Goal: Task Accomplishment & Management: Manage account settings

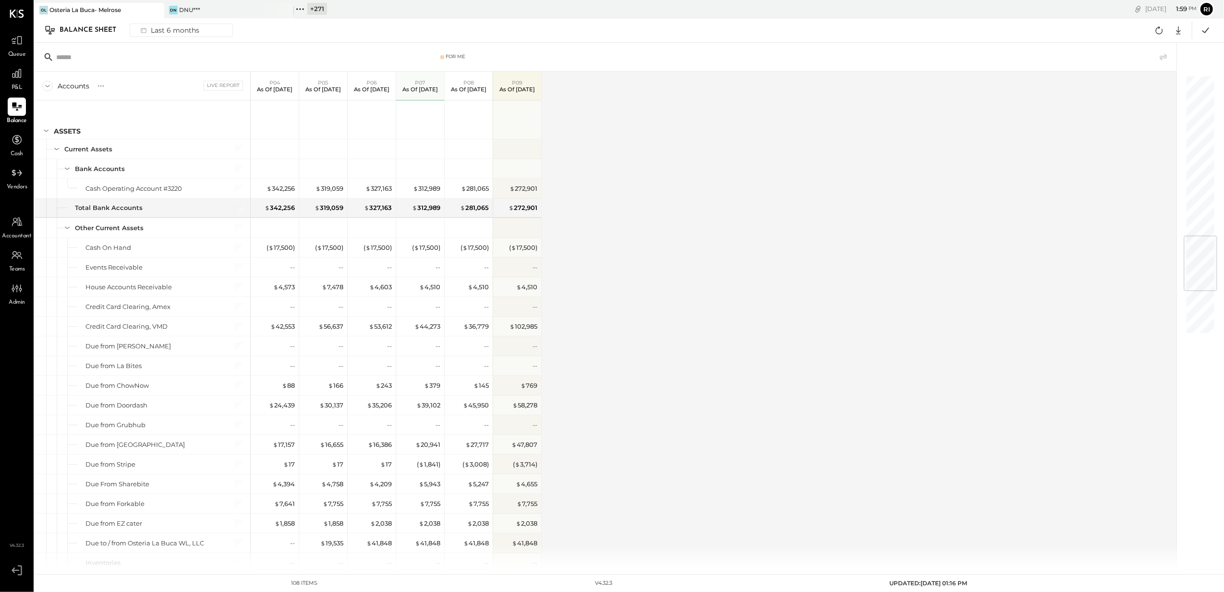
scroll to position [1345, 0]
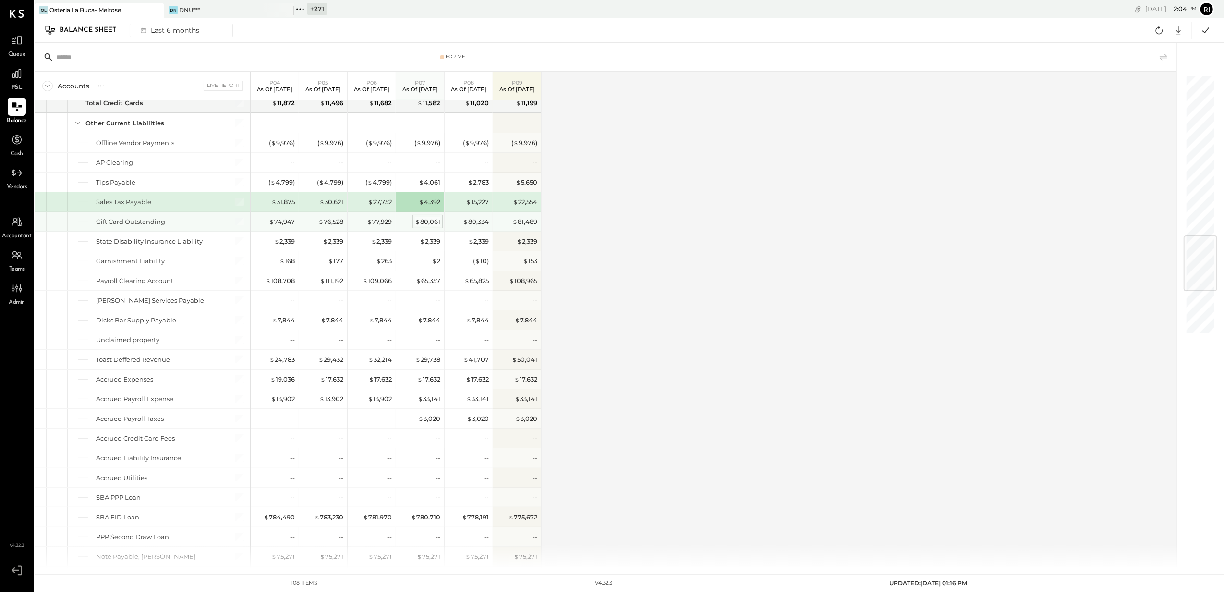
click at [429, 226] on div "$ 80,061" at bounding box center [427, 221] width 25 height 9
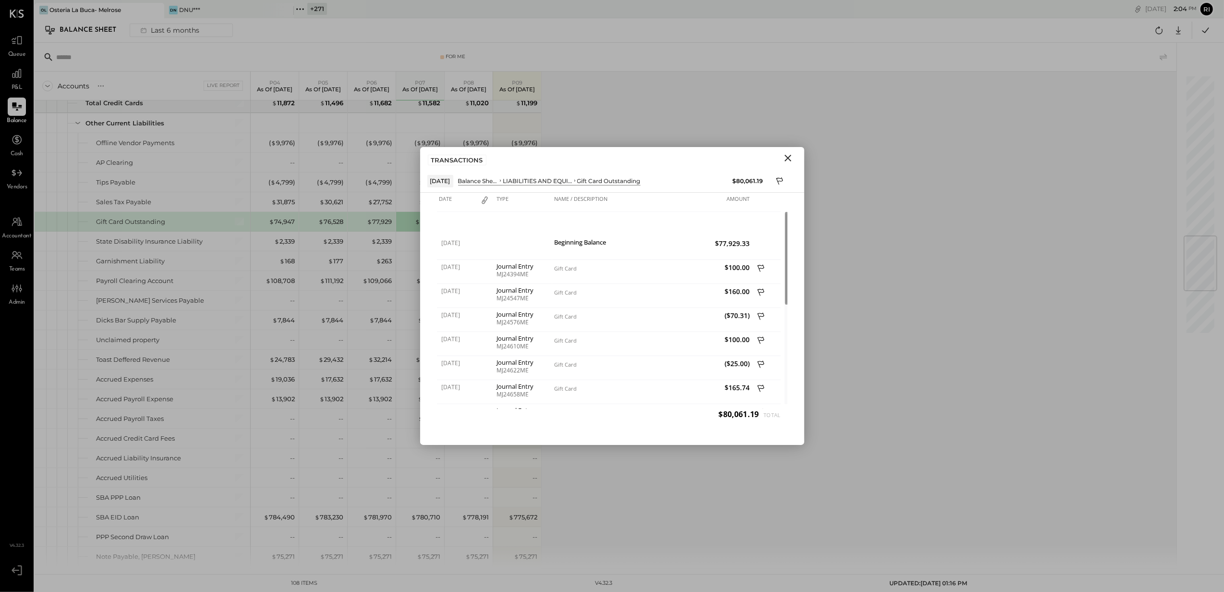
click at [788, 159] on icon "Close" at bounding box center [789, 158] width 12 height 12
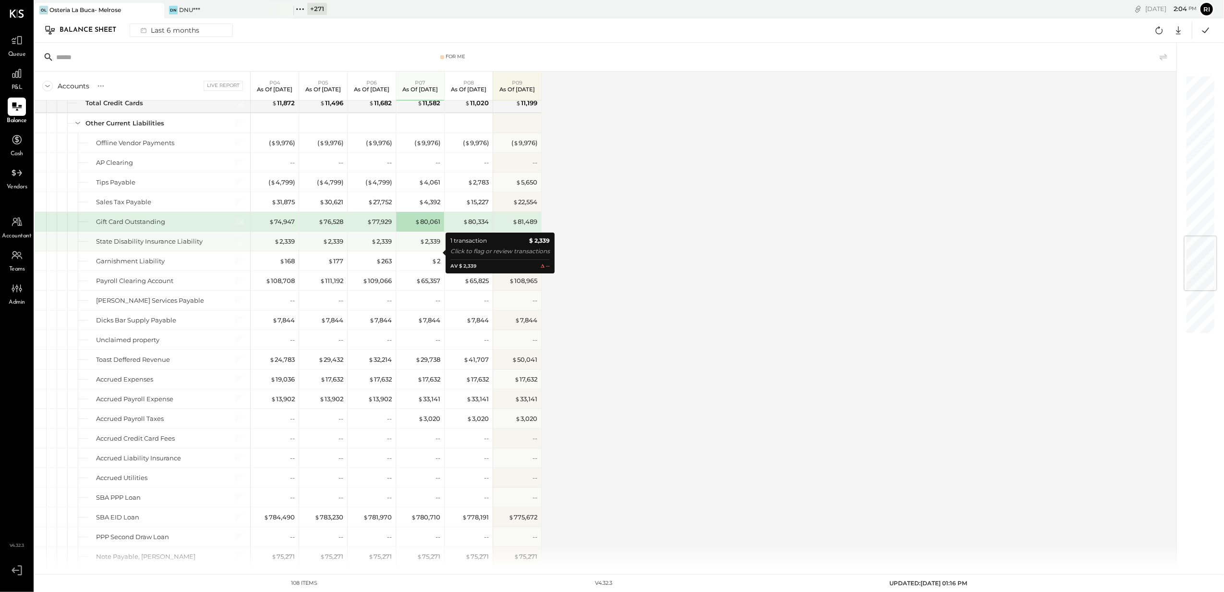
click at [404, 246] on div "$ 2,339" at bounding box center [421, 241] width 38 height 9
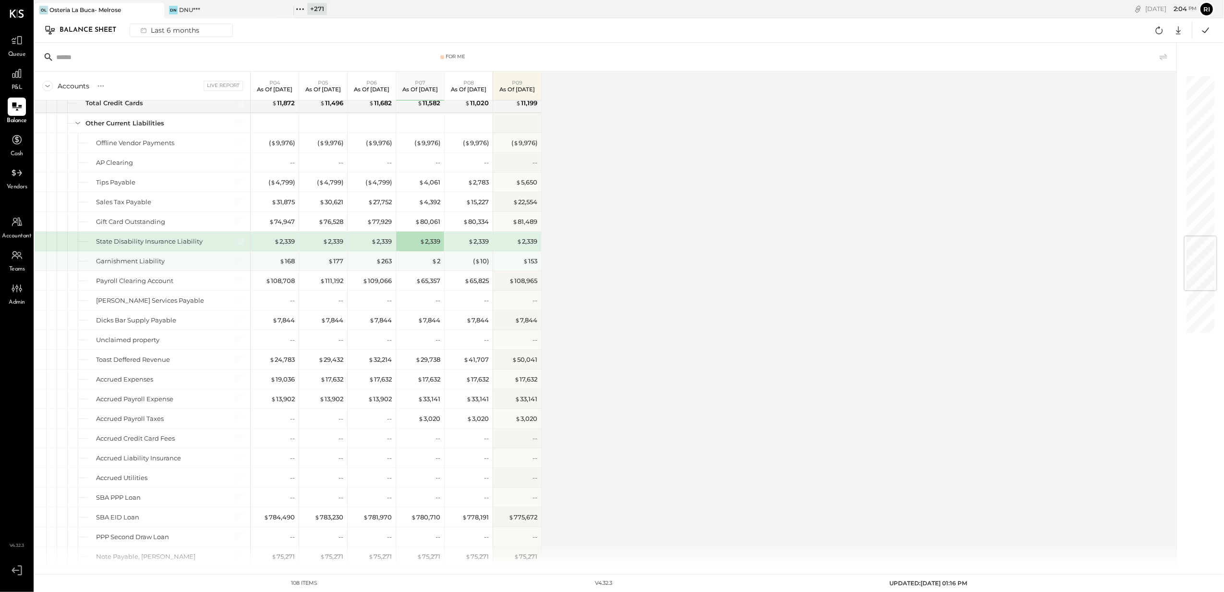
click at [408, 266] on div "$ 2" at bounding box center [421, 261] width 38 height 9
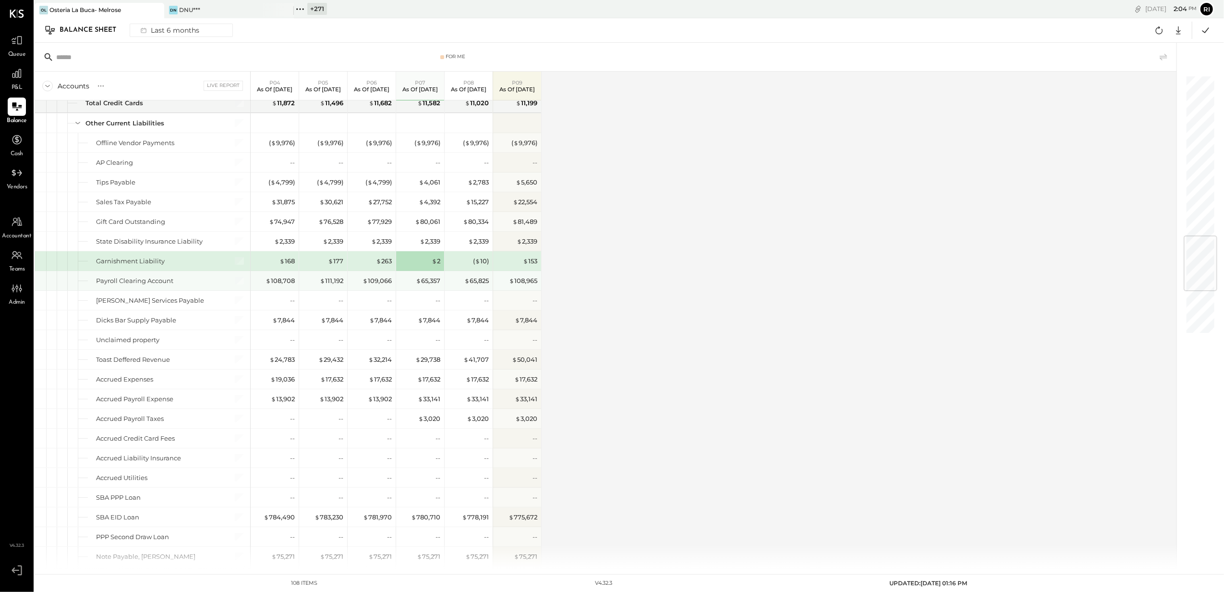
click at [405, 285] on div "$ 65,357" at bounding box center [421, 280] width 38 height 9
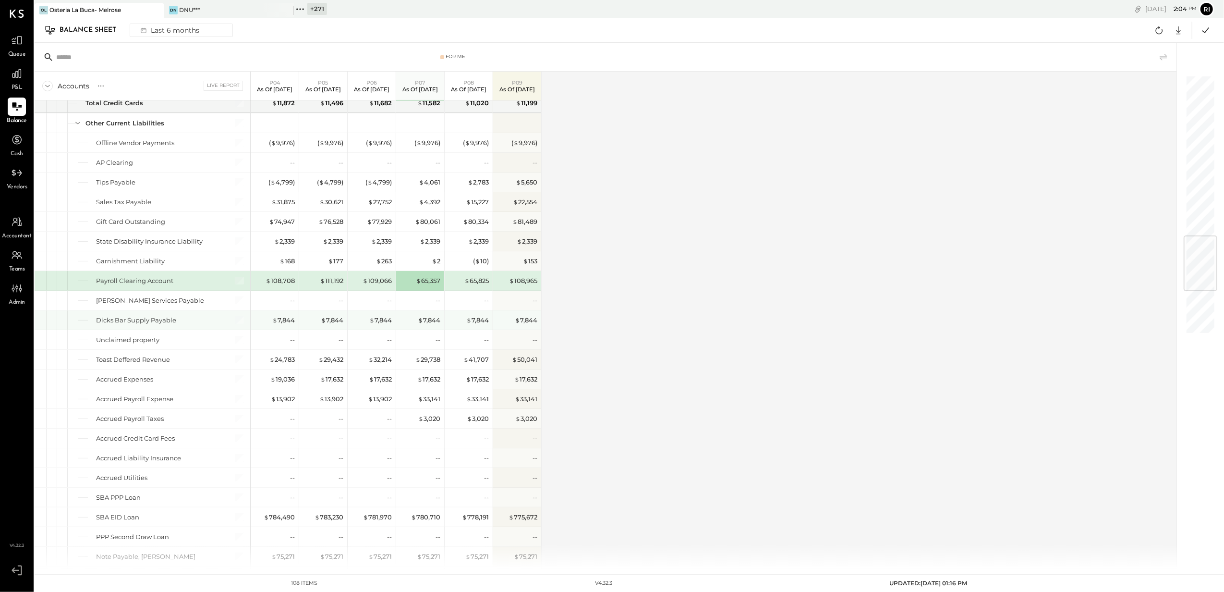
click at [404, 325] on div "$ 7,844" at bounding box center [421, 320] width 38 height 9
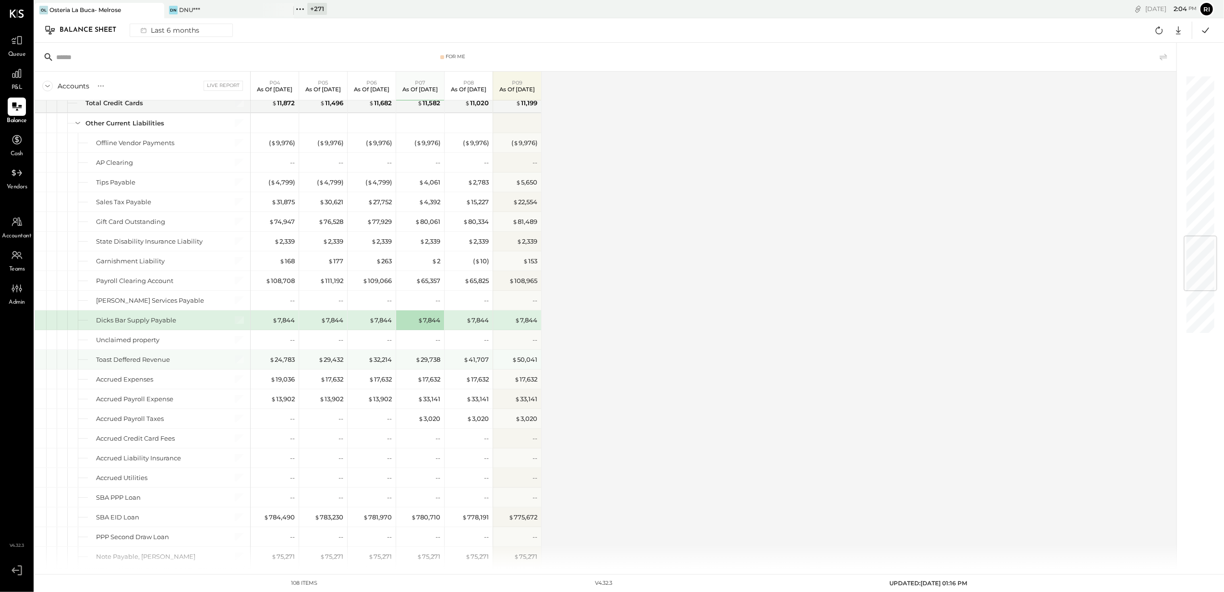
click at [405, 364] on div "$ 29,738" at bounding box center [421, 359] width 38 height 9
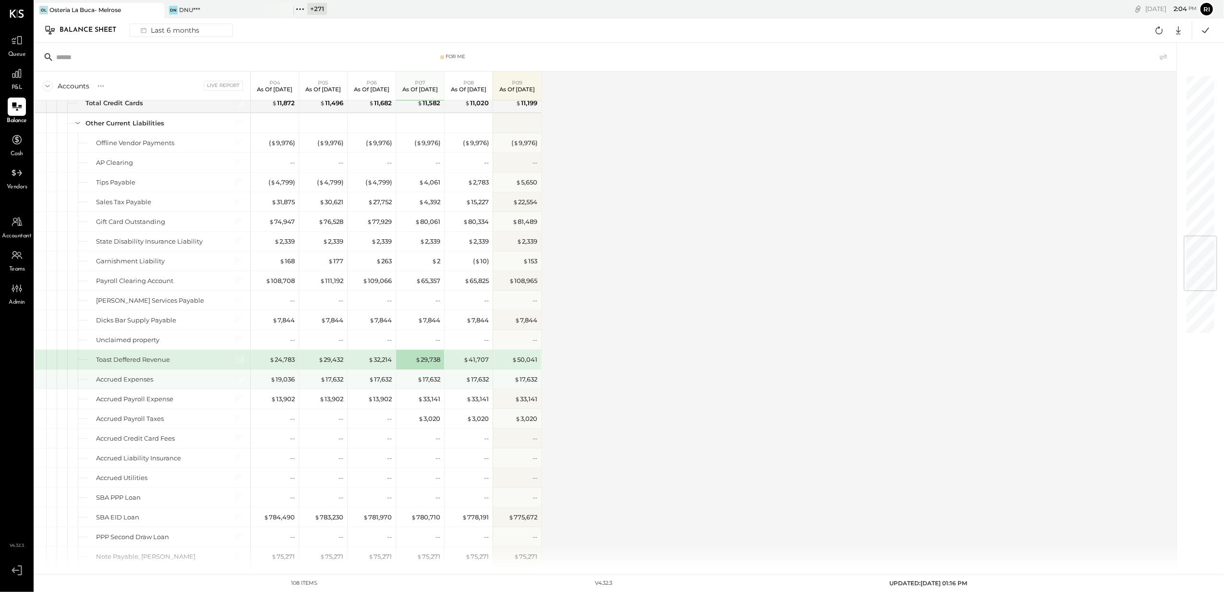
click at [400, 389] on div "$ 17,632" at bounding box center [420, 378] width 48 height 19
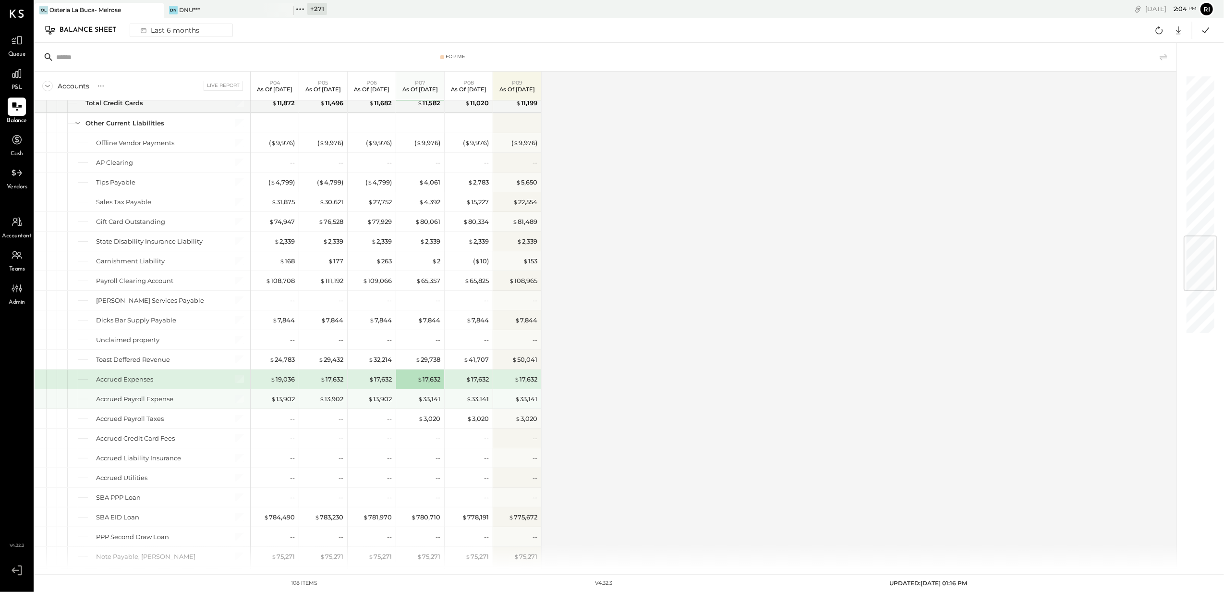
click at [402, 408] on div "$ 33,141" at bounding box center [420, 398] width 48 height 19
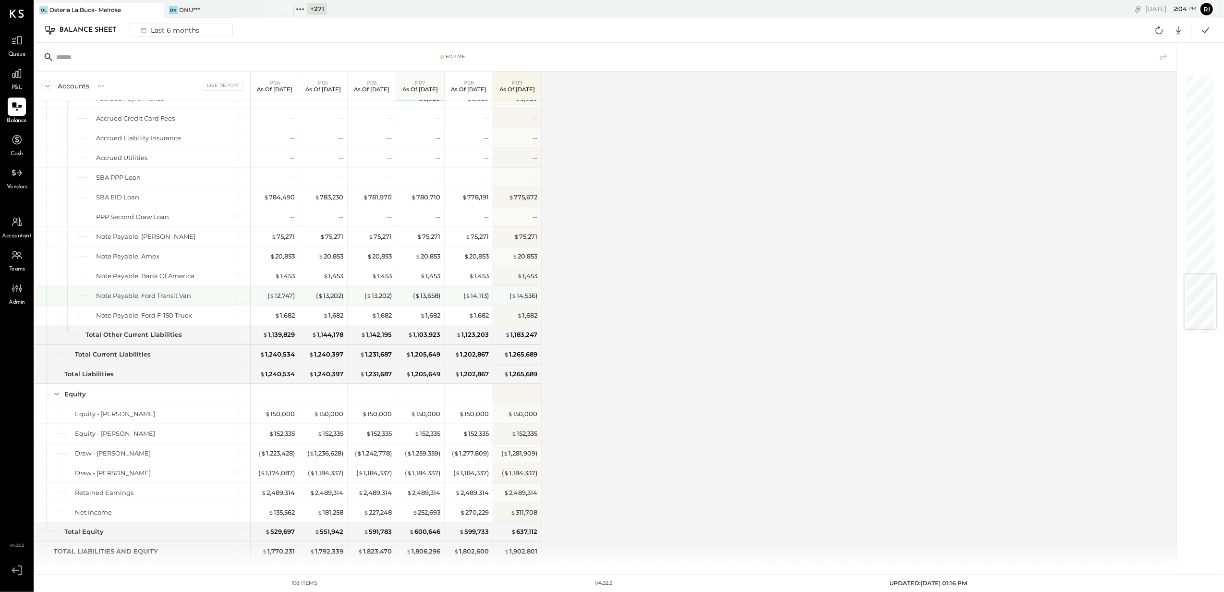
scroll to position [1699, 0]
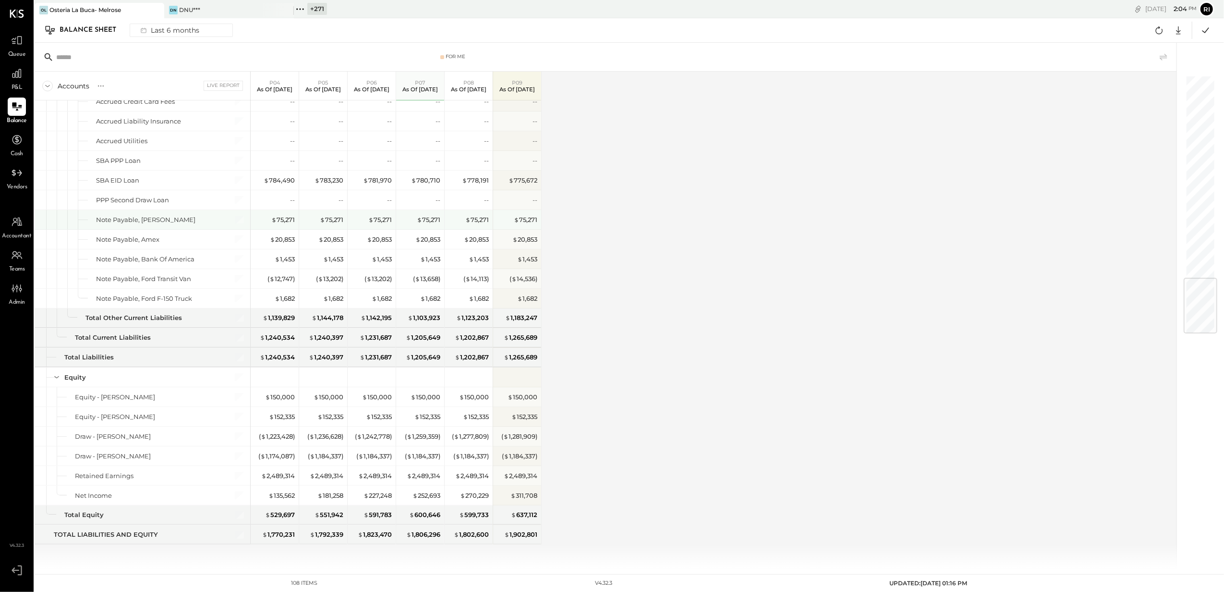
click at [412, 221] on div "$ 75,271" at bounding box center [421, 219] width 38 height 19
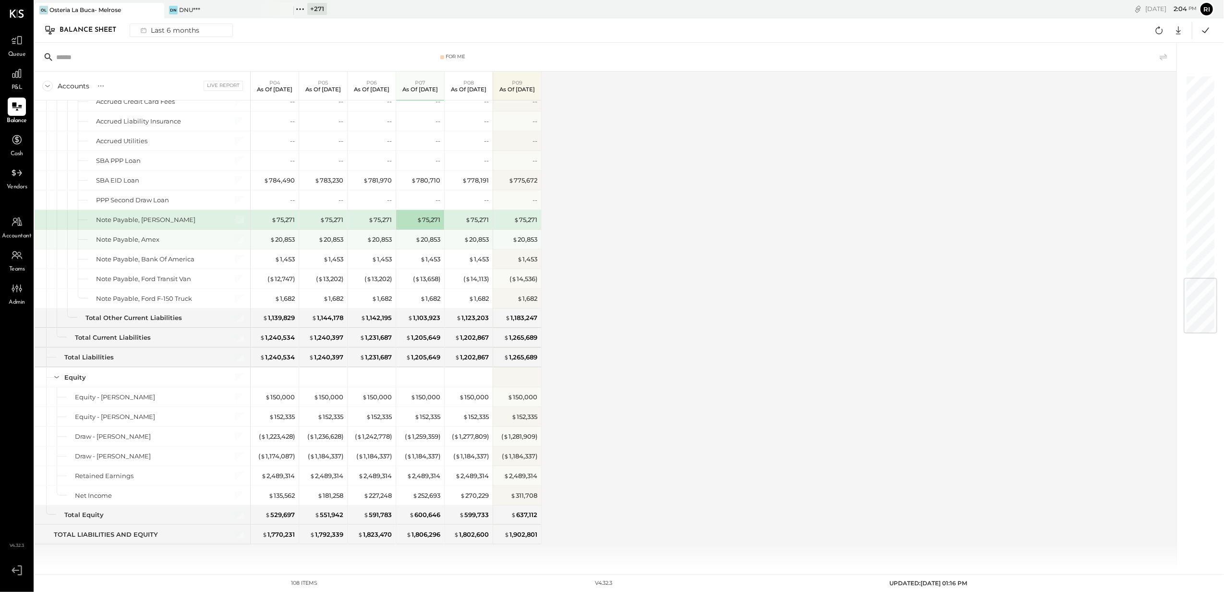
click at [410, 232] on div "$ 20,853" at bounding box center [421, 239] width 38 height 19
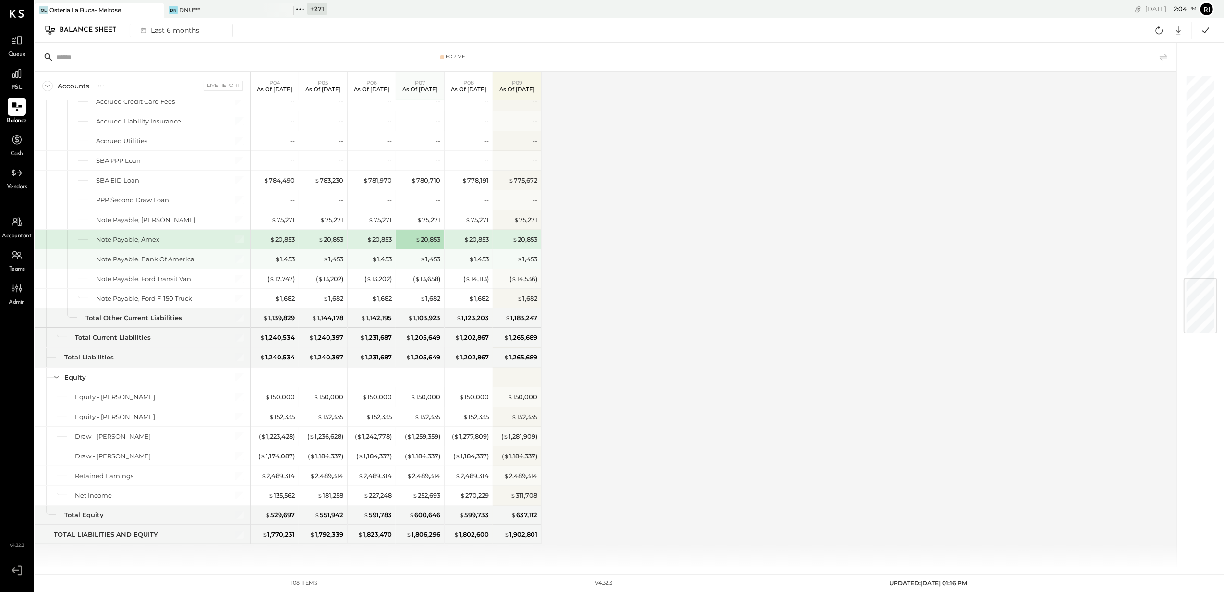
click at [408, 256] on div "$ 1,453" at bounding box center [421, 259] width 38 height 9
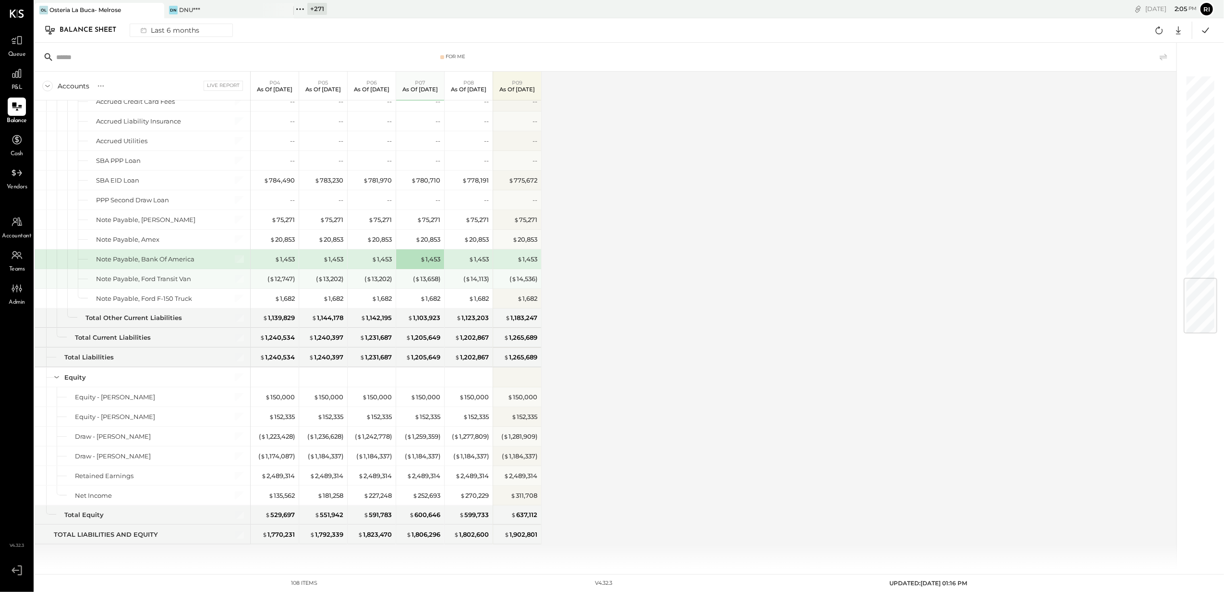
click at [406, 281] on div "( $ 13,658 )" at bounding box center [421, 278] width 38 height 9
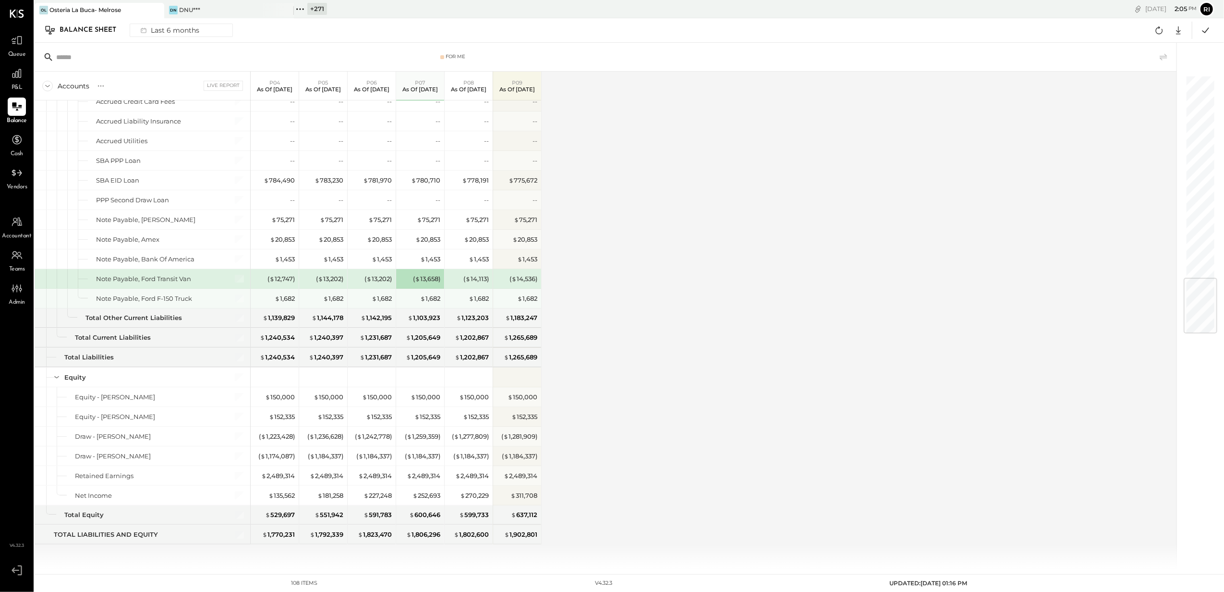
click at [410, 298] on div "$ 1,682" at bounding box center [421, 298] width 38 height 9
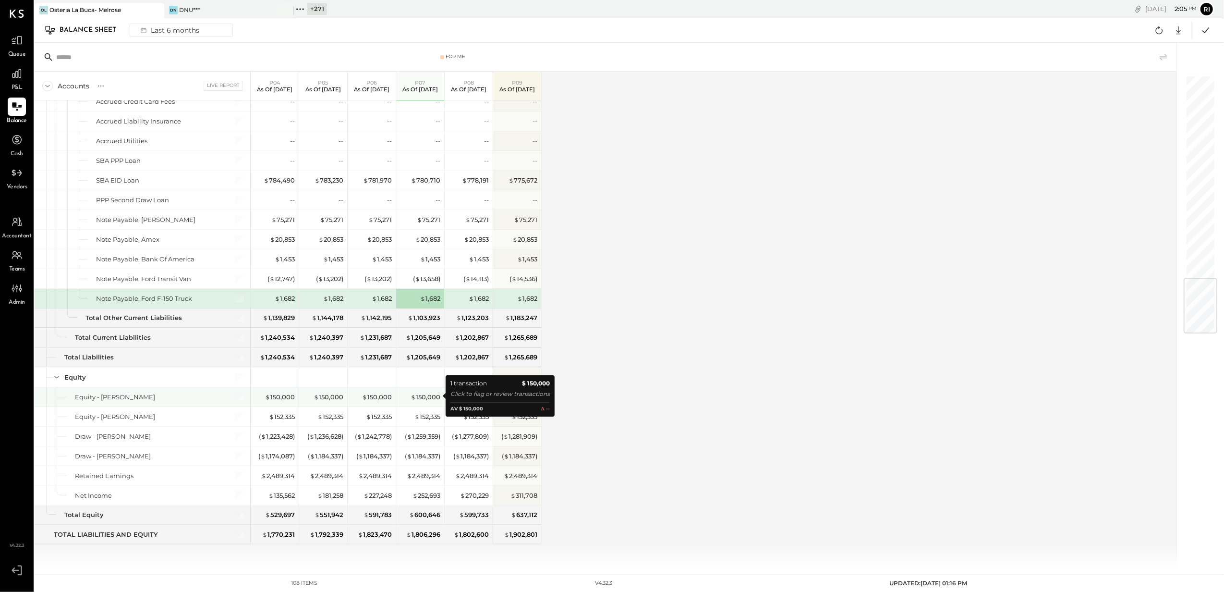
click at [408, 398] on div "$ 150,000" at bounding box center [421, 396] width 38 height 9
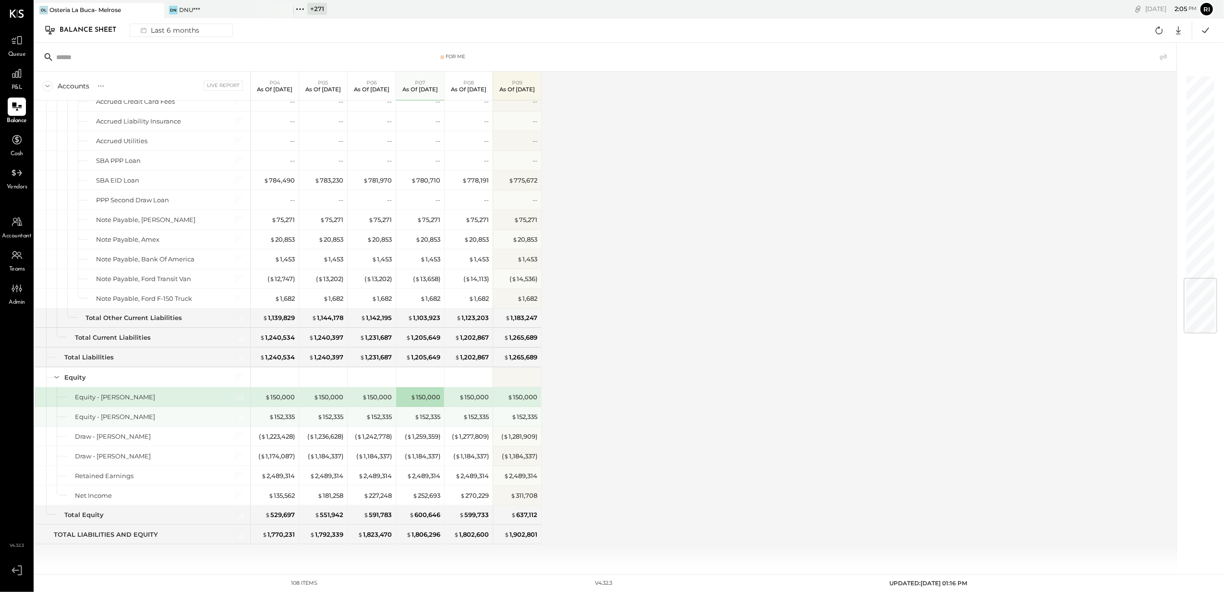
click at [408, 412] on div "$ 152,335" at bounding box center [421, 416] width 38 height 9
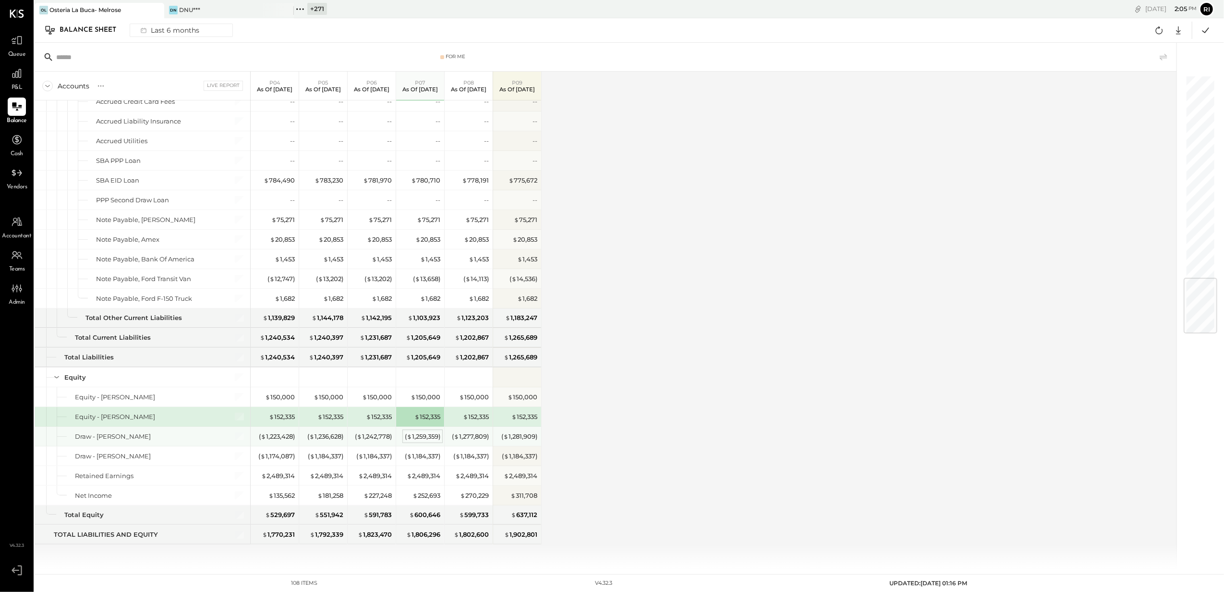
click at [407, 432] on div "( $ 1,259,359 )" at bounding box center [423, 436] width 36 height 9
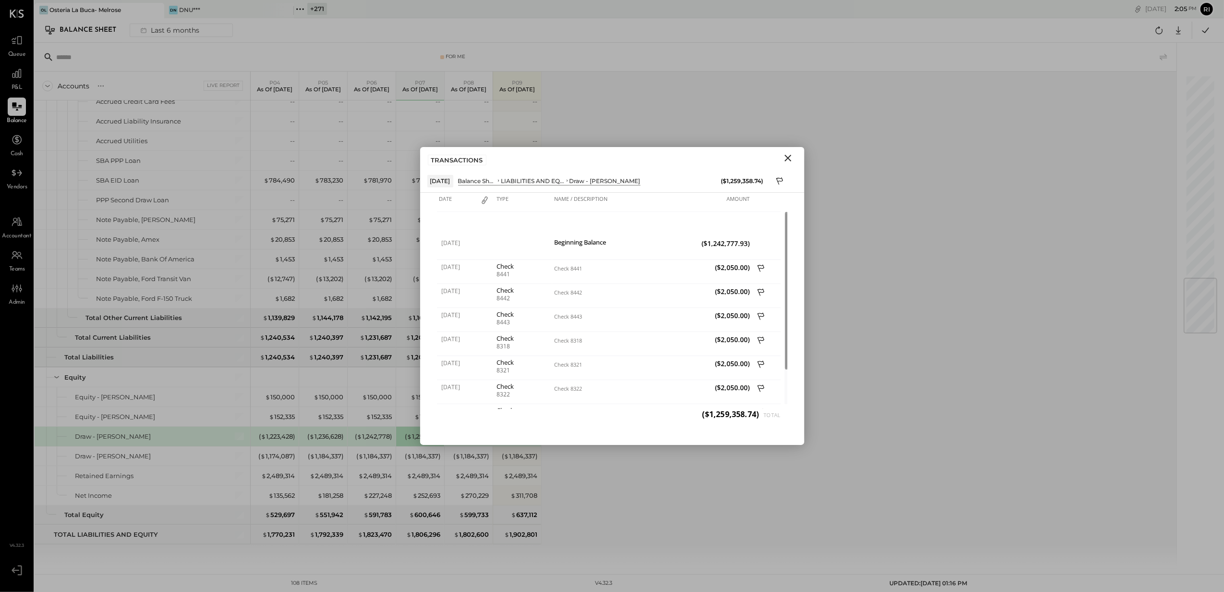
click at [787, 155] on icon "Close" at bounding box center [789, 158] width 12 height 12
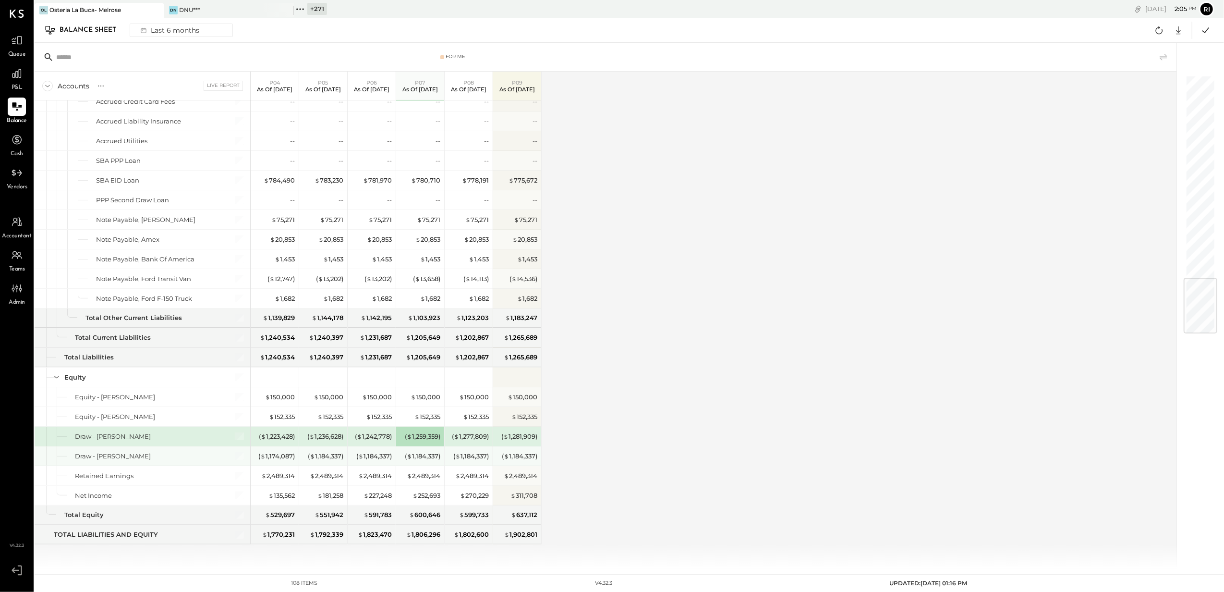
click at [400, 457] on div "( $ 1,184,337 )" at bounding box center [420, 455] width 48 height 19
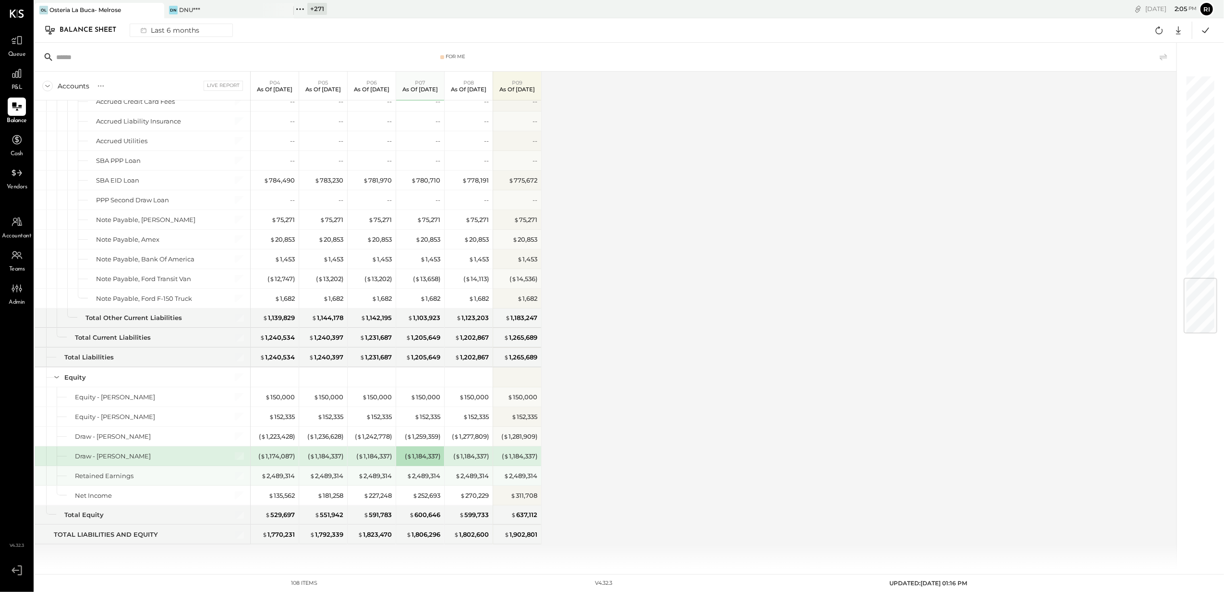
click at [403, 476] on div "$ 2,489,314" at bounding box center [421, 475] width 38 height 9
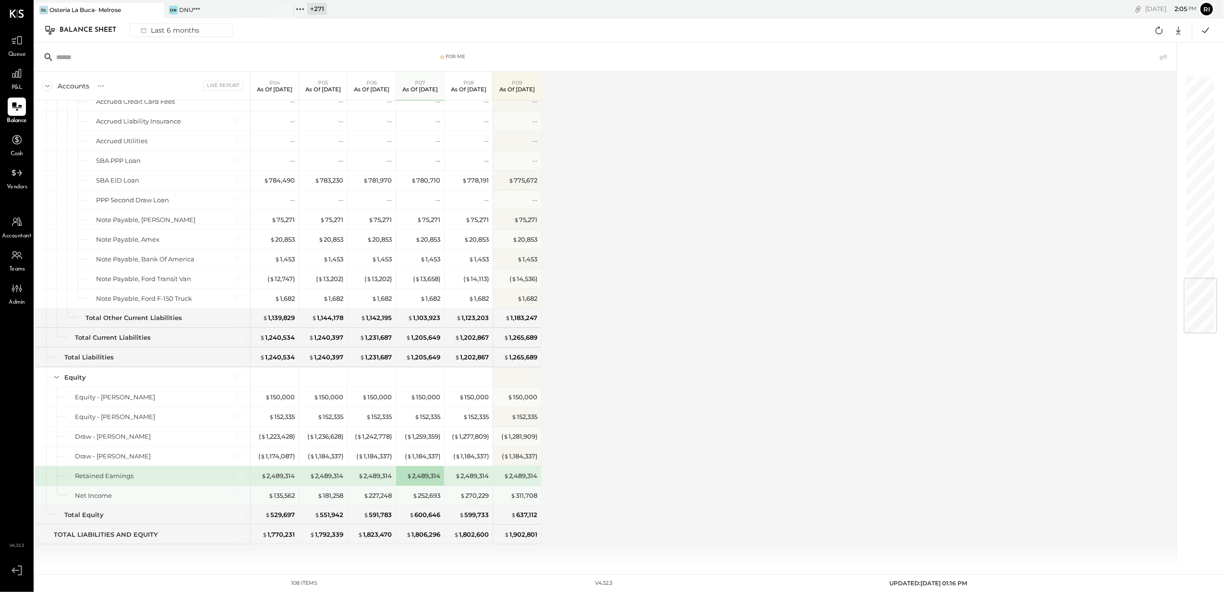
click at [409, 496] on div "$ 252,693" at bounding box center [421, 495] width 38 height 9
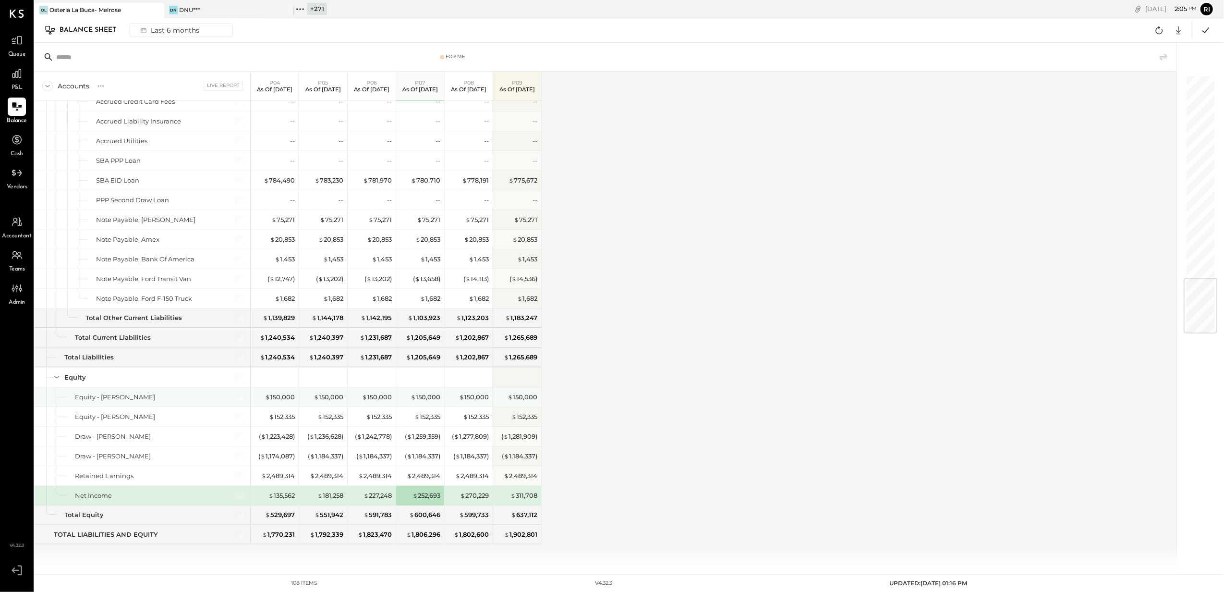
click at [400, 392] on div "$ 150,000" at bounding box center [420, 396] width 48 height 19
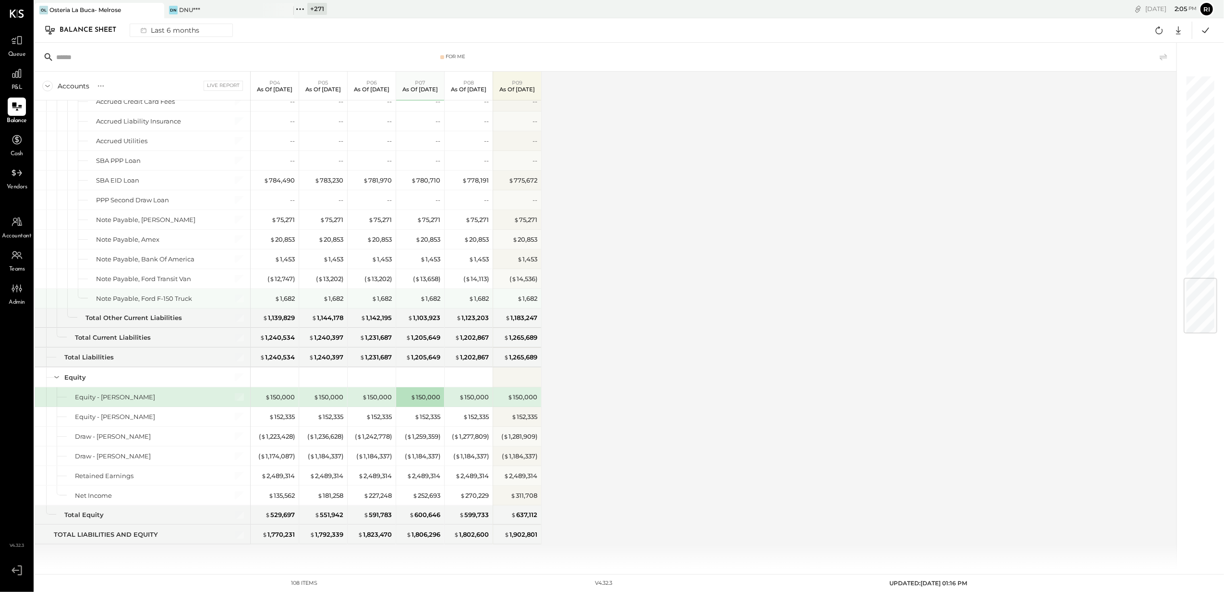
click at [414, 298] on div "$ 1,682" at bounding box center [421, 298] width 38 height 9
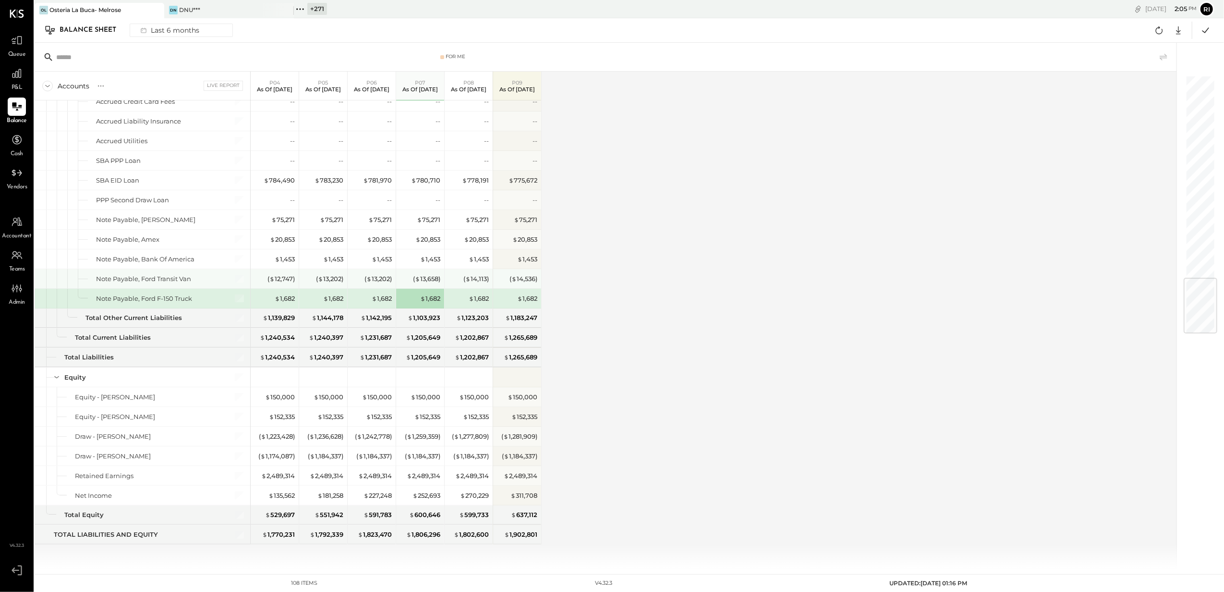
click at [402, 271] on div "( $ 13,658 )" at bounding box center [421, 278] width 38 height 19
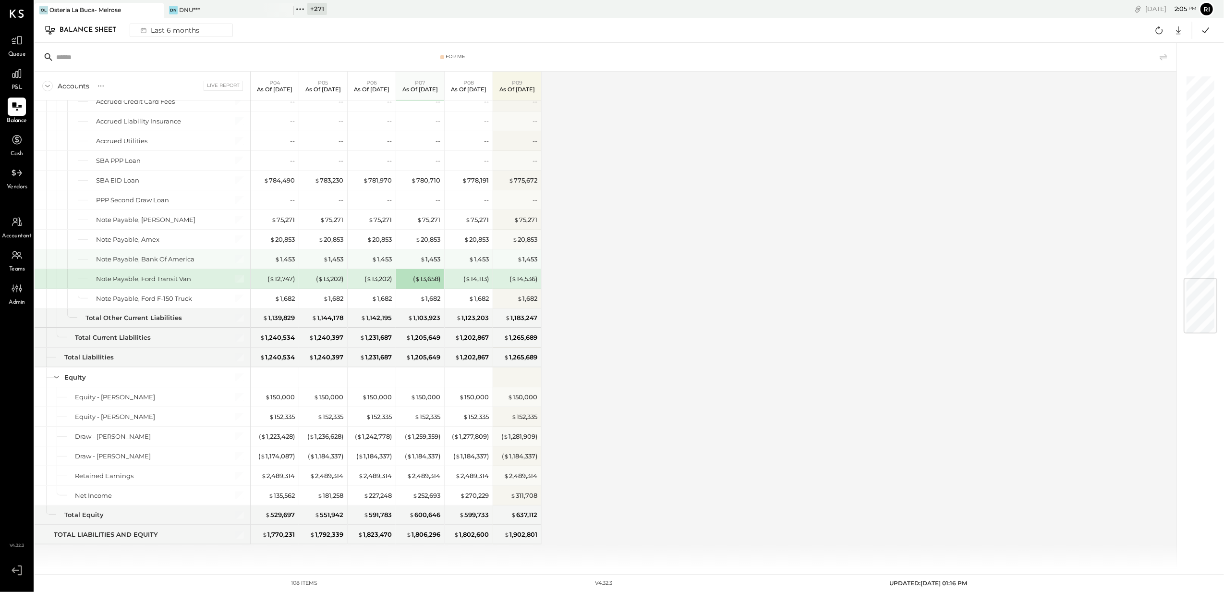
click at [400, 255] on div "$ 1,453" at bounding box center [420, 258] width 48 height 19
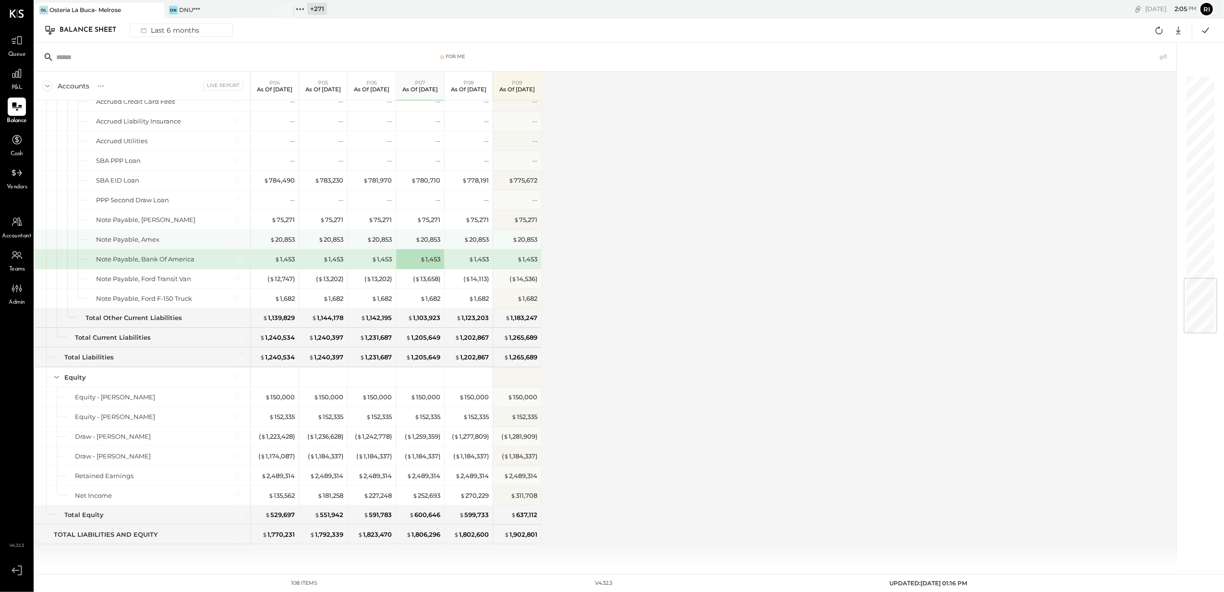
click at [400, 241] on div "$ 20,853" at bounding box center [420, 239] width 48 height 19
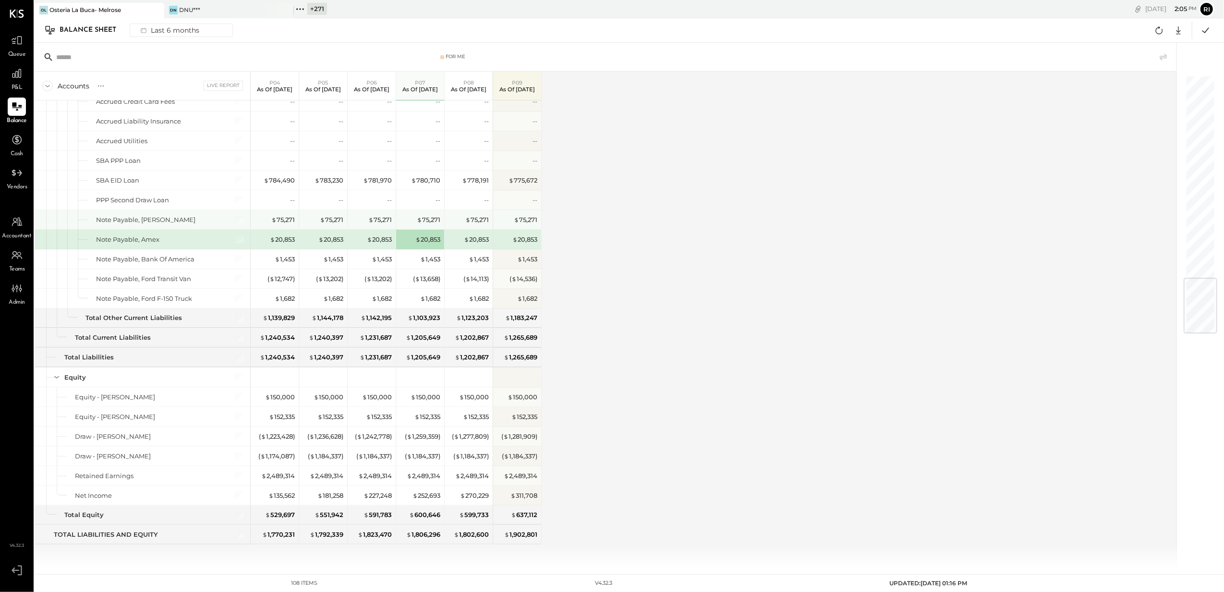
click at [402, 220] on div "$ 75,271" at bounding box center [421, 219] width 38 height 9
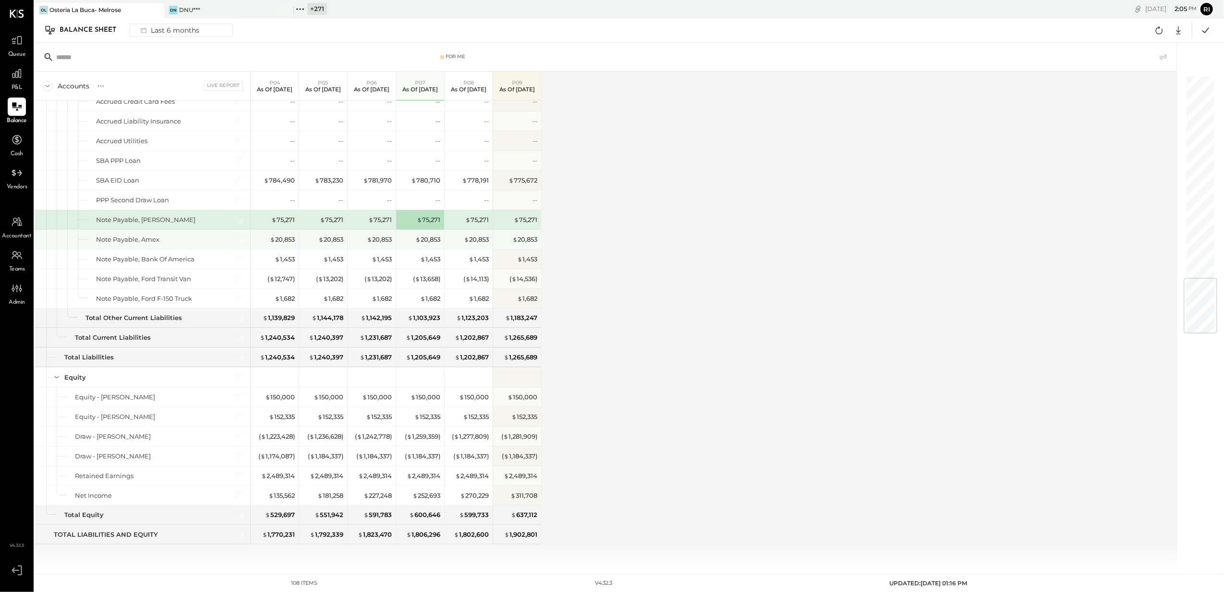
scroll to position [1570, 0]
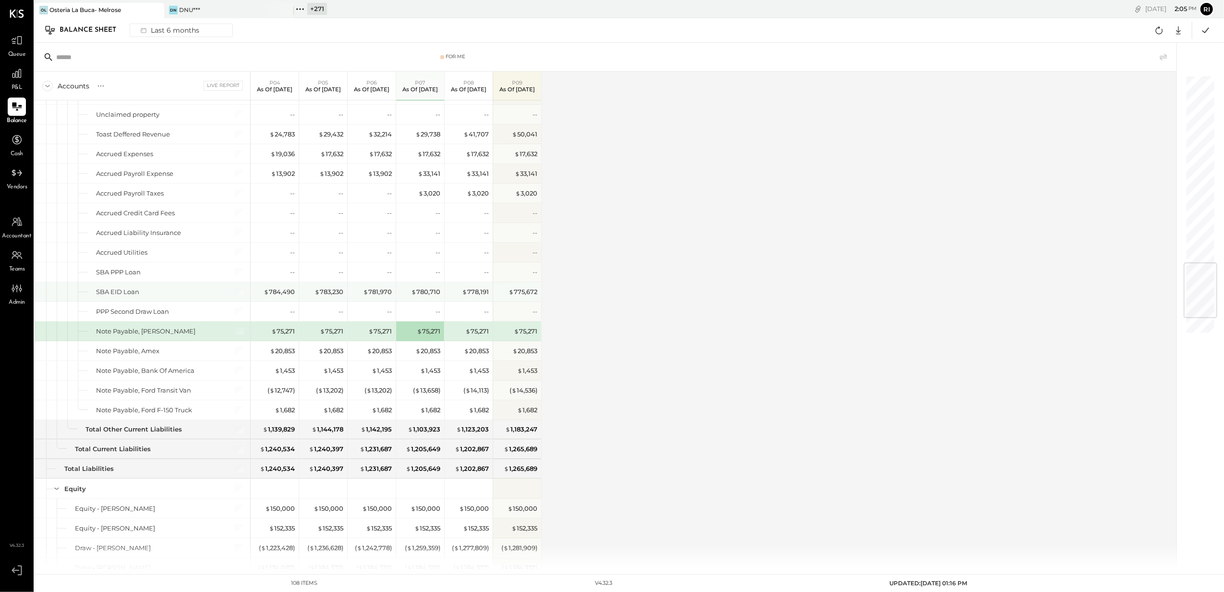
click at [402, 296] on div "$ 780,710" at bounding box center [421, 291] width 38 height 9
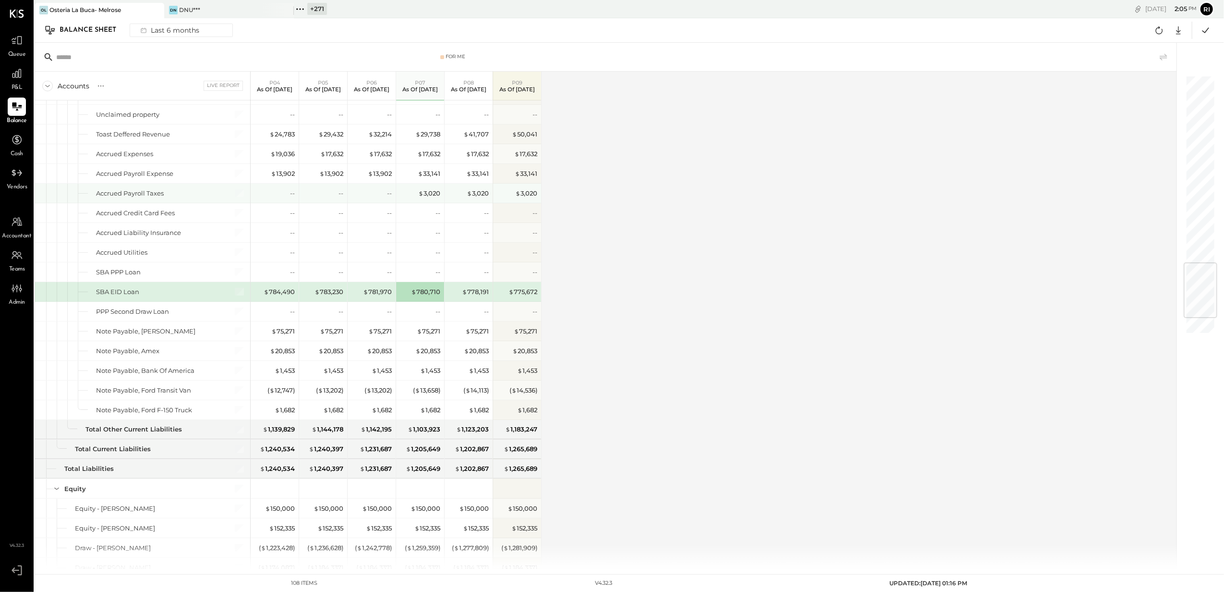
click at [404, 198] on div "$ 3,020" at bounding box center [421, 193] width 38 height 9
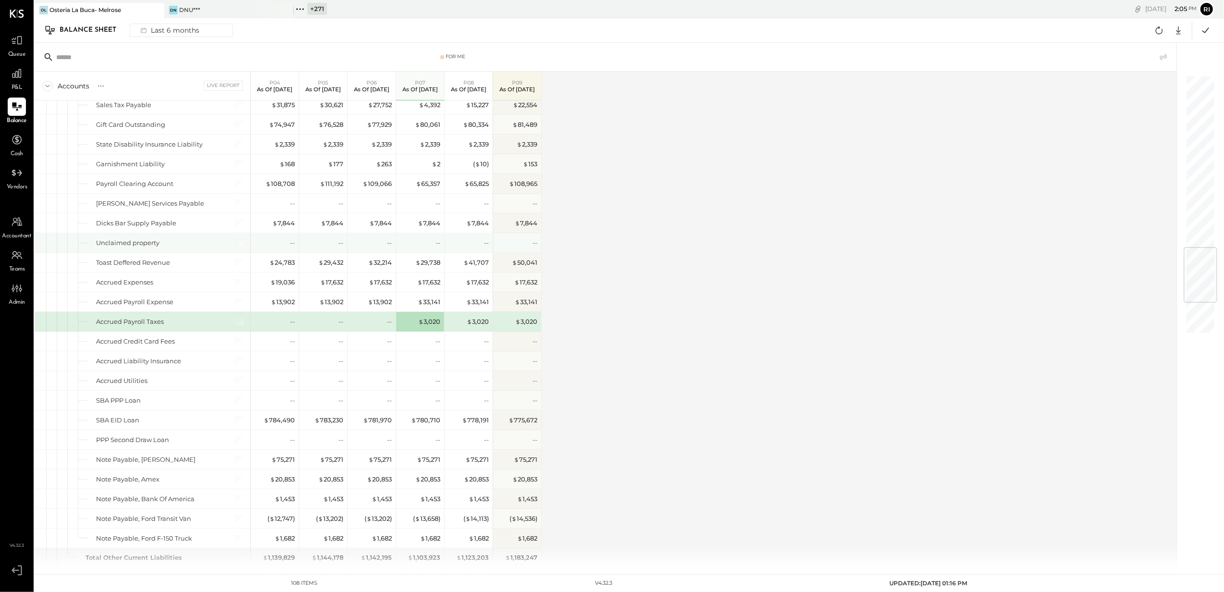
scroll to position [1378, 0]
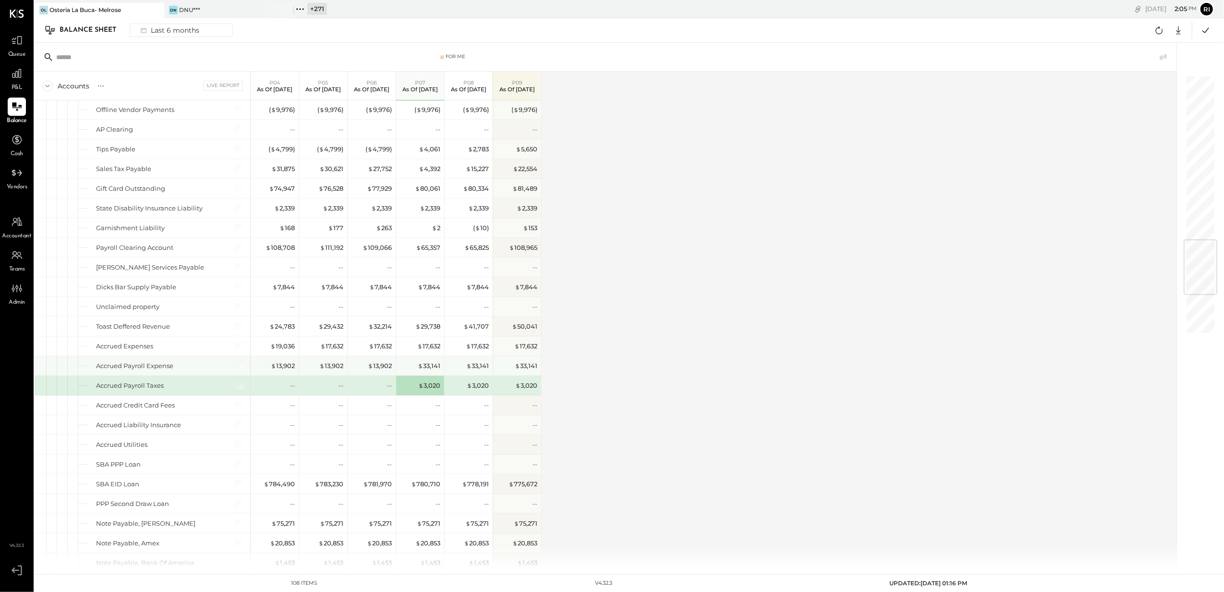
click at [404, 370] on div "$ 33,141" at bounding box center [421, 365] width 38 height 9
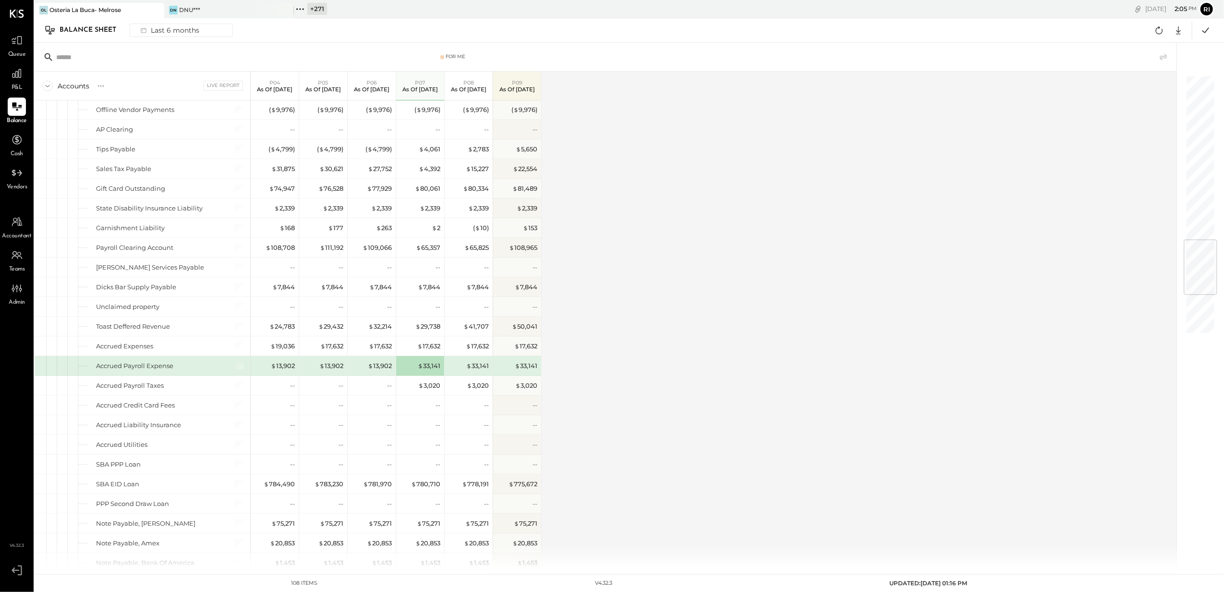
click at [404, 355] on div "$ 17,632" at bounding box center [421, 345] width 38 height 19
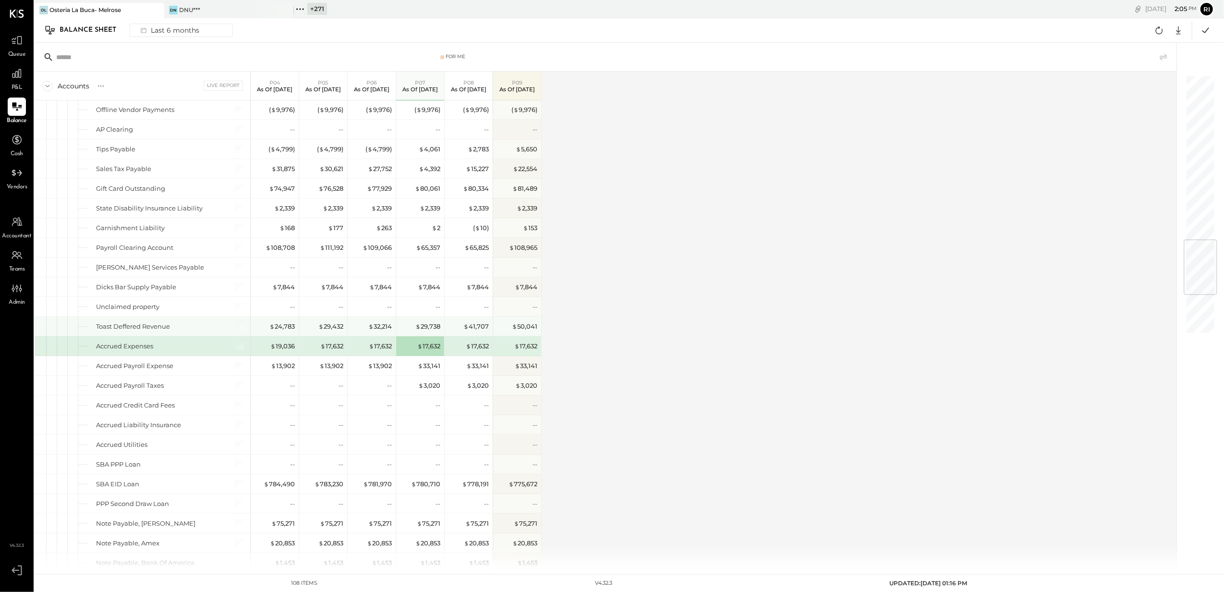
click at [400, 336] on div "$ 29,738" at bounding box center [420, 326] width 48 height 19
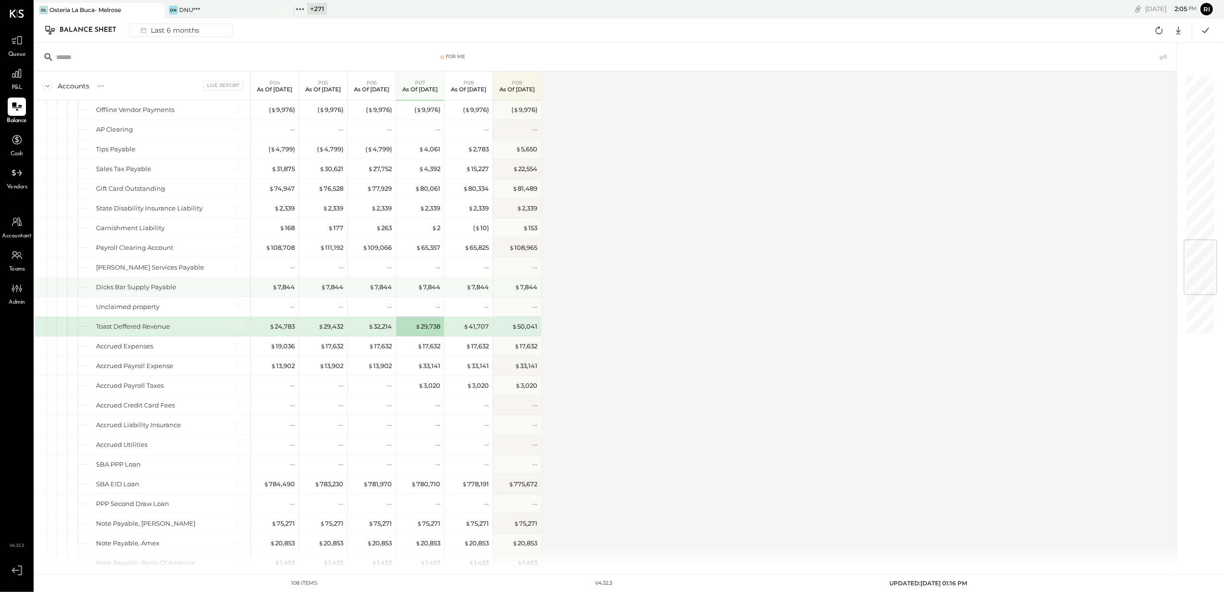
click at [409, 292] on div "$ 7,844" at bounding box center [421, 286] width 38 height 9
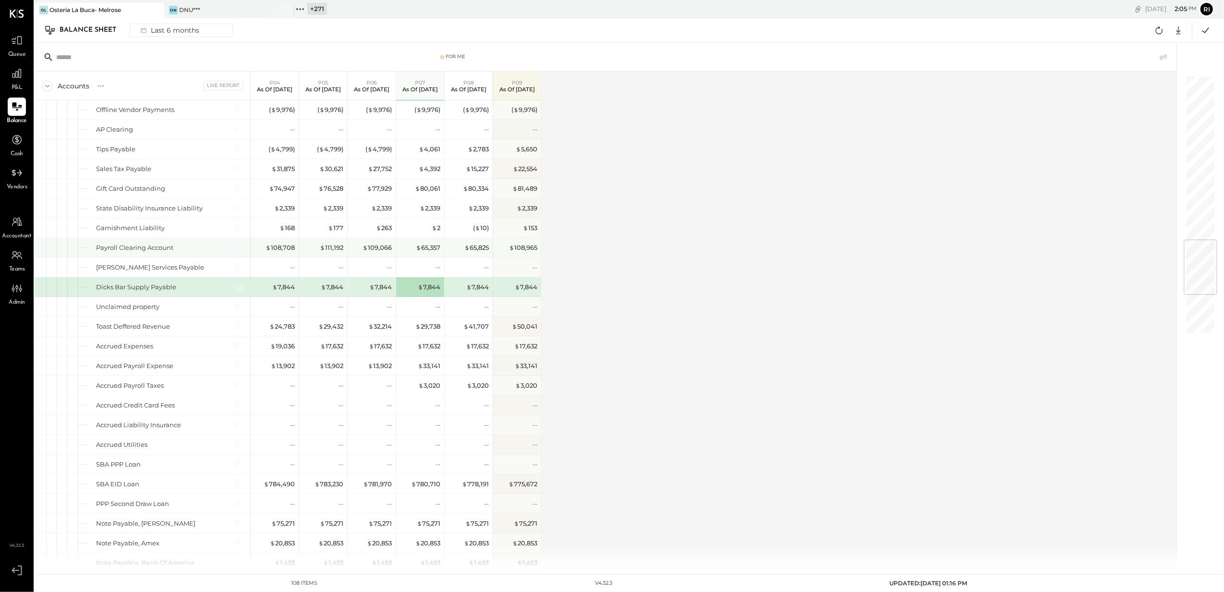
click at [407, 252] on div "$ 65,357" at bounding box center [421, 247] width 38 height 9
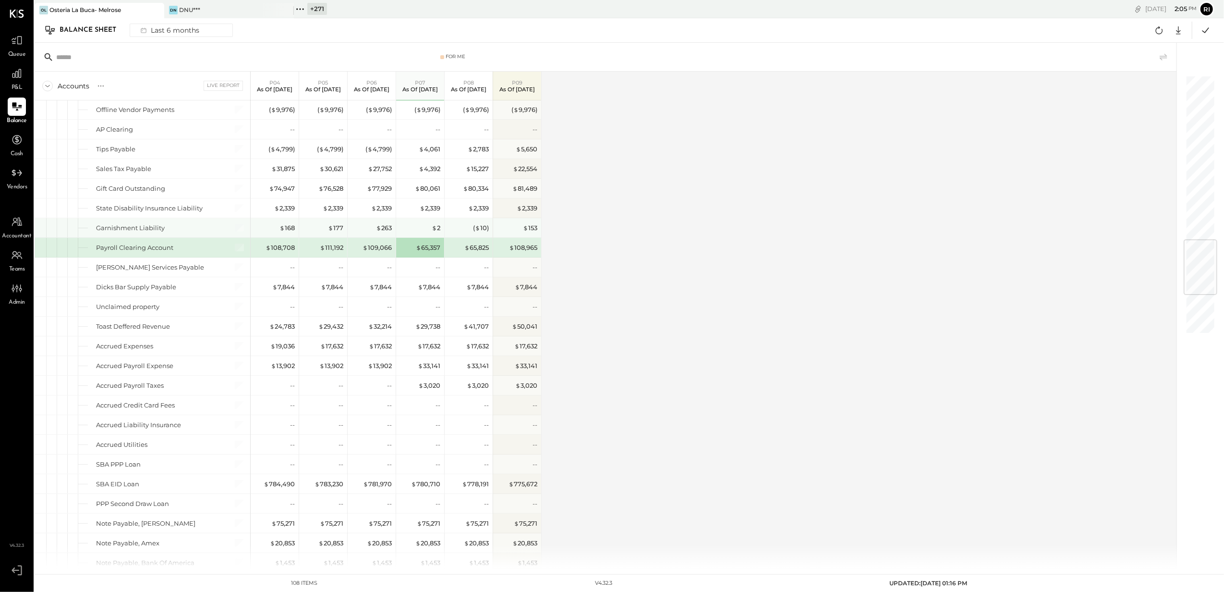
click at [406, 233] on div "$ 2" at bounding box center [421, 227] width 38 height 9
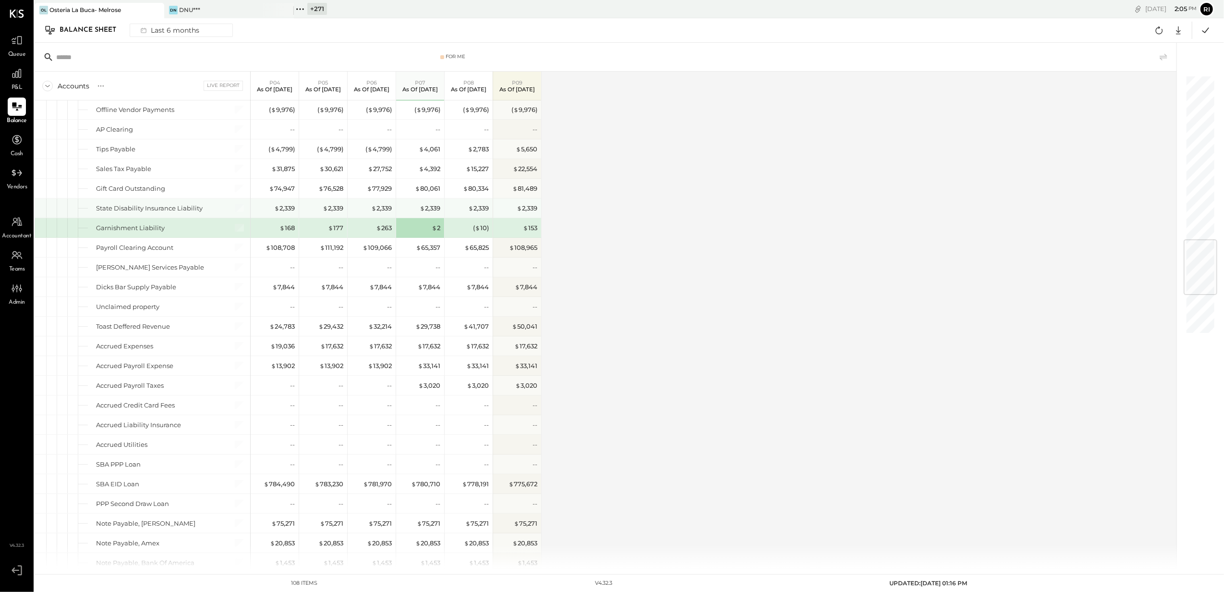
click at [404, 213] on div "$ 2,339" at bounding box center [421, 208] width 38 height 9
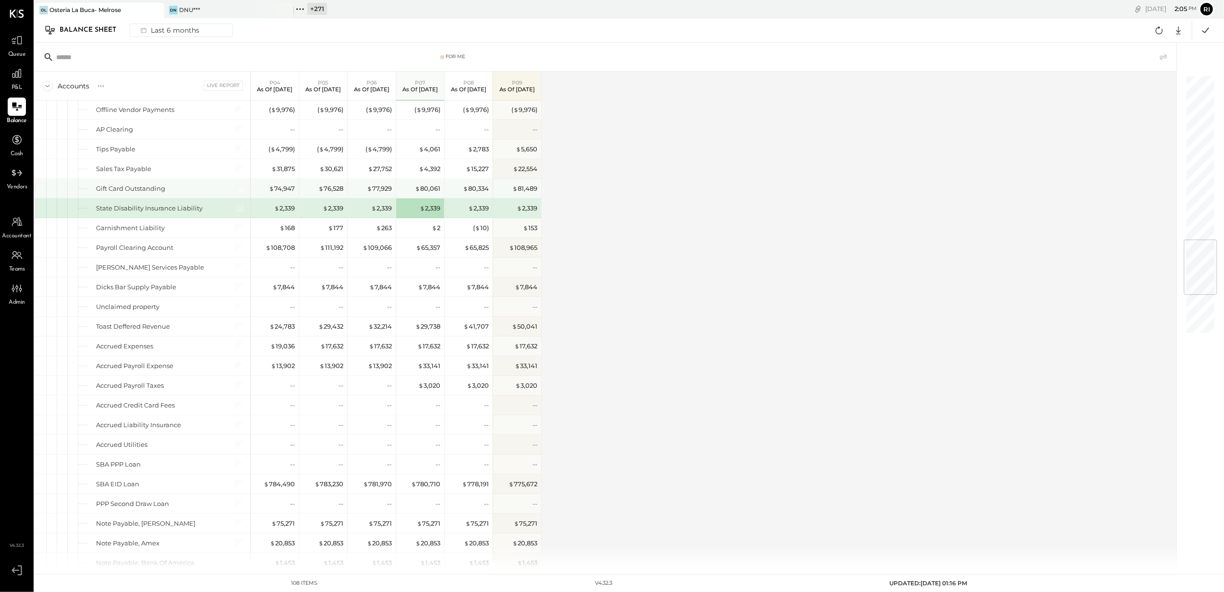
click at [397, 198] on div "$ 80,061" at bounding box center [420, 188] width 48 height 19
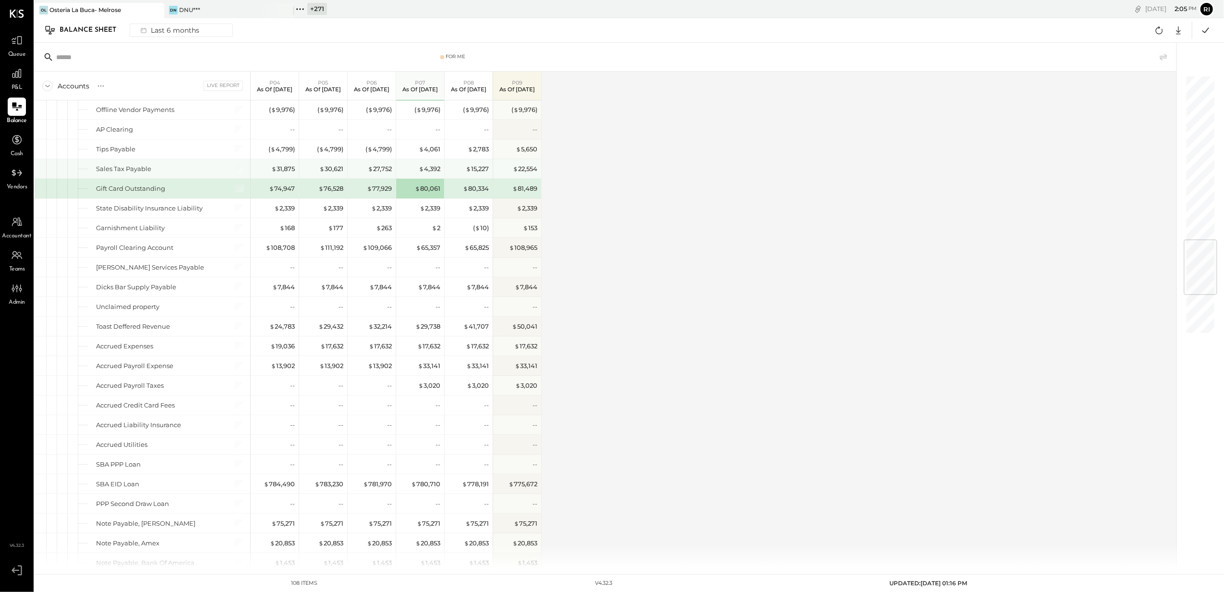
click at [398, 178] on div "$ 4,392" at bounding box center [420, 168] width 48 height 19
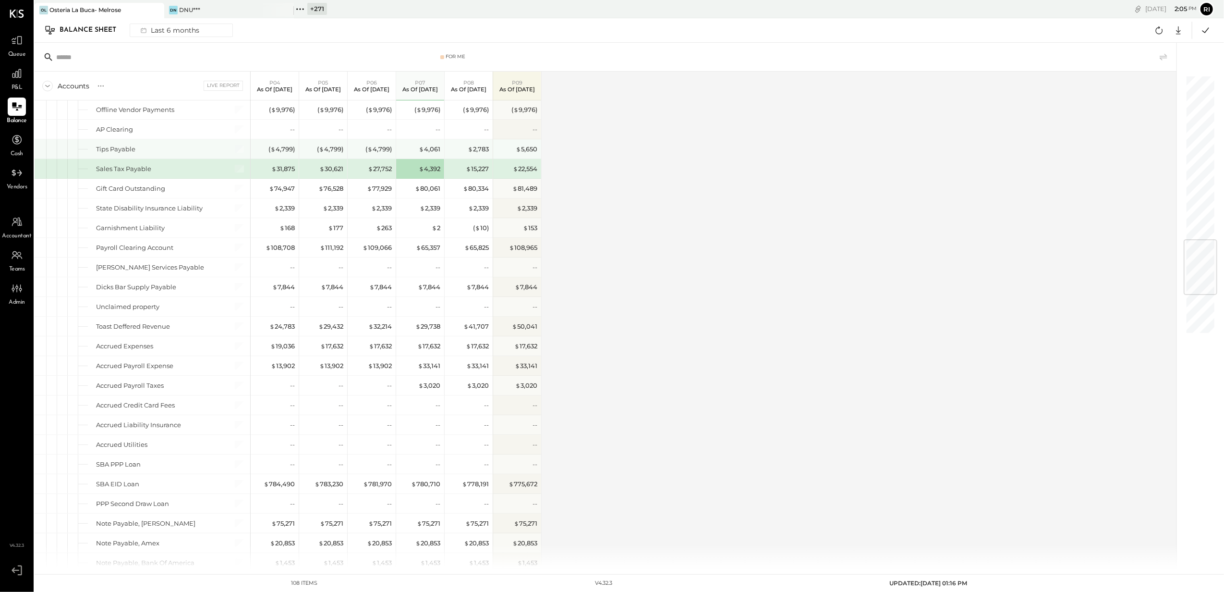
click at [403, 154] on div "$ 4,061" at bounding box center [421, 149] width 38 height 9
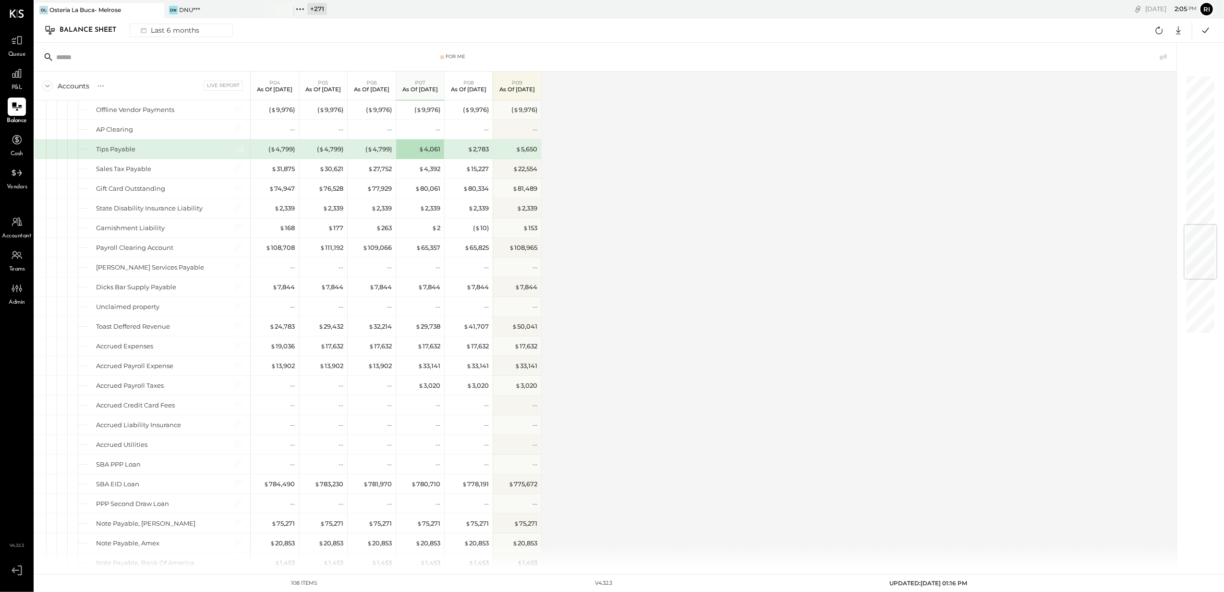
scroll to position [1250, 0]
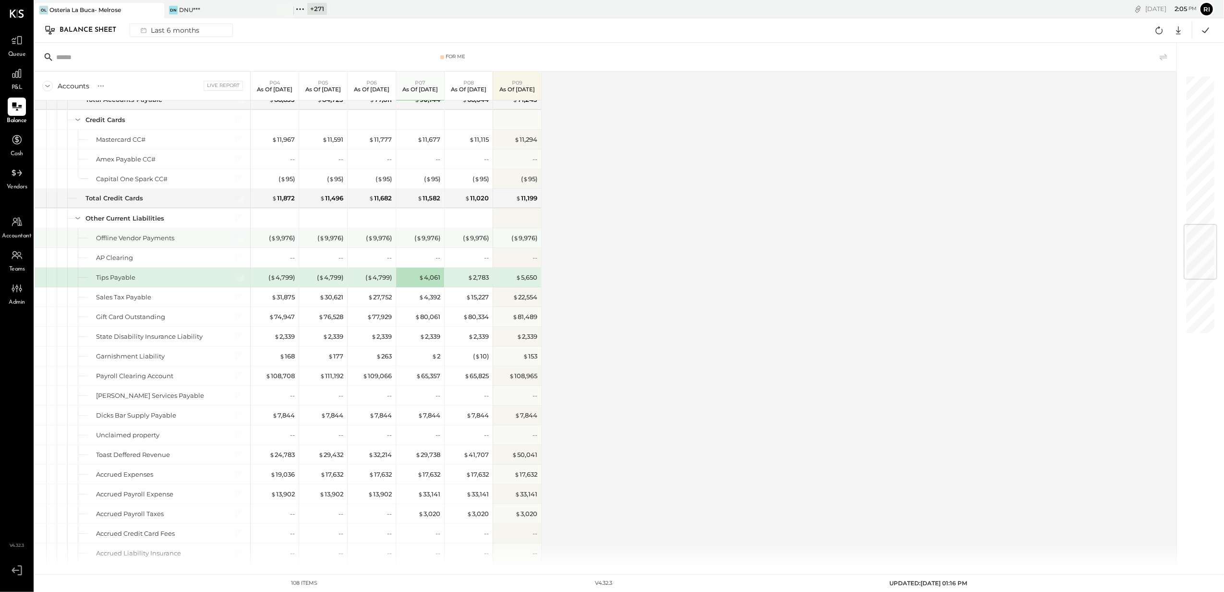
click at [407, 247] on div "( $ 9,976 )" at bounding box center [421, 237] width 38 height 19
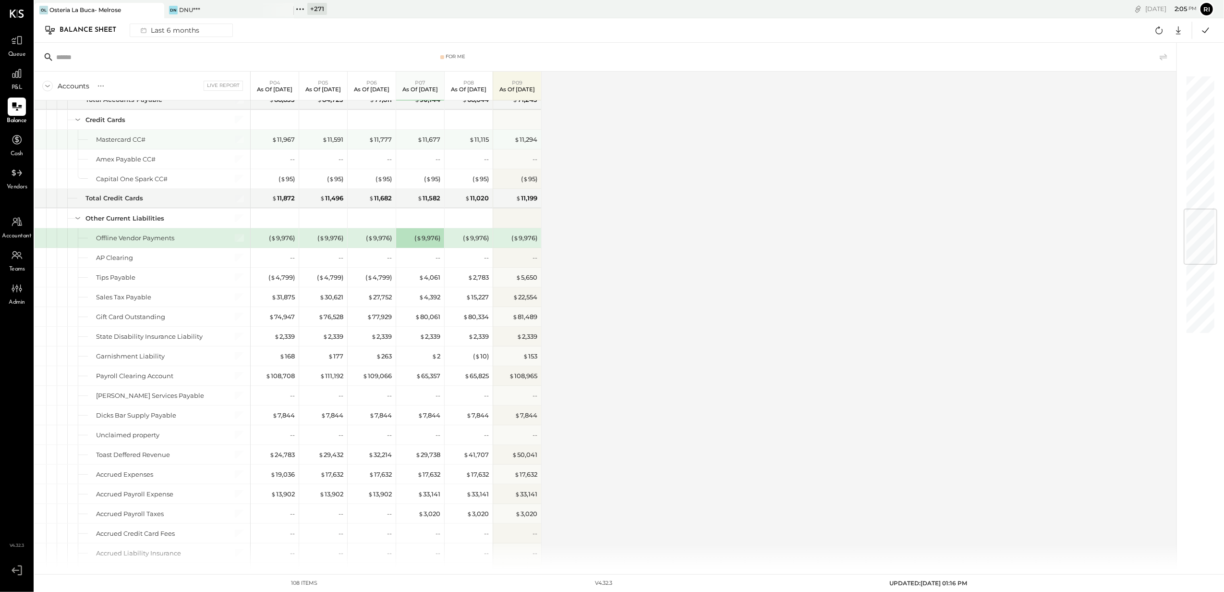
scroll to position [1058, 0]
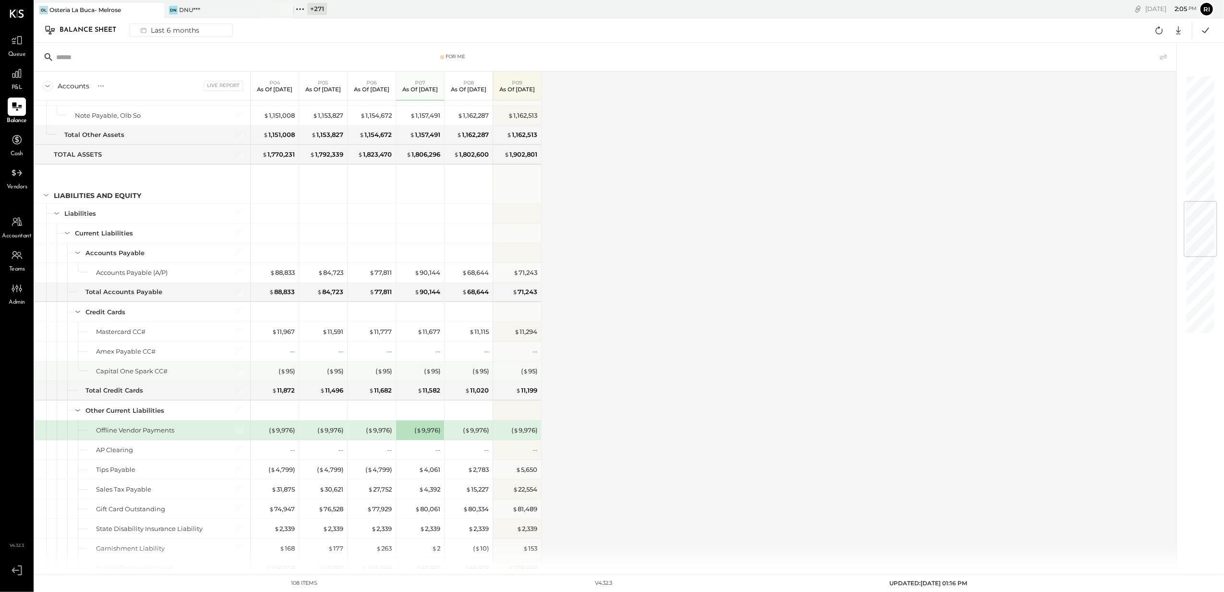
click at [414, 376] on div "( $ 95 )" at bounding box center [421, 371] width 38 height 9
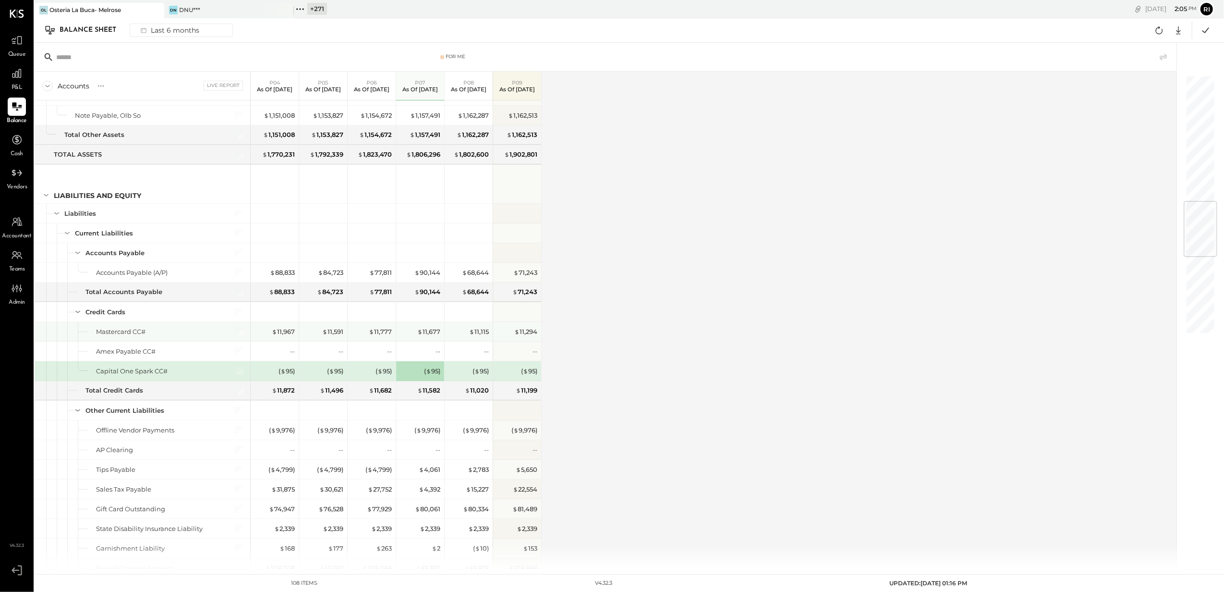
click at [404, 336] on div "$ 11,677" at bounding box center [421, 331] width 38 height 9
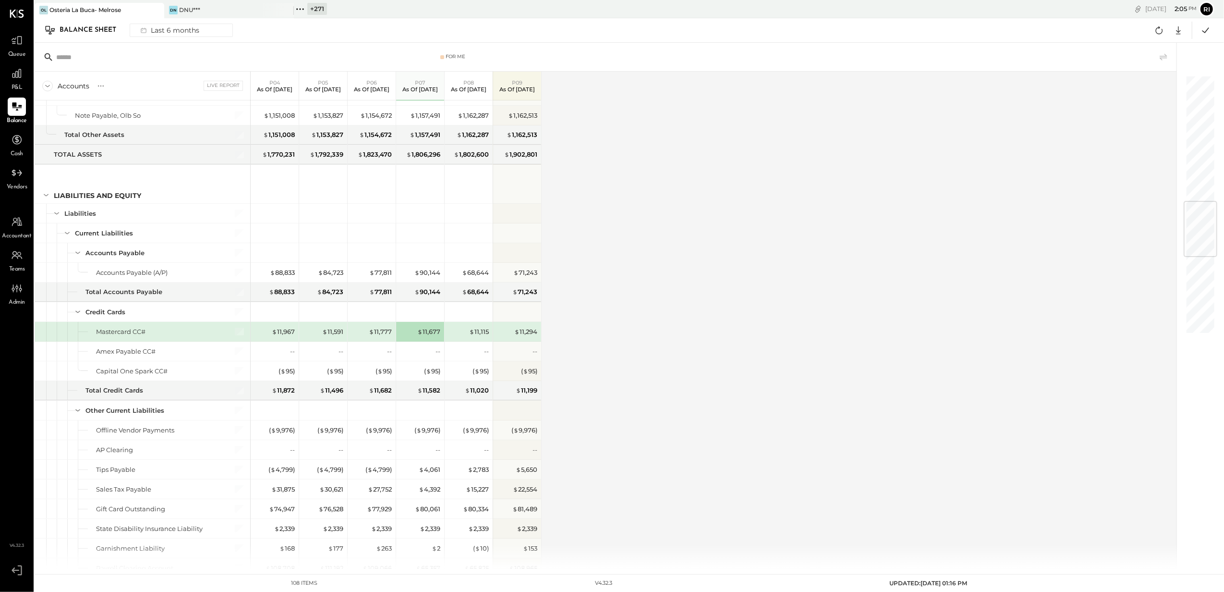
click at [453, 341] on div "$ 11,115" at bounding box center [470, 331] width 38 height 19
click at [499, 339] on div "$ 11,294" at bounding box center [517, 331] width 48 height 19
click at [410, 336] on div "$ 11,677" at bounding box center [421, 331] width 38 height 9
click at [407, 376] on div "( $ 95 )" at bounding box center [421, 371] width 38 height 9
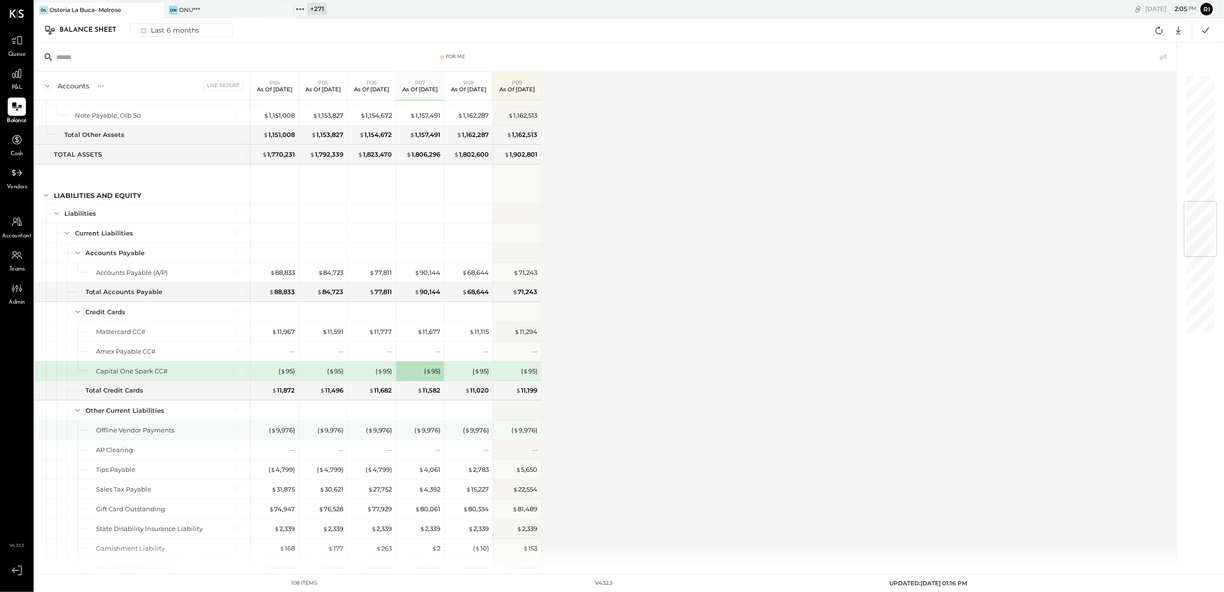
click at [406, 435] on div "( $ 9,976 )" at bounding box center [421, 430] width 38 height 9
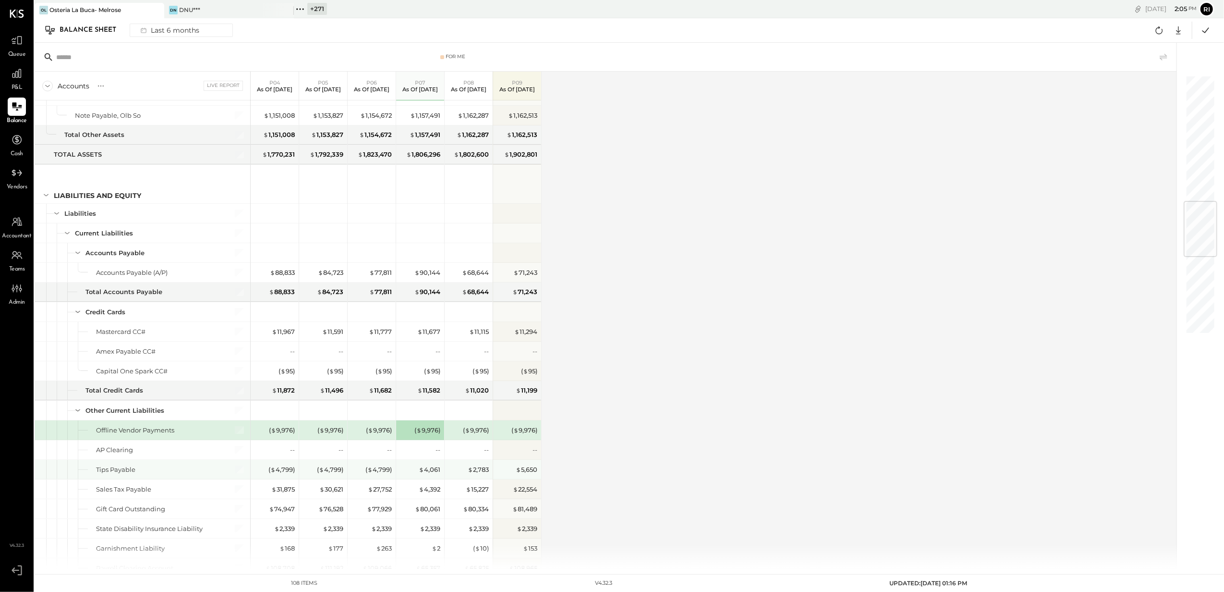
click at [404, 474] on div "$ 4,061" at bounding box center [421, 469] width 38 height 9
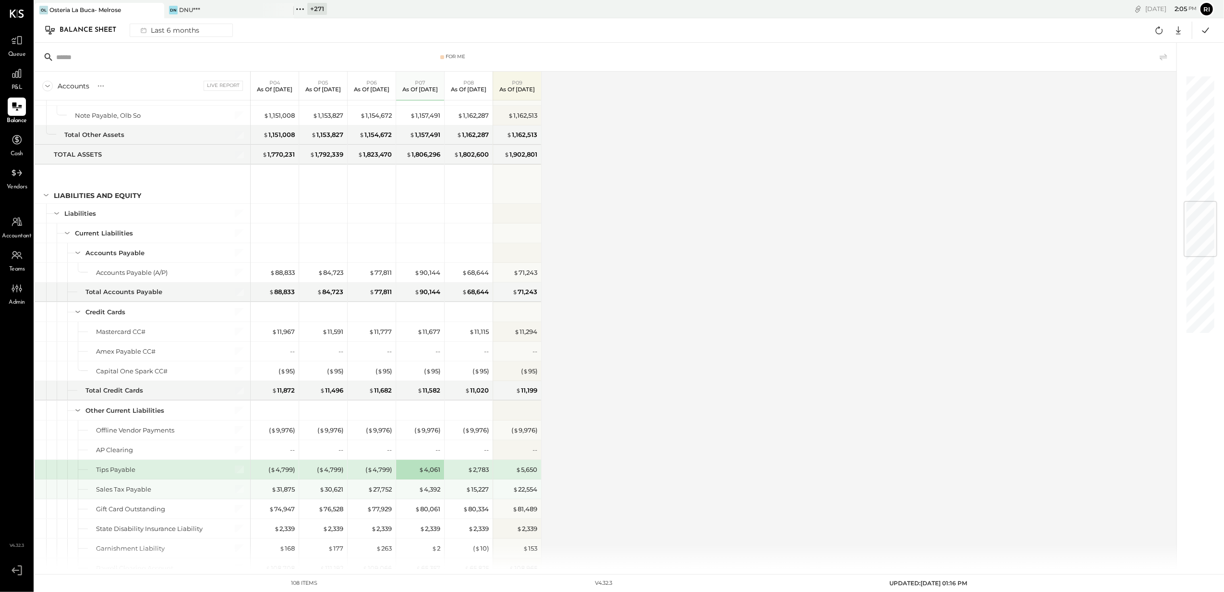
click at [405, 494] on div "$ 4,392" at bounding box center [421, 489] width 38 height 9
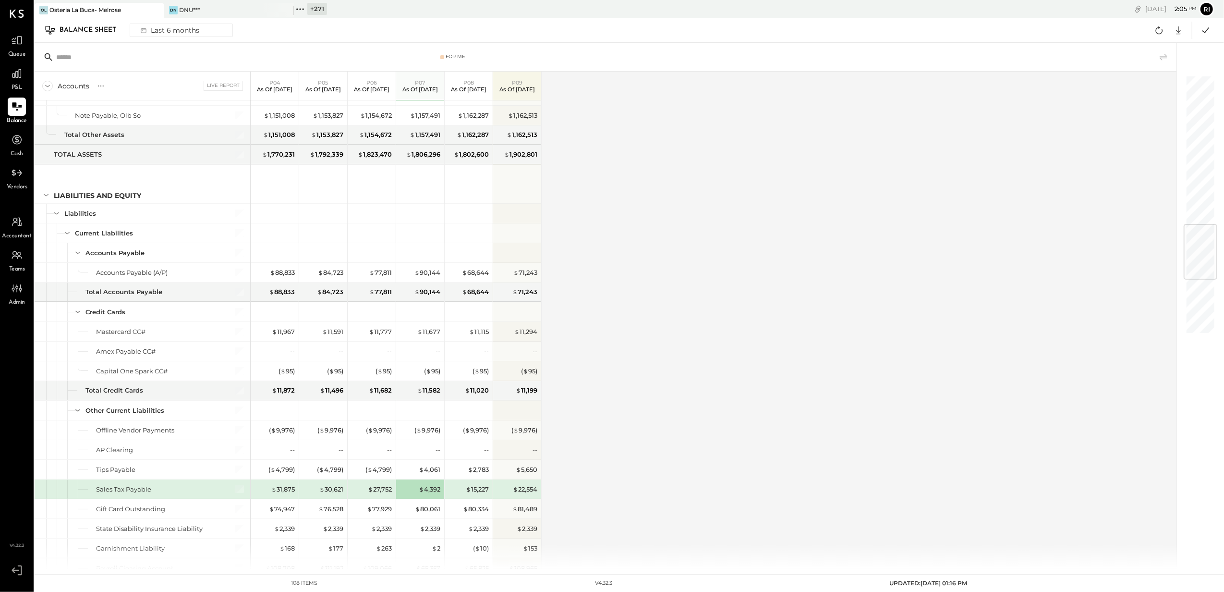
scroll to position [1250, 0]
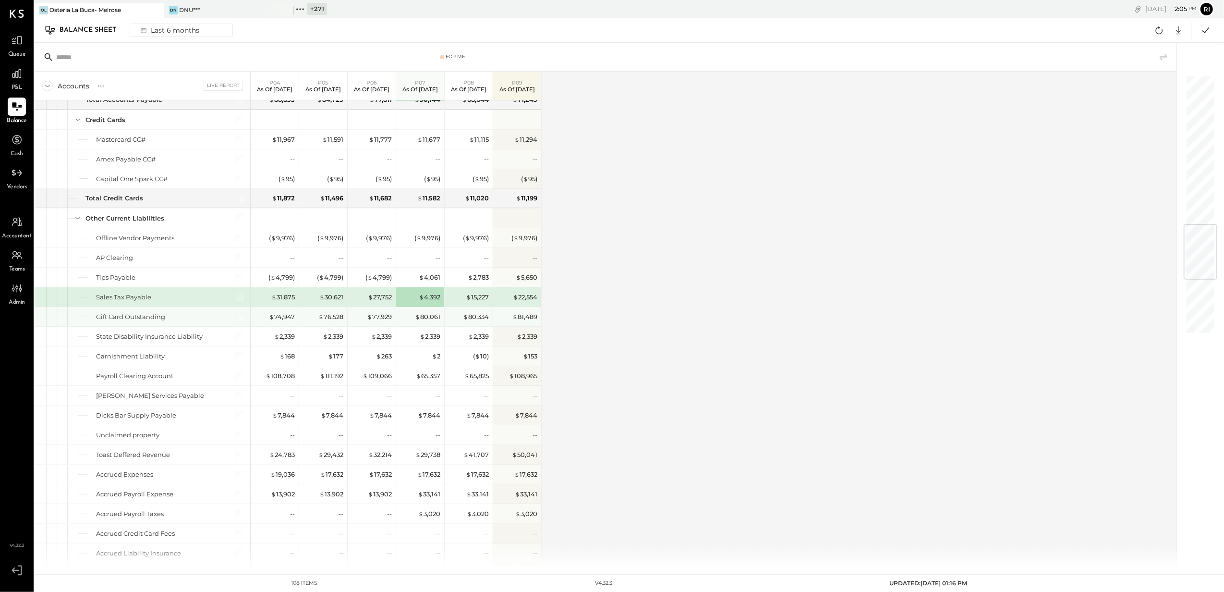
click at [406, 326] on div "$ 80,061" at bounding box center [421, 316] width 38 height 19
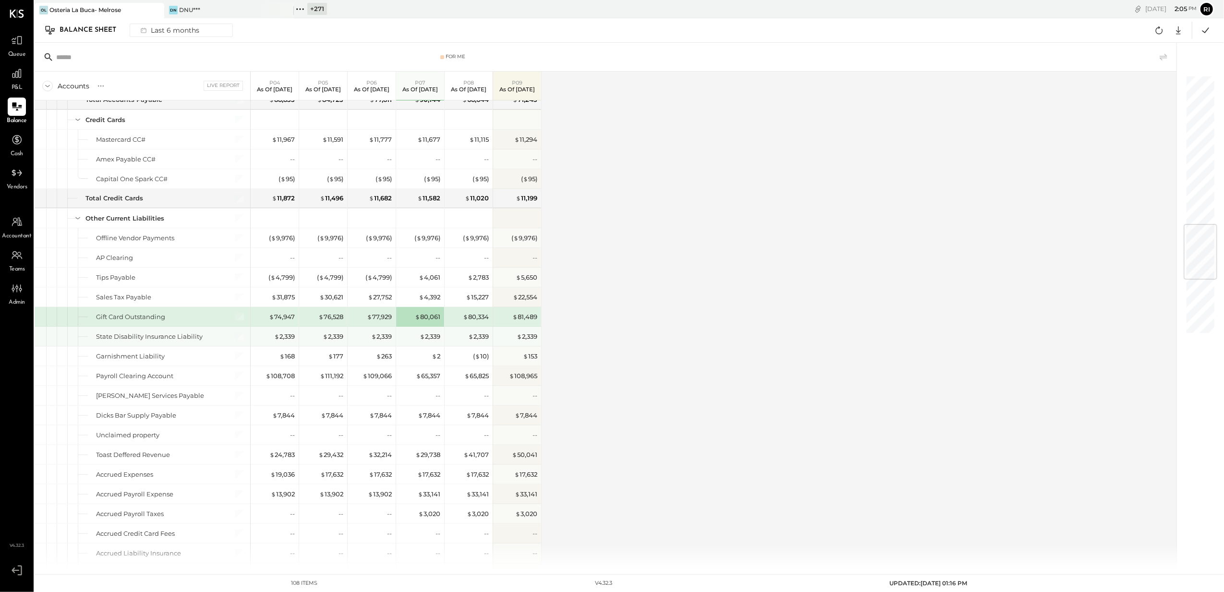
click at [408, 341] on div "$ 2,339" at bounding box center [421, 336] width 38 height 9
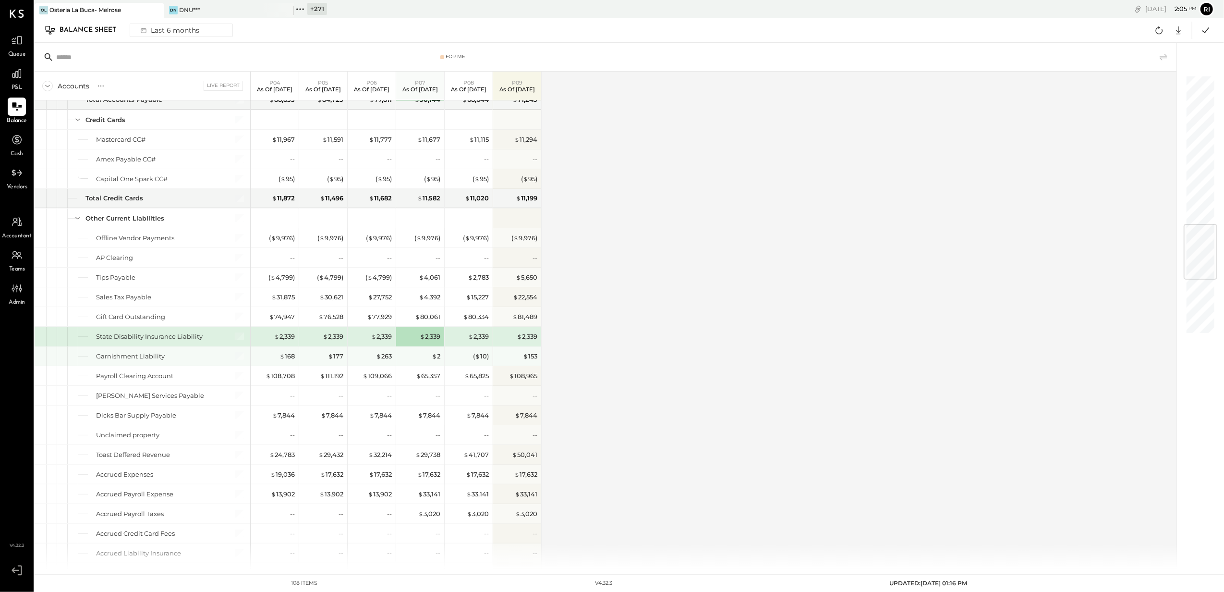
click at [412, 361] on div "$ 2" at bounding box center [421, 356] width 38 height 9
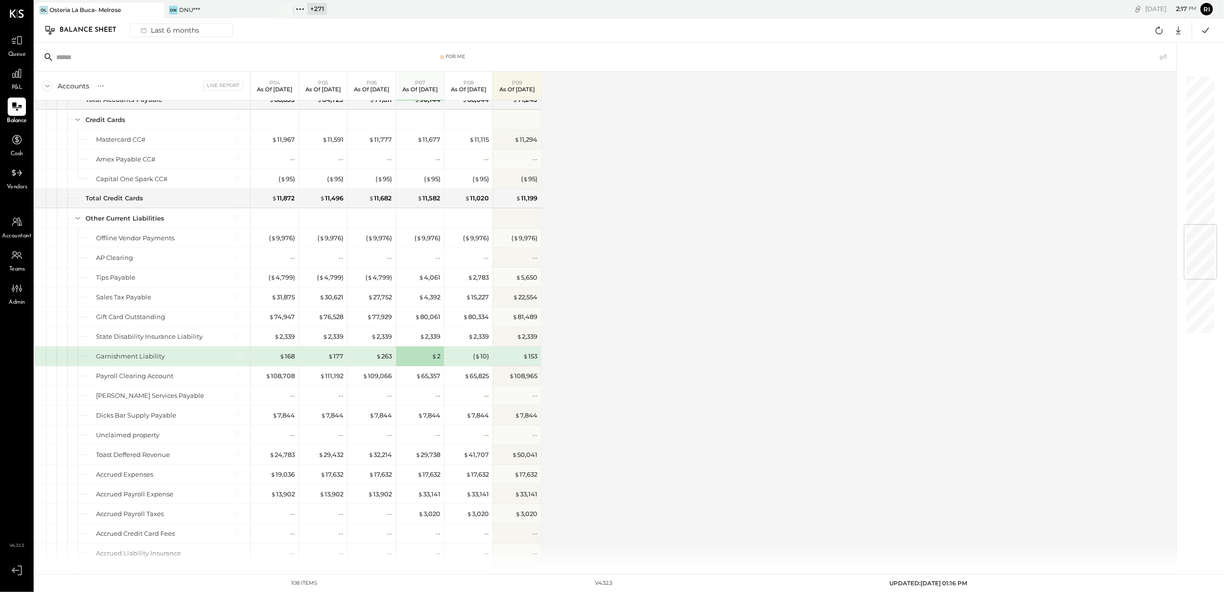
click at [18, 50] on span "Queue" at bounding box center [17, 54] width 18 height 9
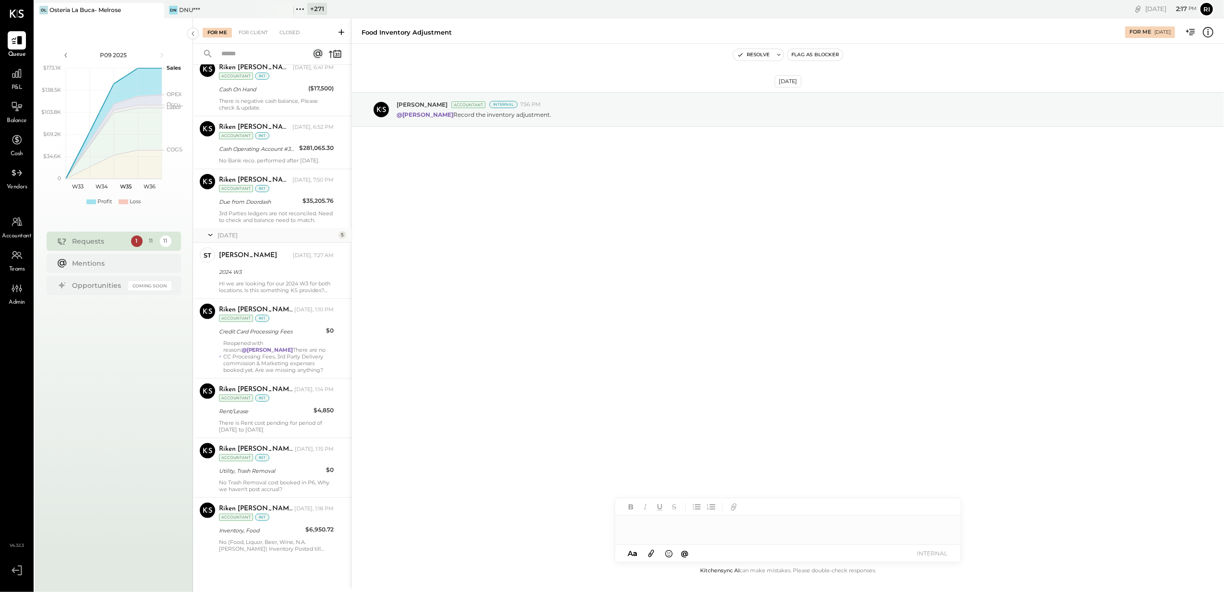
scroll to position [248, 0]
click at [159, 9] on icon at bounding box center [156, 10] width 12 height 12
click at [176, 9] on icon at bounding box center [170, 9] width 12 height 12
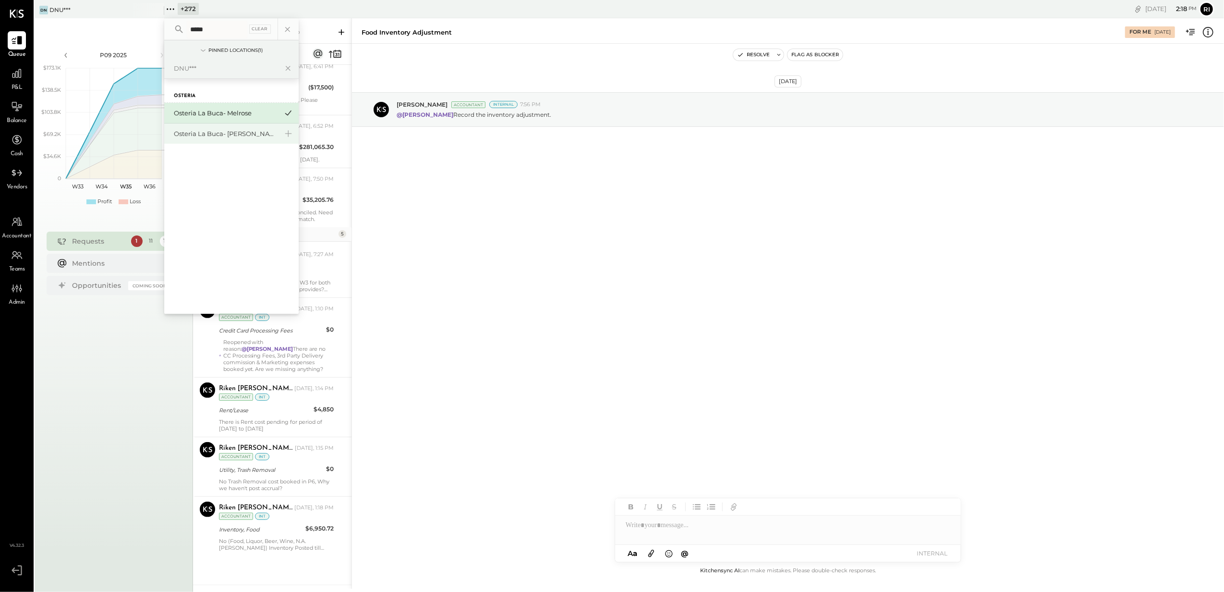
type input "*****"
click at [190, 134] on div "Osteria La Buca- [PERSON_NAME][GEOGRAPHIC_DATA]" at bounding box center [226, 133] width 104 height 9
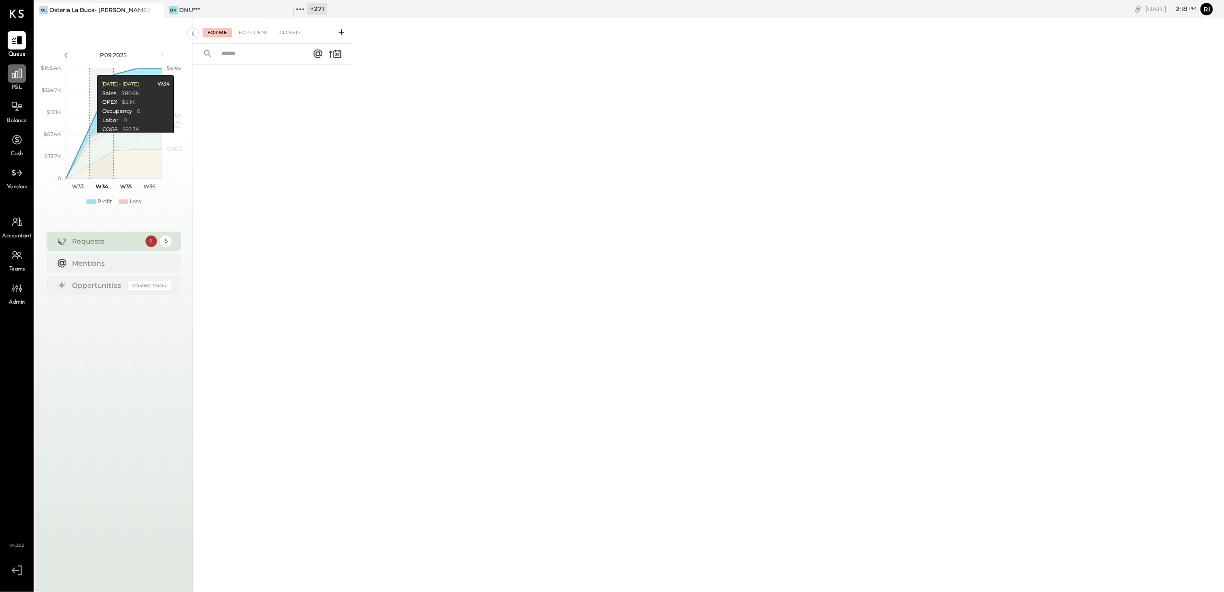
click at [22, 68] on icon at bounding box center [17, 73] width 12 height 12
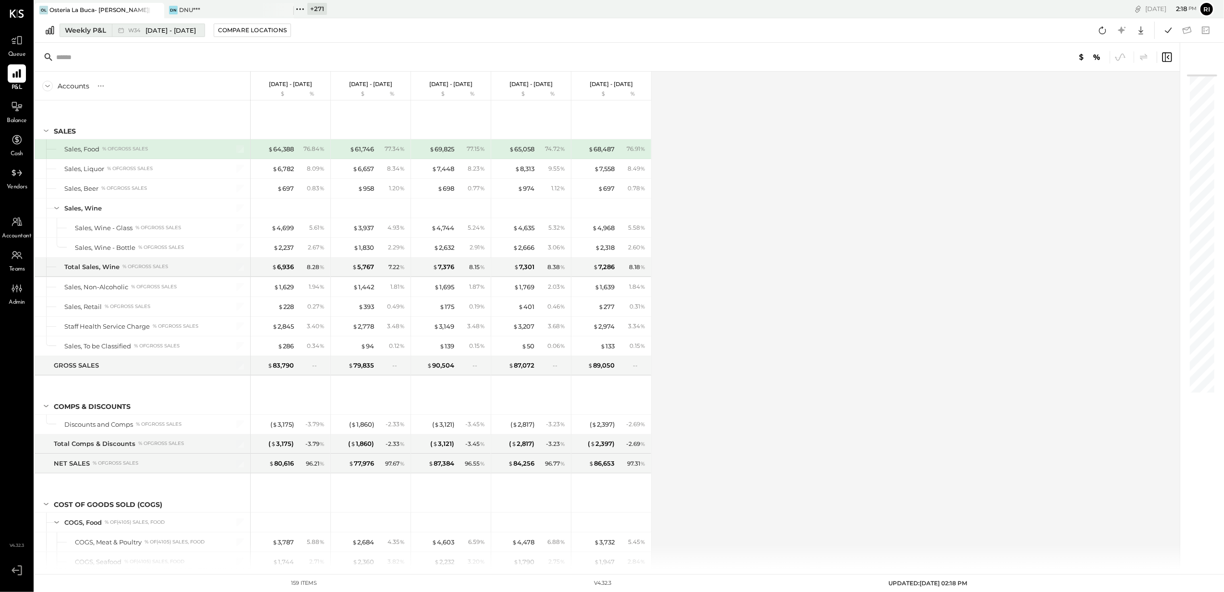
click at [93, 33] on div "Weekly P&L" at bounding box center [85, 30] width 41 height 10
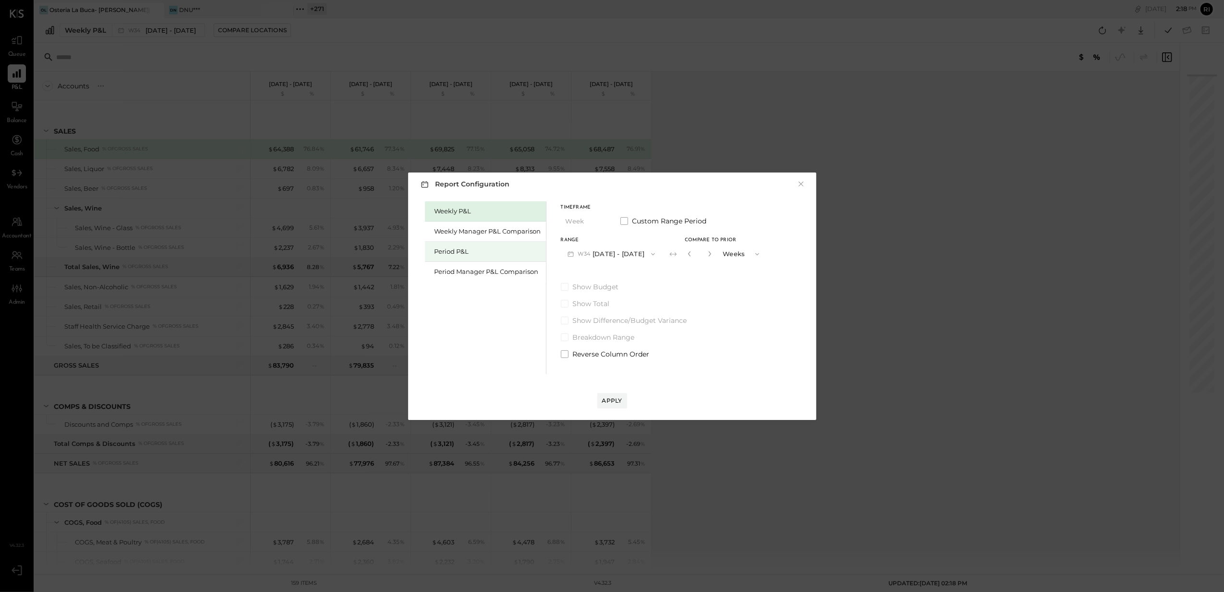
click at [442, 243] on div "Period P&L" at bounding box center [485, 252] width 121 height 20
click at [632, 250] on button "P09 [DATE] - [DATE]" at bounding box center [611, 254] width 100 height 18
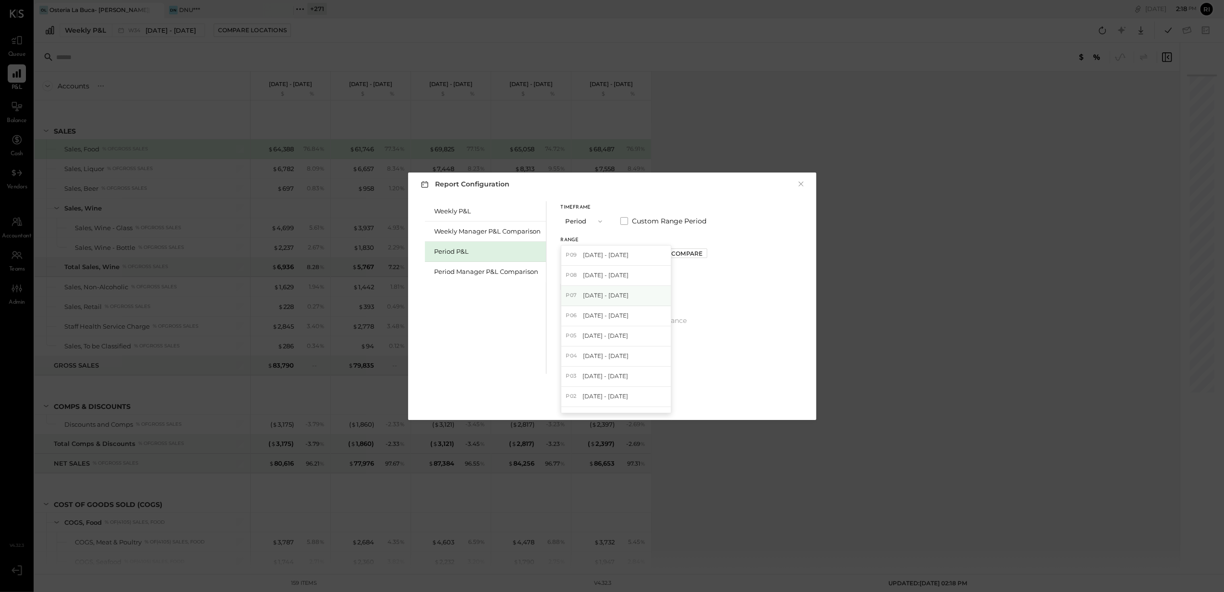
click at [629, 298] on span "[DATE] - [DATE]" at bounding box center [606, 295] width 46 height 8
click at [604, 402] on div "Apply" at bounding box center [612, 400] width 20 height 8
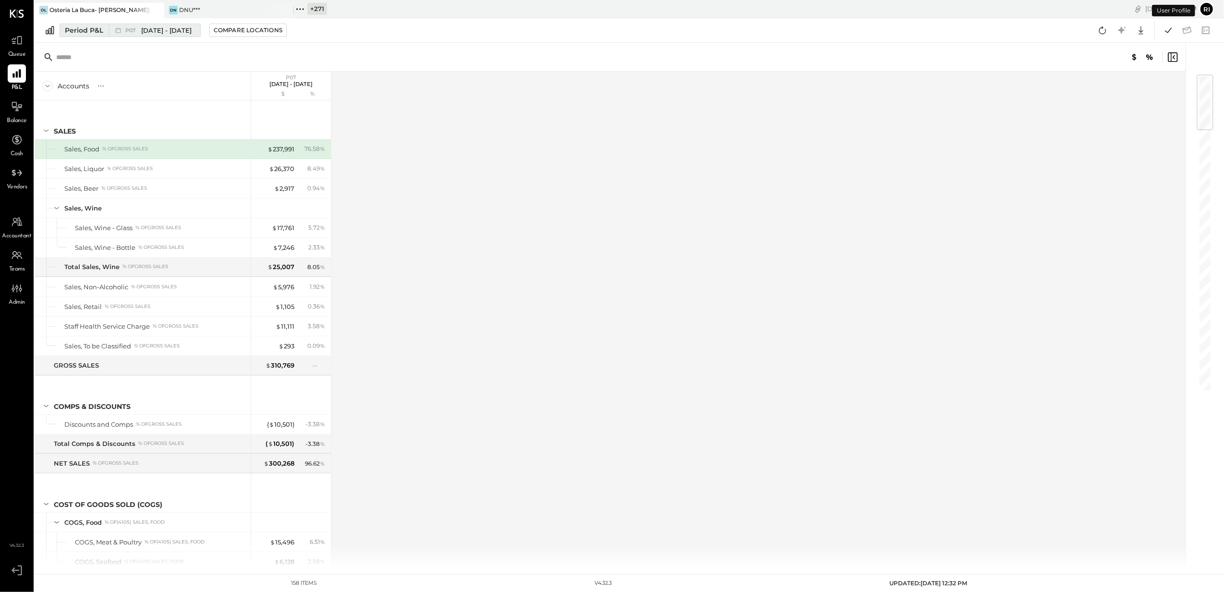
click at [174, 33] on span "[DATE] - [DATE]" at bounding box center [166, 30] width 50 height 9
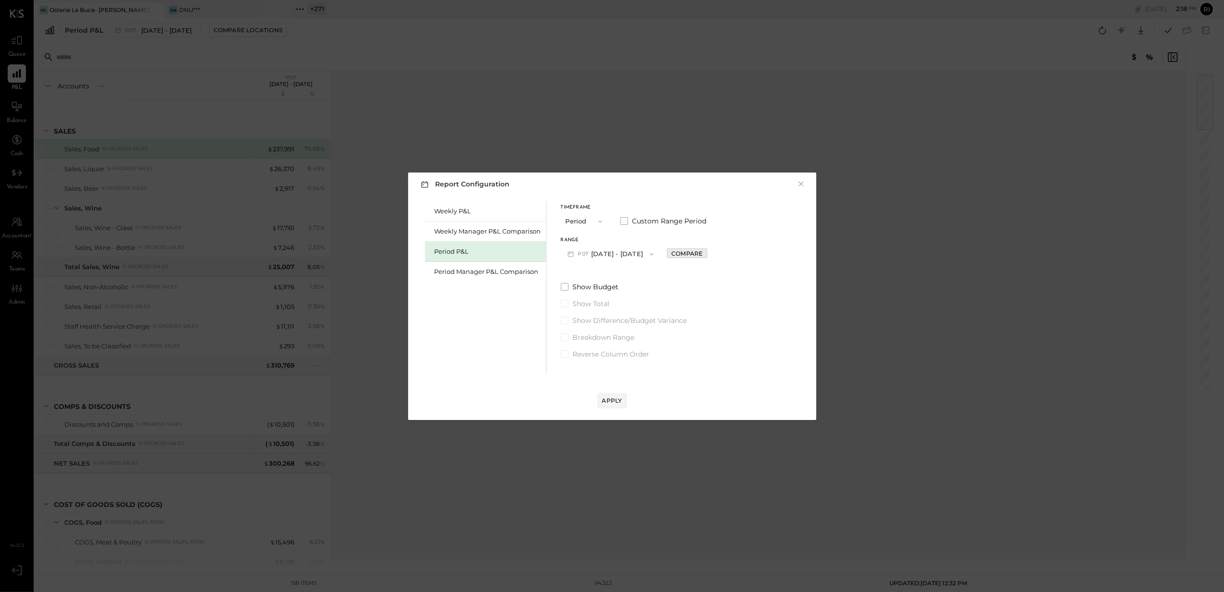
click at [700, 256] on div "Compare" at bounding box center [687, 253] width 31 height 8
click at [711, 256] on icon "button" at bounding box center [709, 254] width 6 height 6
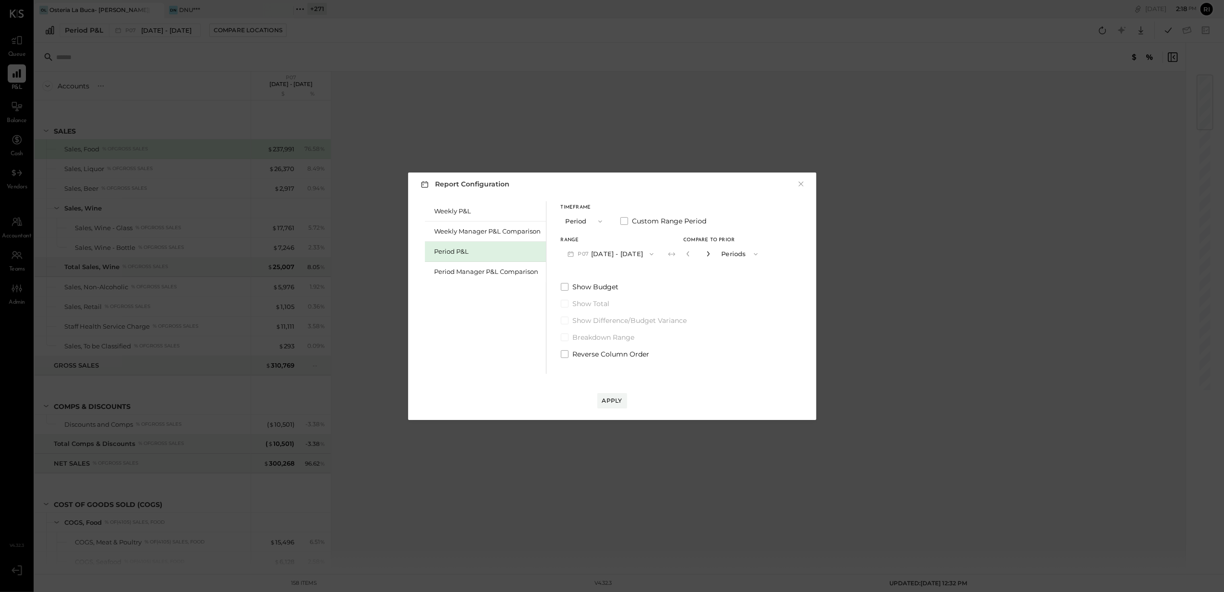
click at [711, 256] on icon "button" at bounding box center [709, 254] width 6 height 6
type input "*"
click at [614, 398] on div "Apply" at bounding box center [612, 400] width 20 height 8
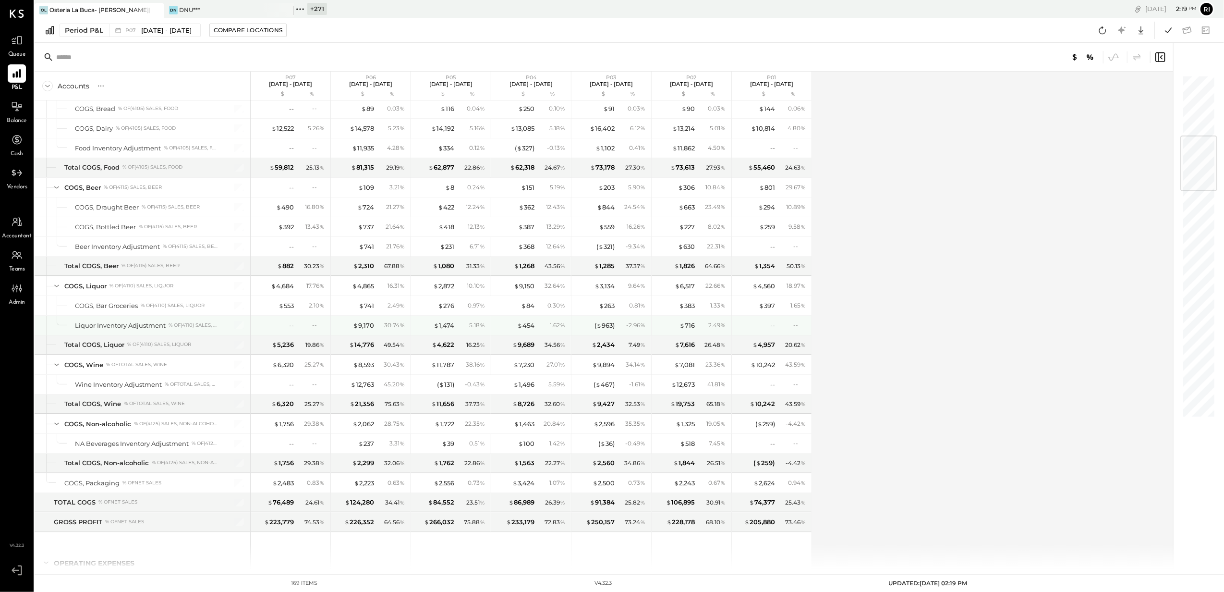
scroll to position [576, 0]
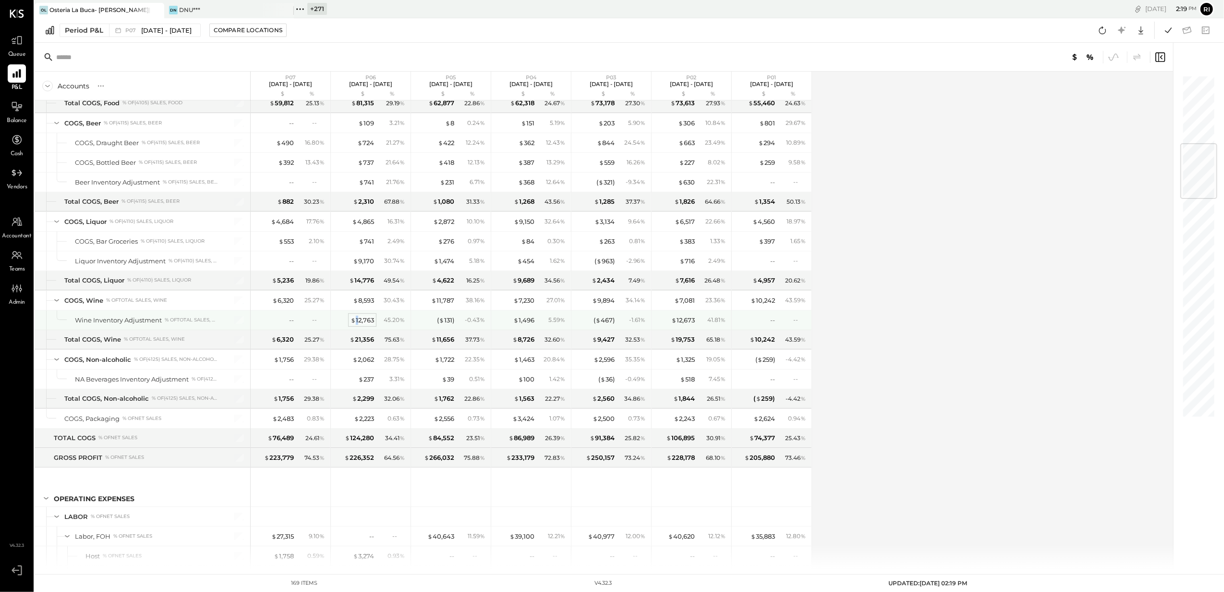
click at [357, 325] on div "$ 12,763" at bounding box center [363, 320] width 24 height 9
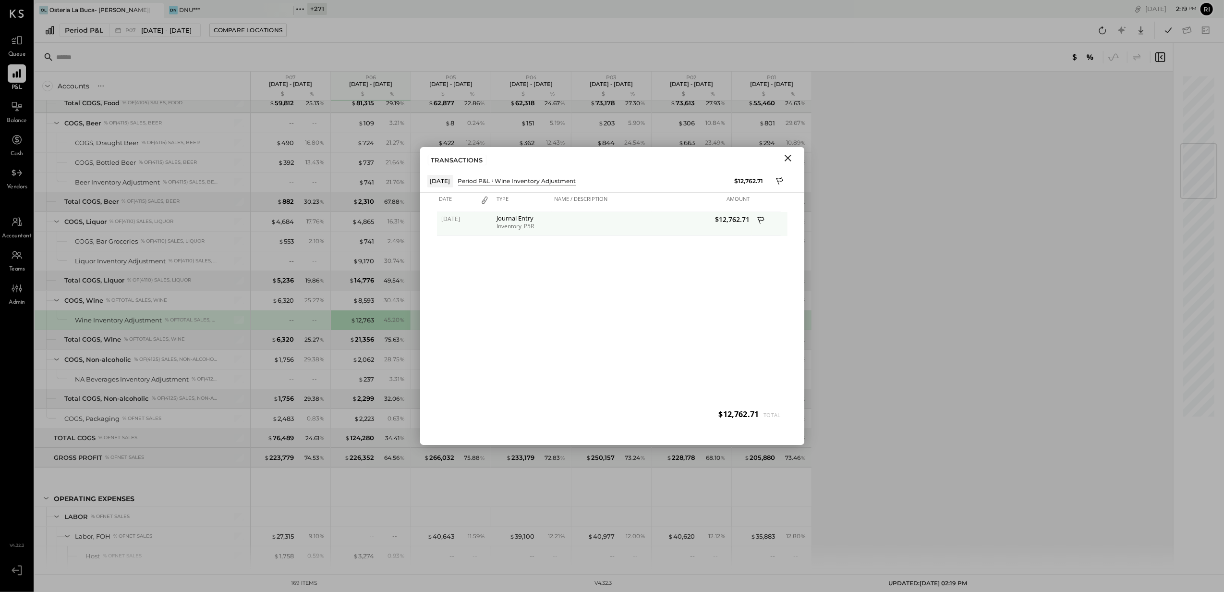
drag, startPoint x: 357, startPoint y: 325, endPoint x: 506, endPoint y: 218, distance: 183.3
click at [506, 218] on div "Journal Entry" at bounding box center [523, 218] width 53 height 7
click at [737, 222] on span "$12,762.71" at bounding box center [702, 219] width 95 height 9
click at [787, 159] on icon "Close" at bounding box center [788, 158] width 7 height 7
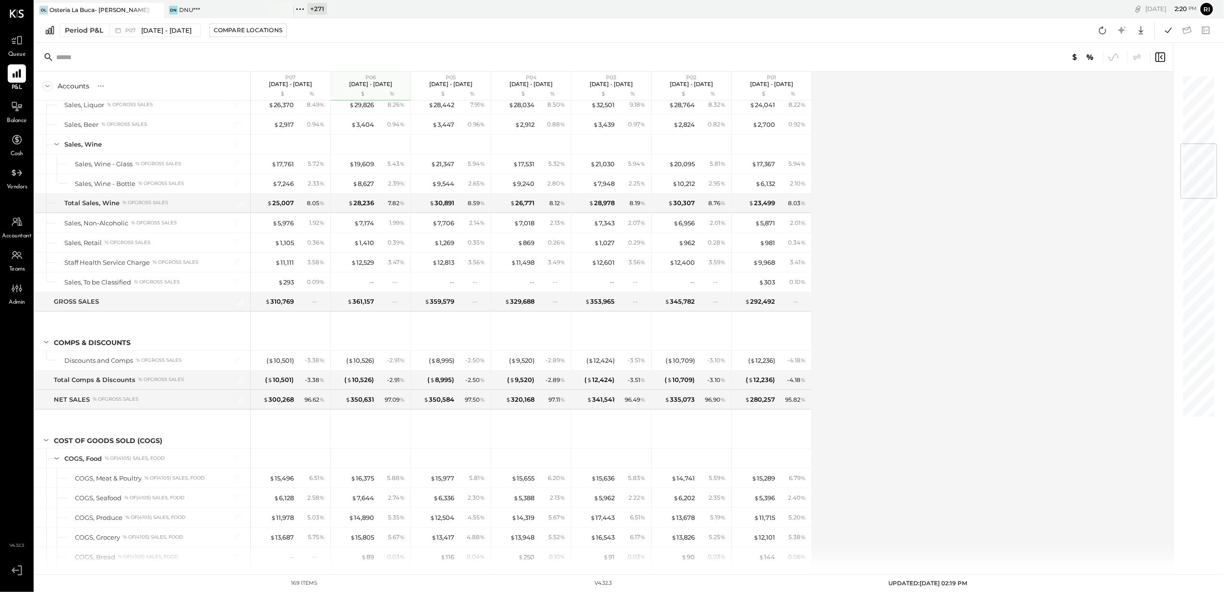
scroll to position [576, 0]
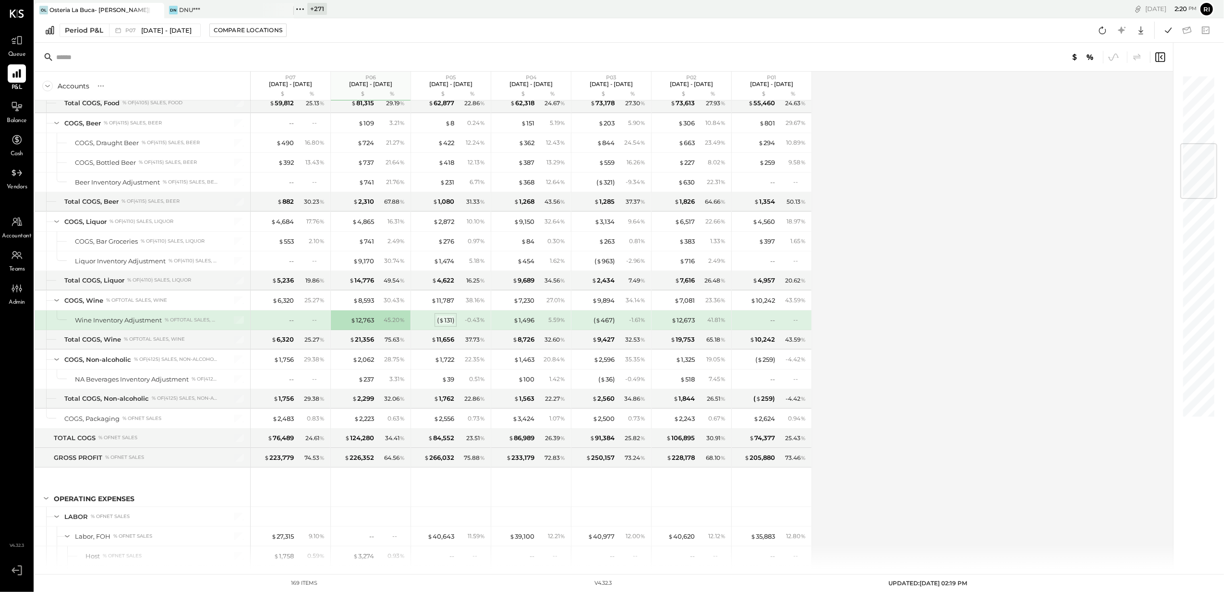
click at [448, 325] on div "( $ 131 )" at bounding box center [445, 320] width 17 height 9
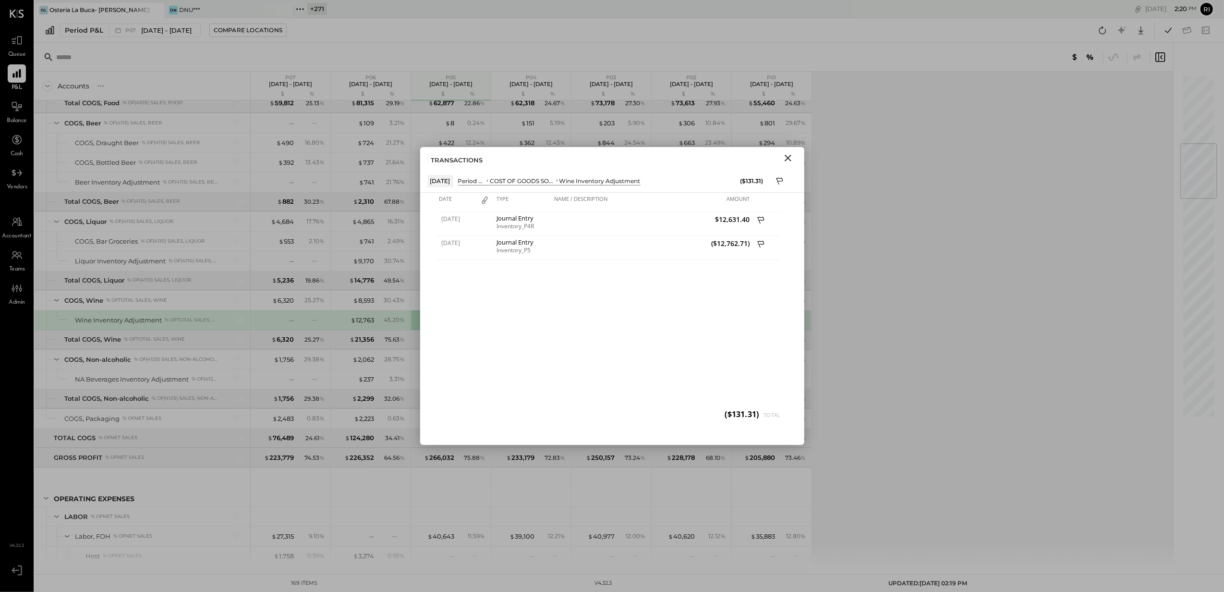
click at [784, 154] on icon "Close" at bounding box center [789, 158] width 12 height 12
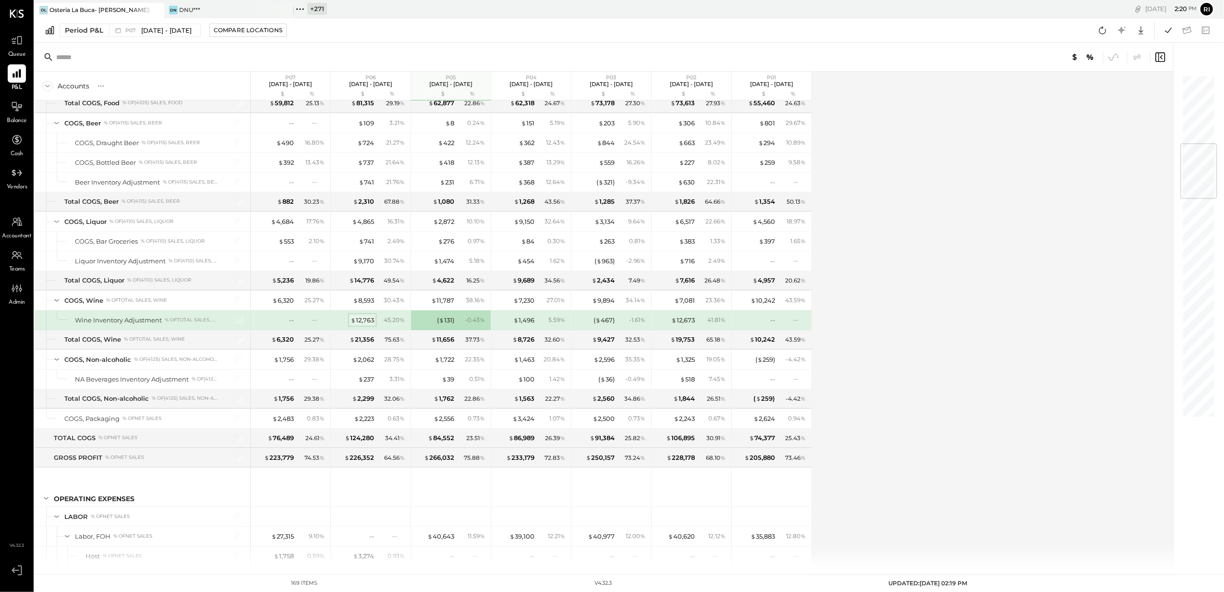
click at [356, 325] on div "$ 12,763" at bounding box center [363, 320] width 24 height 9
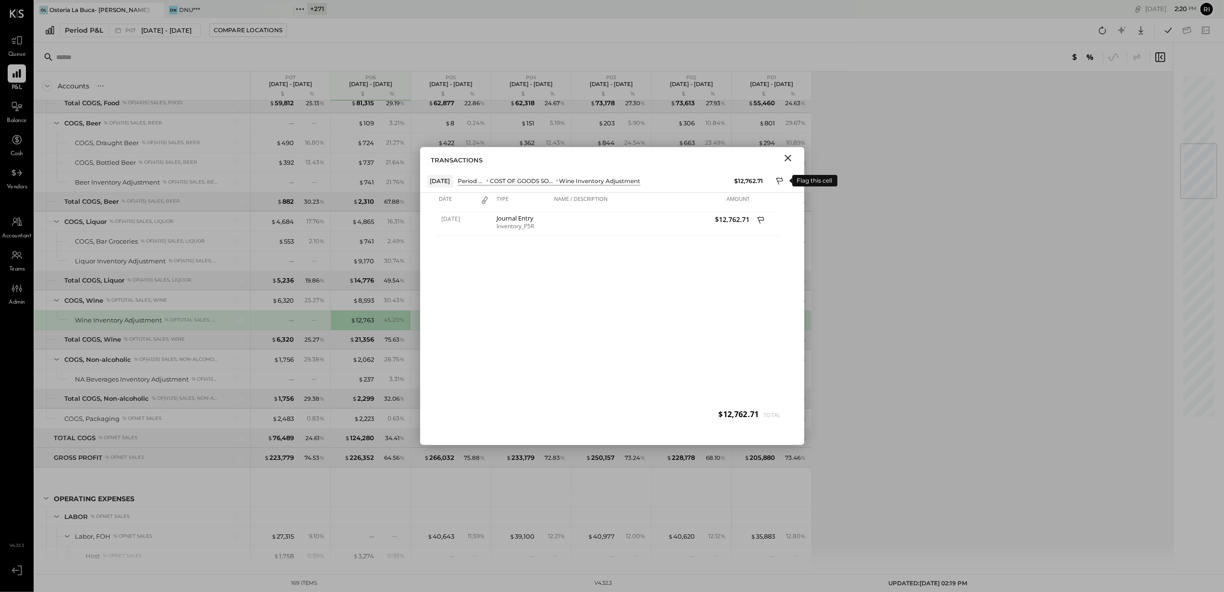
click at [781, 181] on icon at bounding box center [780, 182] width 9 height 12
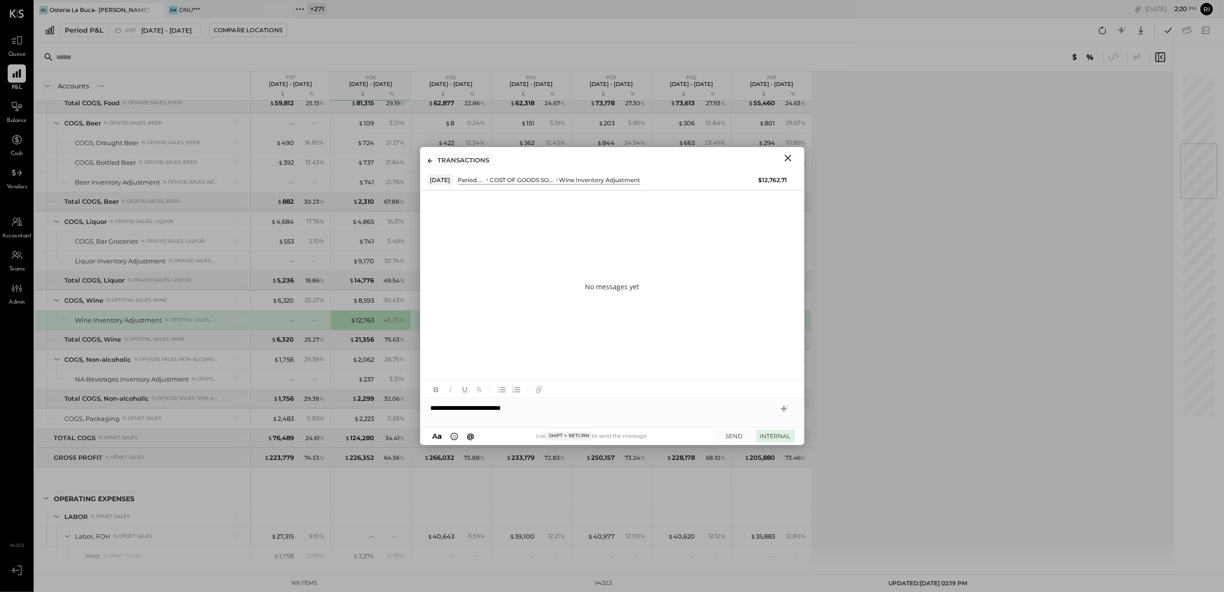
click at [771, 436] on button "INTERNAL" at bounding box center [776, 435] width 38 height 13
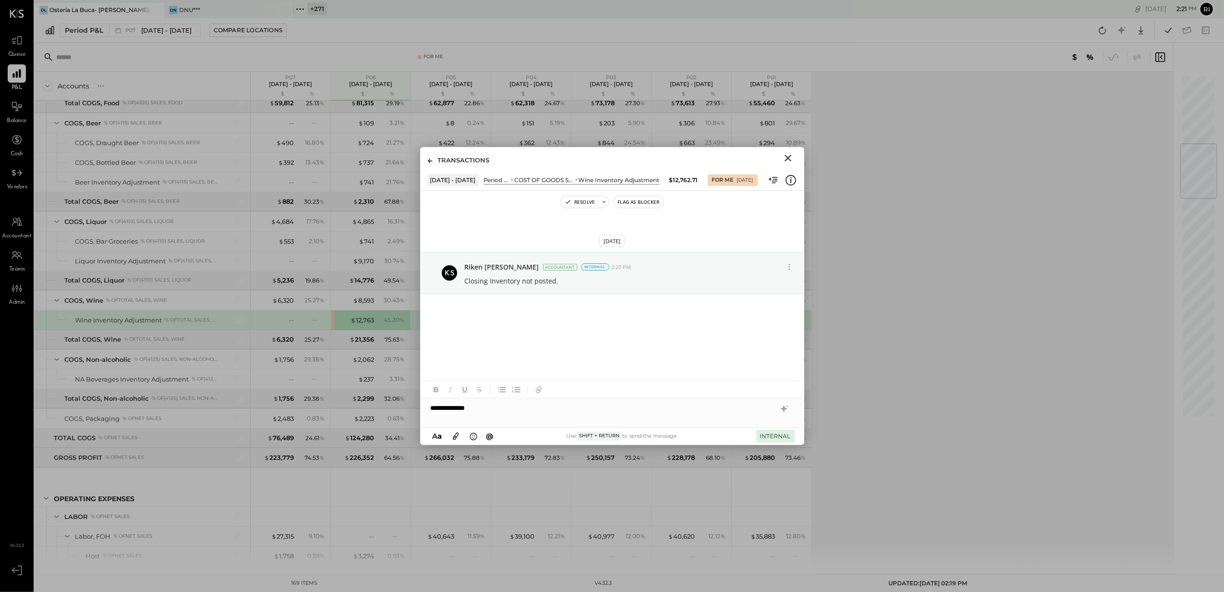
click at [760, 435] on button "INTERNAL" at bounding box center [776, 435] width 38 height 13
click at [794, 158] on icon "Close" at bounding box center [789, 158] width 12 height 12
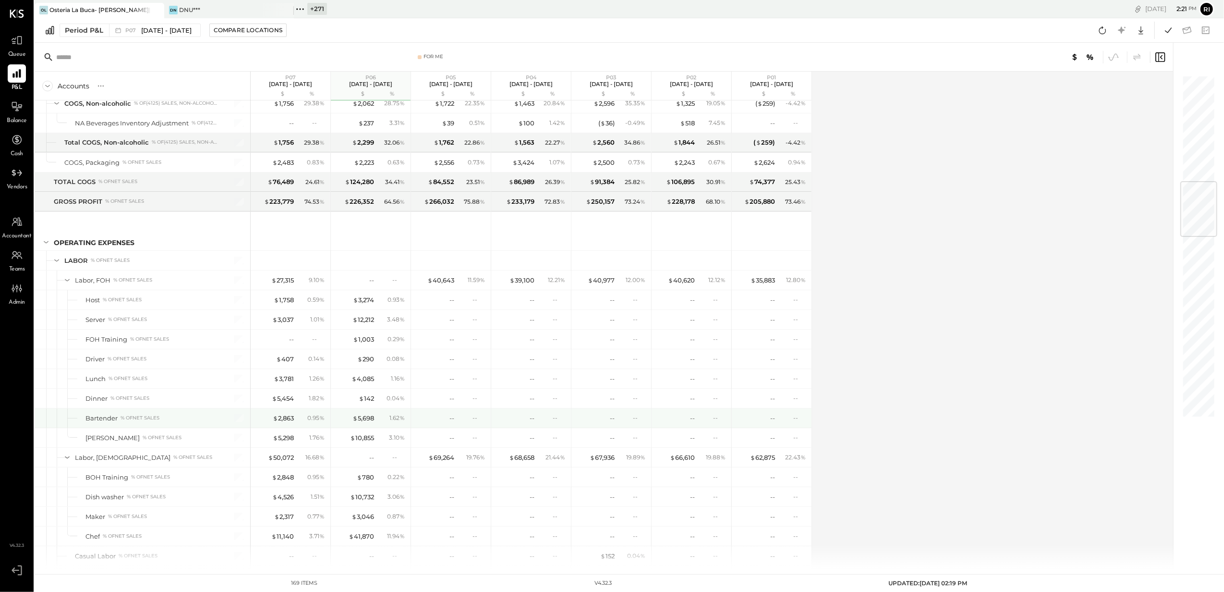
scroll to position [896, 0]
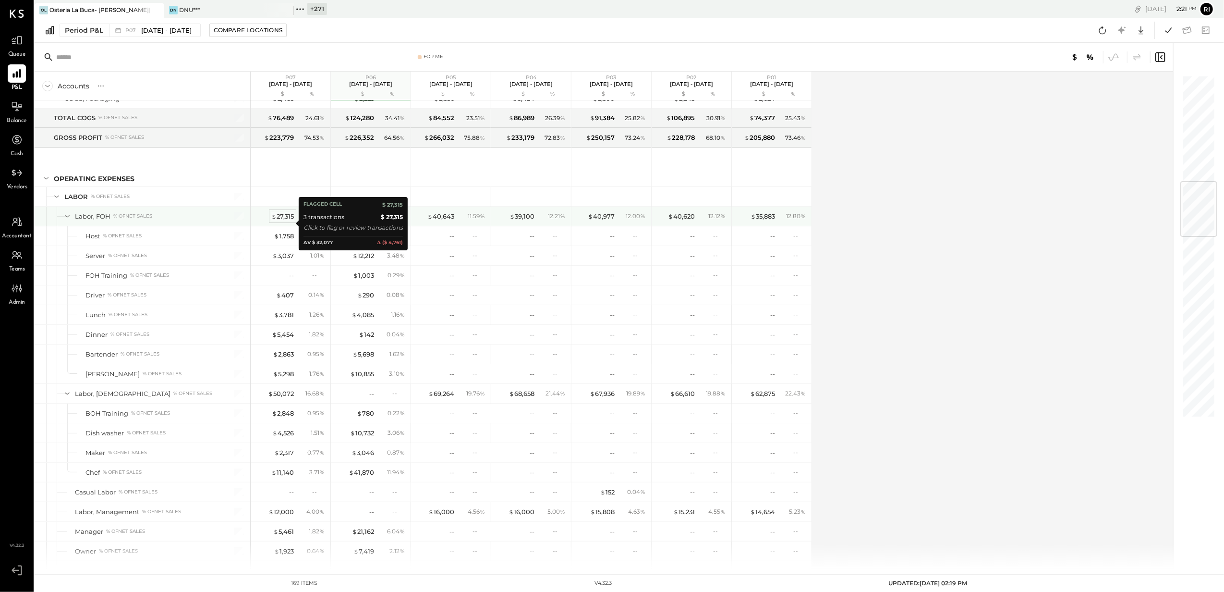
click at [287, 221] on div "$ 27,315" at bounding box center [282, 216] width 23 height 9
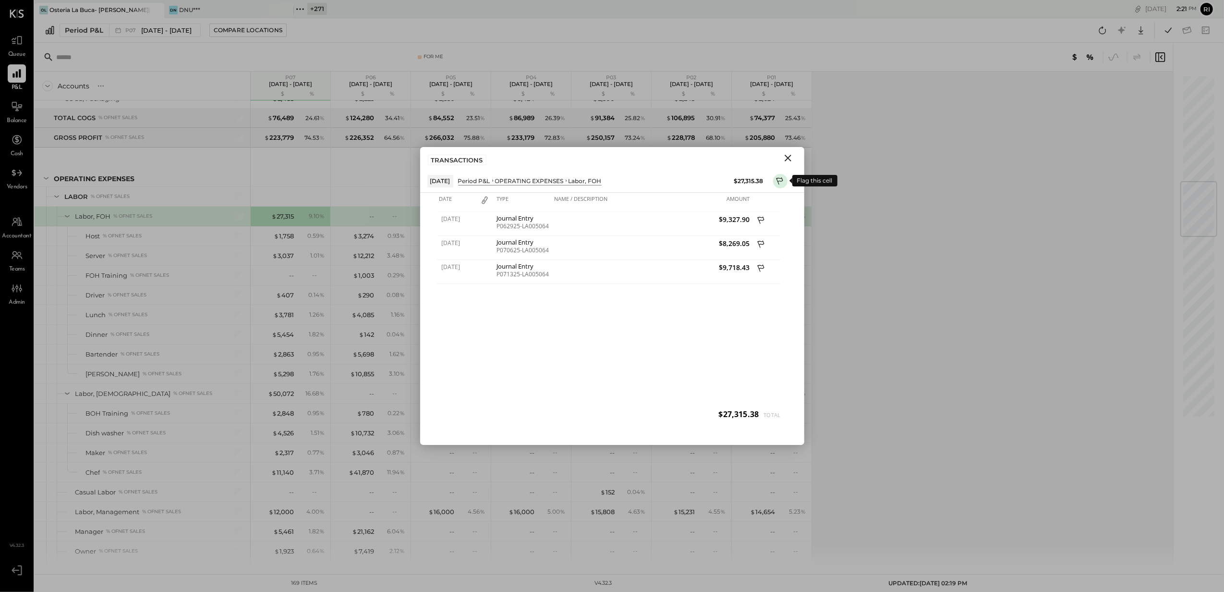
click at [781, 179] on icon at bounding box center [780, 182] width 9 height 12
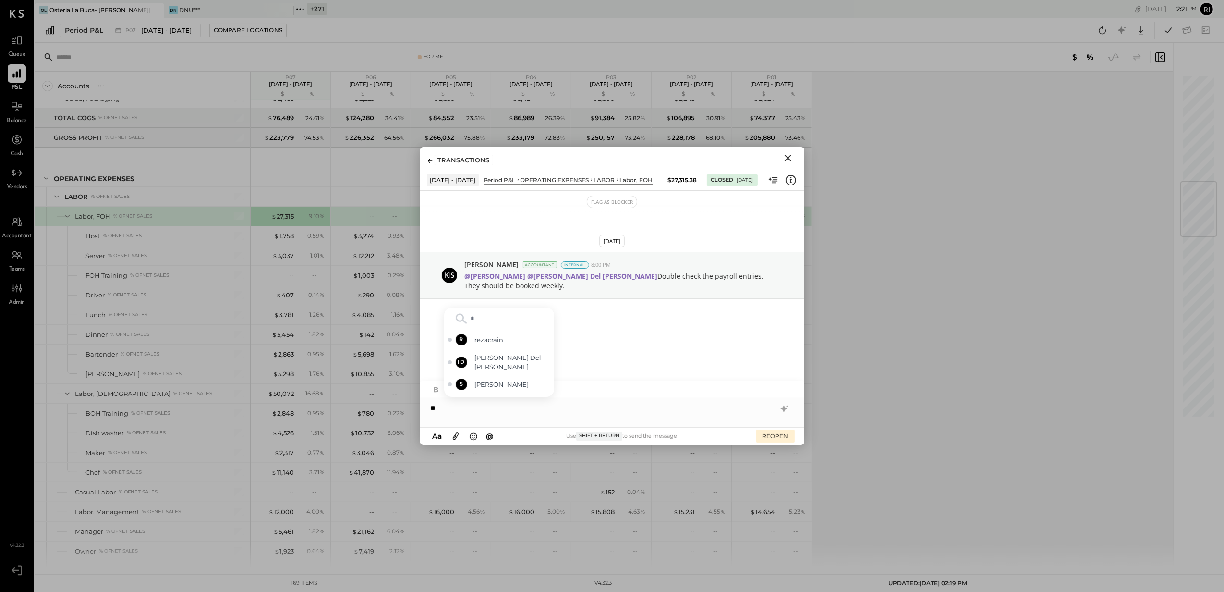
type input "**"
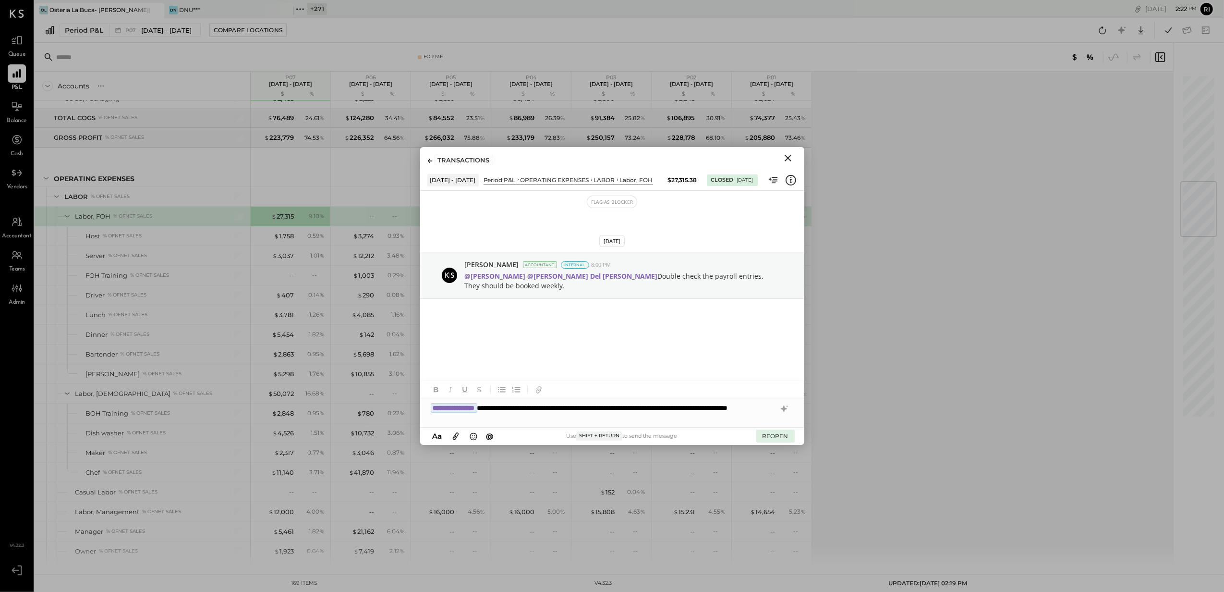
click at [781, 433] on button "REOPEN" at bounding box center [776, 435] width 38 height 13
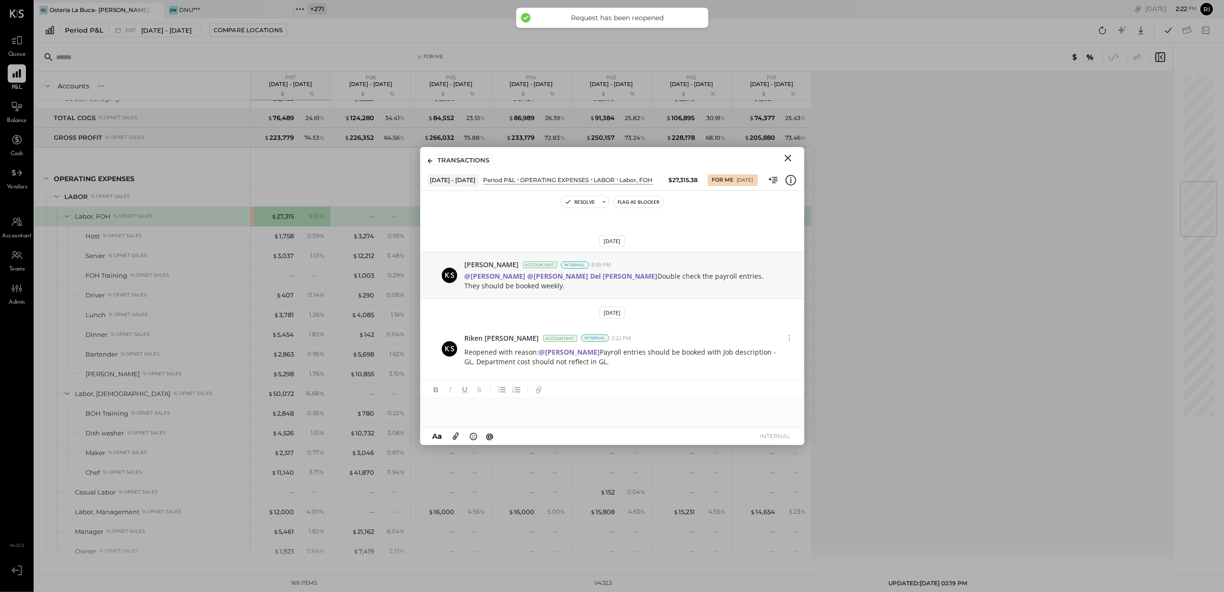
scroll to position [13, 0]
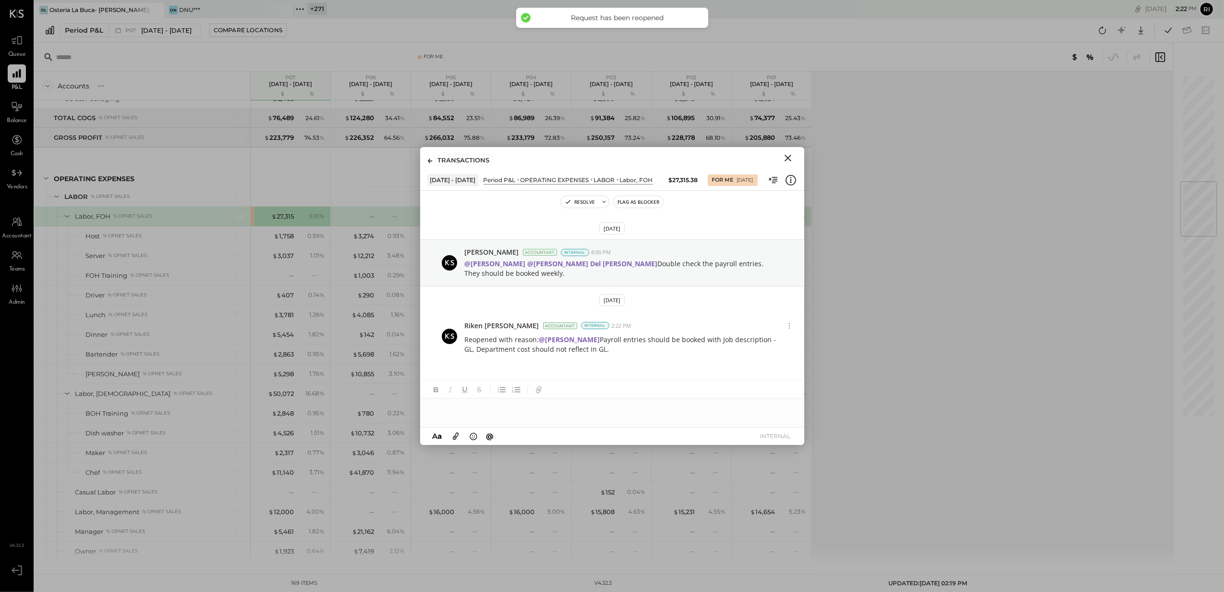
click at [783, 156] on icon "Close" at bounding box center [789, 158] width 12 height 12
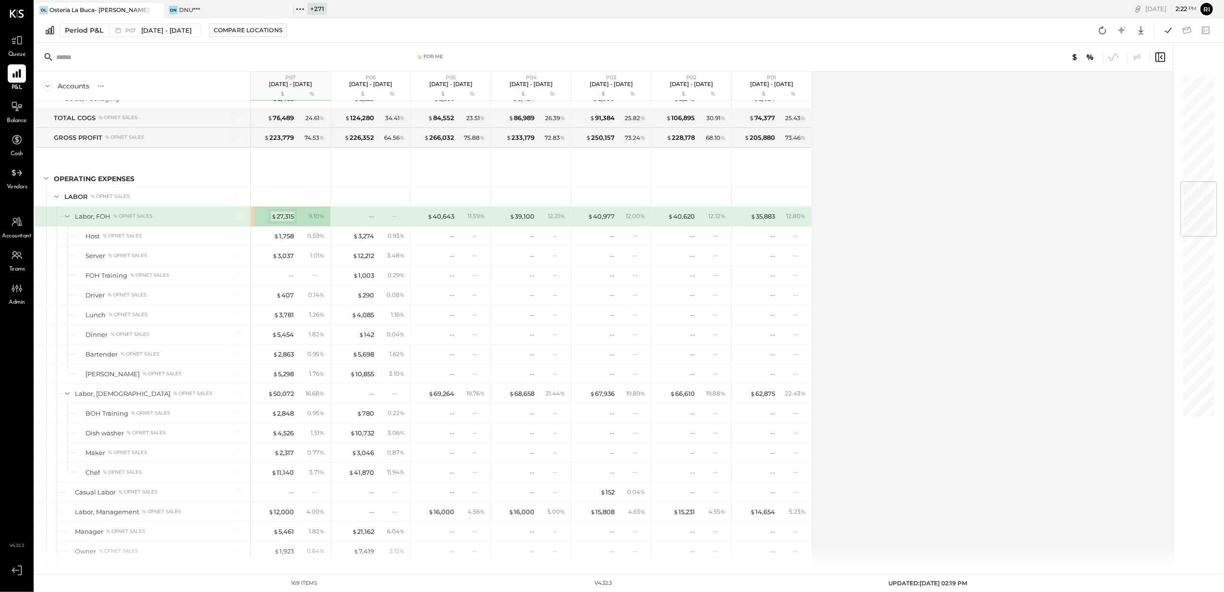
click at [283, 221] on div "$ 27,315" at bounding box center [282, 216] width 23 height 9
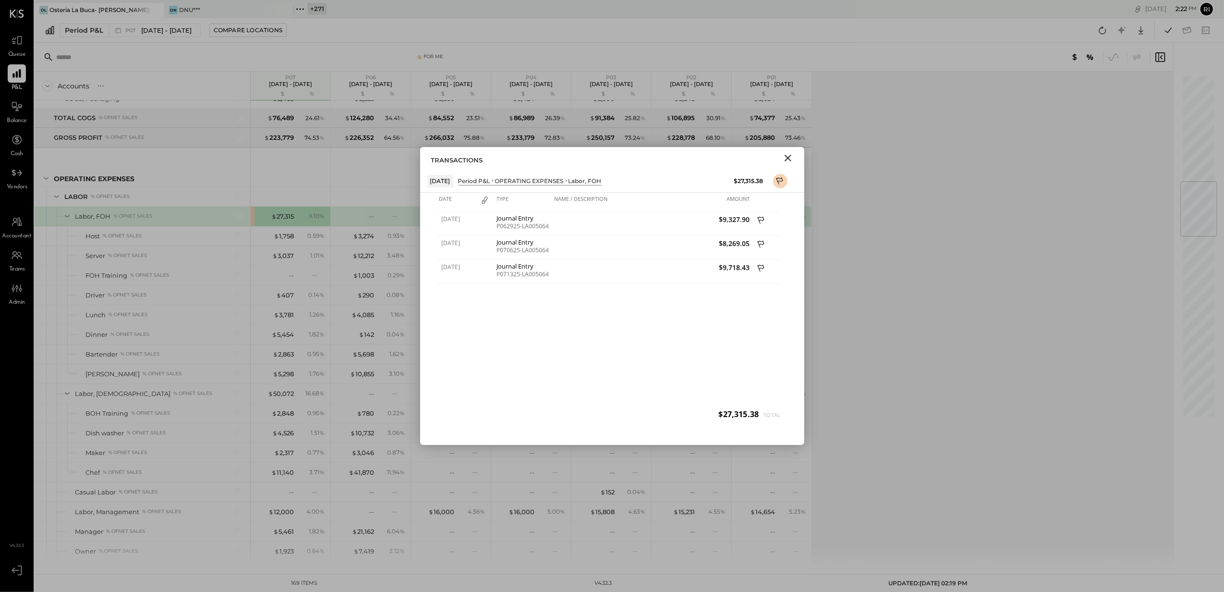
click at [788, 153] on icon "Close" at bounding box center [789, 158] width 12 height 12
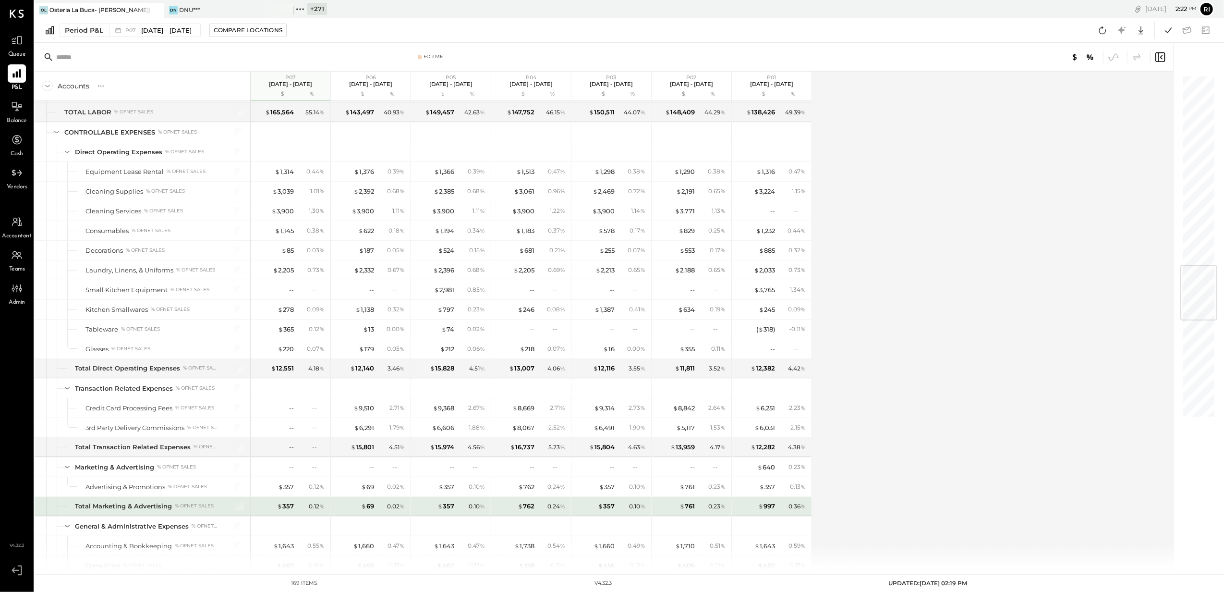
scroll to position [1665, 0]
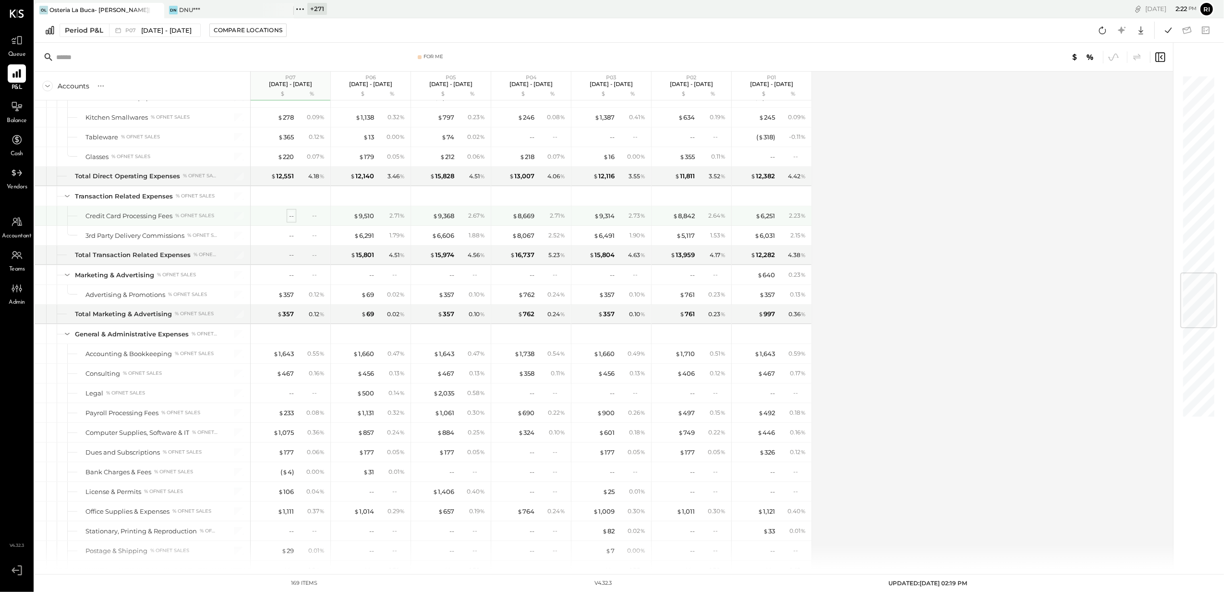
click at [289, 220] on div "--" at bounding box center [291, 215] width 5 height 9
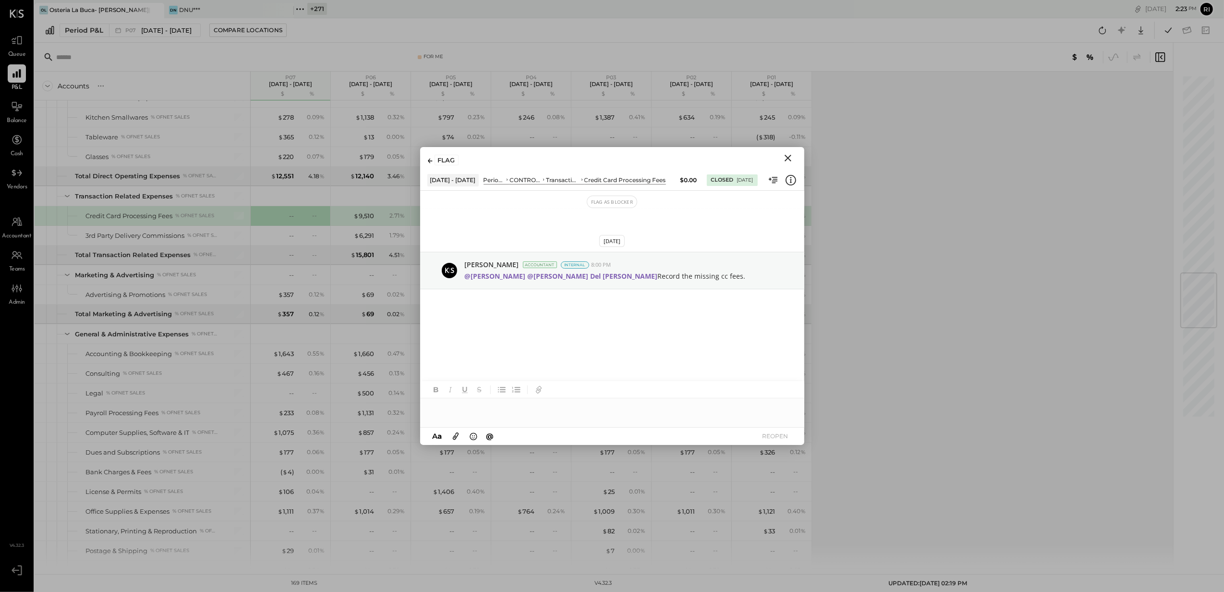
click at [466, 413] on div at bounding box center [612, 407] width 384 height 19
click at [787, 160] on icon "Close" at bounding box center [789, 158] width 12 height 12
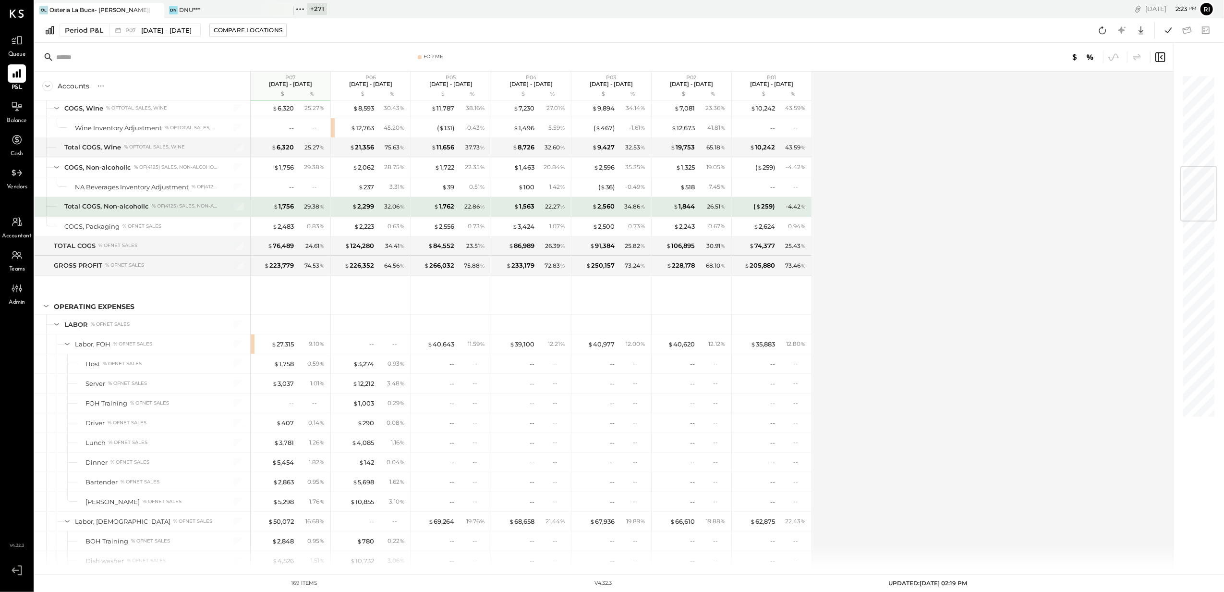
scroll to position [704, 0]
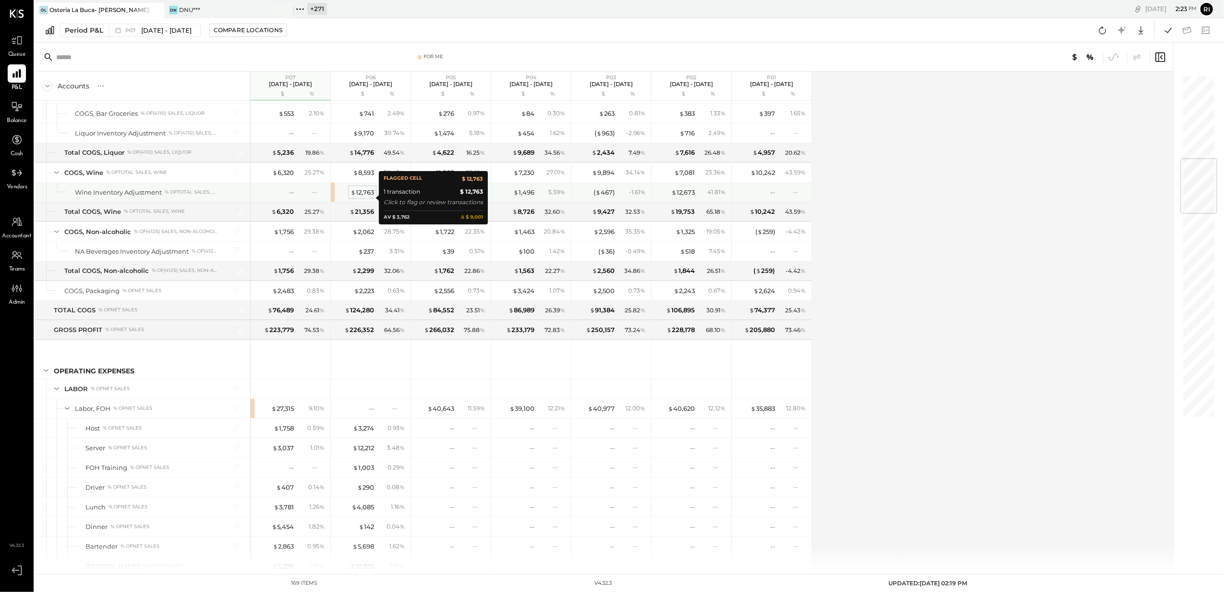
click at [356, 197] on div "$ 12,763" at bounding box center [363, 192] width 24 height 9
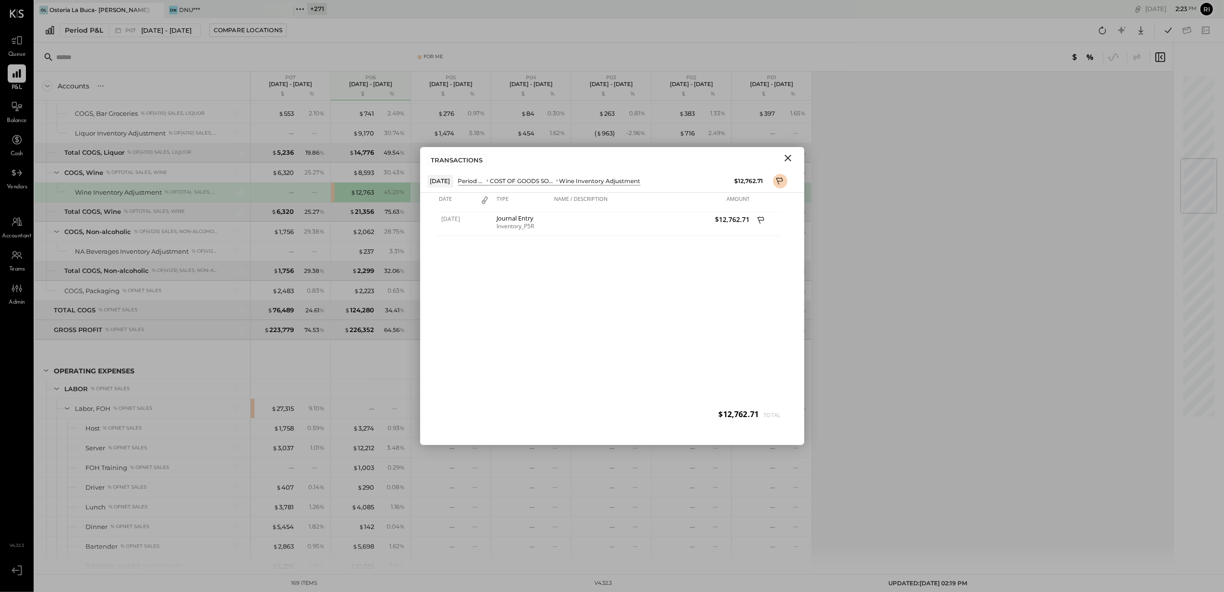
click at [790, 156] on icon "Close" at bounding box center [788, 158] width 7 height 7
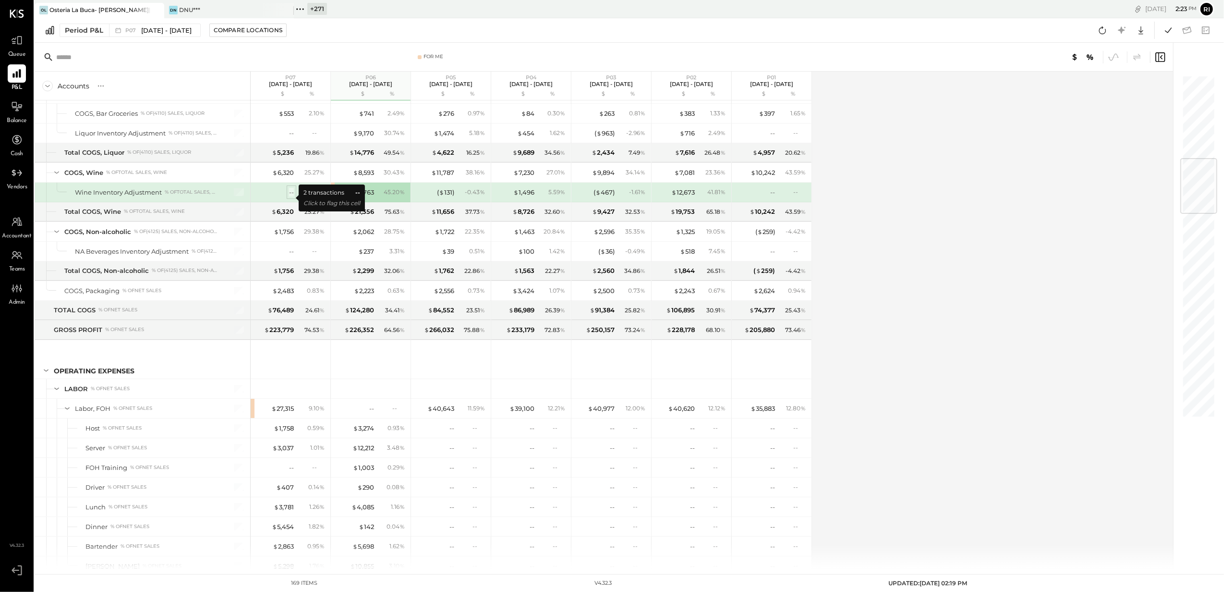
click at [289, 197] on div "--" at bounding box center [291, 192] width 5 height 9
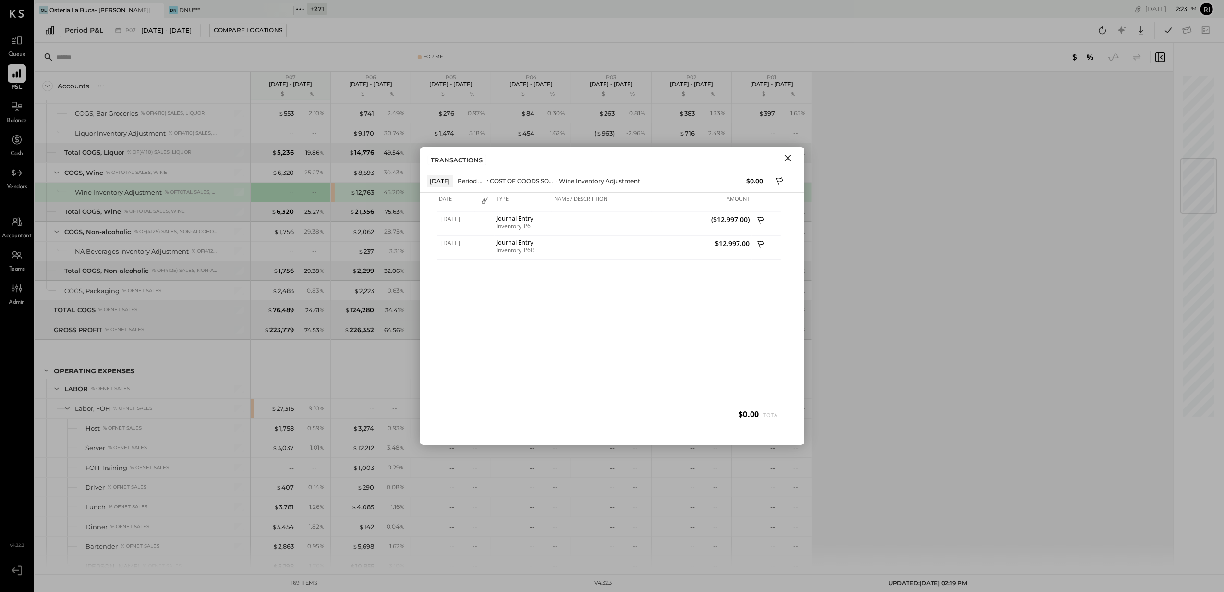
click at [792, 154] on icon "Close" at bounding box center [789, 158] width 12 height 12
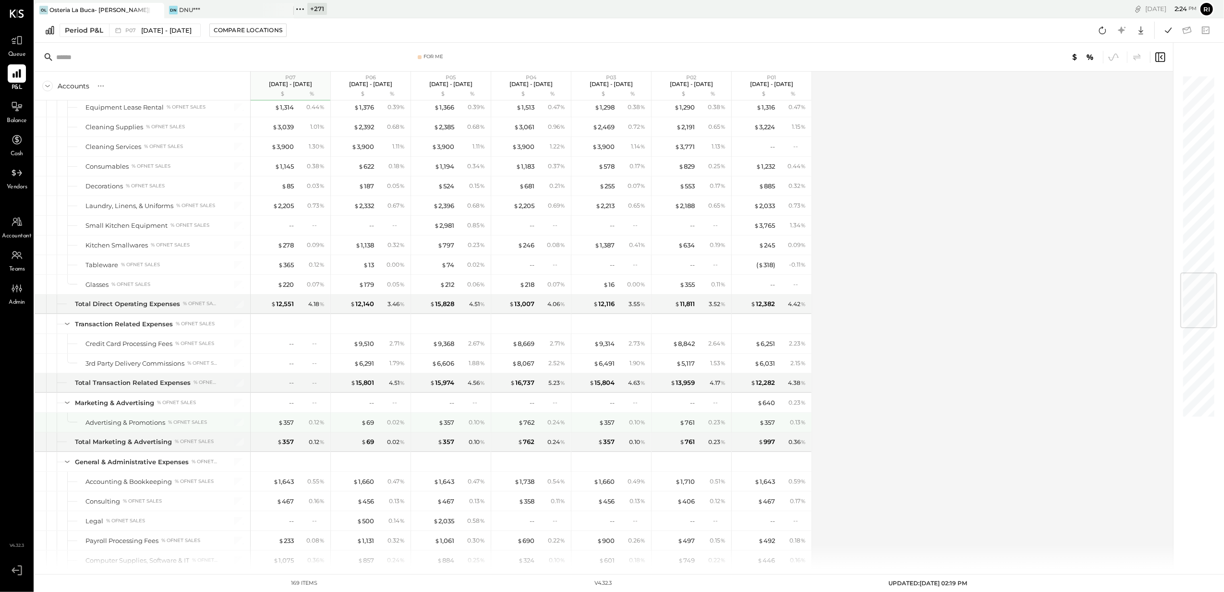
scroll to position [1665, 0]
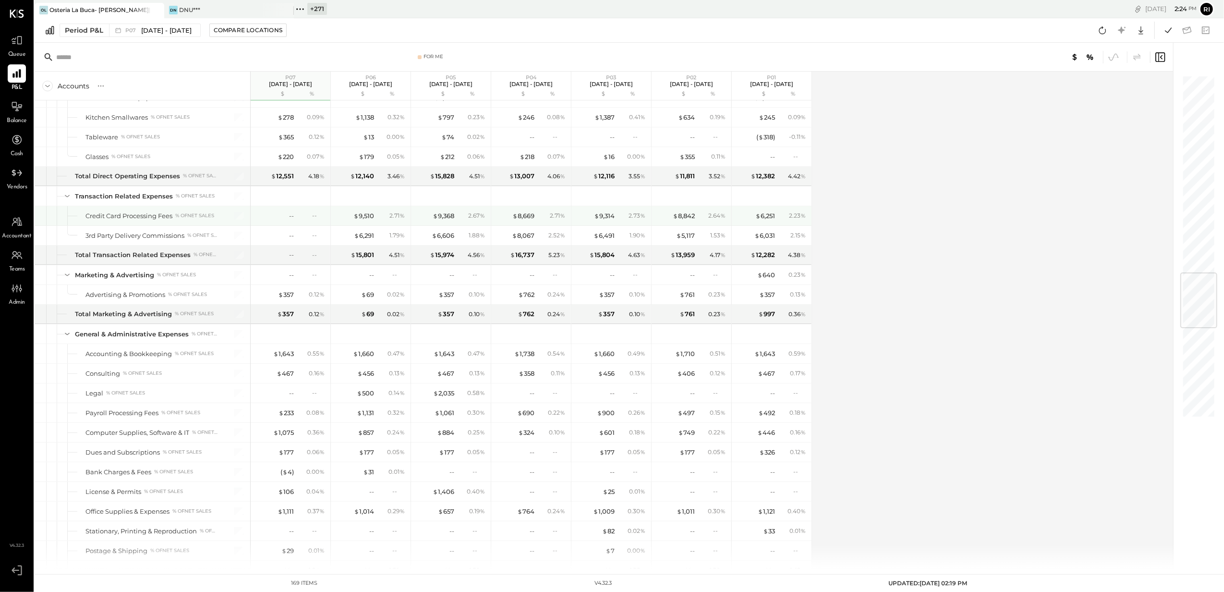
click at [287, 220] on div "--" at bounding box center [275, 215] width 38 height 9
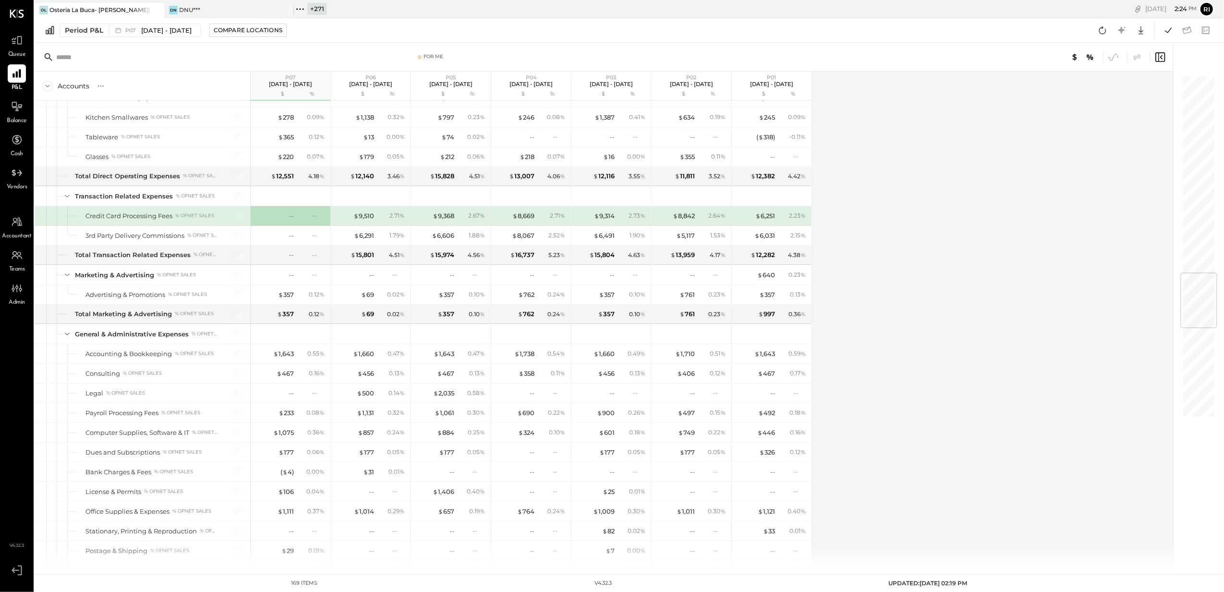
click at [294, 225] on div "-- --" at bounding box center [292, 215] width 72 height 19
click at [292, 220] on div "--" at bounding box center [291, 215] width 5 height 9
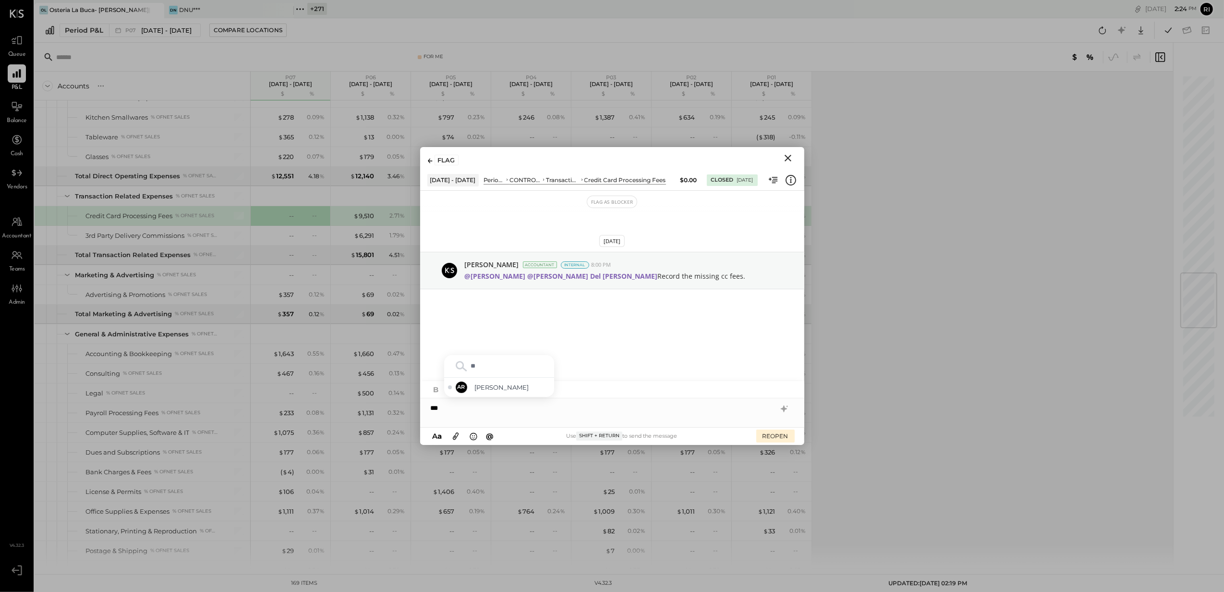
type input "***"
click at [508, 392] on div "AR [PERSON_NAME]" at bounding box center [499, 387] width 110 height 19
click at [764, 441] on button "REOPEN" at bounding box center [776, 435] width 38 height 13
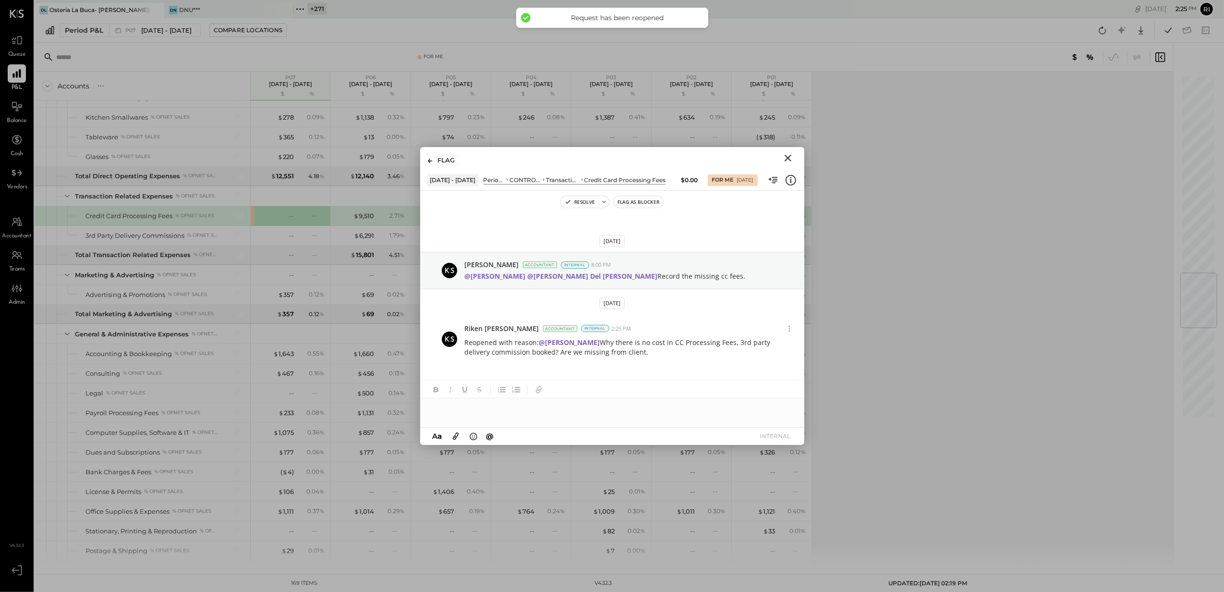
scroll to position [4, 0]
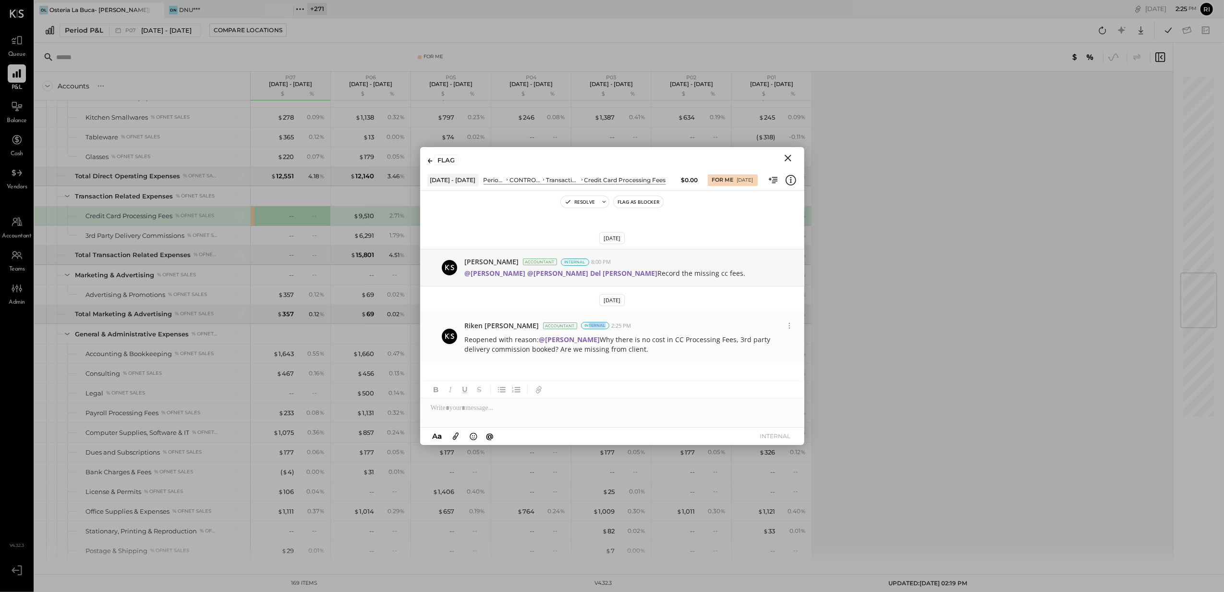
drag, startPoint x: 560, startPoint y: 324, endPoint x: 577, endPoint y: 326, distance: 16.9
click at [581, 326] on div "Internal" at bounding box center [595, 325] width 28 height 7
click at [786, 156] on icon "Close" at bounding box center [788, 158] width 7 height 7
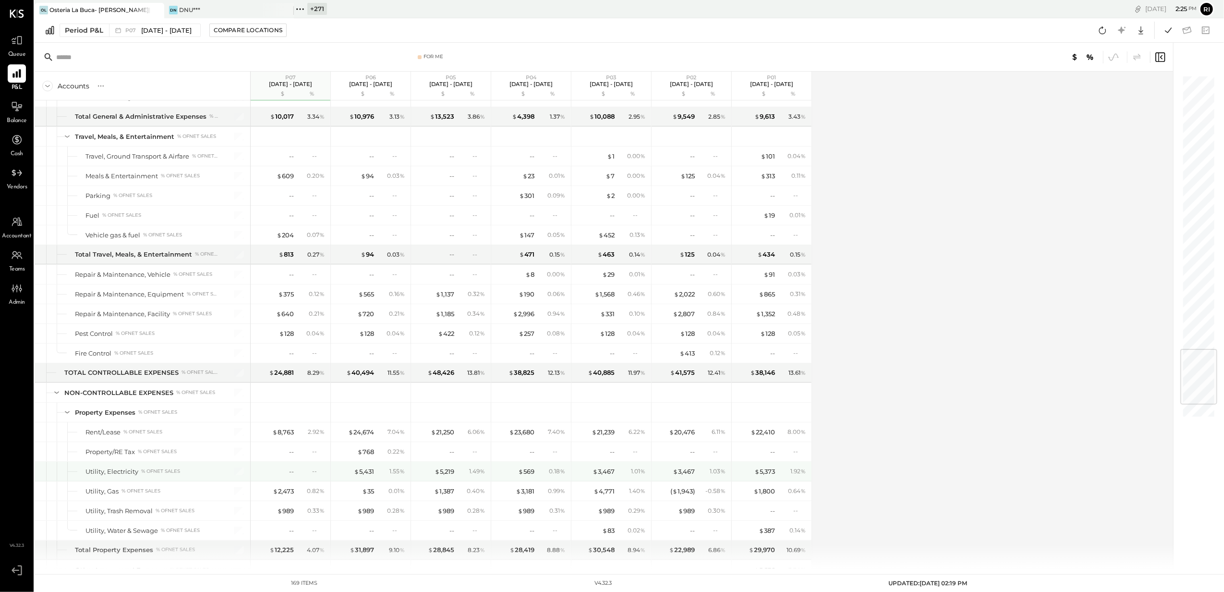
scroll to position [2306, 0]
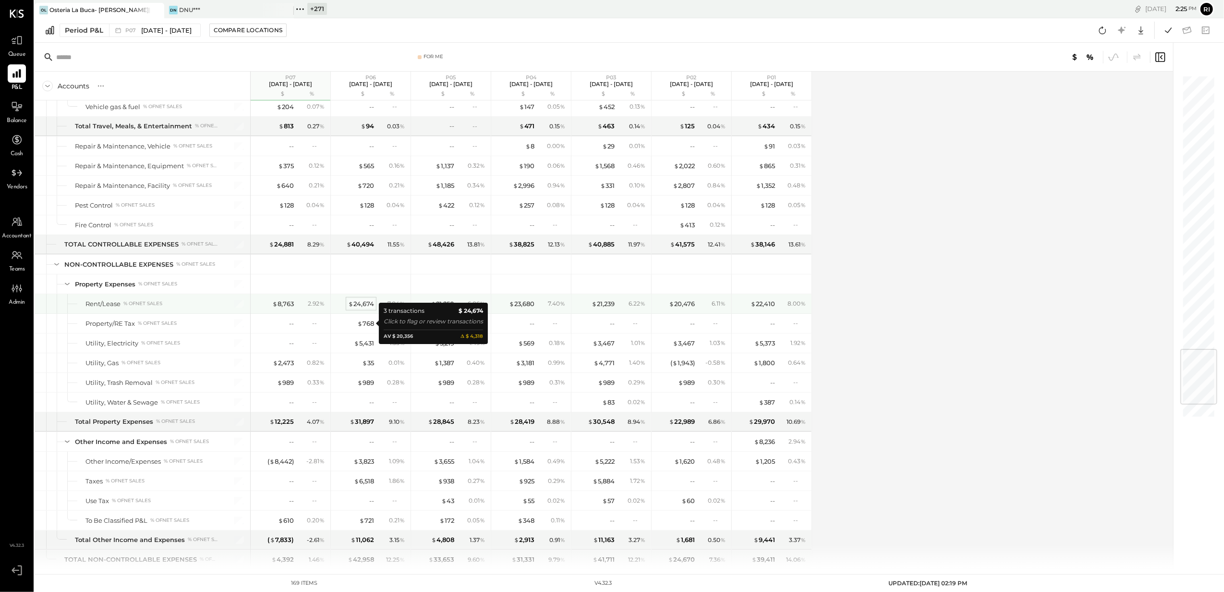
click at [360, 308] on div "$ 24,674" at bounding box center [361, 303] width 26 height 9
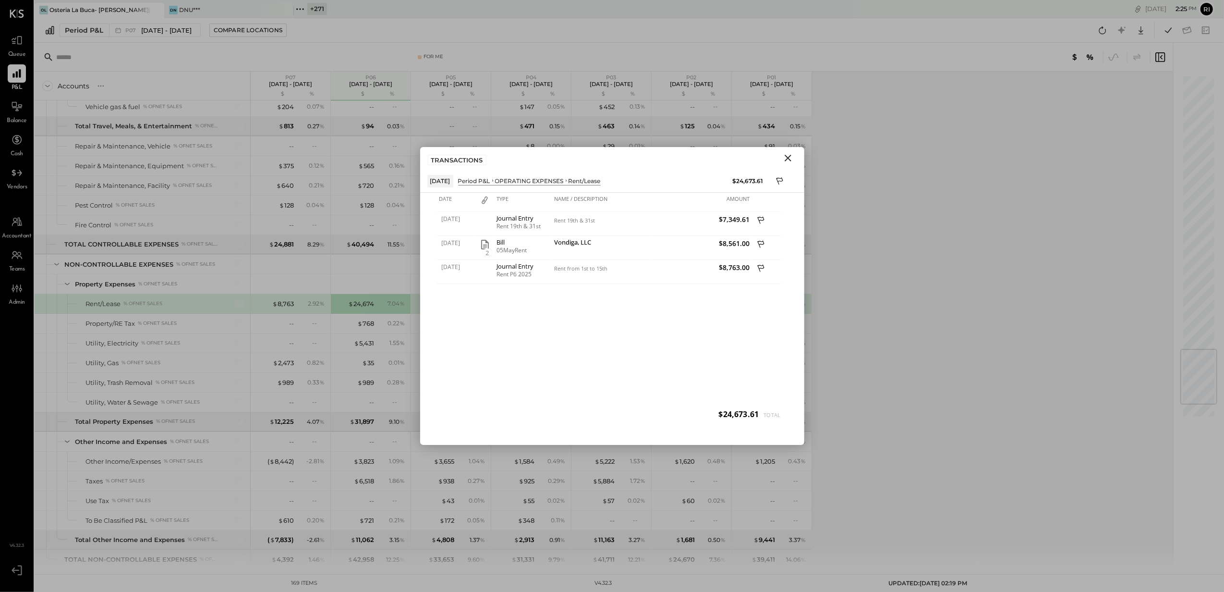
click at [792, 158] on icon "Close" at bounding box center [789, 158] width 12 height 12
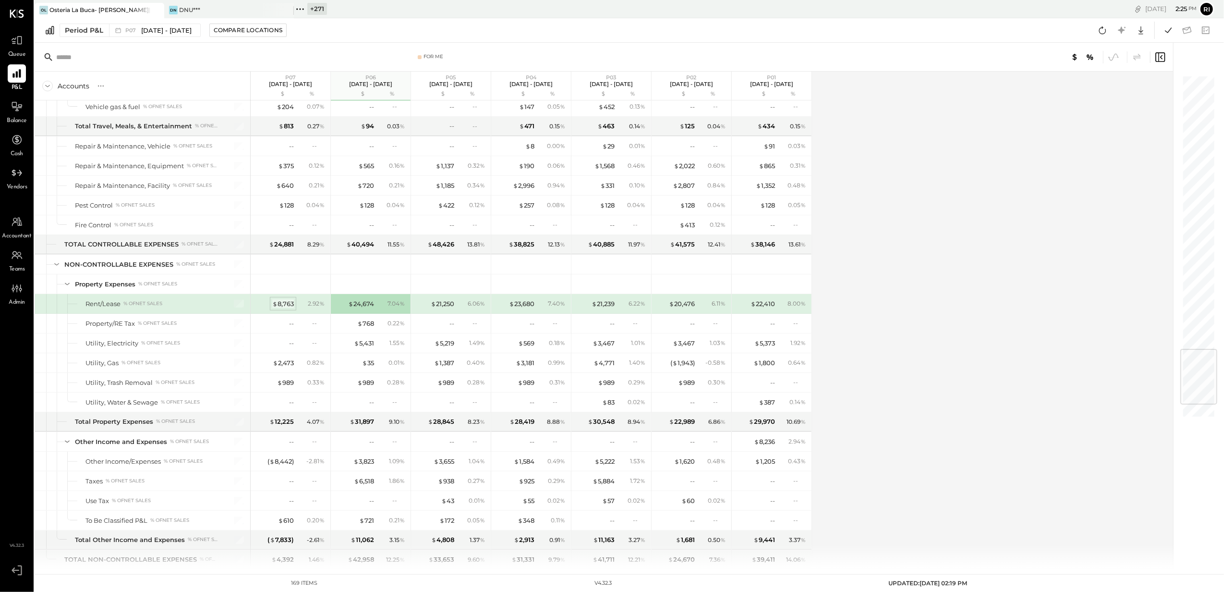
click at [279, 308] on div "$ 8,763" at bounding box center [283, 303] width 22 height 9
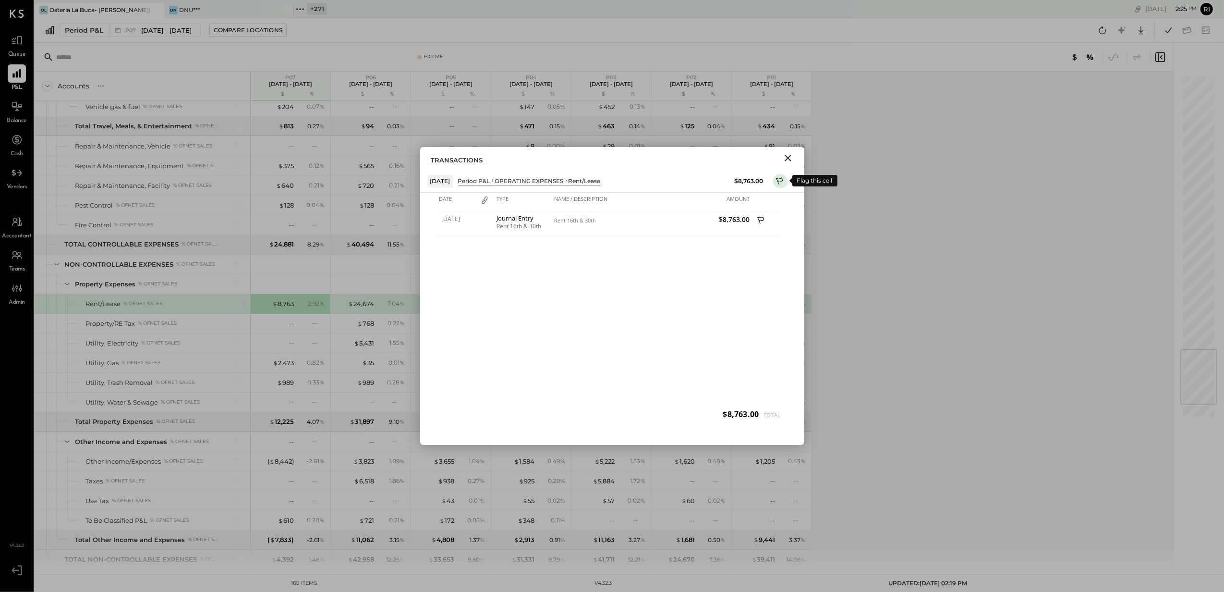
click at [780, 179] on icon at bounding box center [780, 182] width 9 height 12
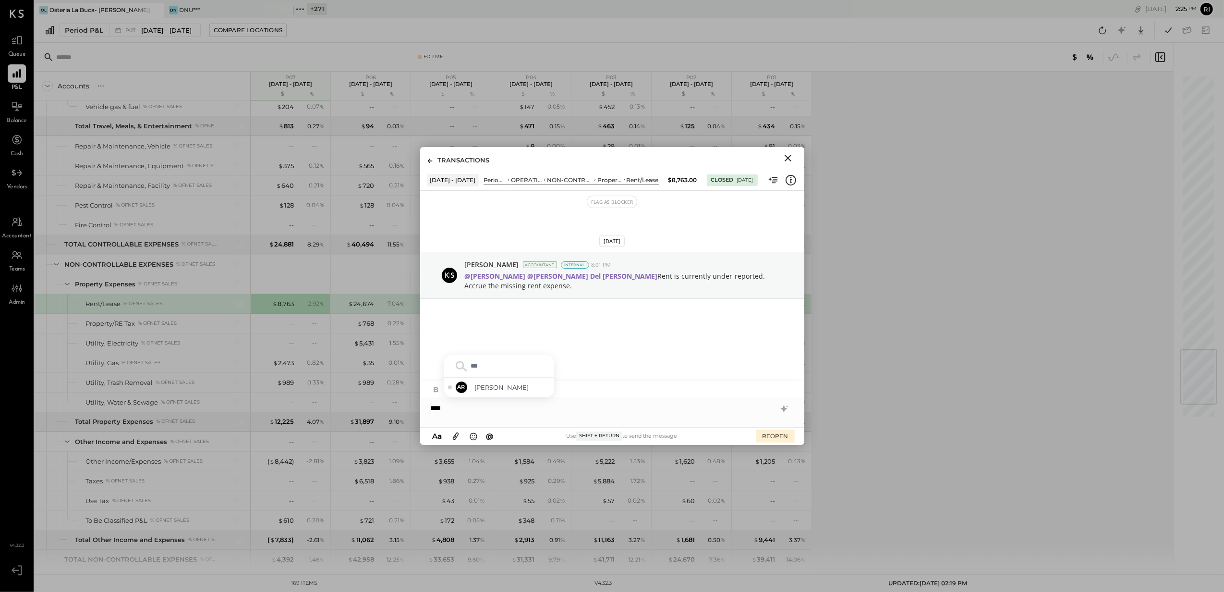
type input "****"
click at [479, 383] on span "[PERSON_NAME]" at bounding box center [512, 387] width 75 height 9
click at [531, 406] on div "**********" at bounding box center [612, 407] width 384 height 19
click at [766, 441] on button "REOPEN" at bounding box center [776, 435] width 38 height 13
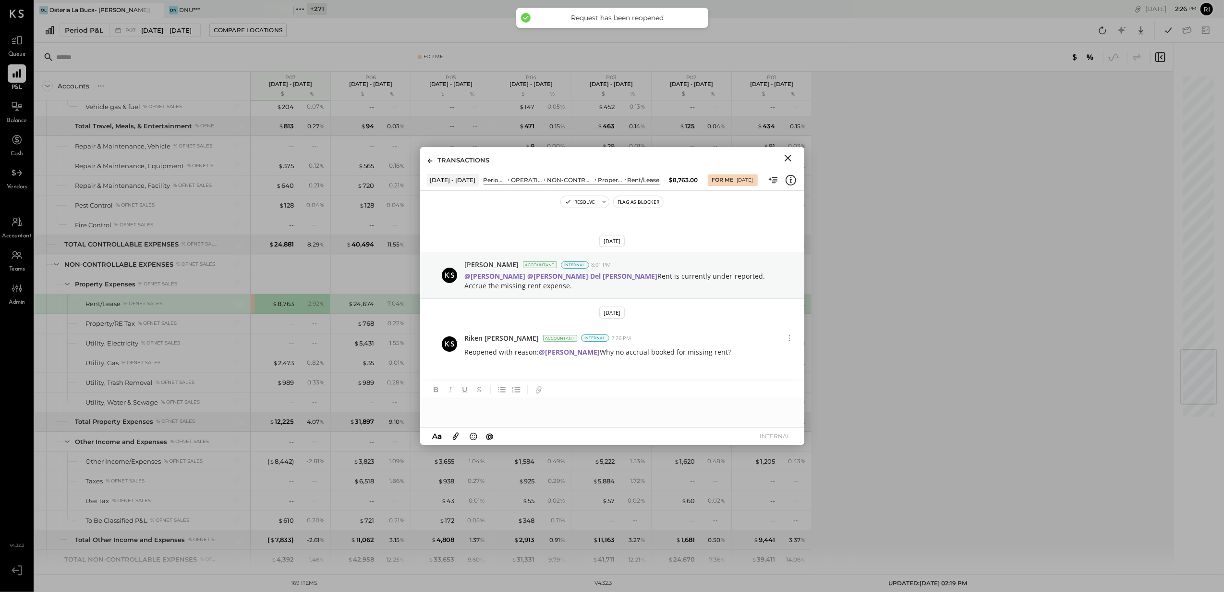
scroll to position [4, 0]
click at [788, 157] on icon "Close" at bounding box center [788, 158] width 7 height 7
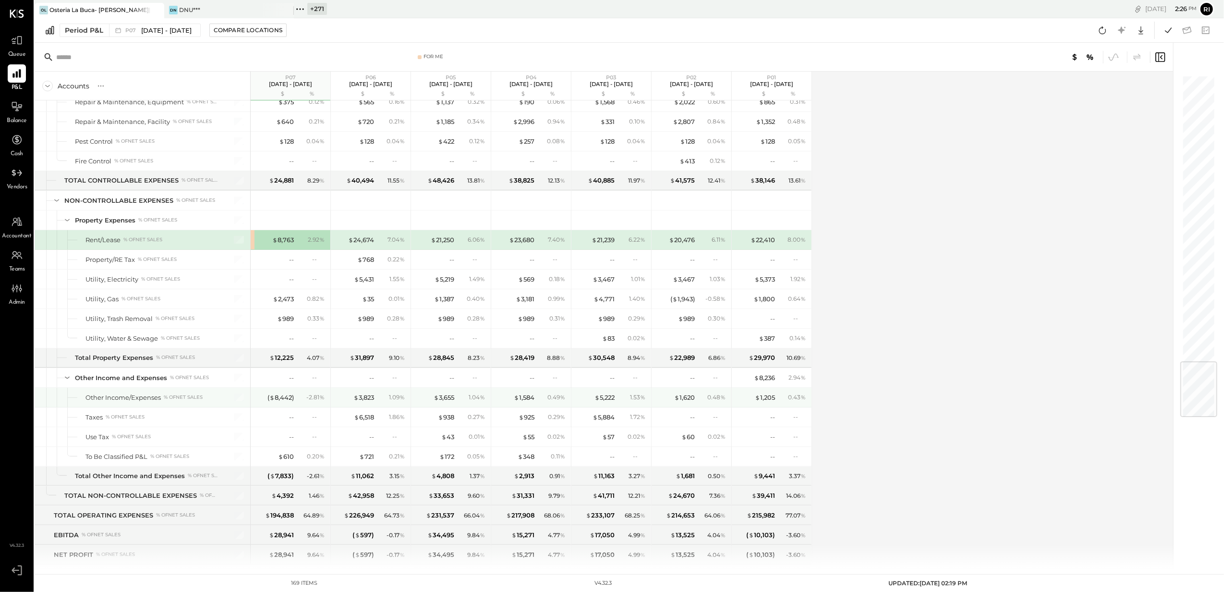
scroll to position [2412, 0]
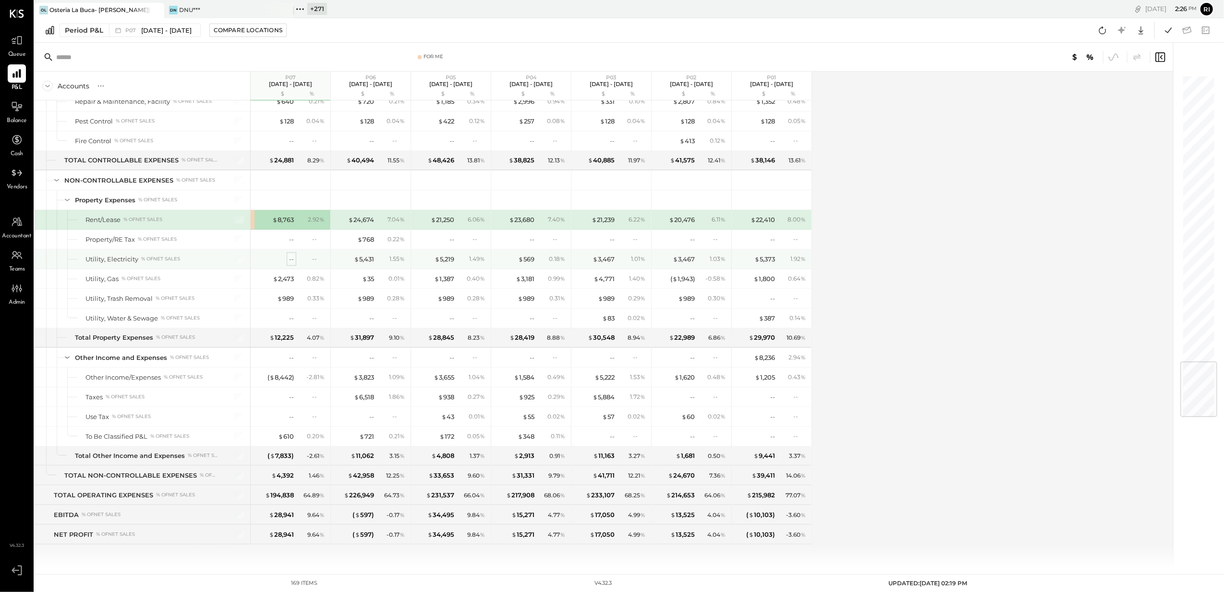
click at [293, 257] on div "--" at bounding box center [291, 259] width 5 height 9
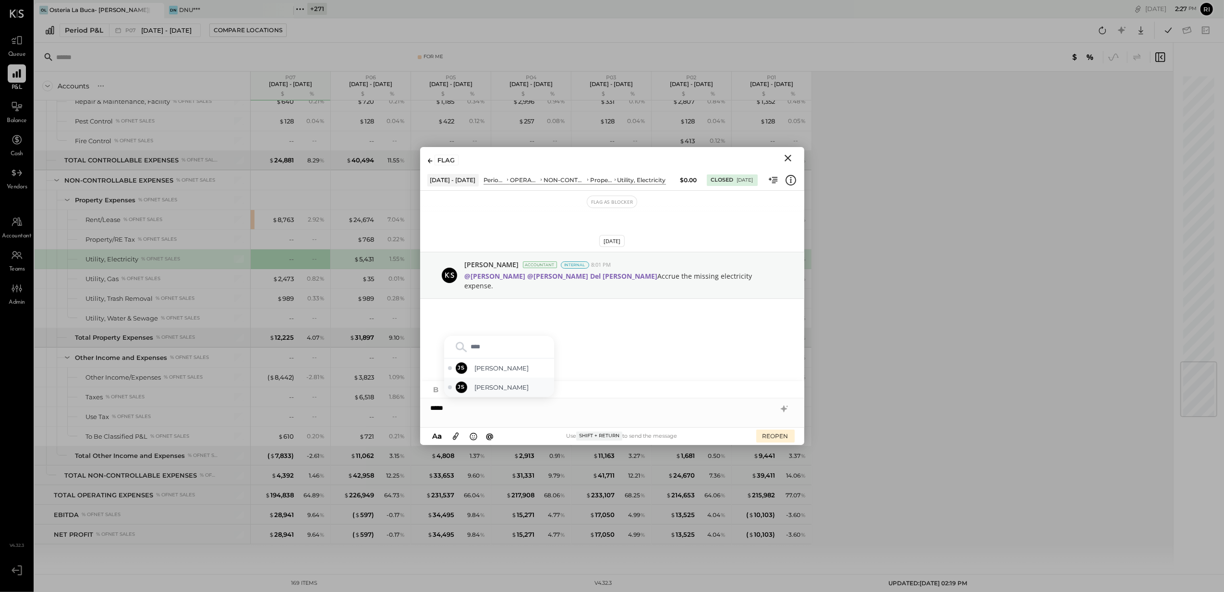
click at [478, 386] on span "[PERSON_NAME]" at bounding box center [512, 387] width 75 height 9
click at [481, 386] on span "[PERSON_NAME]" at bounding box center [512, 387] width 75 height 9
type input "****"
click at [524, 387] on span "[PERSON_NAME]" at bounding box center [512, 387] width 75 height 9
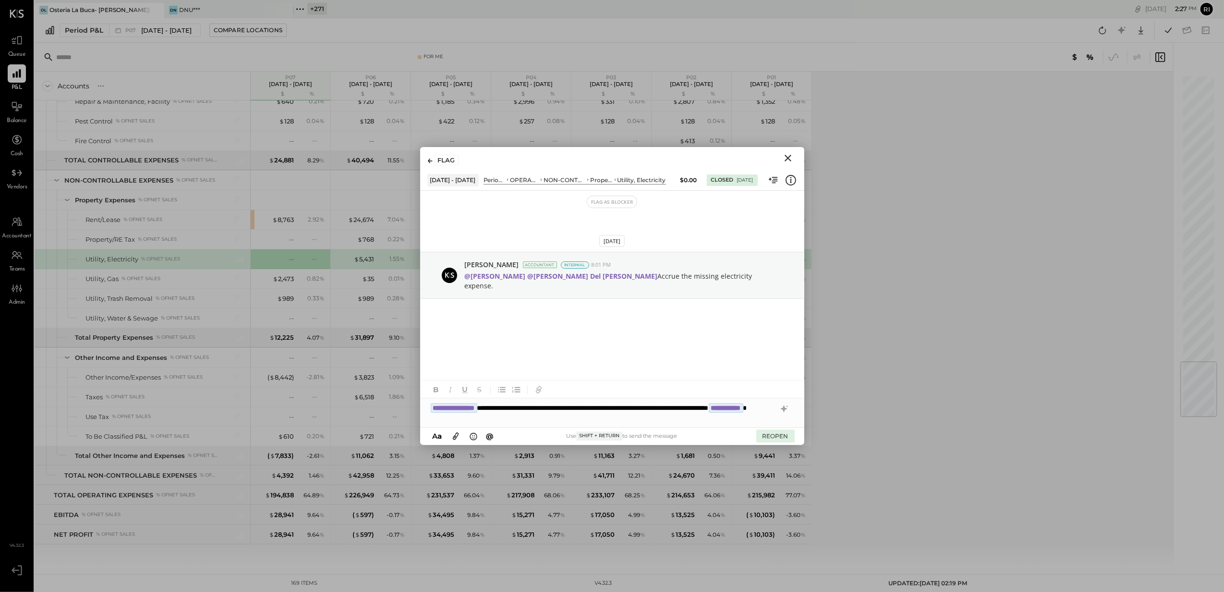
click at [779, 437] on button "REOPEN" at bounding box center [776, 435] width 38 height 13
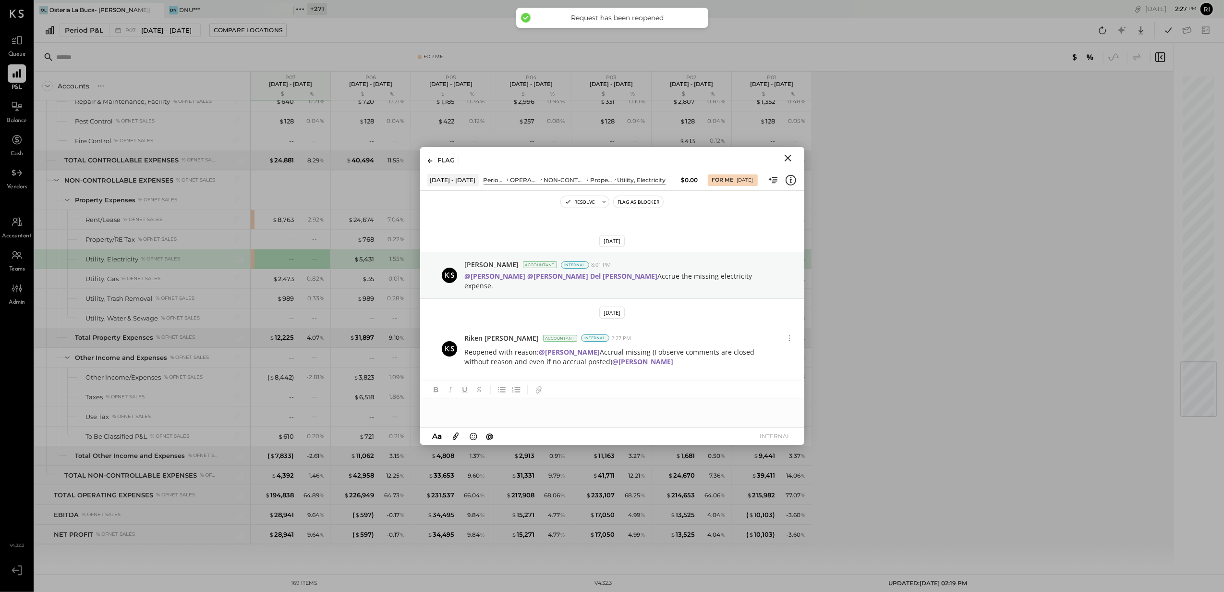
scroll to position [4, 0]
click at [787, 153] on icon "Close" at bounding box center [789, 158] width 12 height 12
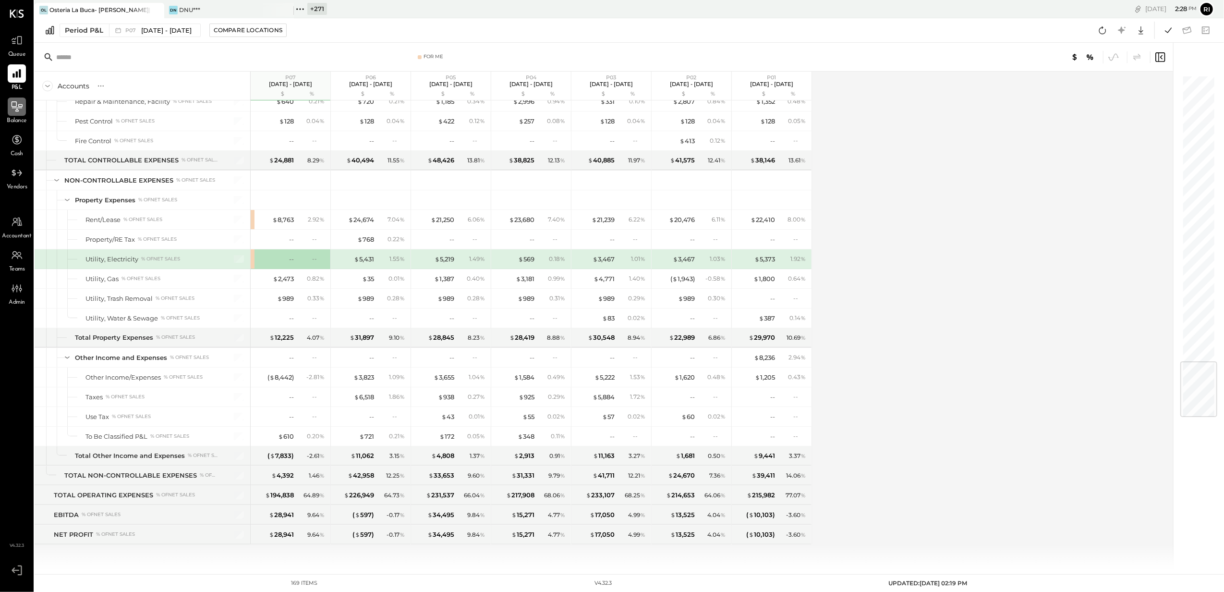
click at [23, 115] on div at bounding box center [17, 107] width 18 height 18
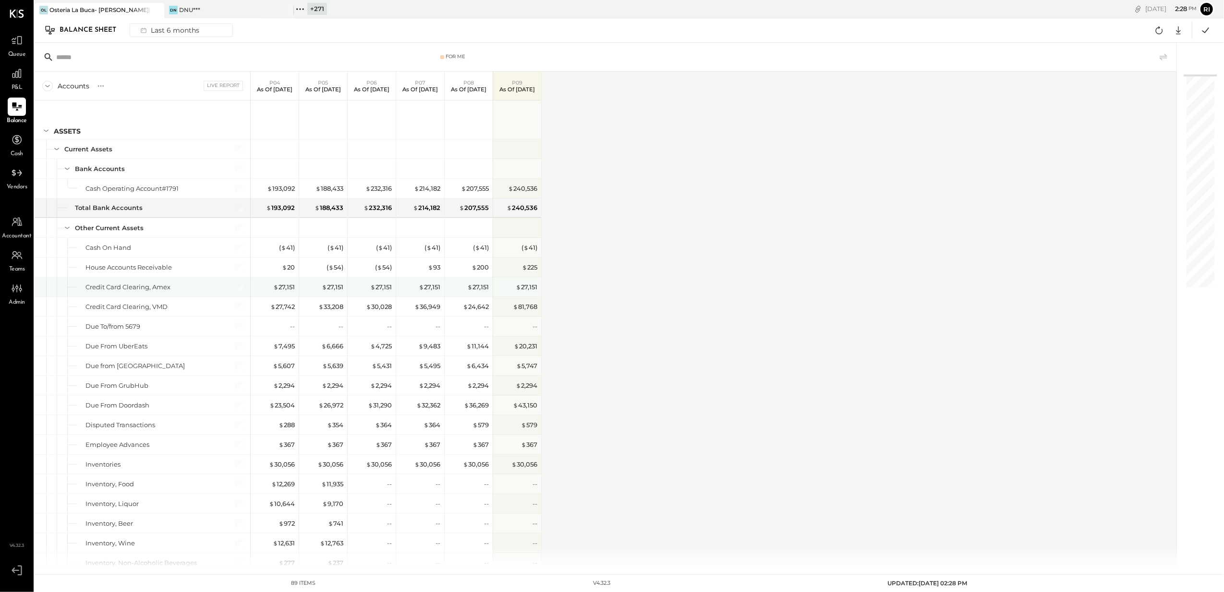
scroll to position [64, 0]
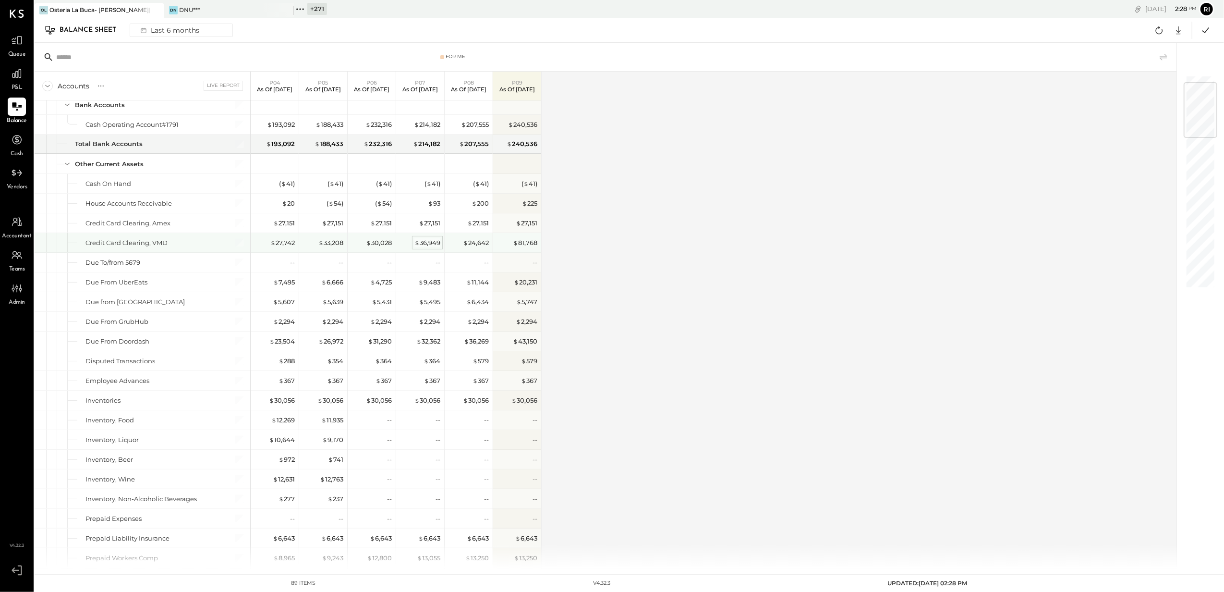
click at [429, 243] on div "$ 36,949" at bounding box center [428, 242] width 26 height 9
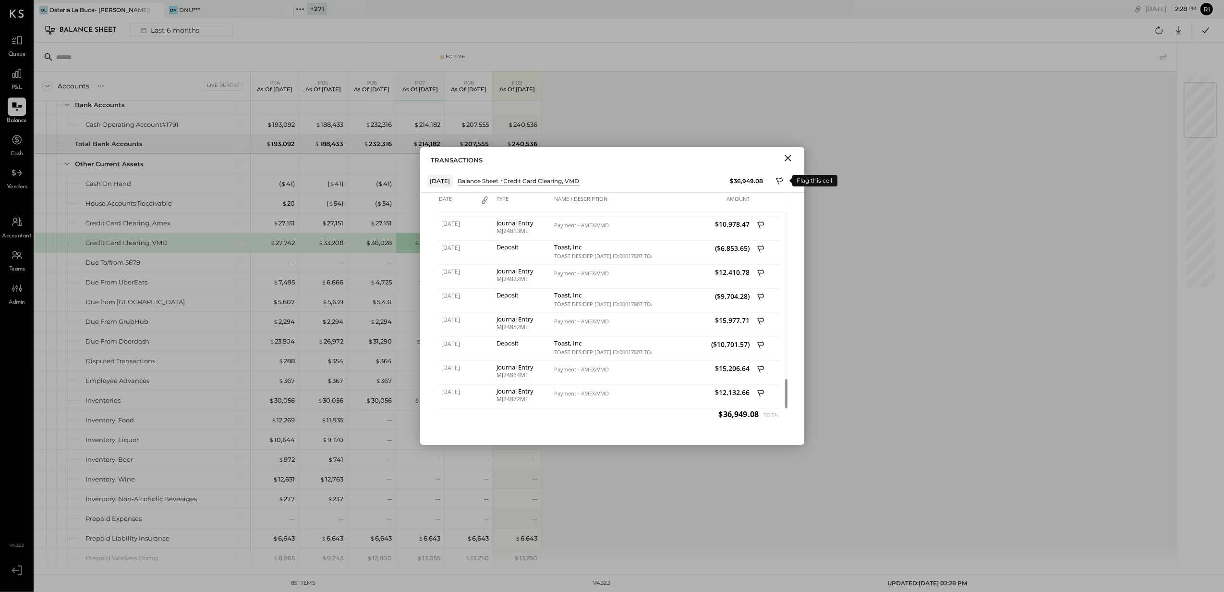
click at [777, 182] on icon at bounding box center [780, 182] width 9 height 12
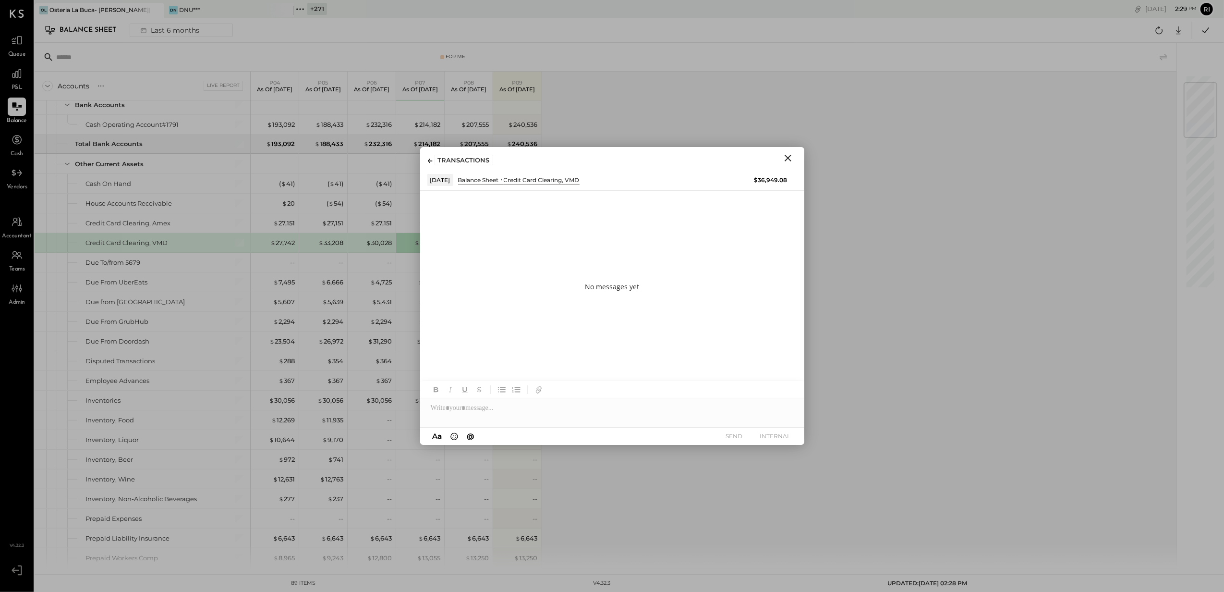
click at [429, 159] on icon at bounding box center [430, 161] width 4 height 5
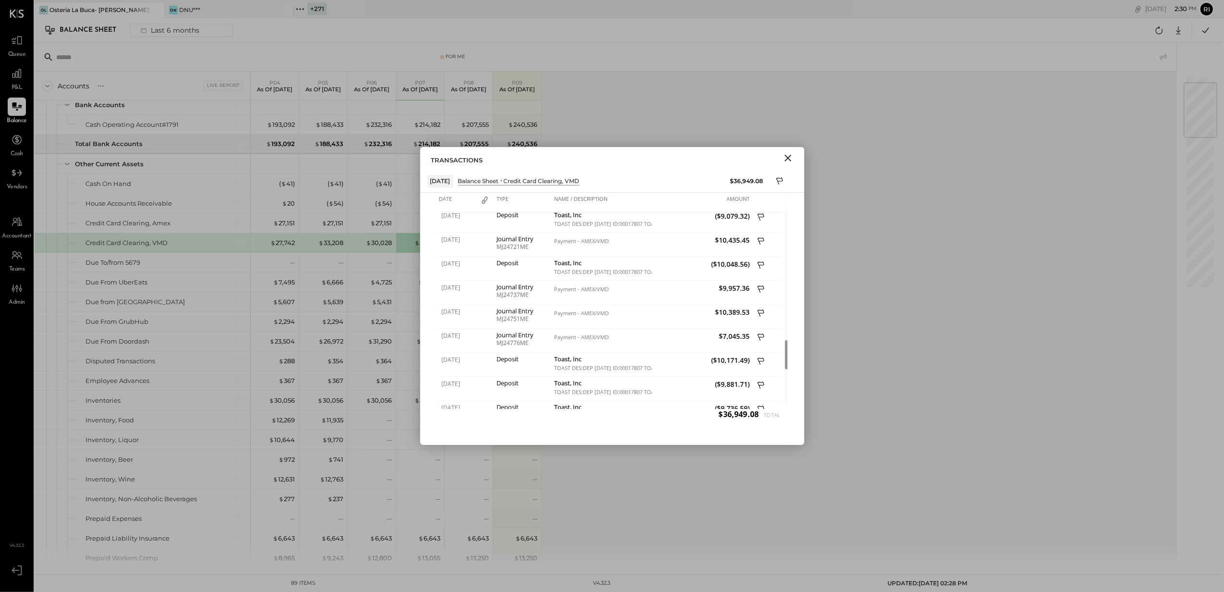
click at [781, 156] on button "Close" at bounding box center [788, 158] width 17 height 12
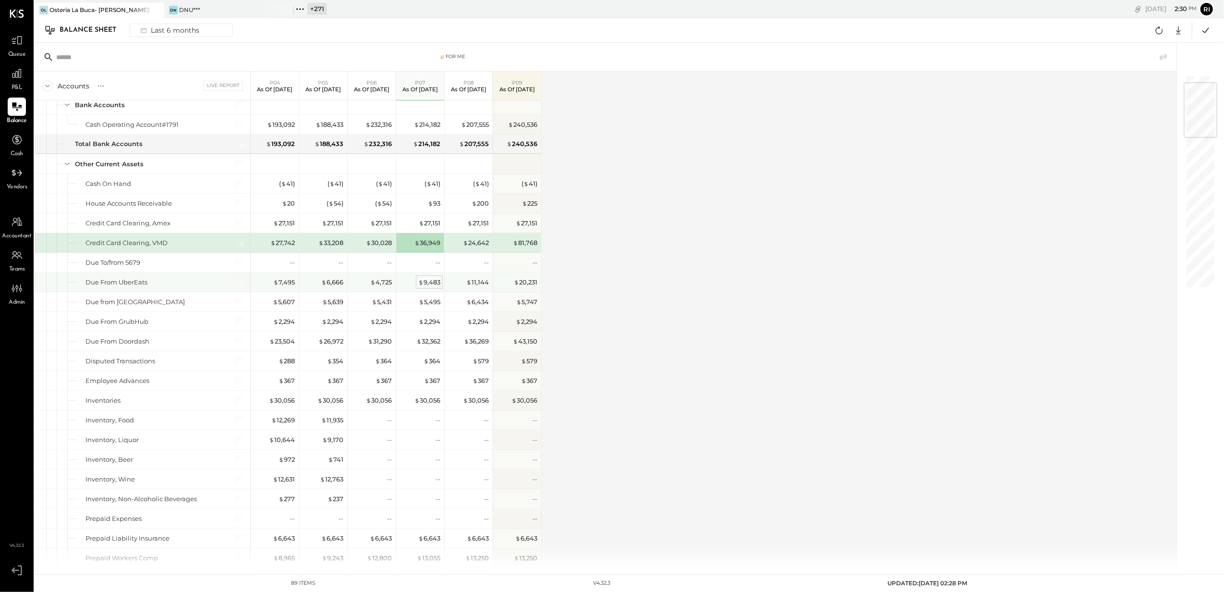
click at [423, 282] on span "$" at bounding box center [420, 282] width 5 height 8
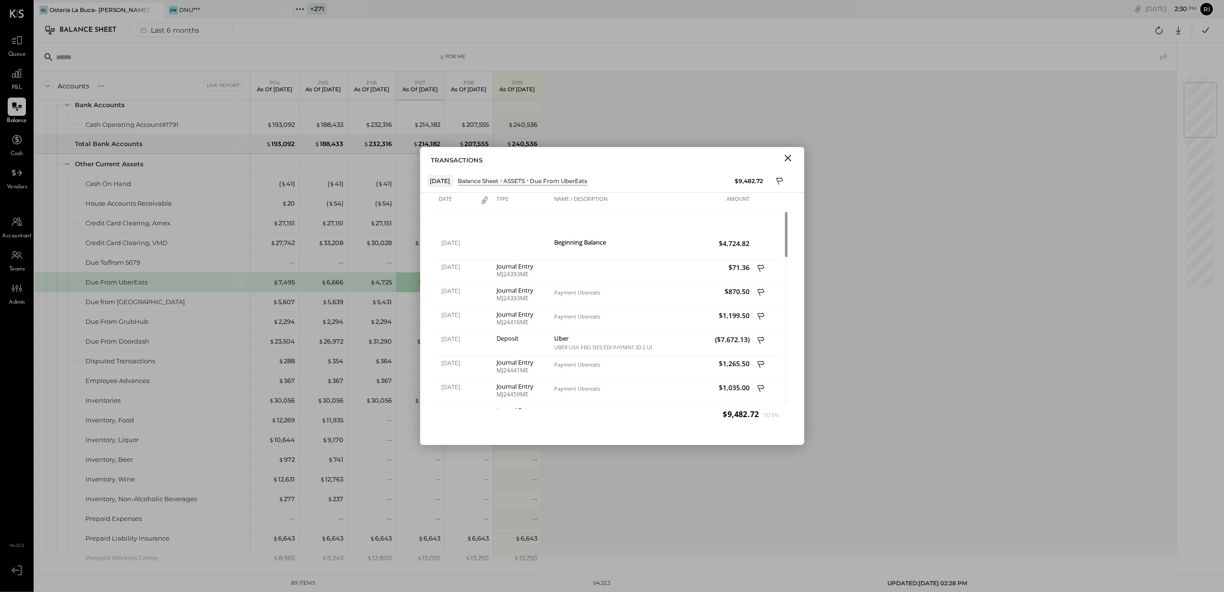
click at [786, 159] on icon "Close" at bounding box center [788, 158] width 7 height 7
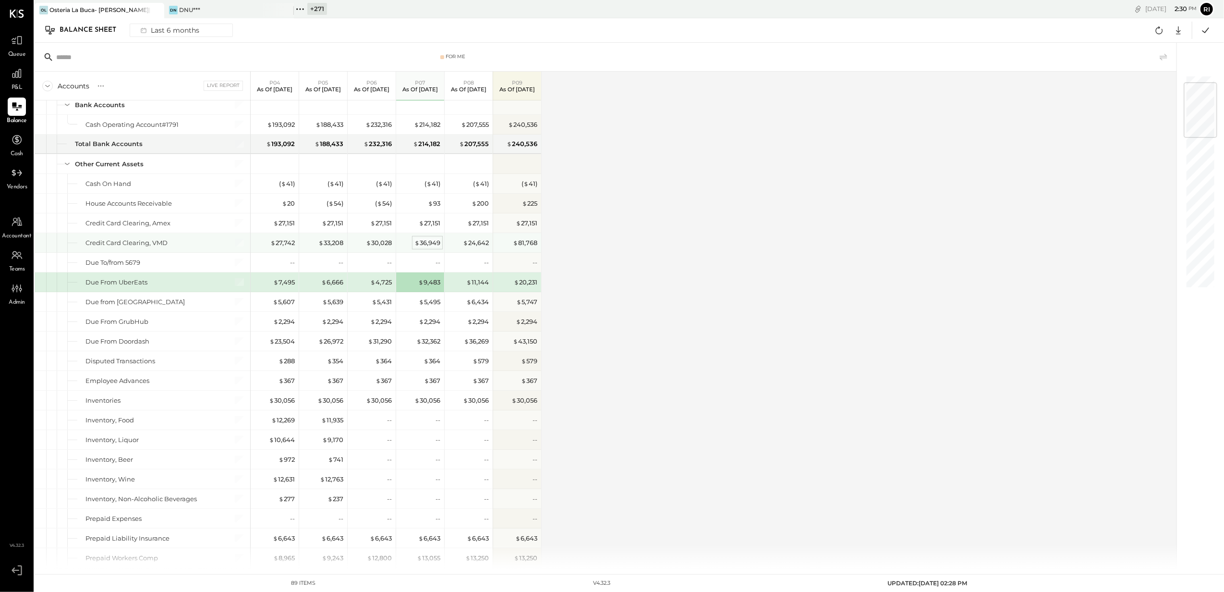
click at [416, 246] on span "$" at bounding box center [417, 243] width 5 height 8
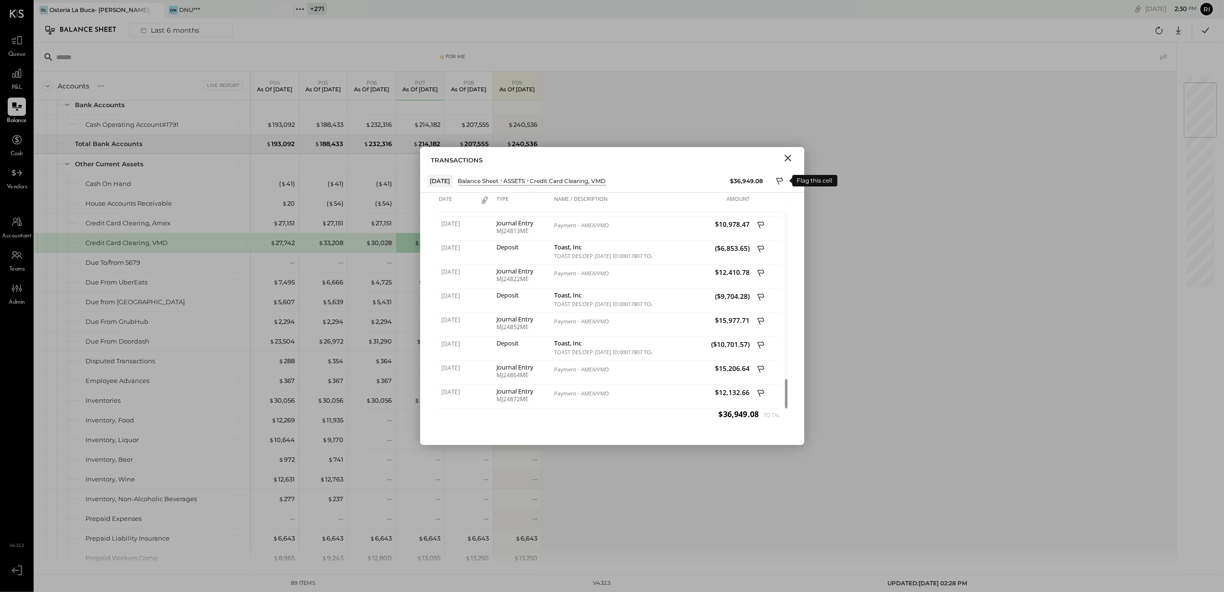
click at [777, 180] on icon at bounding box center [779, 180] width 7 height 7
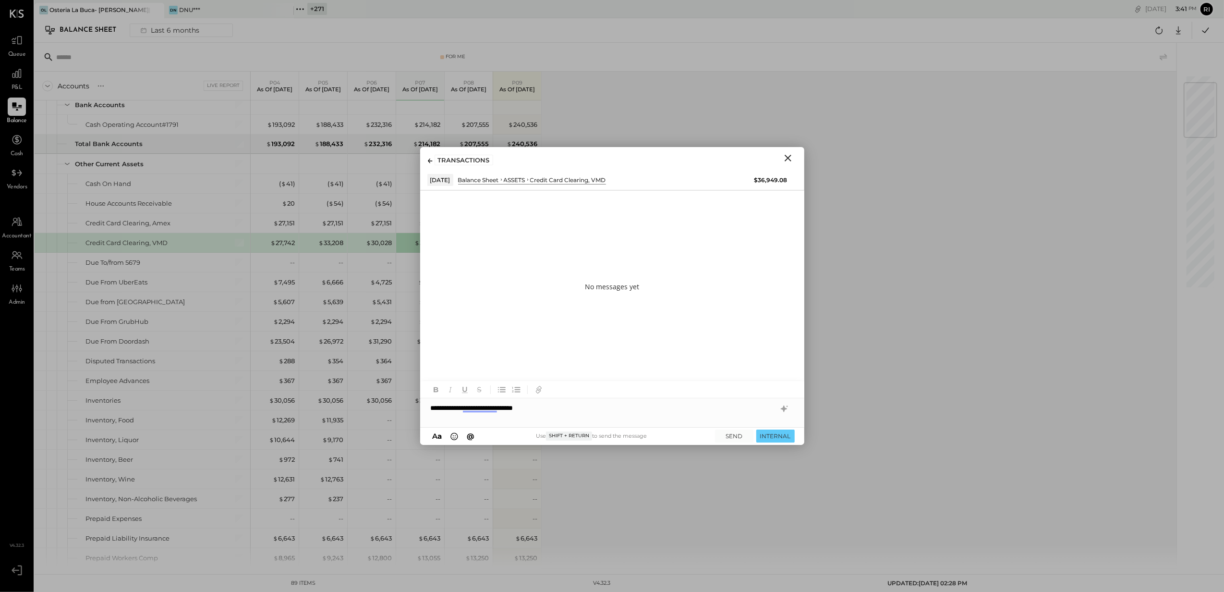
drag, startPoint x: 499, startPoint y: 158, endPoint x: 688, endPoint y: 152, distance: 189.4
click at [688, 152] on div "TRANSACTIONS" at bounding box center [612, 158] width 384 height 22
click at [556, 404] on div "**********" at bounding box center [612, 407] width 384 height 19
click at [778, 435] on button "INTERNAL" at bounding box center [776, 435] width 38 height 13
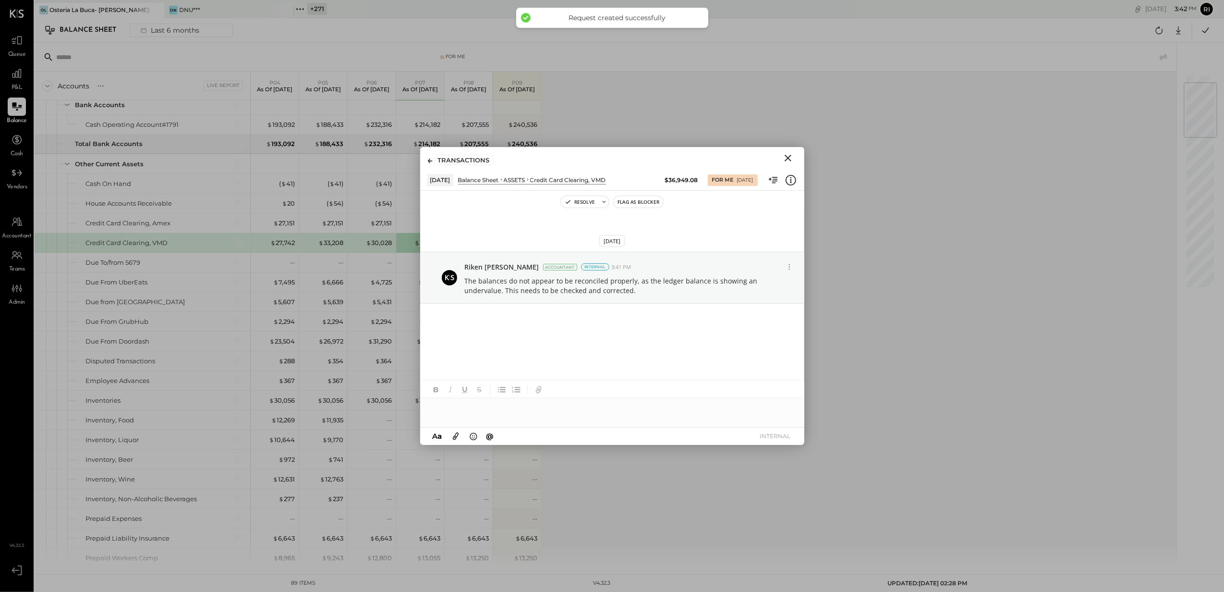
click at [788, 158] on icon "Close" at bounding box center [788, 158] width 7 height 7
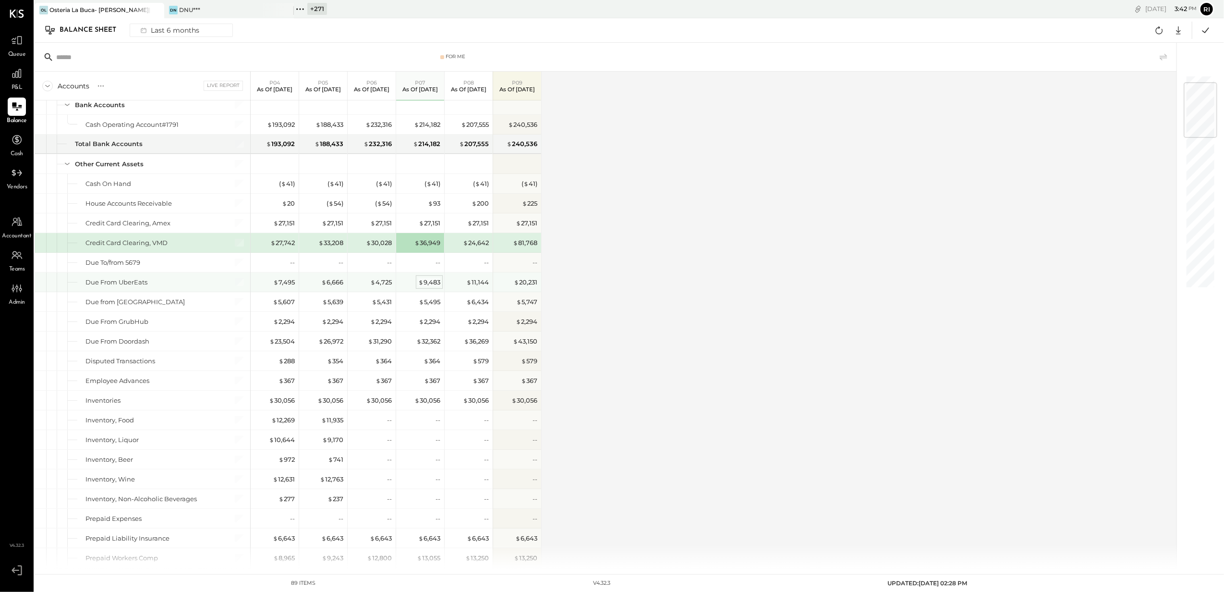
click at [433, 283] on div "$ 9,483" at bounding box center [429, 282] width 22 height 9
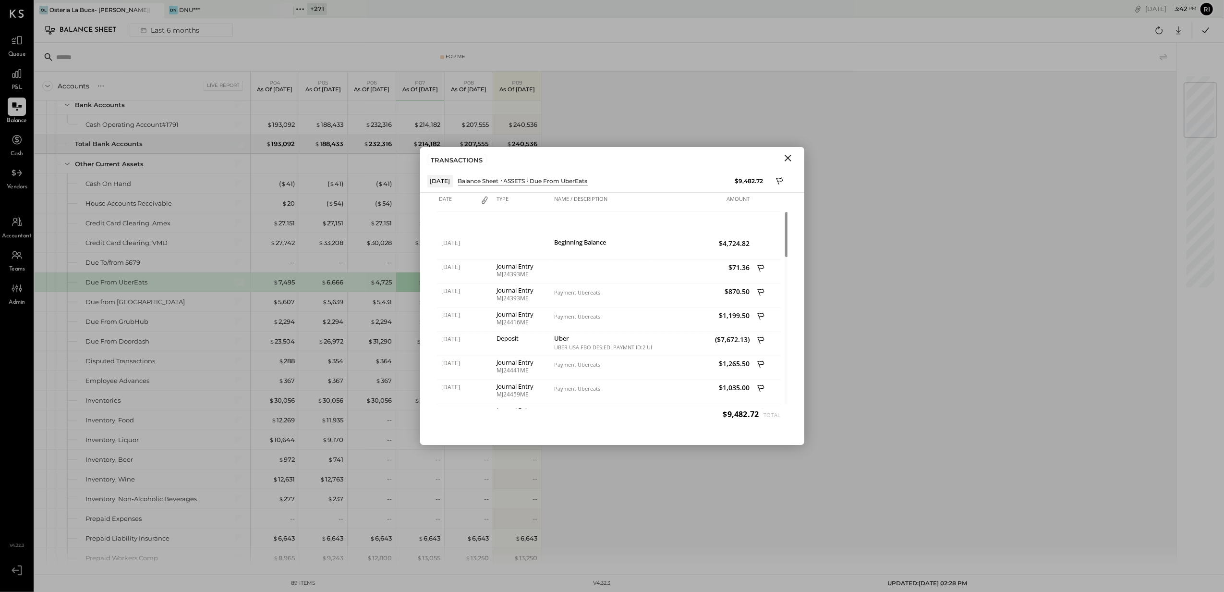
click at [790, 156] on icon "Close" at bounding box center [788, 158] width 7 height 7
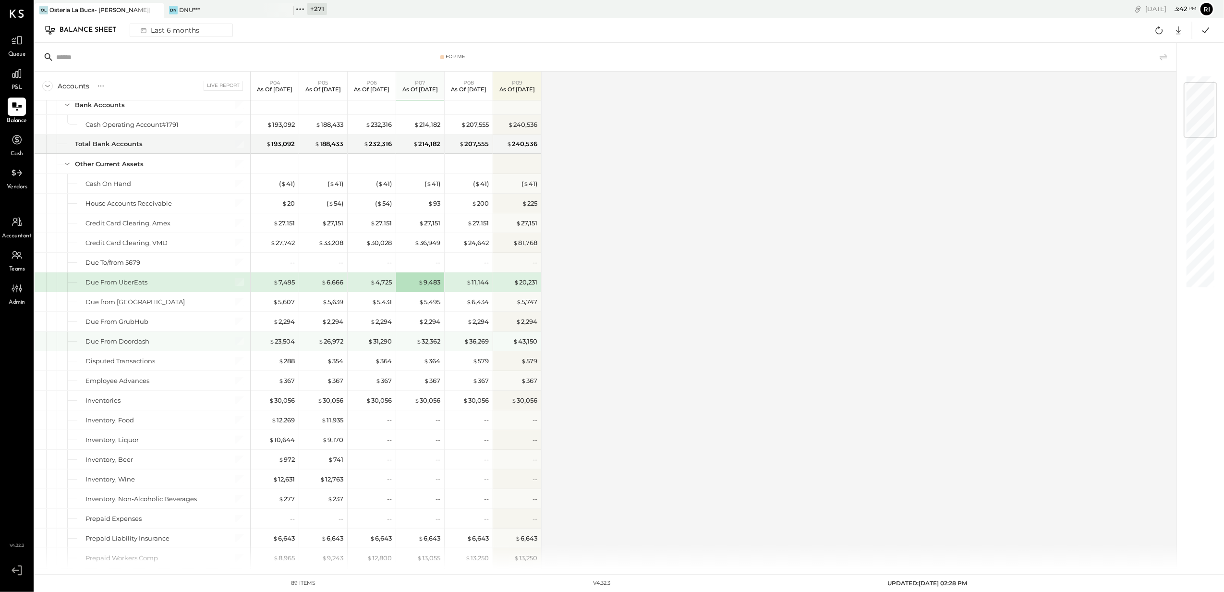
scroll to position [256, 0]
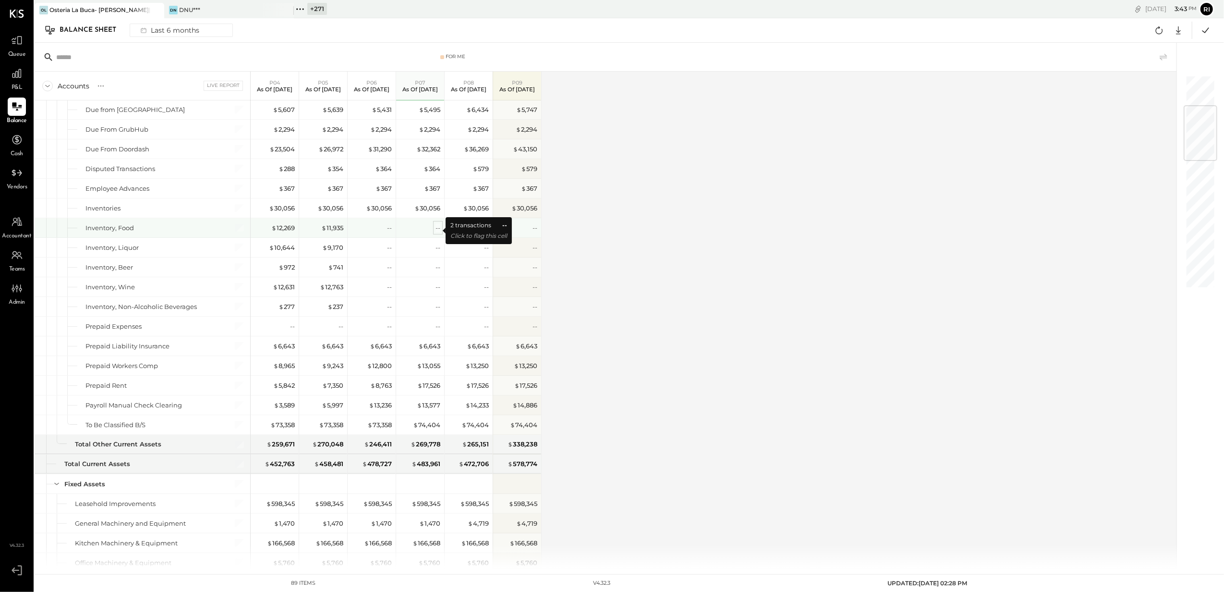
click at [439, 229] on div "--" at bounding box center [438, 227] width 5 height 9
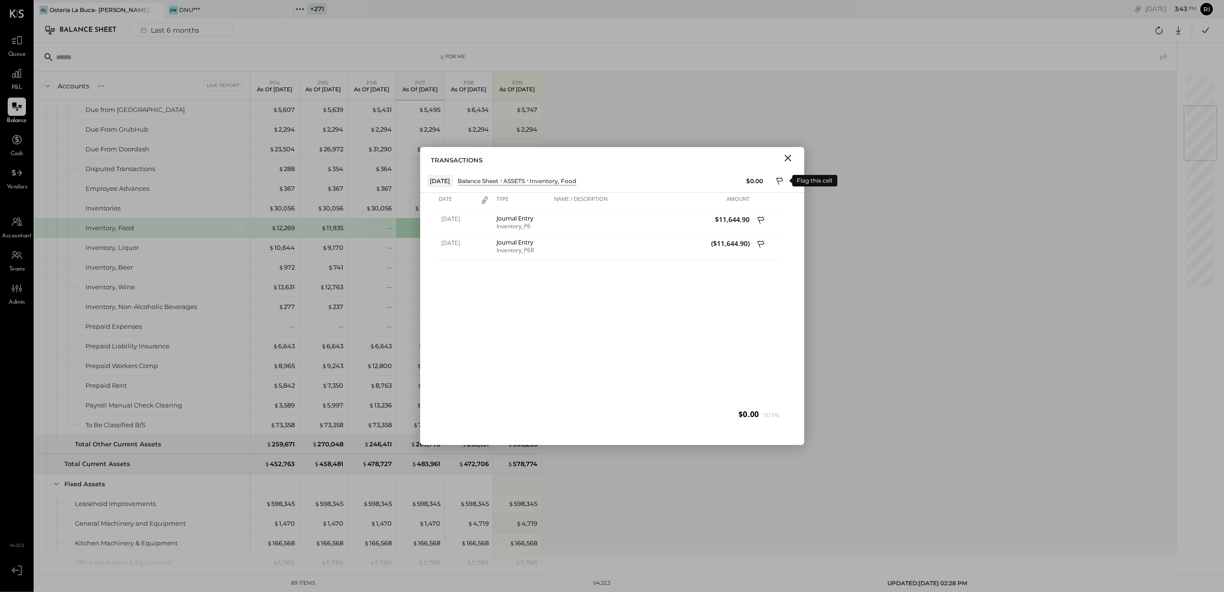
click at [777, 180] on icon at bounding box center [780, 182] width 9 height 12
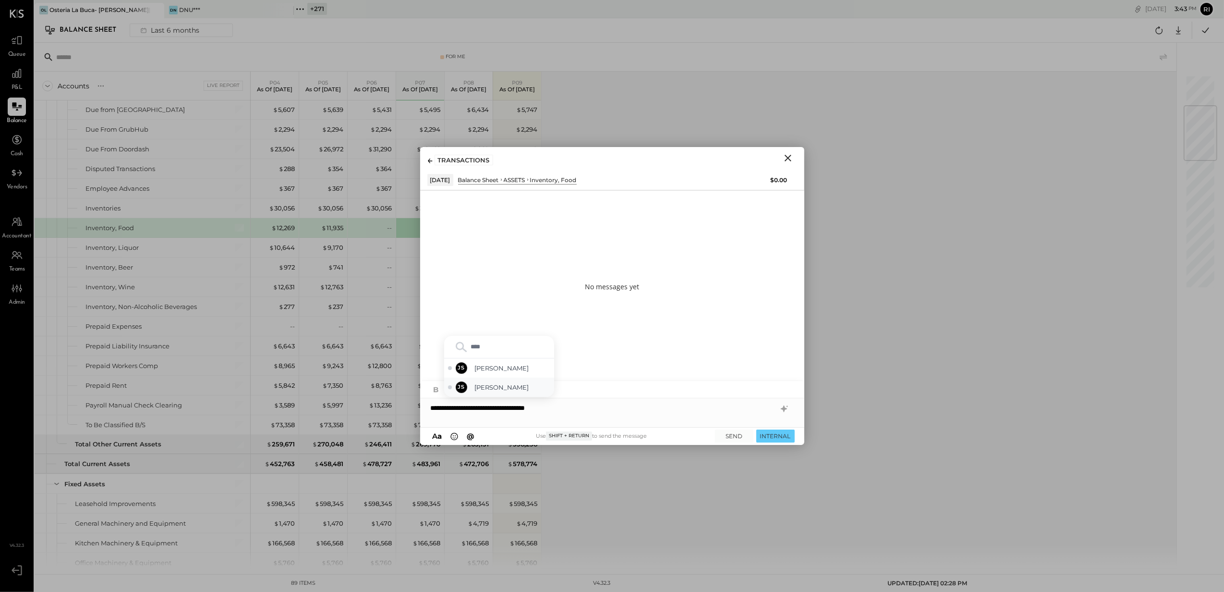
click at [482, 387] on span "[PERSON_NAME]" at bounding box center [512, 387] width 75 height 9
type input "***"
click at [781, 439] on button "INTERNAL" at bounding box center [776, 435] width 38 height 13
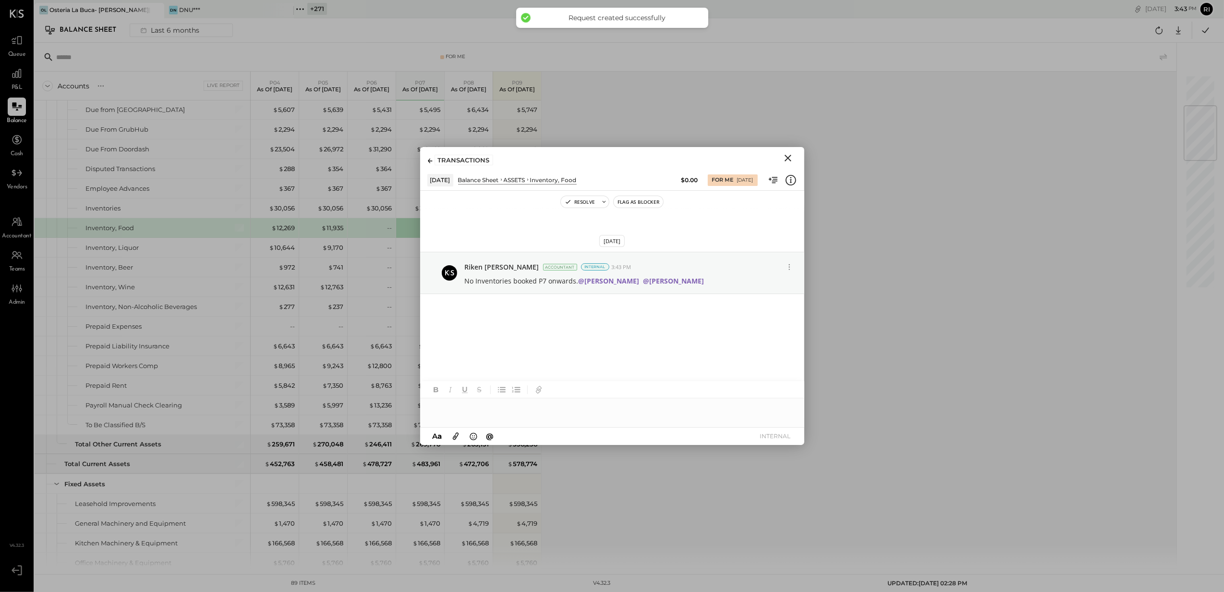
click at [790, 156] on icon "Close" at bounding box center [788, 158] width 7 height 7
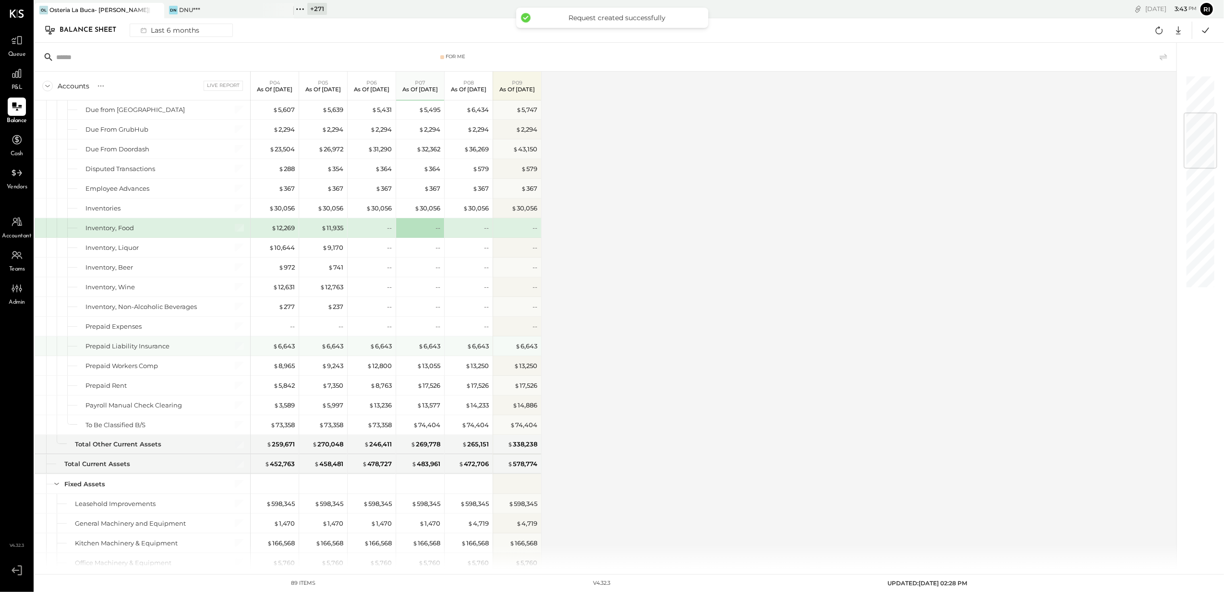
scroll to position [384, 0]
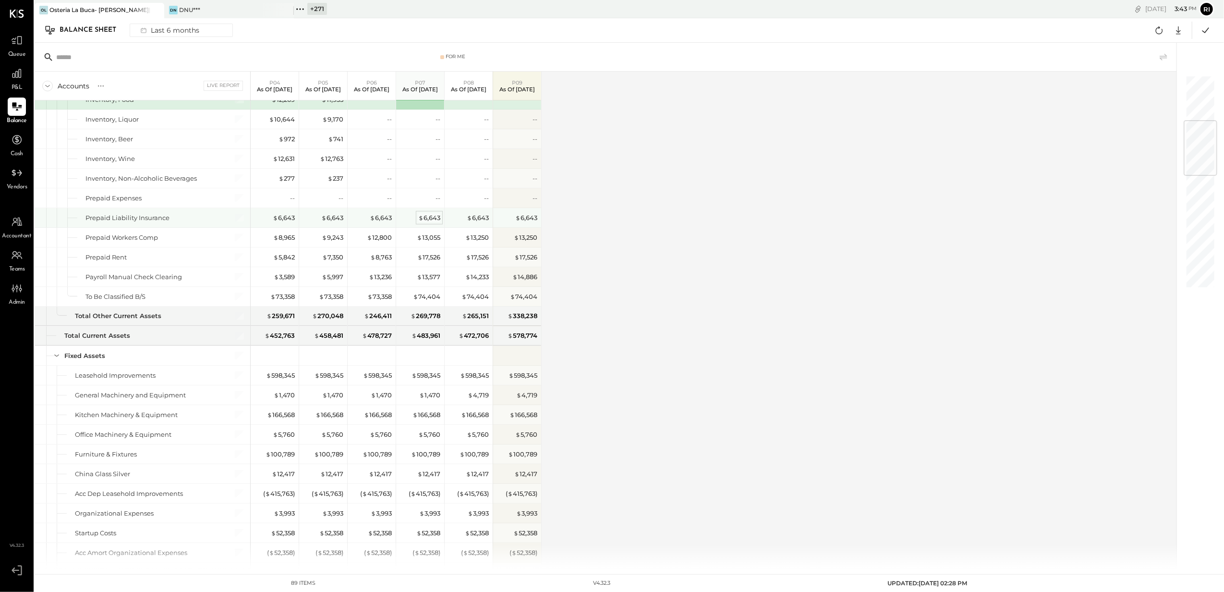
click at [429, 221] on div "$ 6,643" at bounding box center [429, 217] width 22 height 9
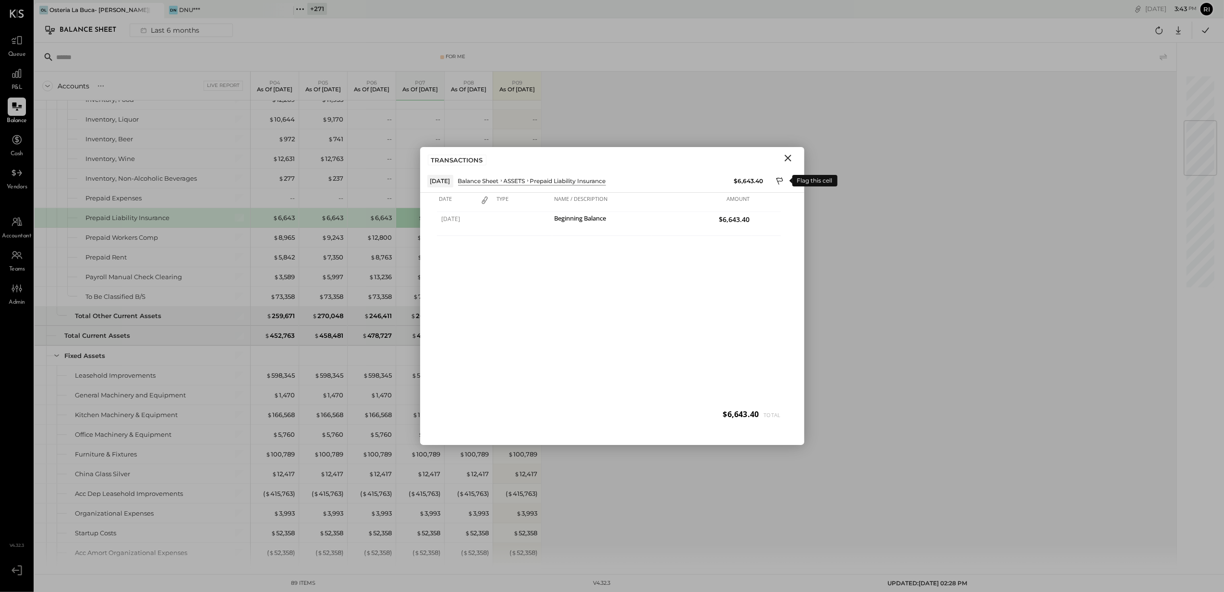
click at [779, 181] on icon at bounding box center [779, 180] width 7 height 7
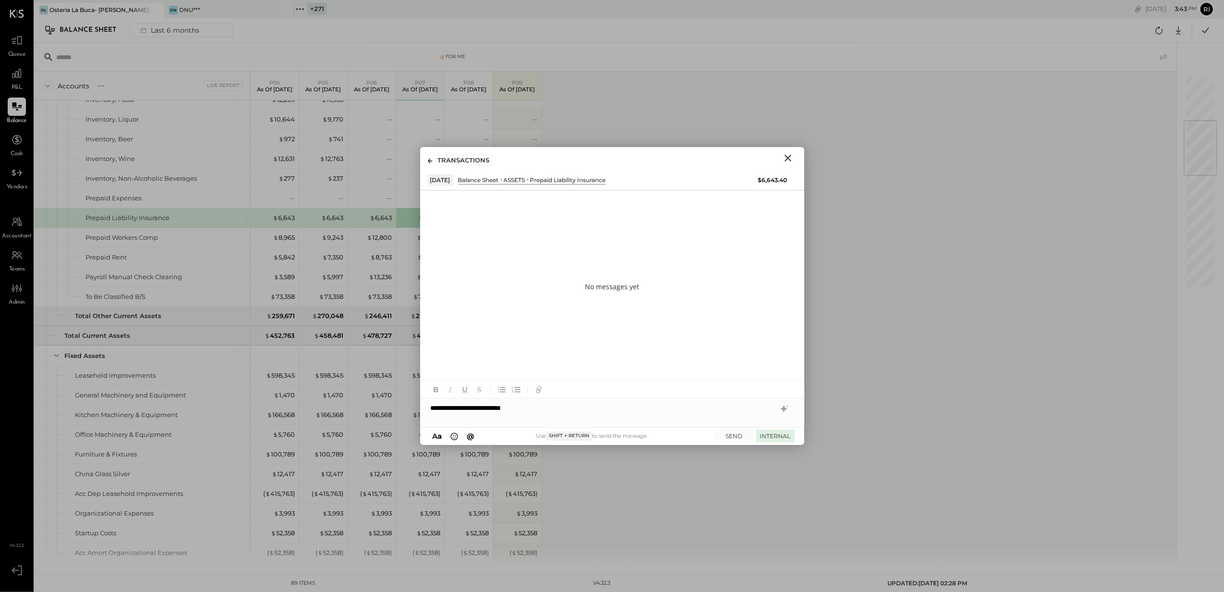
click at [788, 437] on button "INTERNAL" at bounding box center [776, 435] width 38 height 13
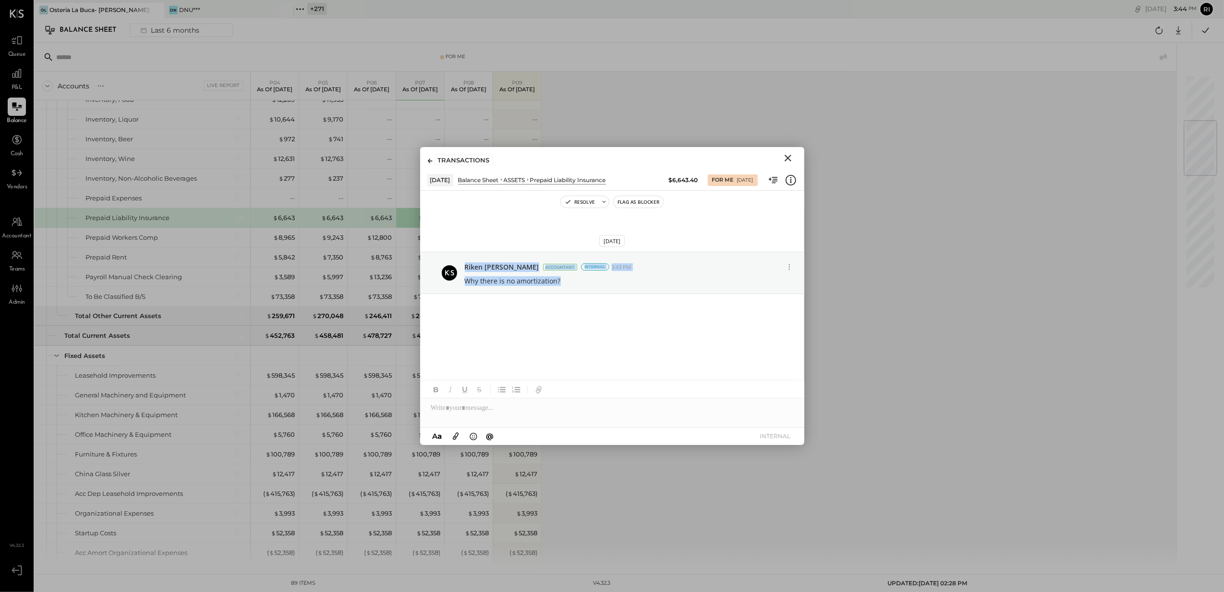
drag, startPoint x: 462, startPoint y: 220, endPoint x: 673, endPoint y: 387, distance: 269.5
click at [673, 313] on div "Resolve Flag as Blocker [DATE] [PERSON_NAME] Accountant Internal 3:43 PM Why th…" at bounding box center [612, 252] width 384 height 122
click at [790, 159] on icon "Close" at bounding box center [788, 158] width 7 height 7
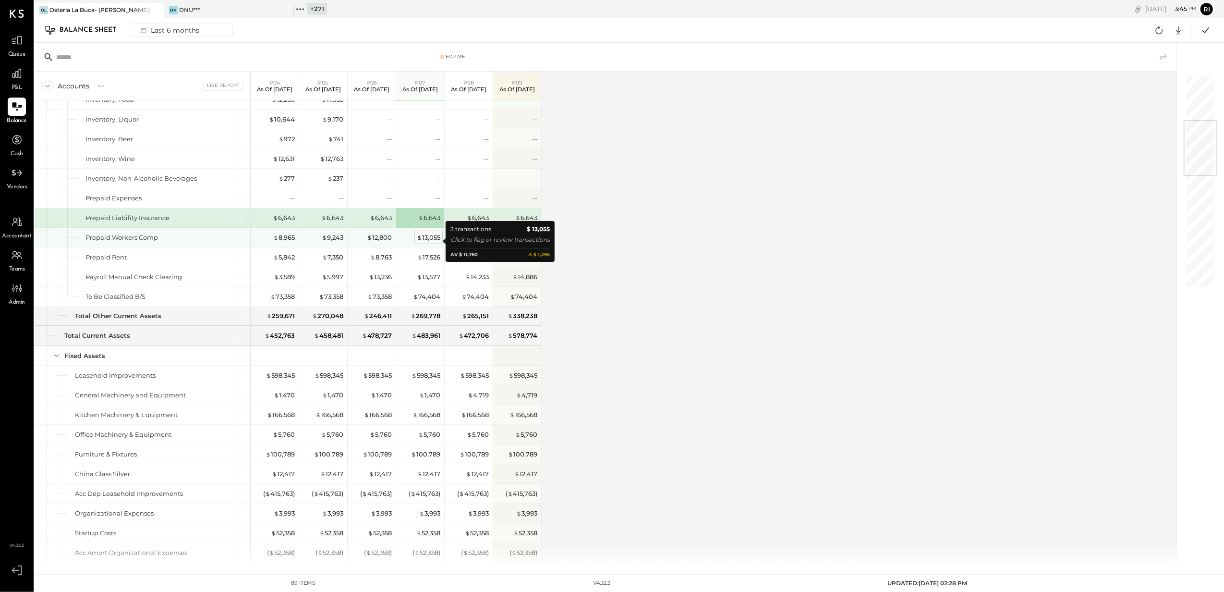
click at [429, 242] on div "$ 13,055" at bounding box center [429, 237] width 24 height 9
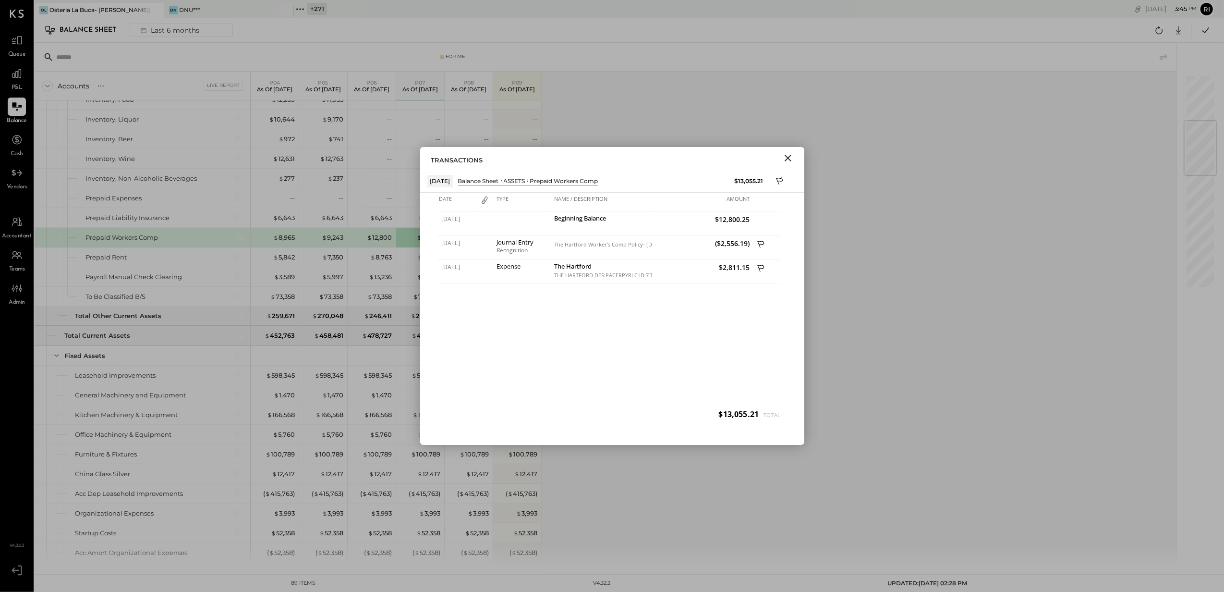
click at [788, 156] on icon "Close" at bounding box center [789, 158] width 12 height 12
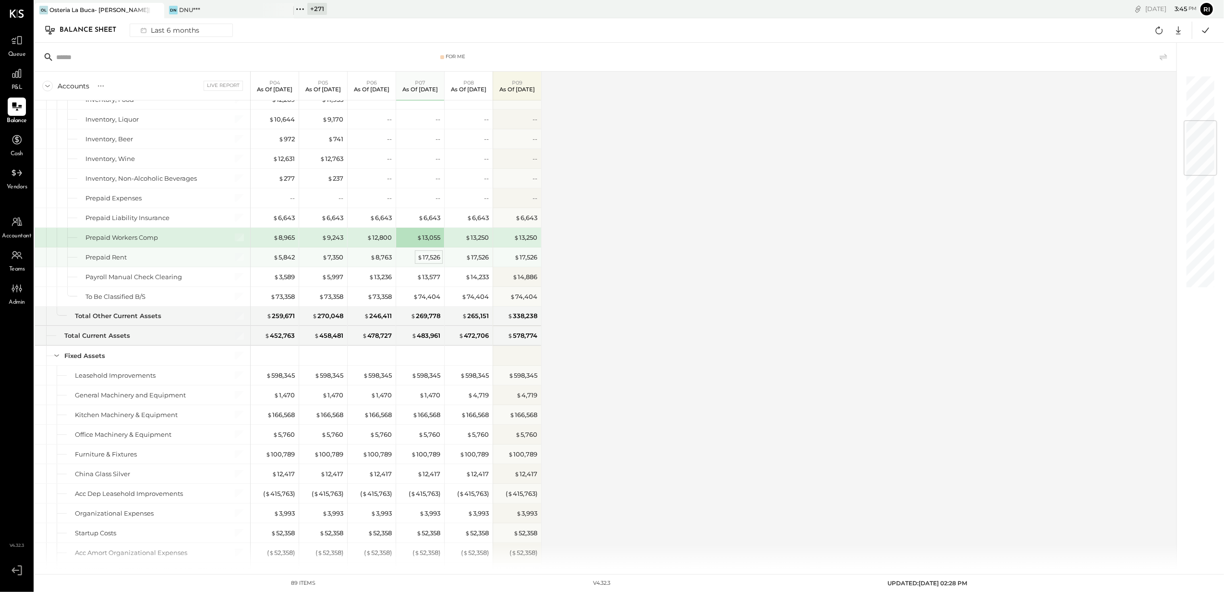
click at [430, 261] on div "$ 17,526" at bounding box center [428, 257] width 23 height 9
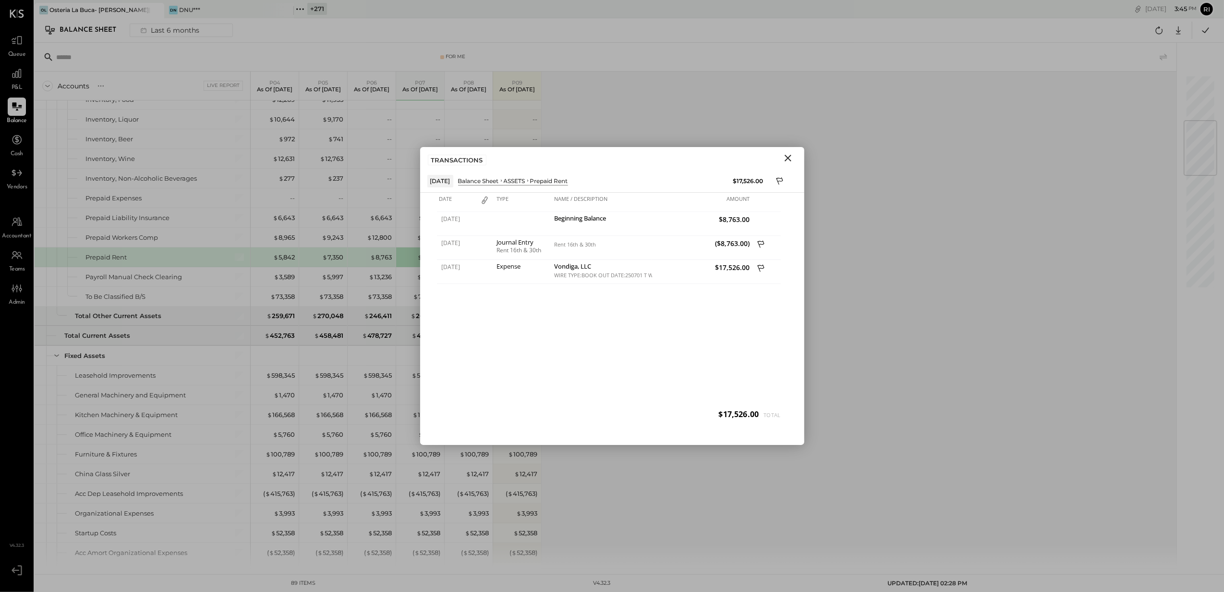
click at [786, 156] on icon "Close" at bounding box center [788, 158] width 7 height 7
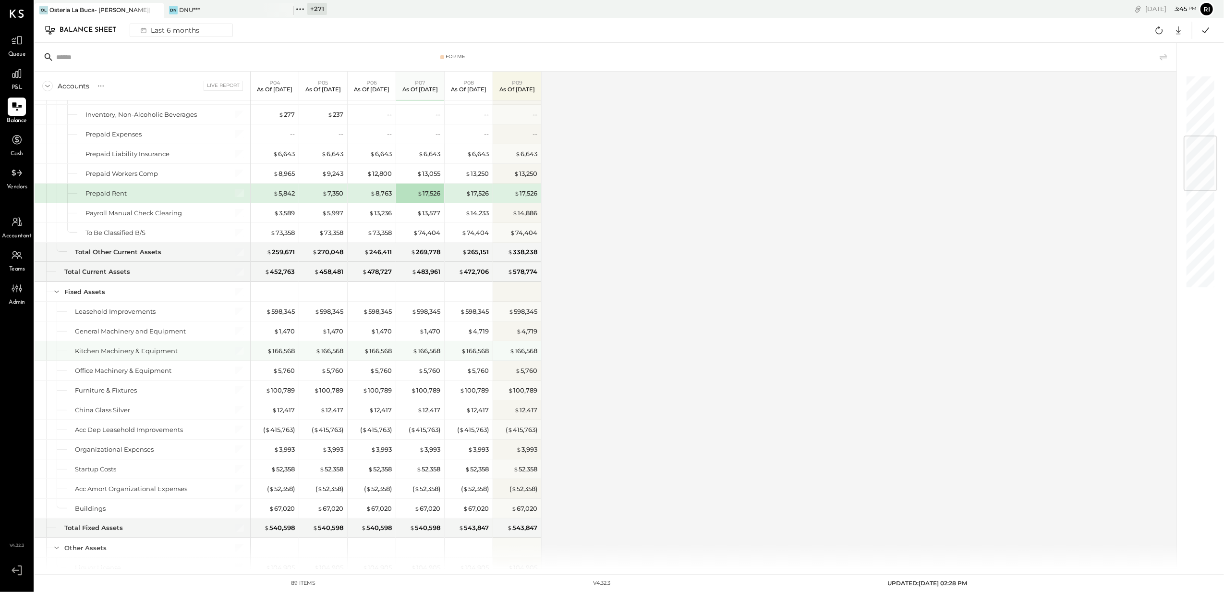
scroll to position [512, 0]
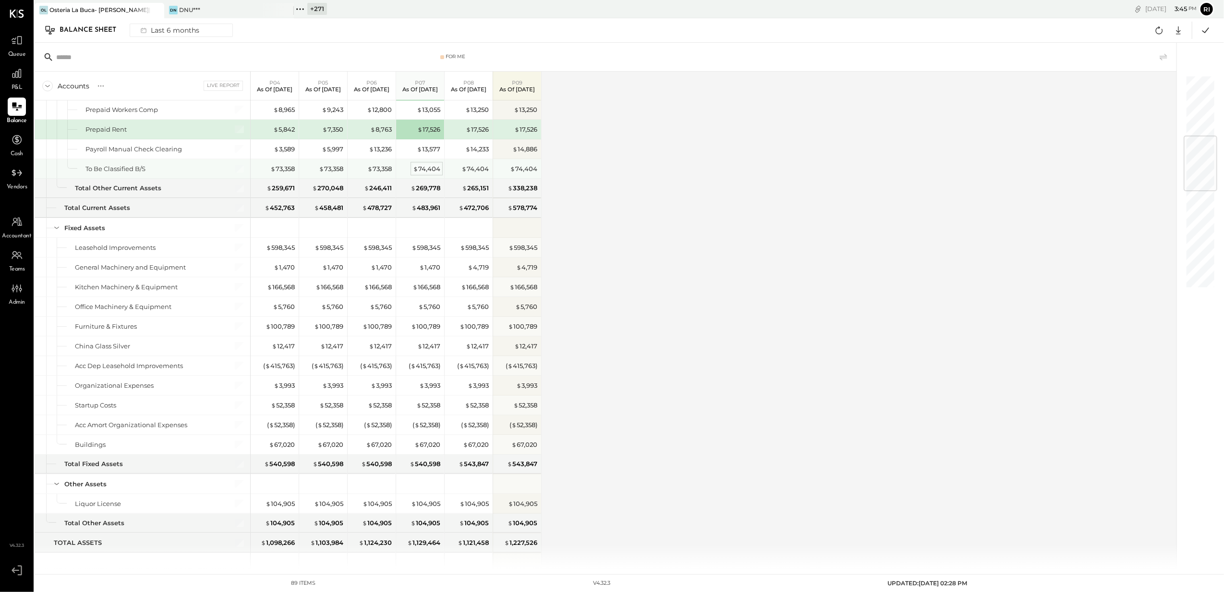
click at [425, 173] on div "$ 74,404" at bounding box center [426, 168] width 27 height 9
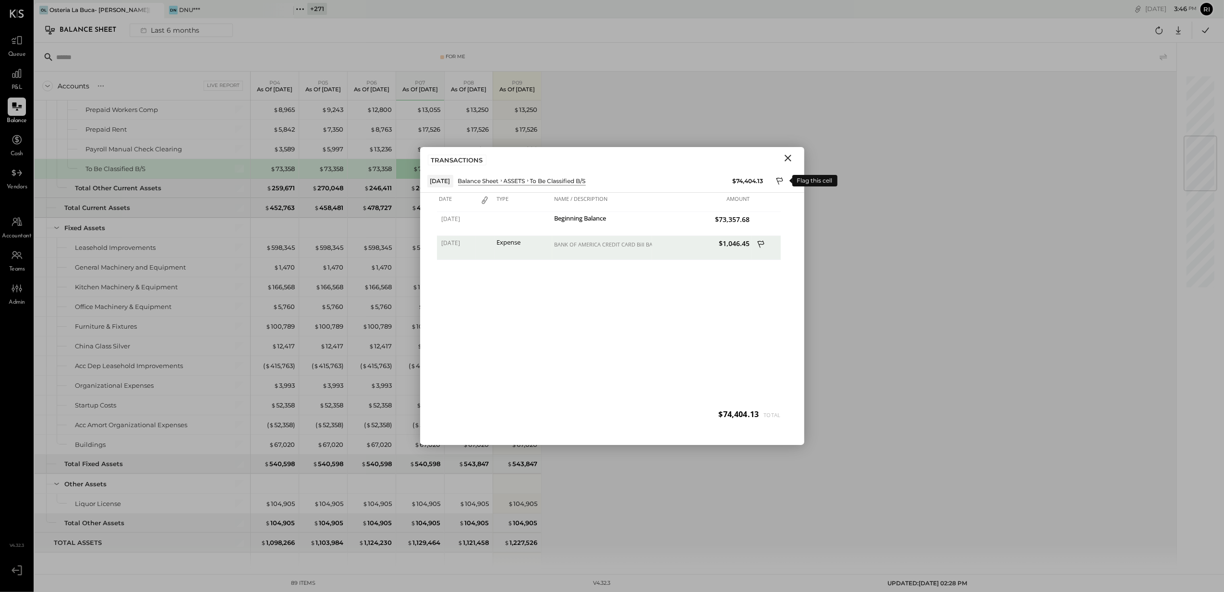
click at [781, 179] on icon at bounding box center [780, 182] width 9 height 12
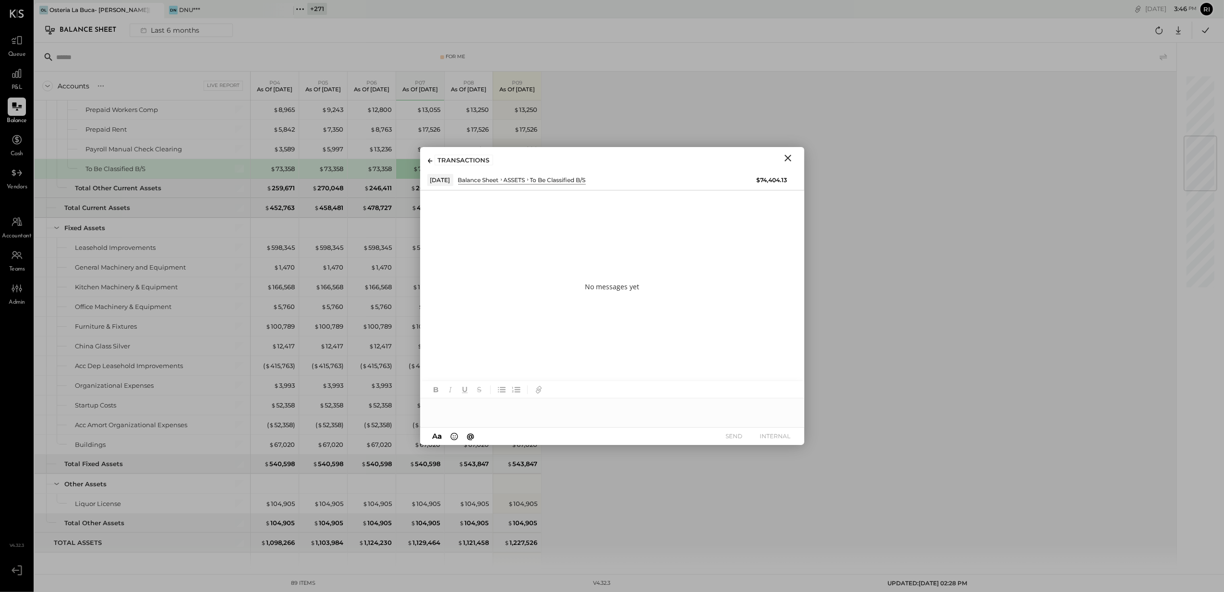
click at [785, 158] on icon "Close" at bounding box center [789, 158] width 12 height 12
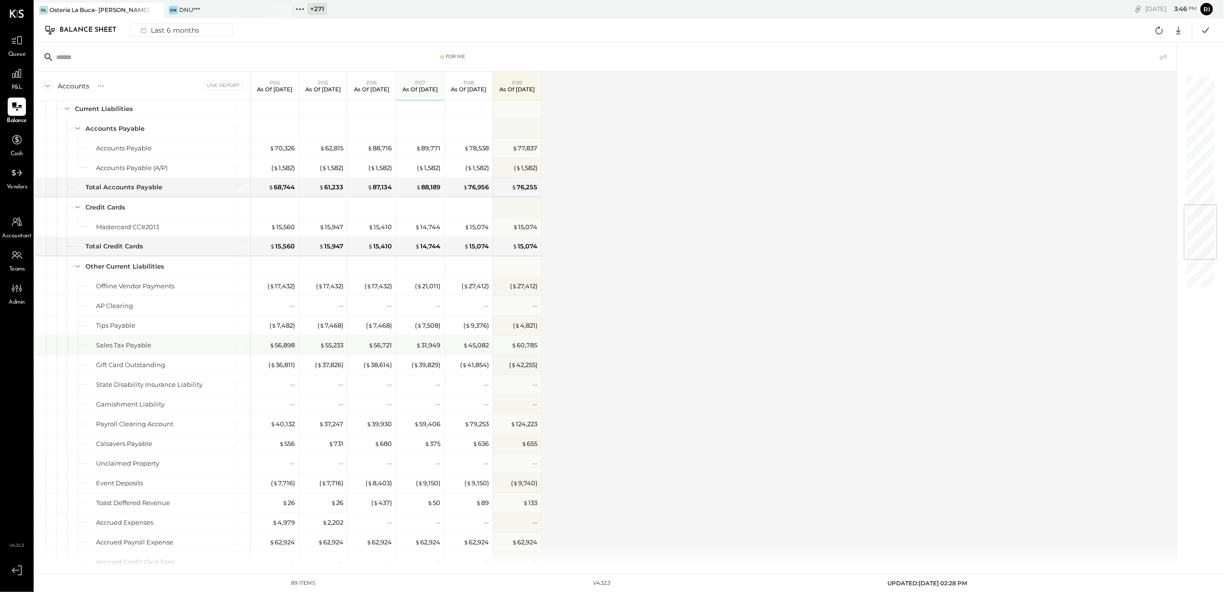
scroll to position [1089, 0]
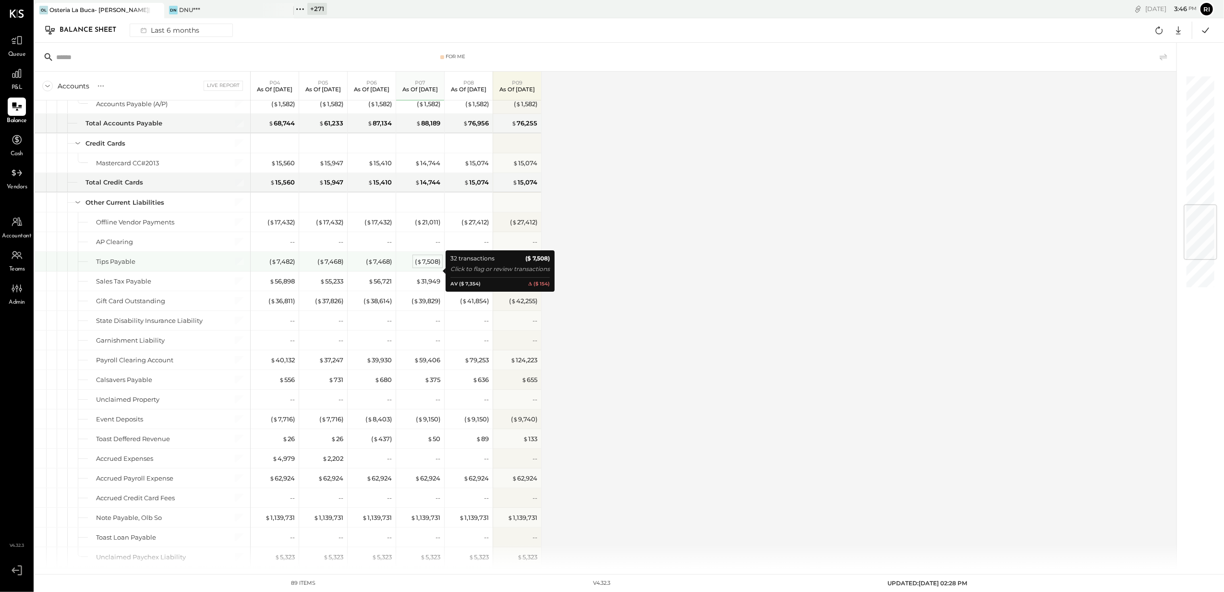
click at [431, 266] on div "( $ 7,508 )" at bounding box center [427, 261] width 25 height 9
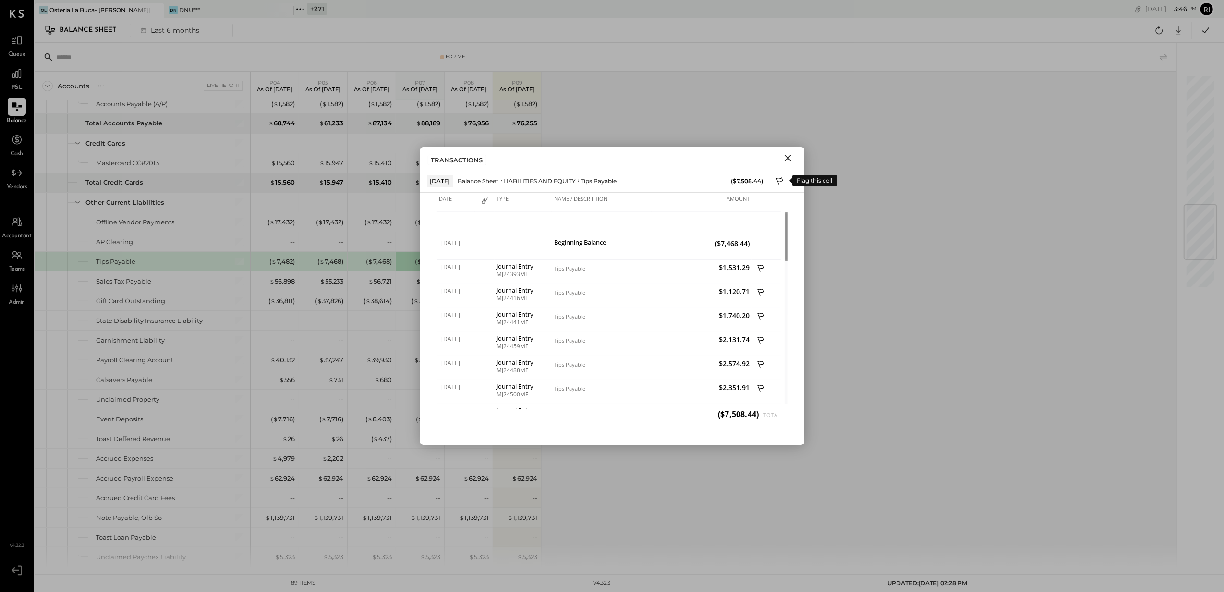
click at [778, 179] on icon at bounding box center [780, 182] width 9 height 12
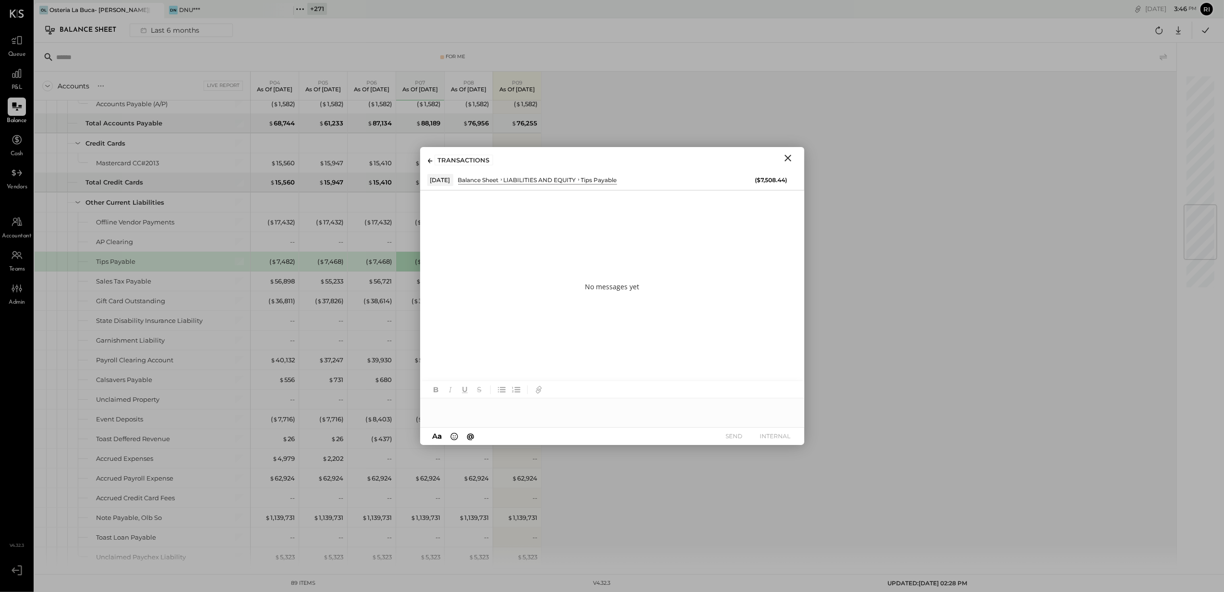
click at [460, 404] on div at bounding box center [612, 407] width 384 height 19
click at [785, 435] on button "INTERNAL" at bounding box center [776, 435] width 38 height 13
click at [789, 159] on icon "Close" at bounding box center [788, 158] width 7 height 7
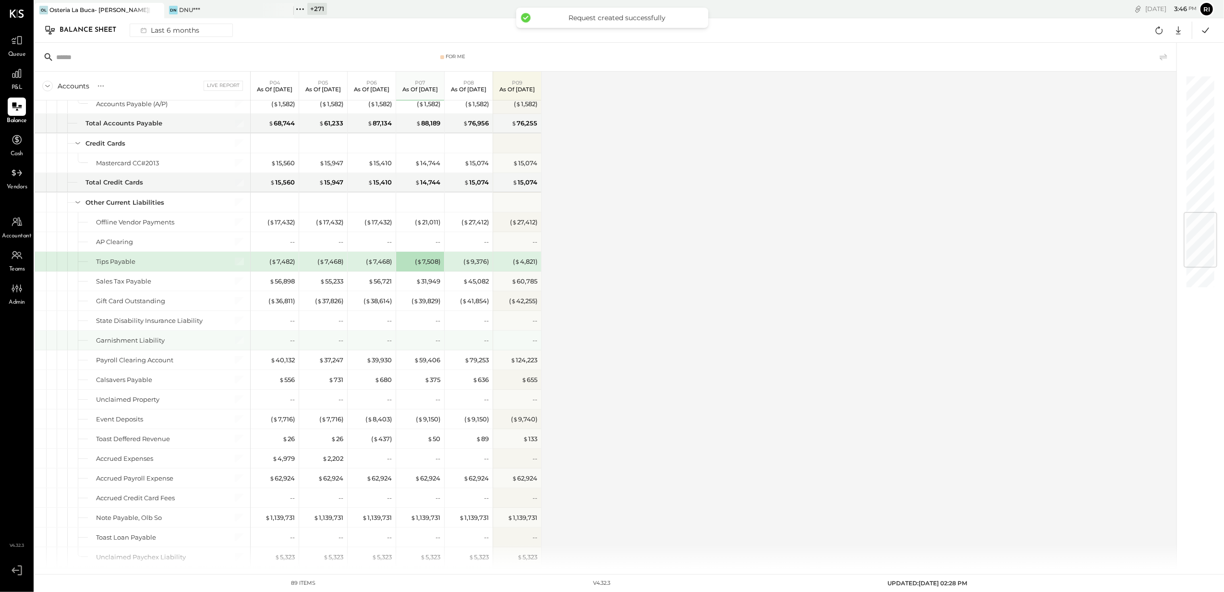
scroll to position [1153, 0]
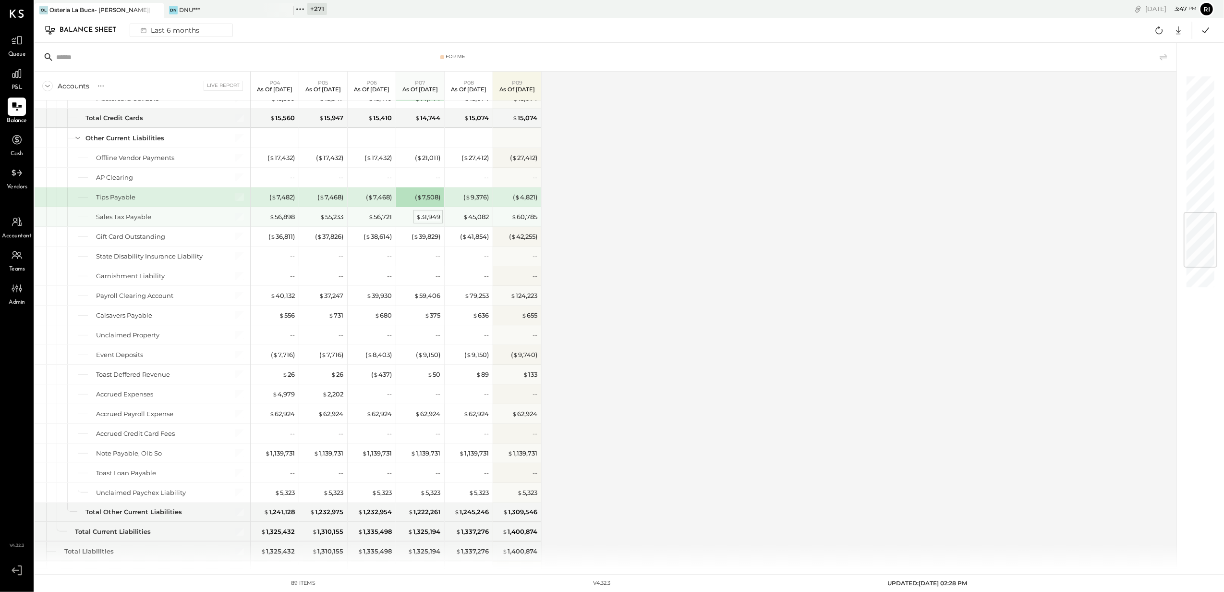
click at [420, 221] on div "$ 31,949" at bounding box center [428, 216] width 24 height 9
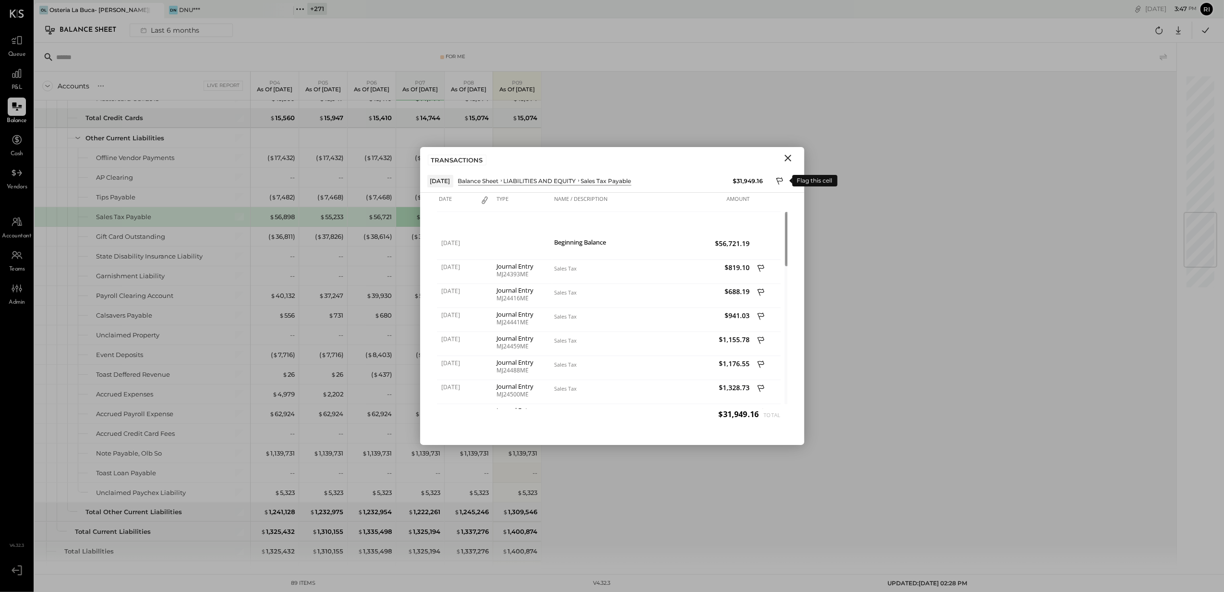
click at [779, 182] on icon at bounding box center [780, 182] width 9 height 12
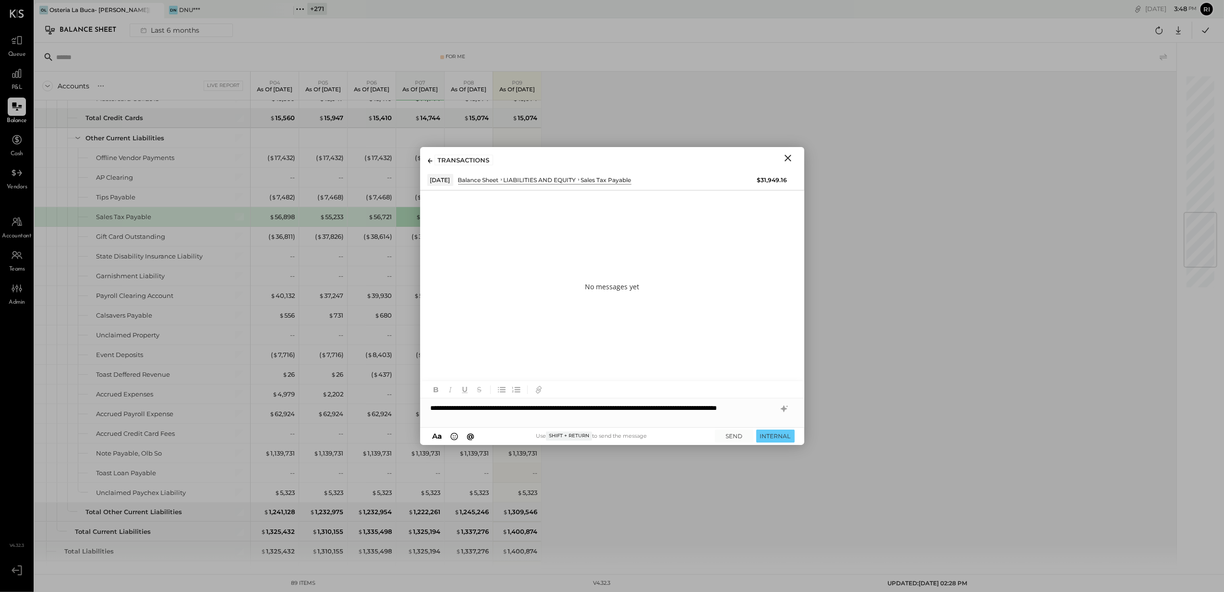
click at [532, 422] on div "**********" at bounding box center [612, 412] width 384 height 29
click at [776, 439] on button "INTERNAL" at bounding box center [776, 435] width 38 height 13
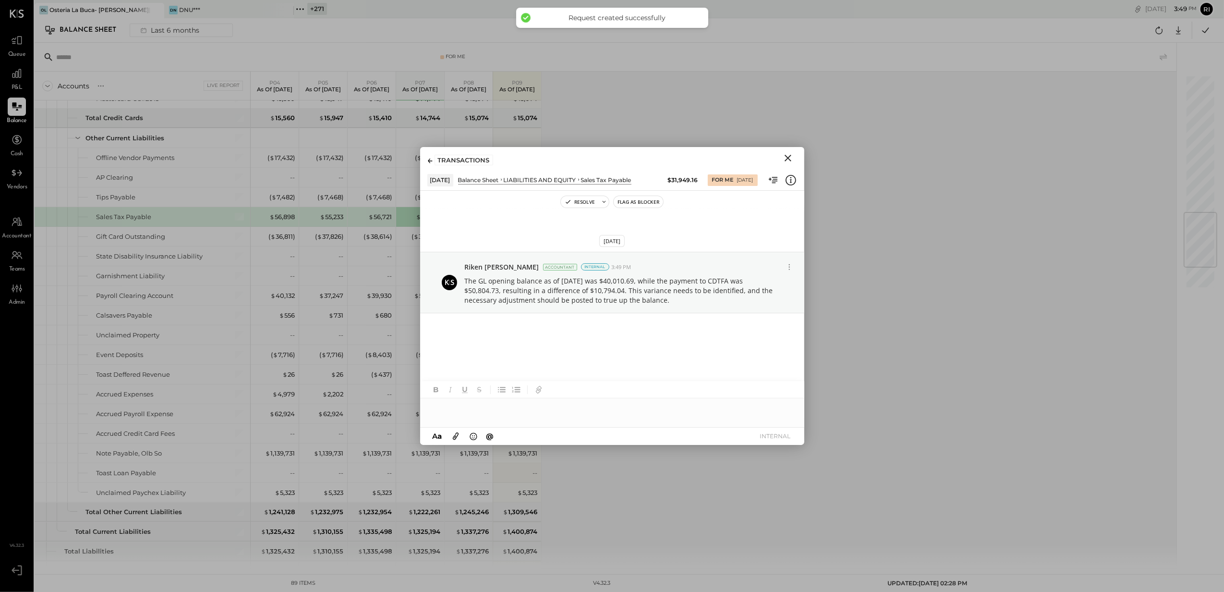
click at [786, 158] on icon "Close" at bounding box center [789, 158] width 12 height 12
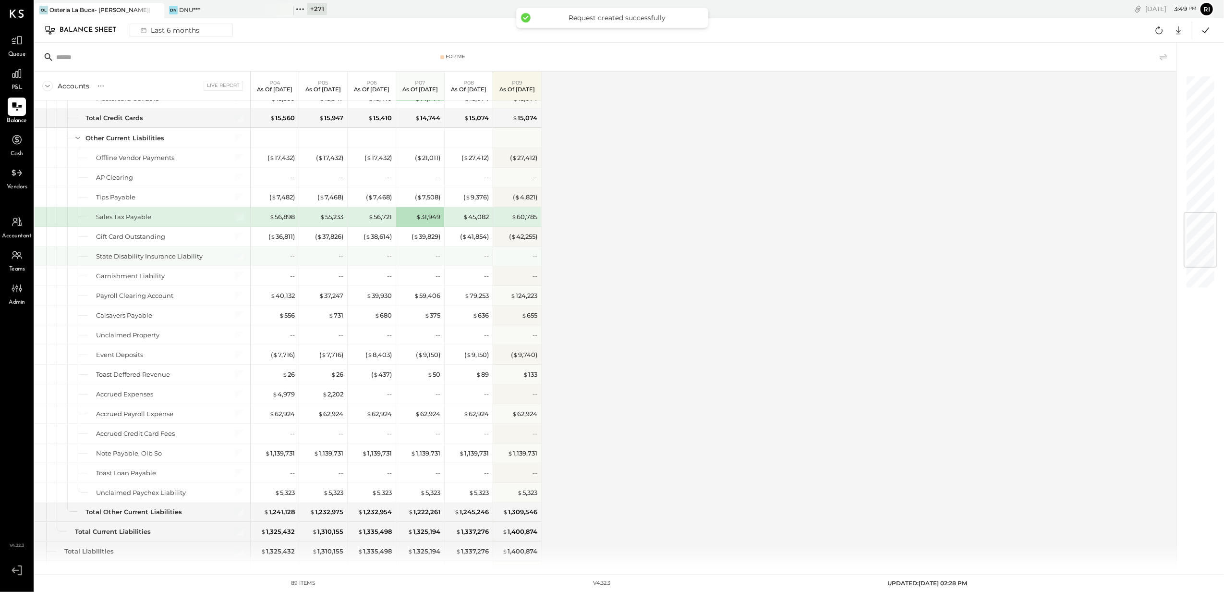
scroll to position [1217, 0]
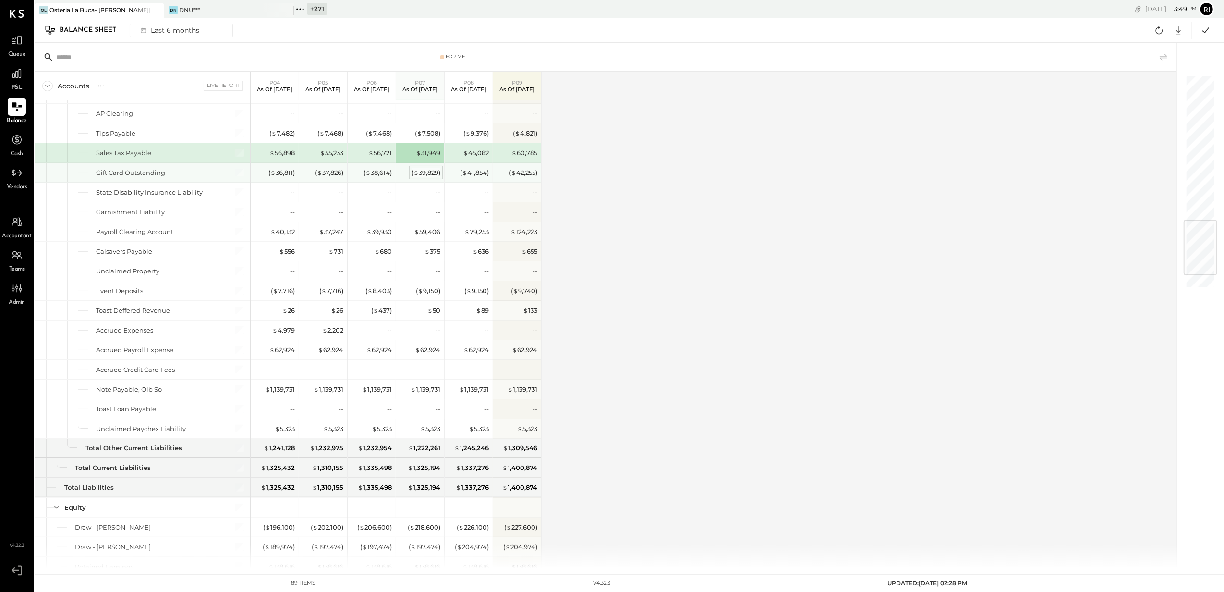
click at [433, 177] on div "( $ 39,829 )" at bounding box center [426, 172] width 29 height 9
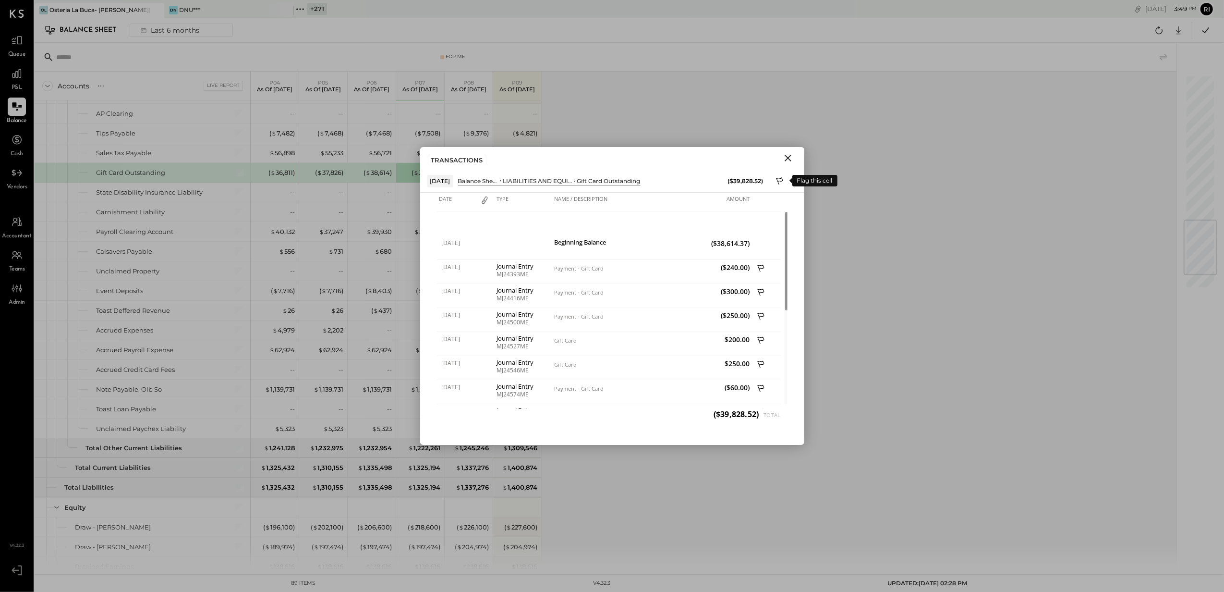
click at [783, 179] on icon at bounding box center [780, 182] width 9 height 12
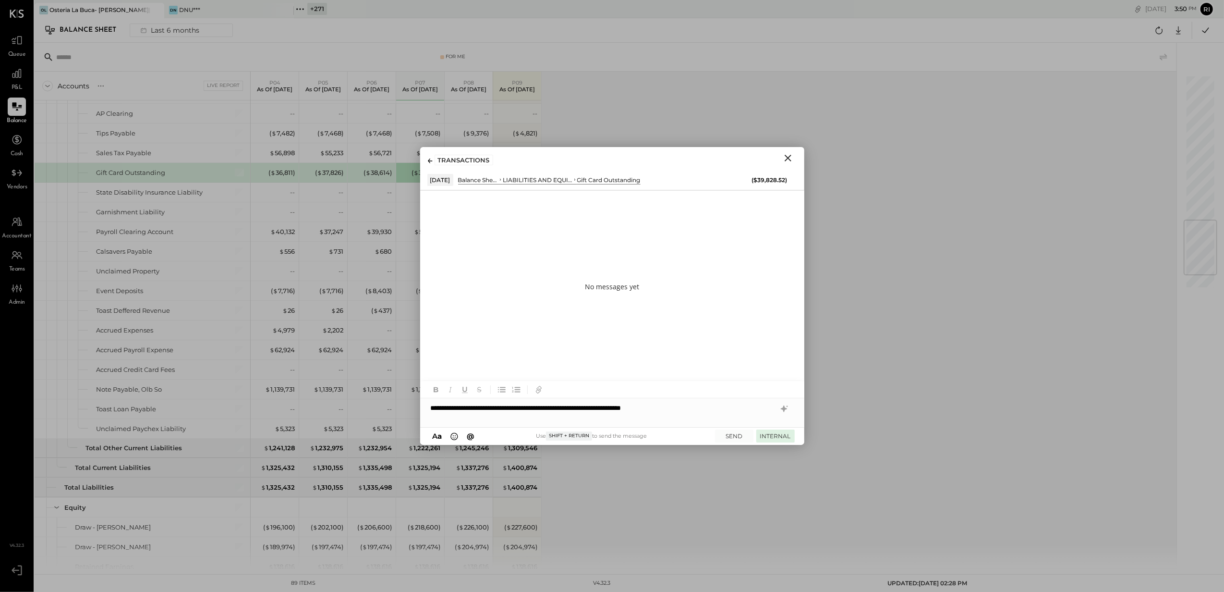
click at [764, 436] on button "INTERNAL" at bounding box center [776, 435] width 38 height 13
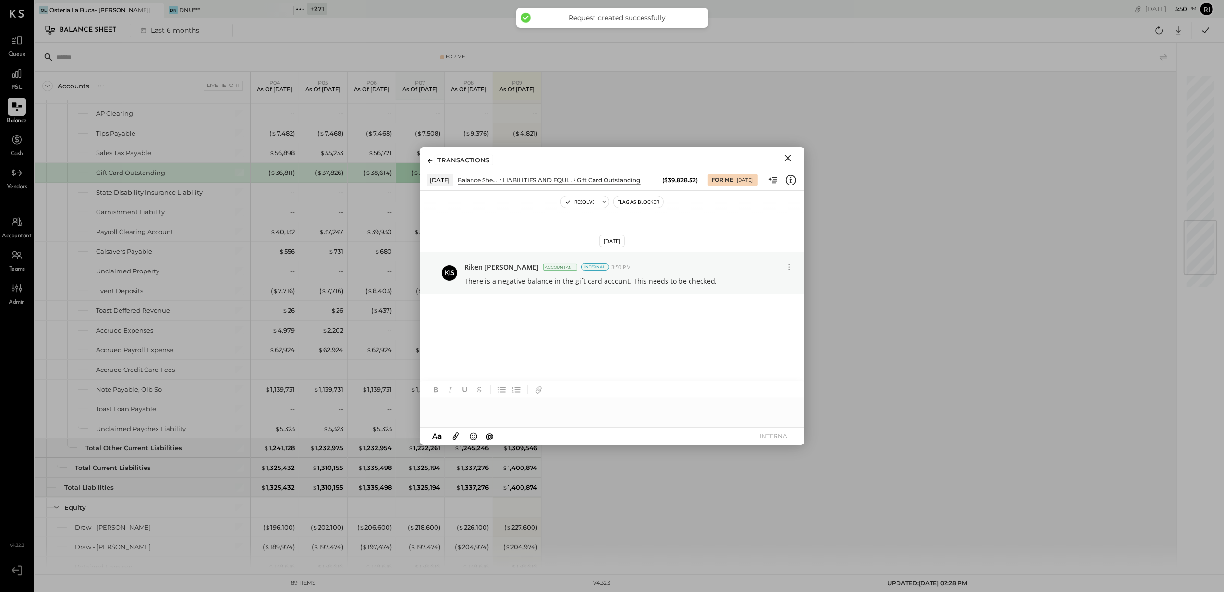
click at [793, 159] on icon "Close" at bounding box center [789, 158] width 12 height 12
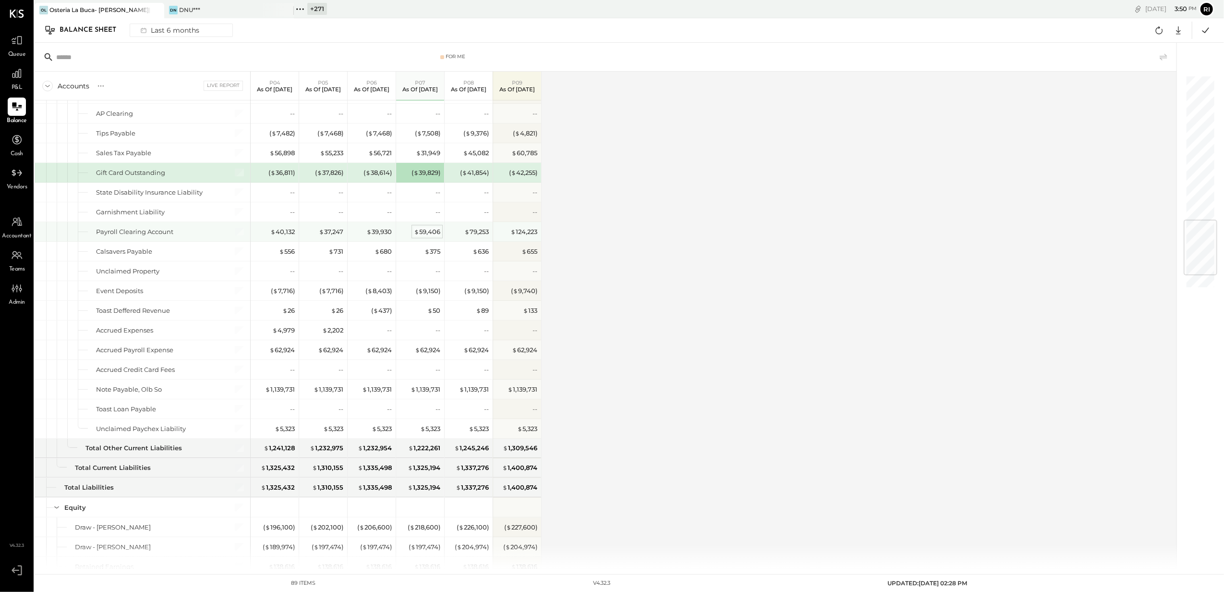
click at [427, 236] on div "$ 59,406" at bounding box center [427, 231] width 26 height 9
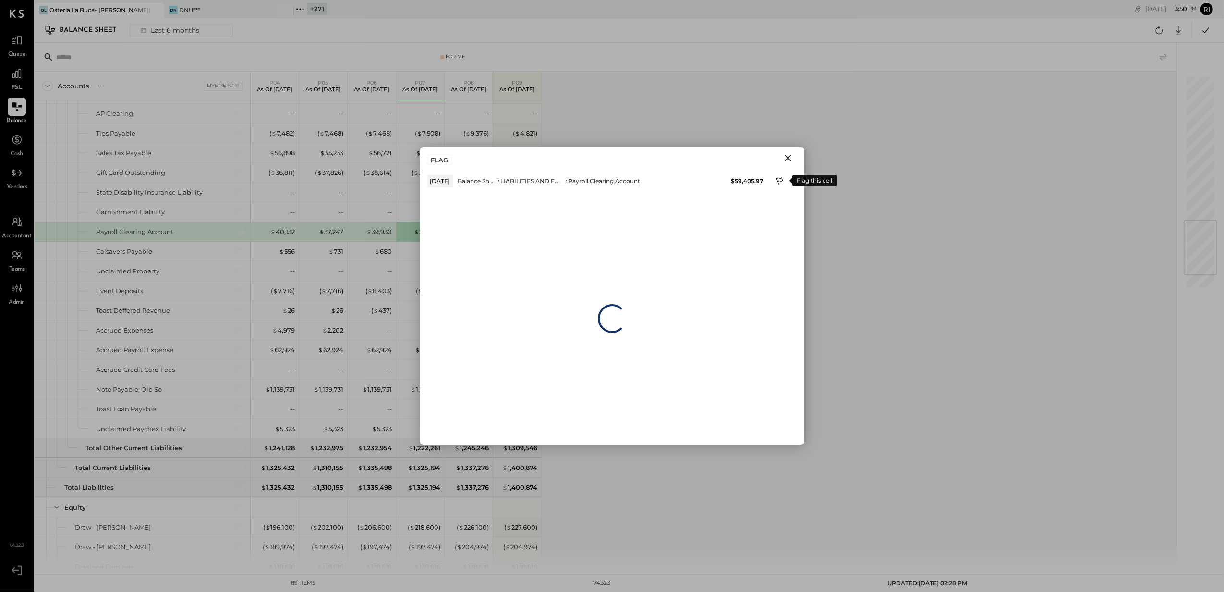
click at [780, 181] on icon at bounding box center [780, 182] width 9 height 12
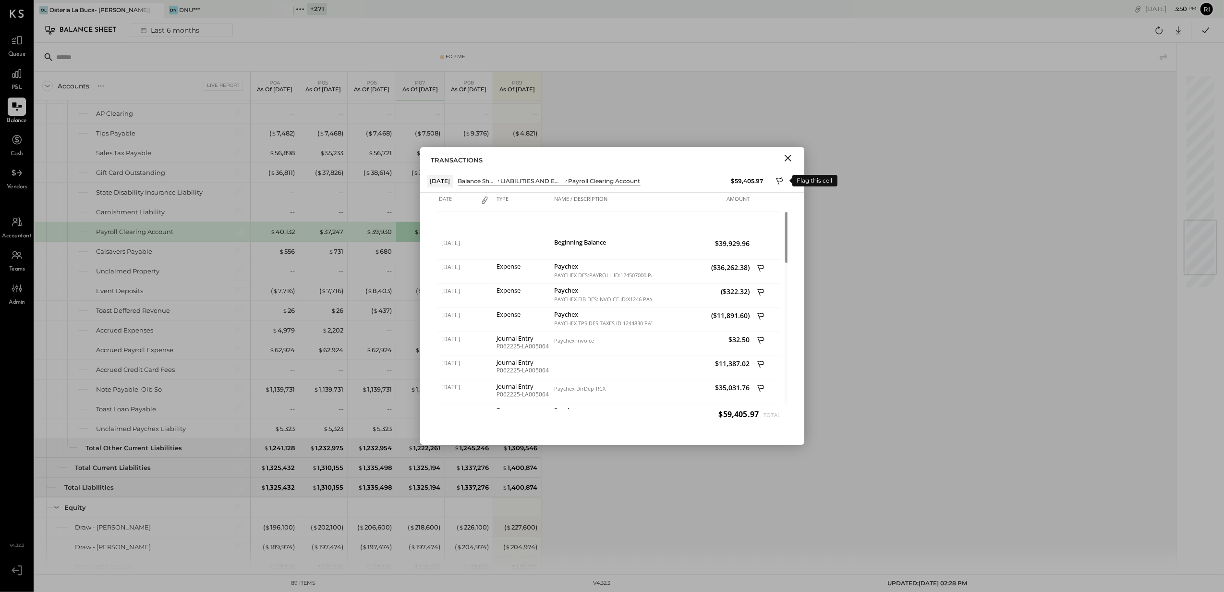
click at [779, 181] on icon at bounding box center [780, 182] width 9 height 12
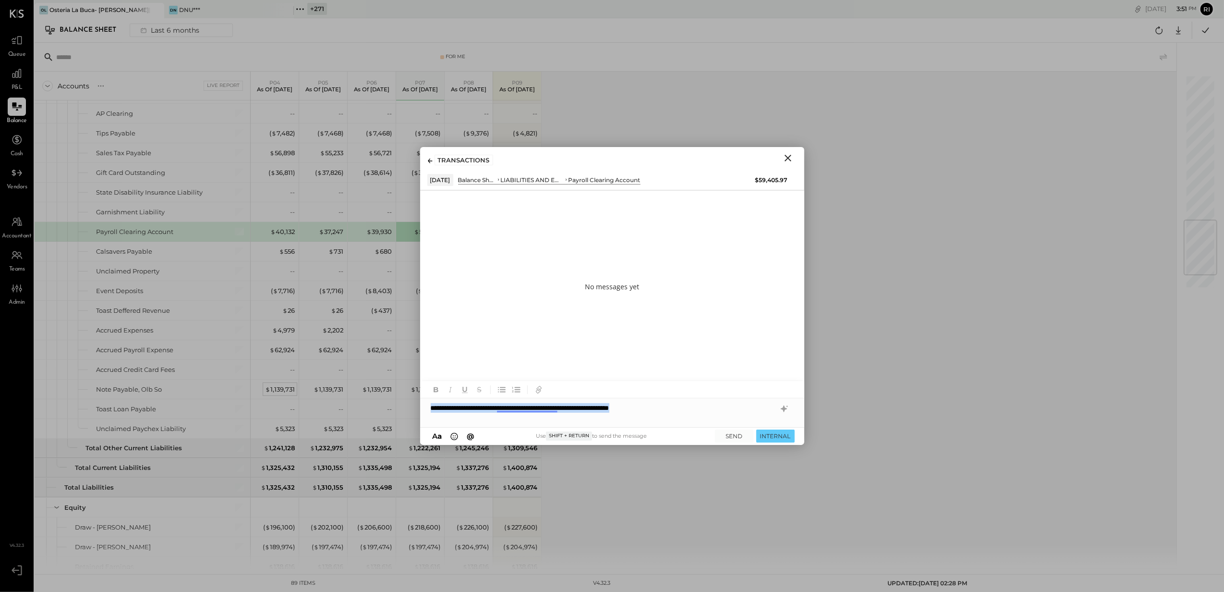
drag, startPoint x: 673, startPoint y: 403, endPoint x: 291, endPoint y: 403, distance: 382.4
click at [313, 402] on div "For Me Accounts S GL Live Report P04 As of [DATE] P05 As of [DATE] P06 As of [D…" at bounding box center [630, 306] width 1190 height 526
click at [778, 438] on button "INTERNAL" at bounding box center [776, 435] width 38 height 13
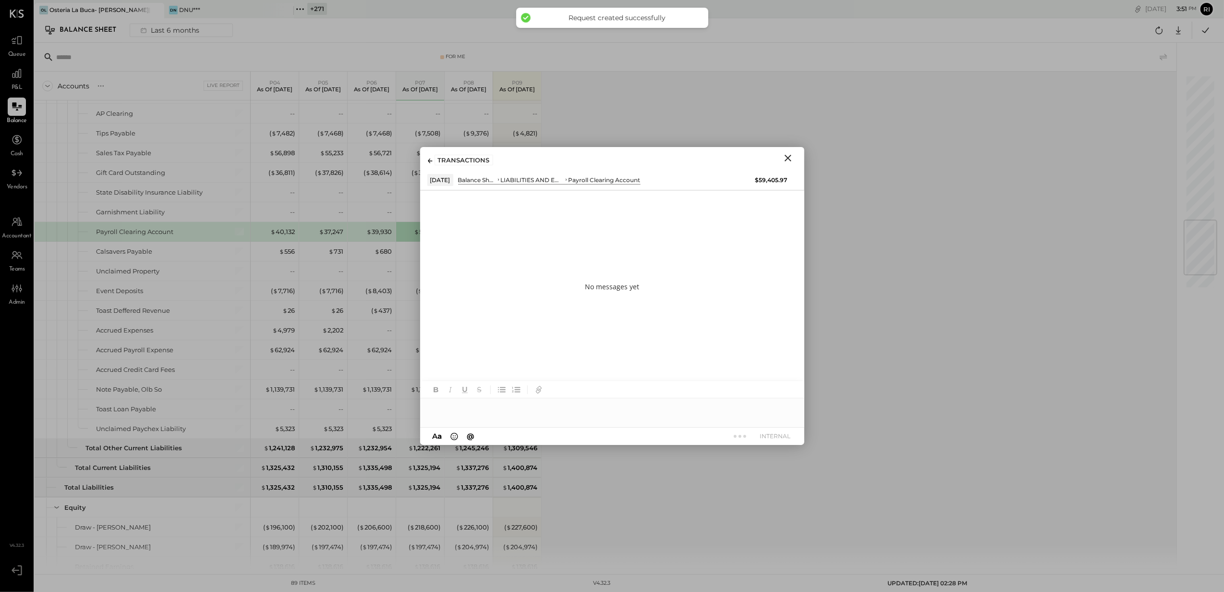
click at [791, 157] on icon "Close" at bounding box center [789, 158] width 12 height 12
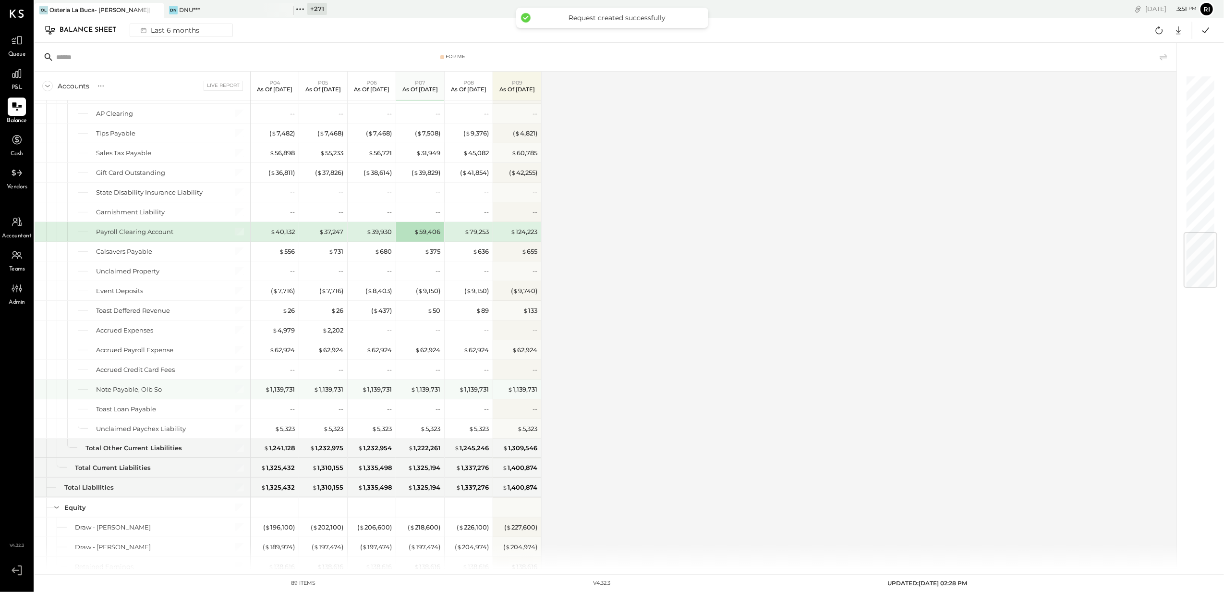
scroll to position [1321, 0]
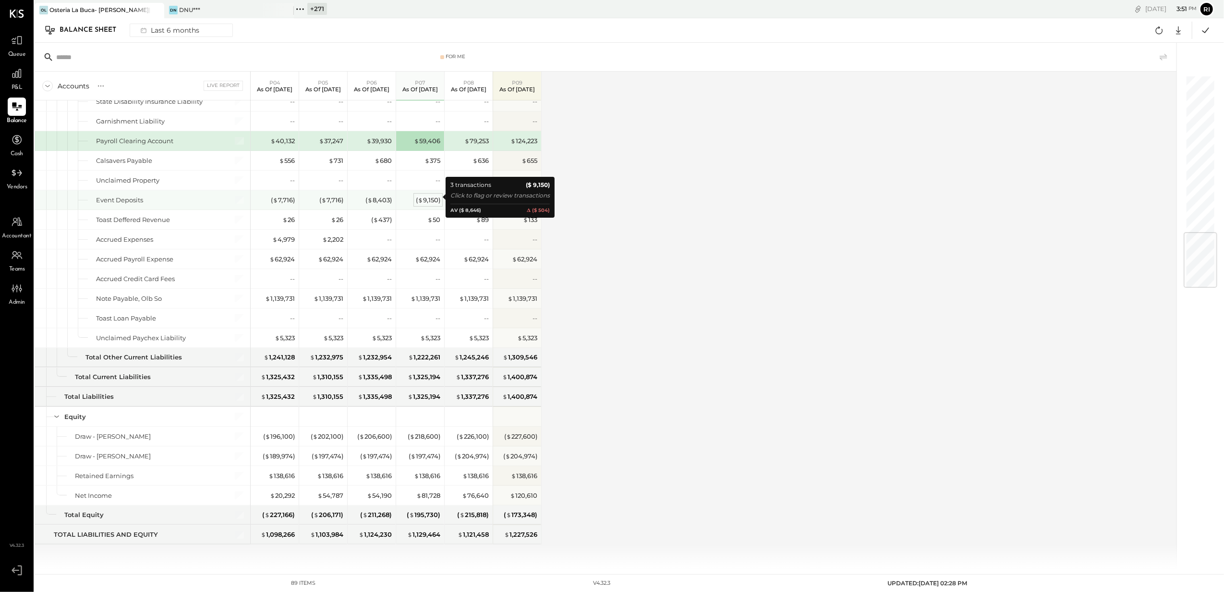
click at [435, 199] on div "( $ 9,150 )" at bounding box center [428, 200] width 24 height 9
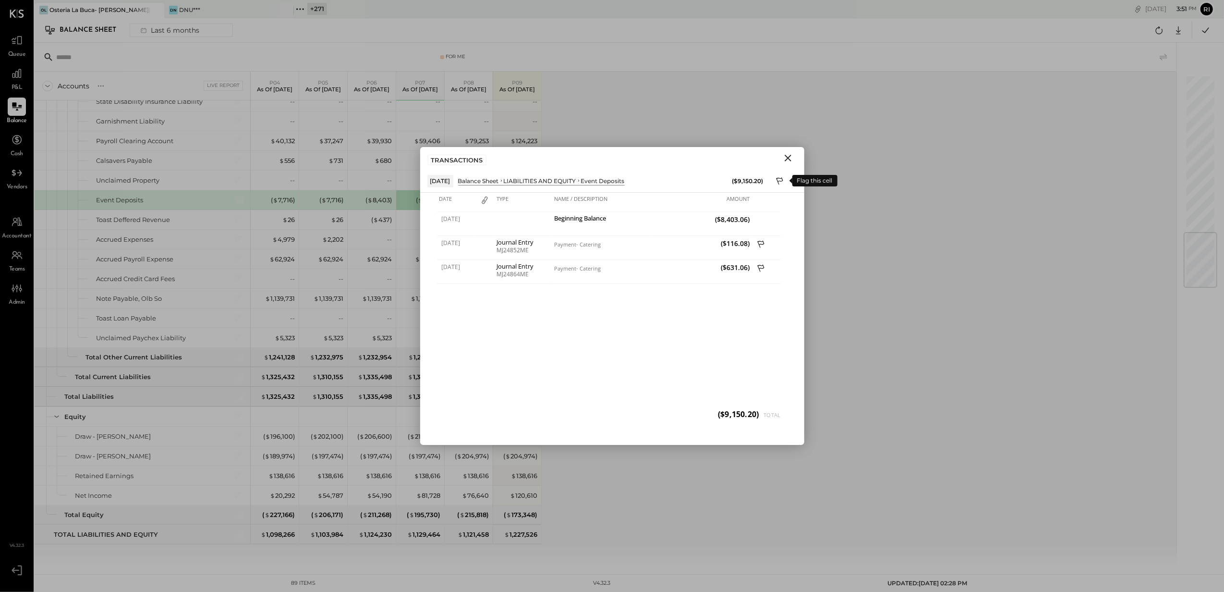
click at [783, 177] on icon at bounding box center [780, 182] width 9 height 12
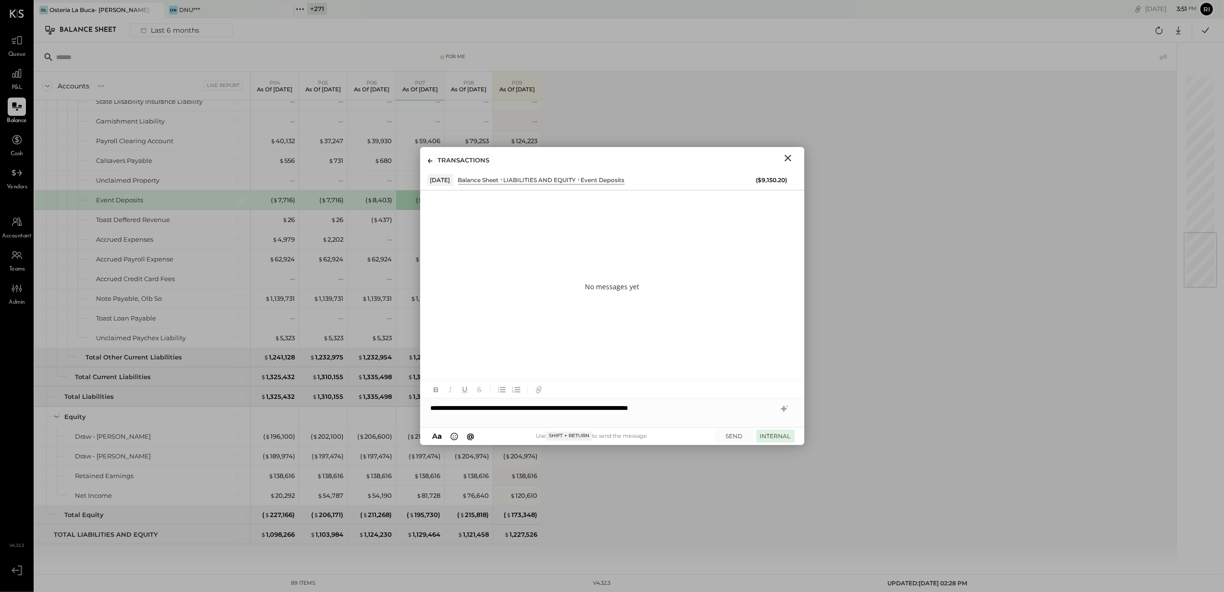
click at [759, 438] on button "INTERNAL" at bounding box center [776, 435] width 38 height 13
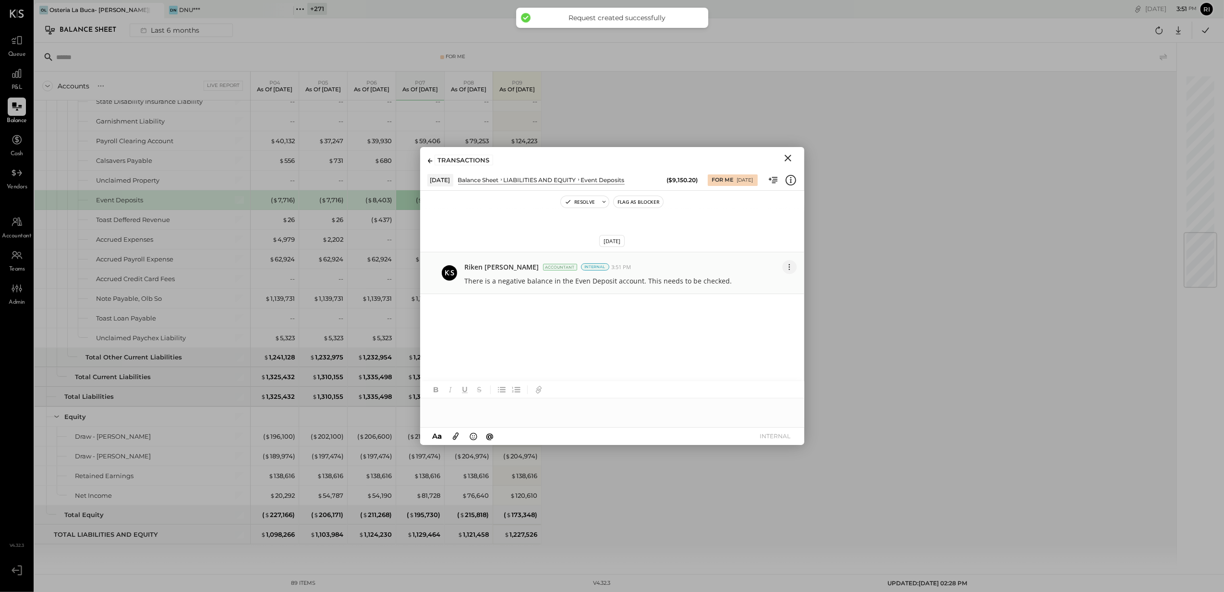
click at [784, 268] on icon at bounding box center [789, 267] width 10 height 10
click at [790, 155] on icon "Close" at bounding box center [788, 158] width 7 height 7
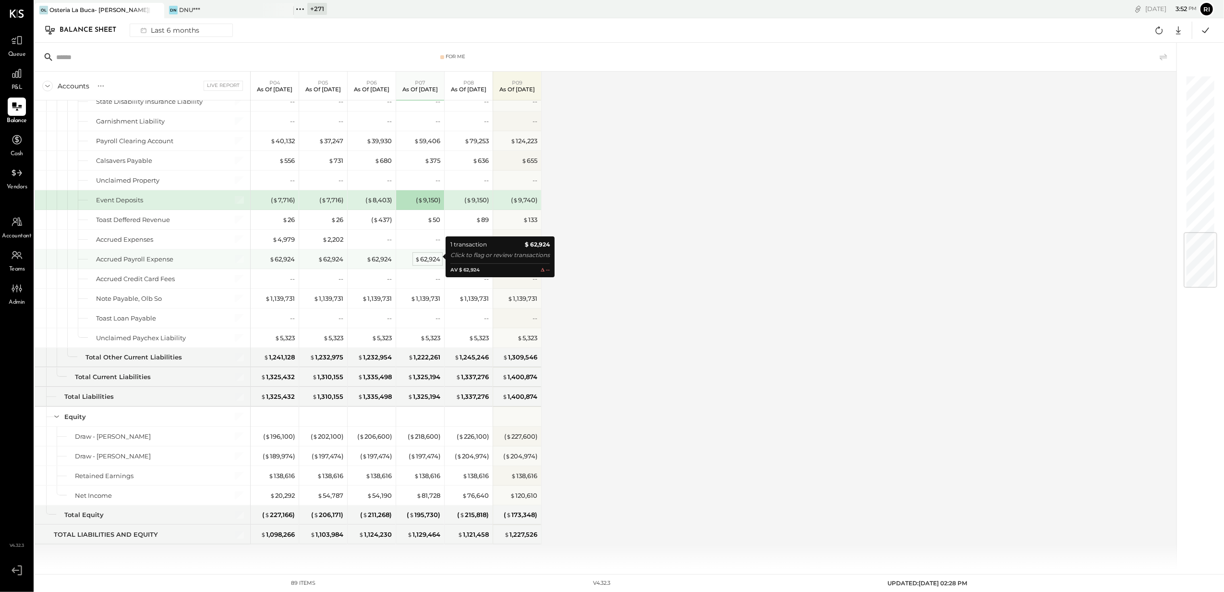
click at [425, 256] on div "$ 62,924" at bounding box center [427, 259] width 25 height 9
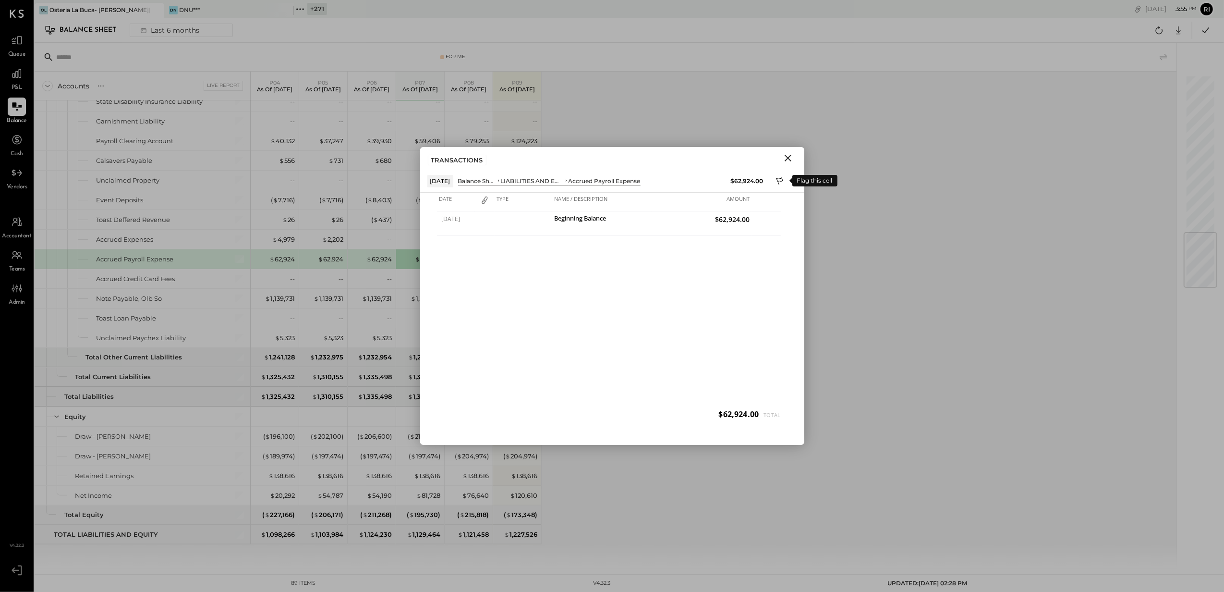
click at [781, 183] on icon at bounding box center [780, 182] width 9 height 12
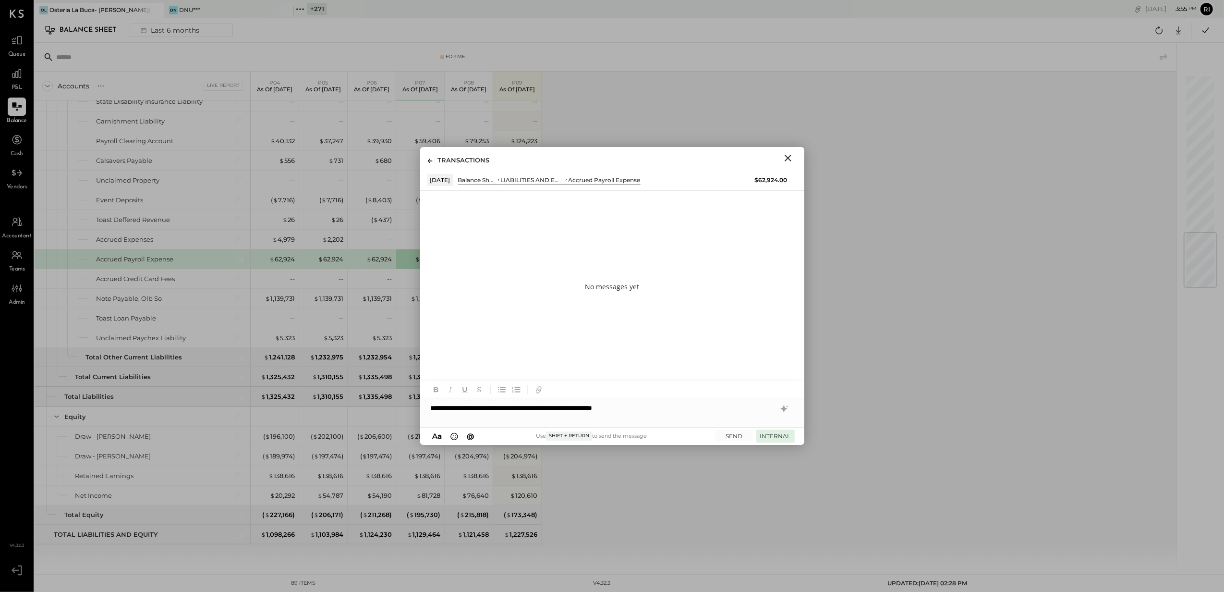
click at [761, 437] on button "INTERNAL" at bounding box center [776, 435] width 38 height 13
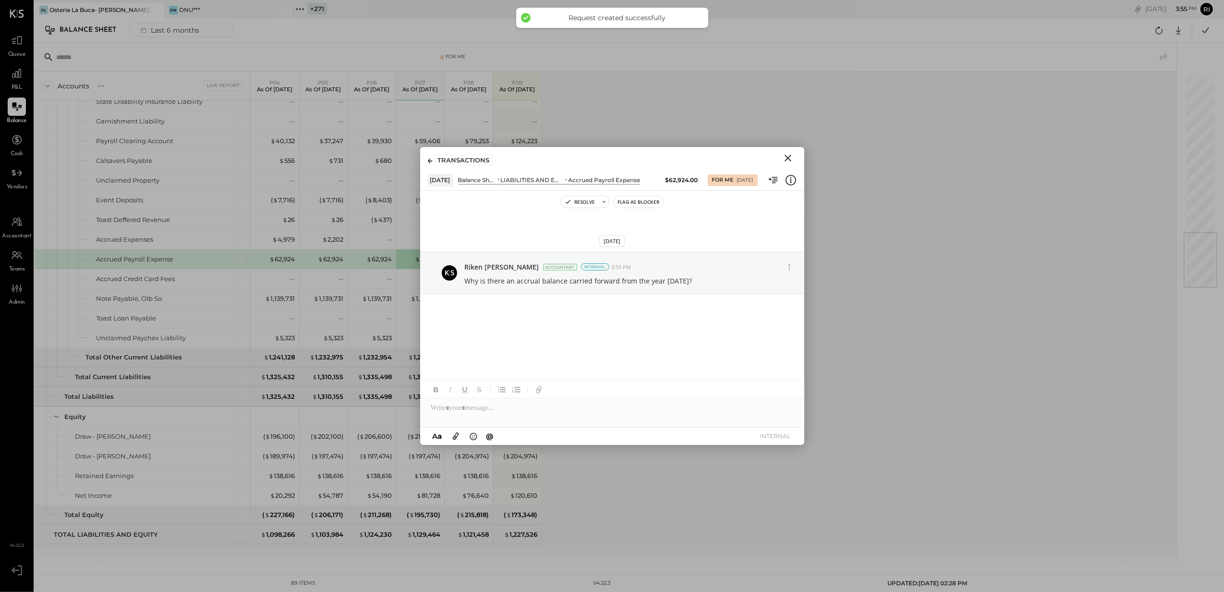
click at [785, 154] on icon "Close" at bounding box center [789, 158] width 12 height 12
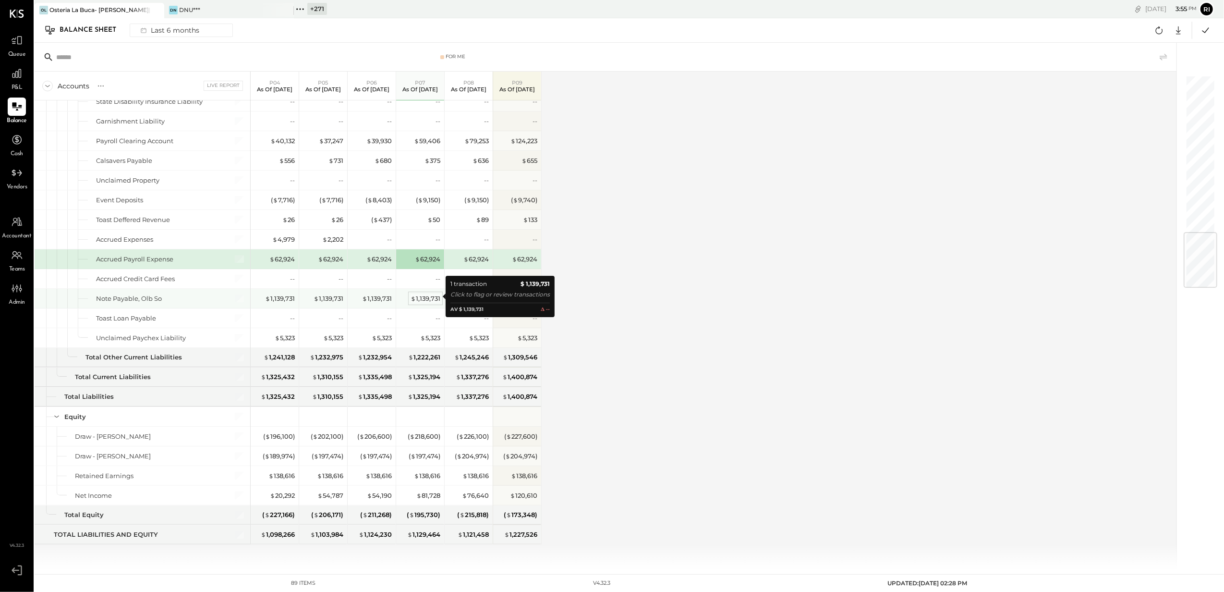
click at [412, 294] on span "$" at bounding box center [413, 298] width 5 height 8
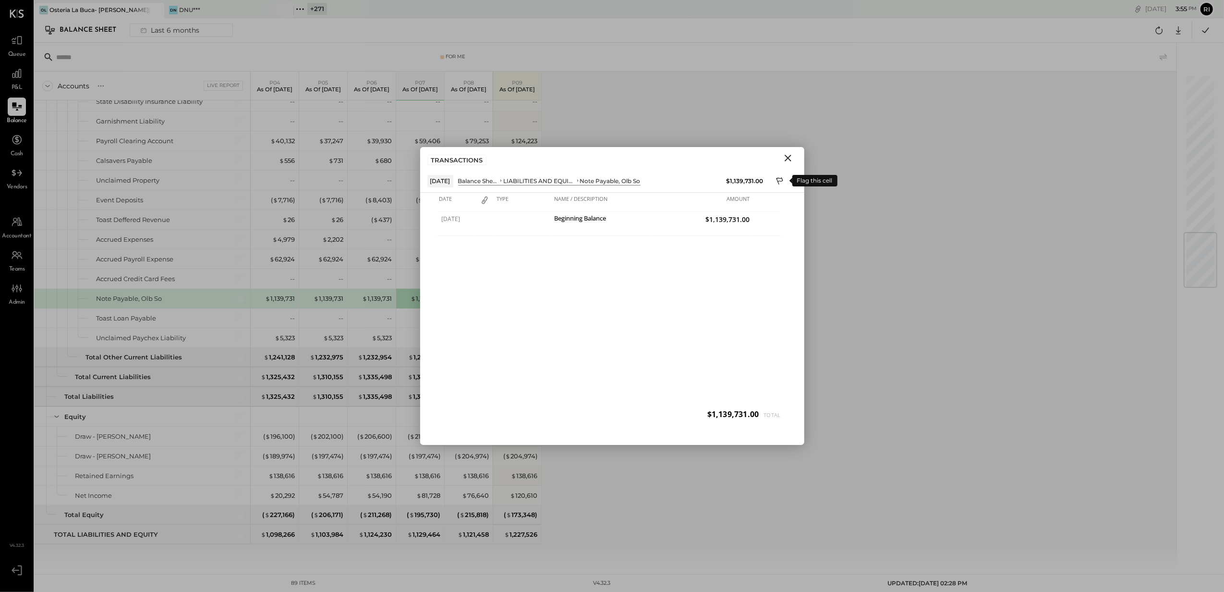
click at [779, 181] on icon at bounding box center [780, 182] width 9 height 12
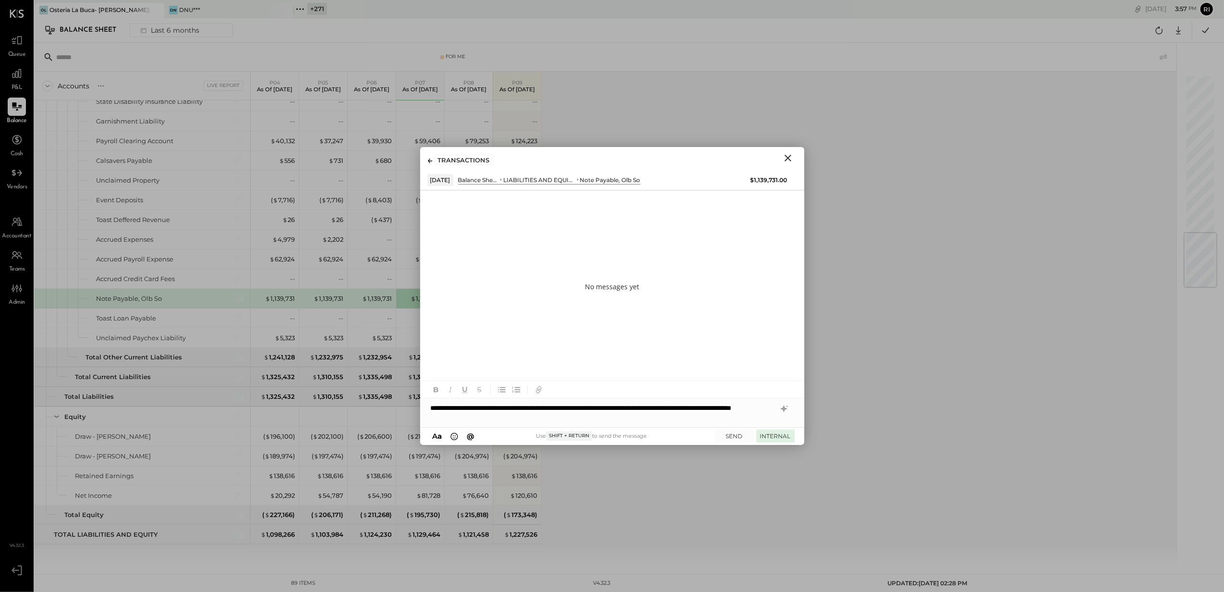
click at [763, 432] on button "INTERNAL" at bounding box center [776, 435] width 38 height 13
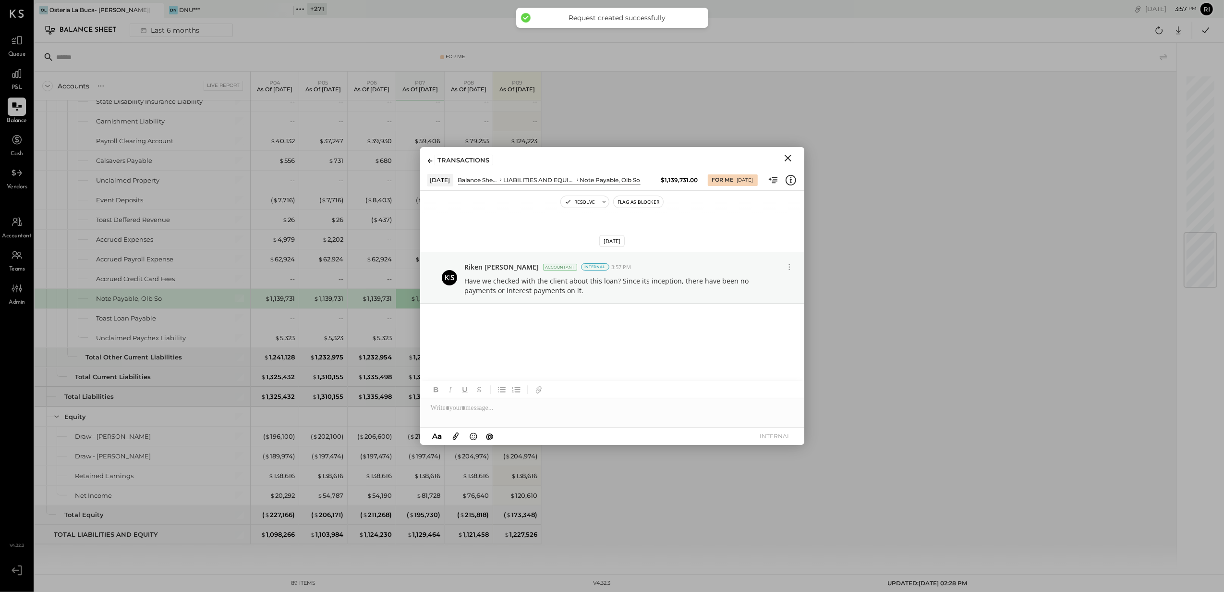
click at [788, 158] on icon "Close" at bounding box center [788, 158] width 7 height 7
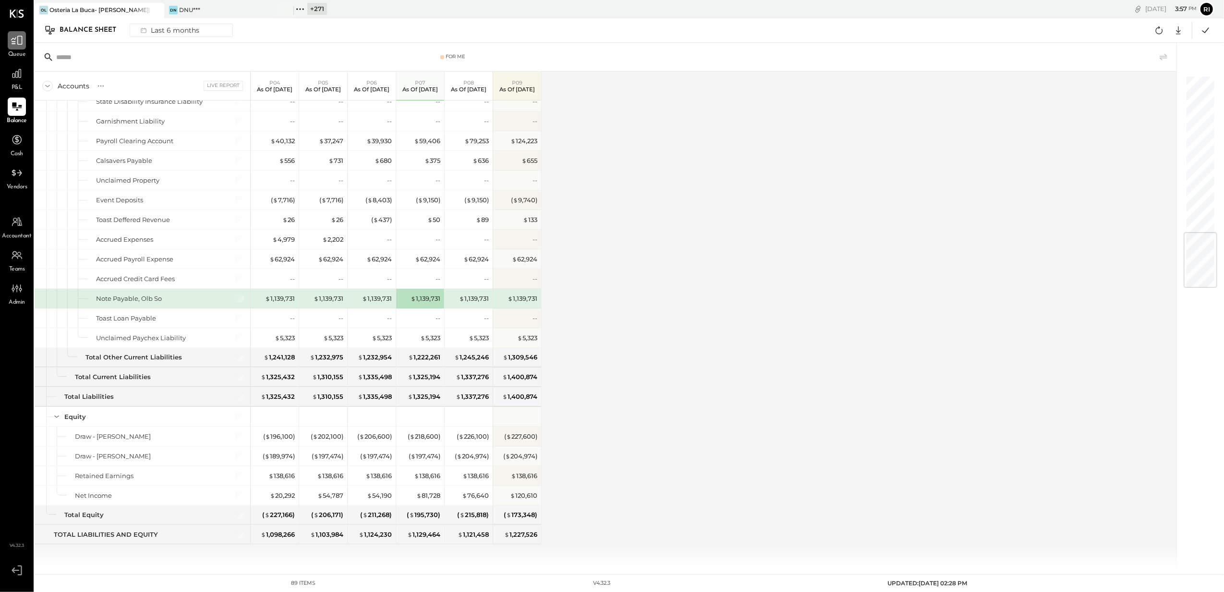
click at [16, 44] on icon at bounding box center [17, 40] width 12 height 12
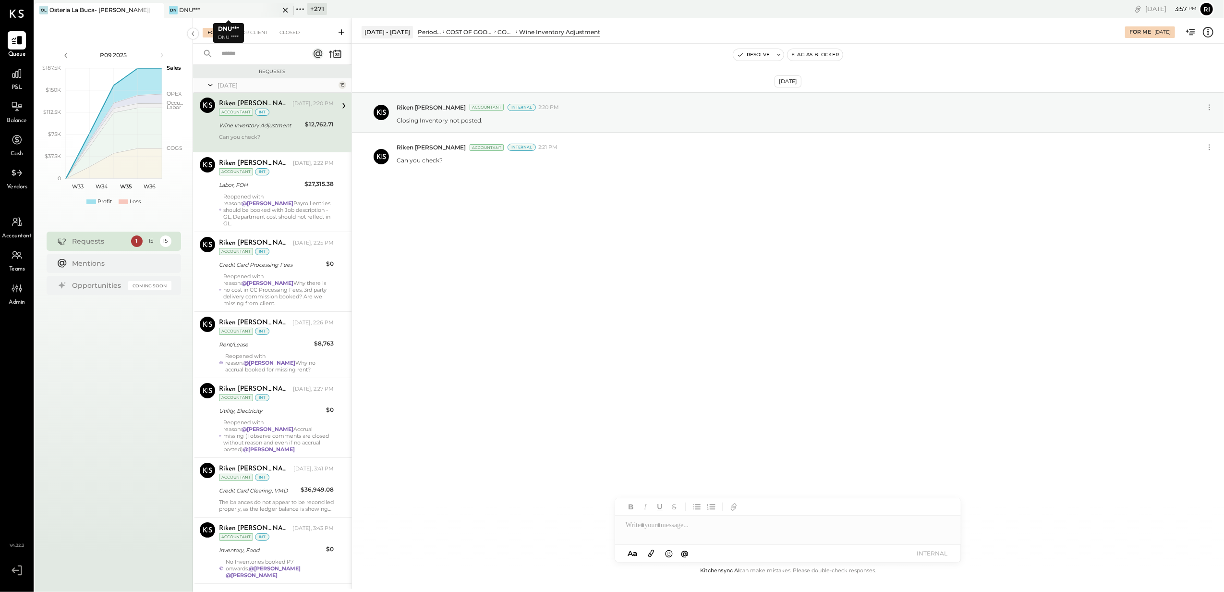
click at [285, 8] on icon at bounding box center [286, 10] width 12 height 12
click at [287, 7] on icon at bounding box center [286, 10] width 12 height 12
drag, startPoint x: 287, startPoint y: 7, endPoint x: 229, endPoint y: 33, distance: 63.4
click at [224, 36] on div "For Me" at bounding box center [217, 33] width 29 height 10
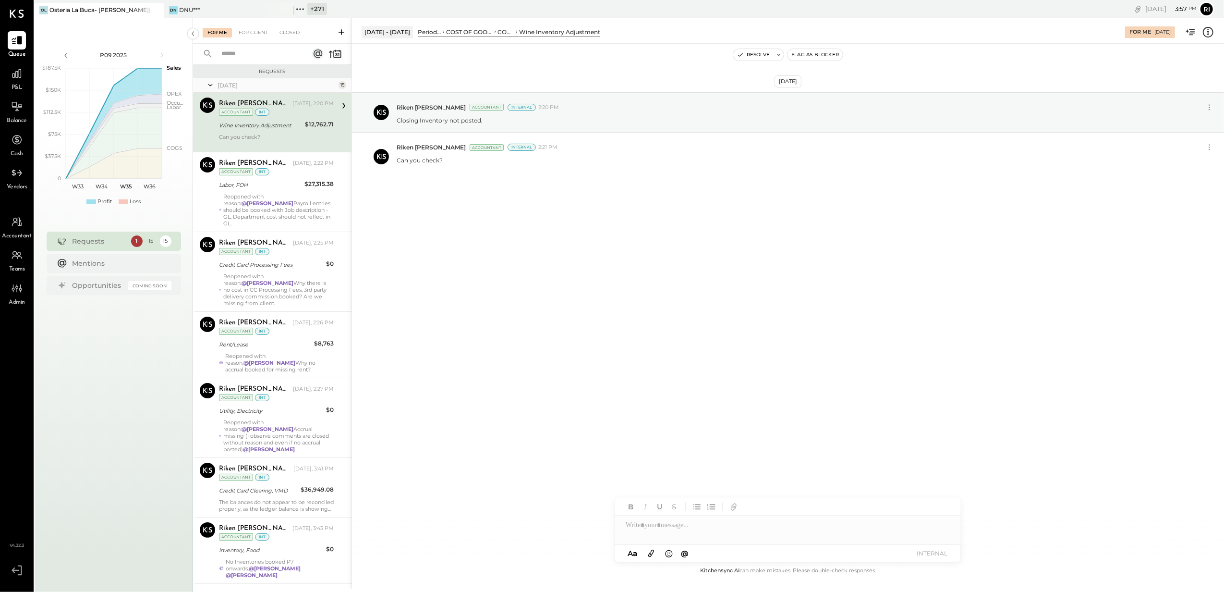
click at [298, 12] on icon at bounding box center [300, 9] width 12 height 12
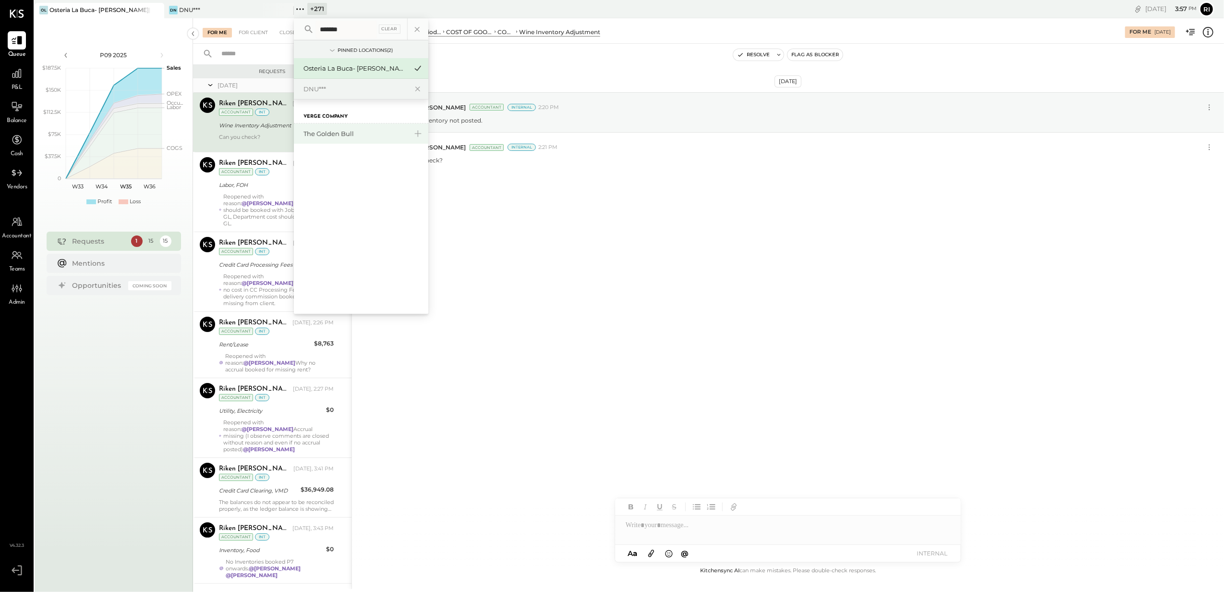
type input "*******"
click at [343, 135] on div "The Golden Bull" at bounding box center [356, 133] width 104 height 9
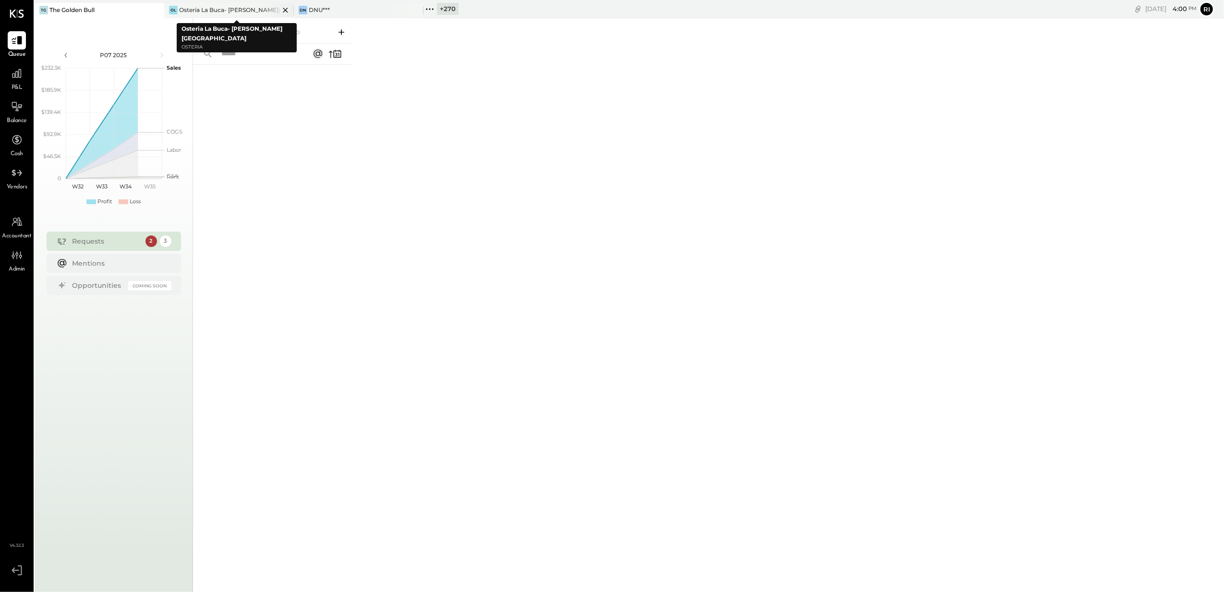
click at [262, 14] on div at bounding box center [277, 10] width 34 height 14
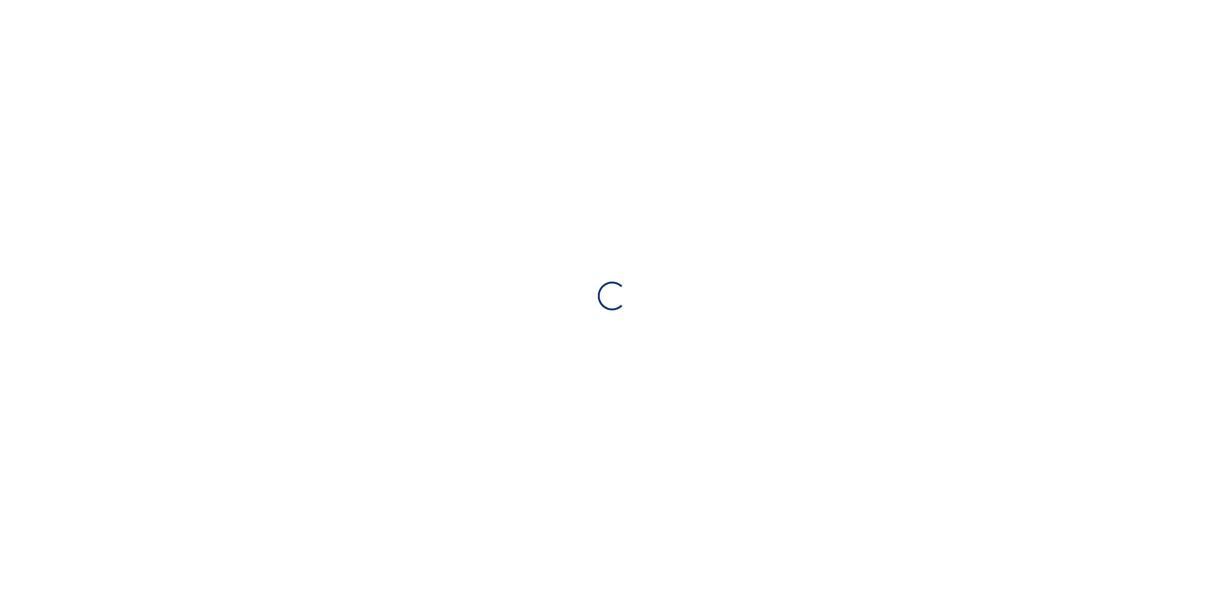
click at [250, 8] on div "Loading…" at bounding box center [612, 296] width 1224 height 592
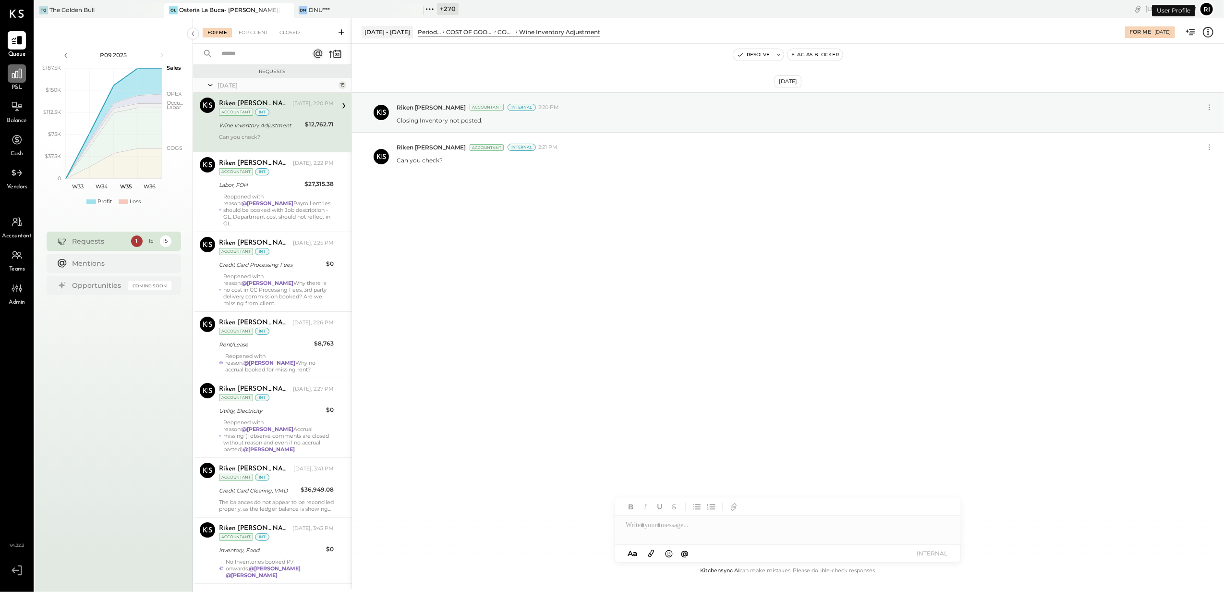
click at [21, 79] on icon at bounding box center [17, 73] width 12 height 12
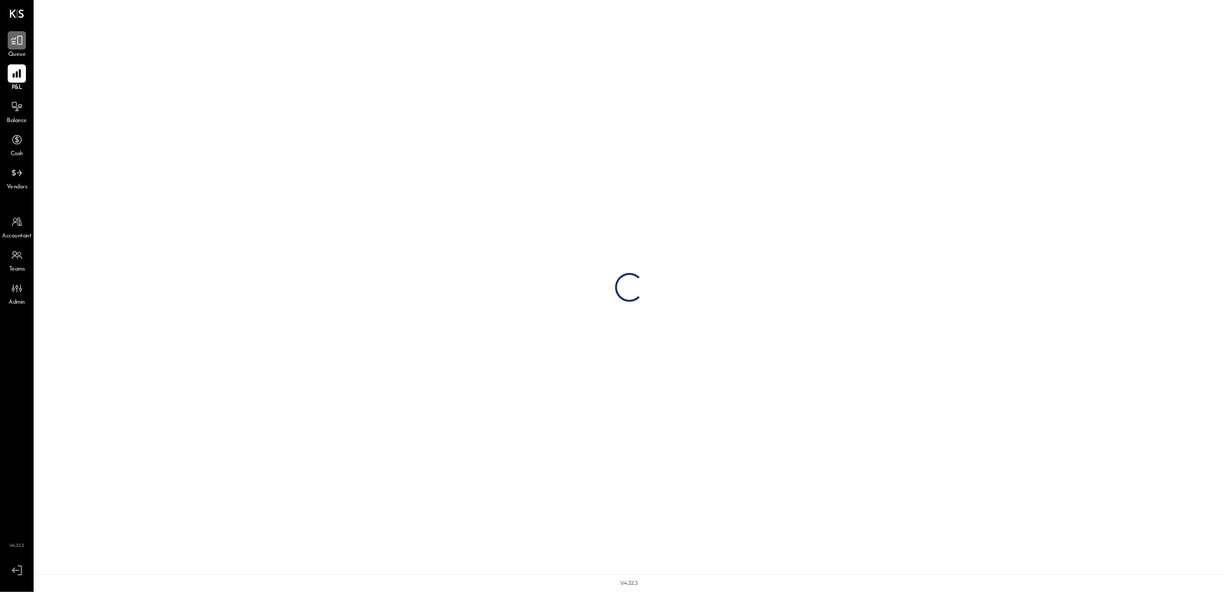
click at [23, 45] on div at bounding box center [17, 40] width 18 height 18
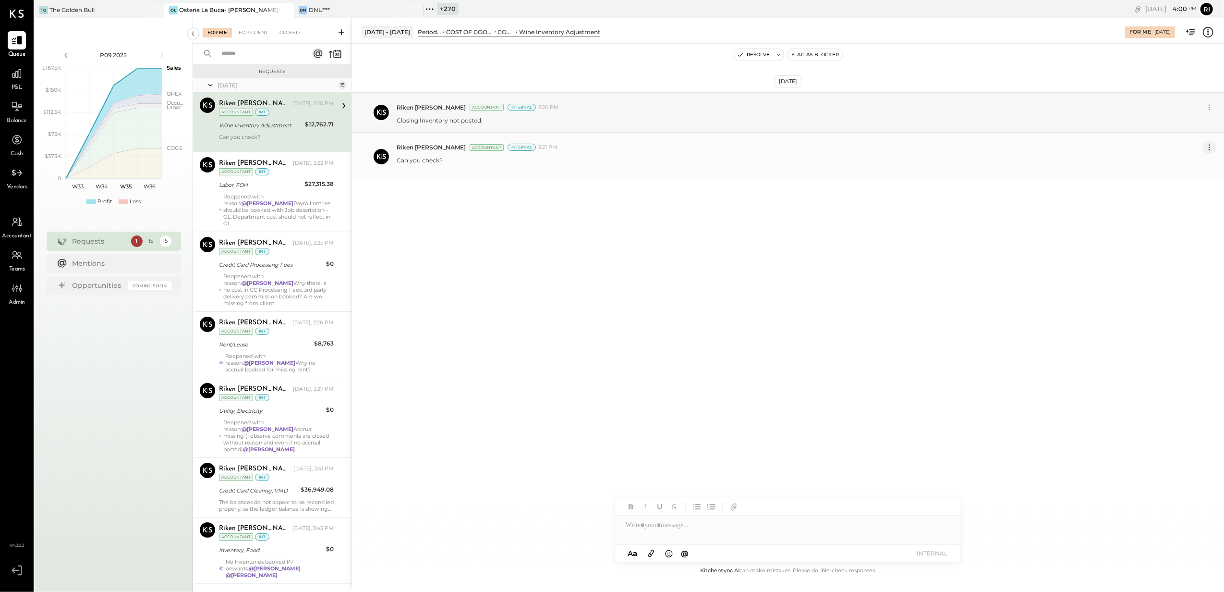
click at [1209, 147] on icon at bounding box center [1210, 147] width 10 height 10
click at [1195, 179] on button "Delete Message..." at bounding box center [1184, 179] width 65 height 16
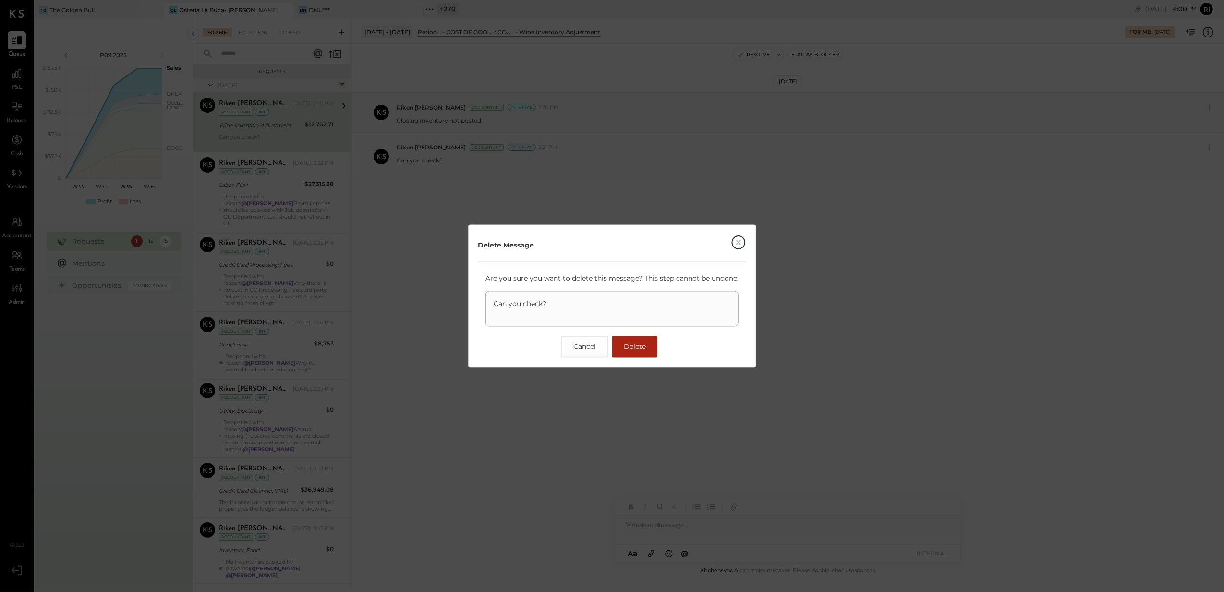
click at [628, 347] on span "Delete" at bounding box center [635, 347] width 22 height 9
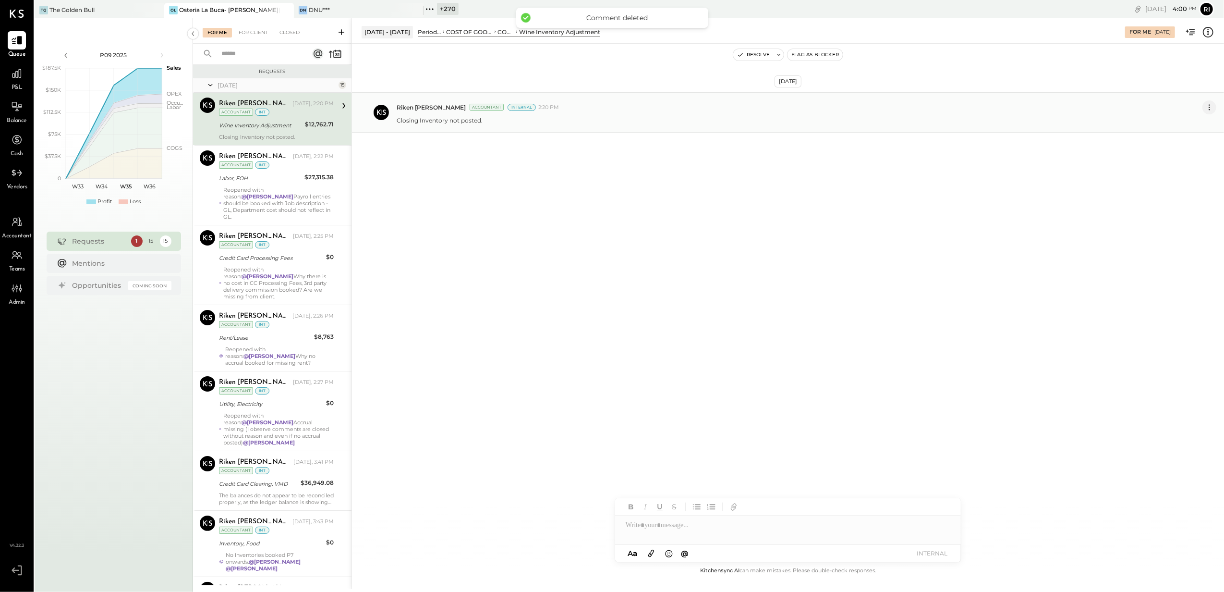
click at [1212, 109] on icon at bounding box center [1210, 107] width 10 height 10
click at [1201, 122] on button "Edit Message" at bounding box center [1184, 124] width 65 height 16
drag, startPoint x: 518, startPoint y: 123, endPoint x: 365, endPoint y: 123, distance: 152.8
click at [367, 123] on div "**********" at bounding box center [788, 132] width 872 height 80
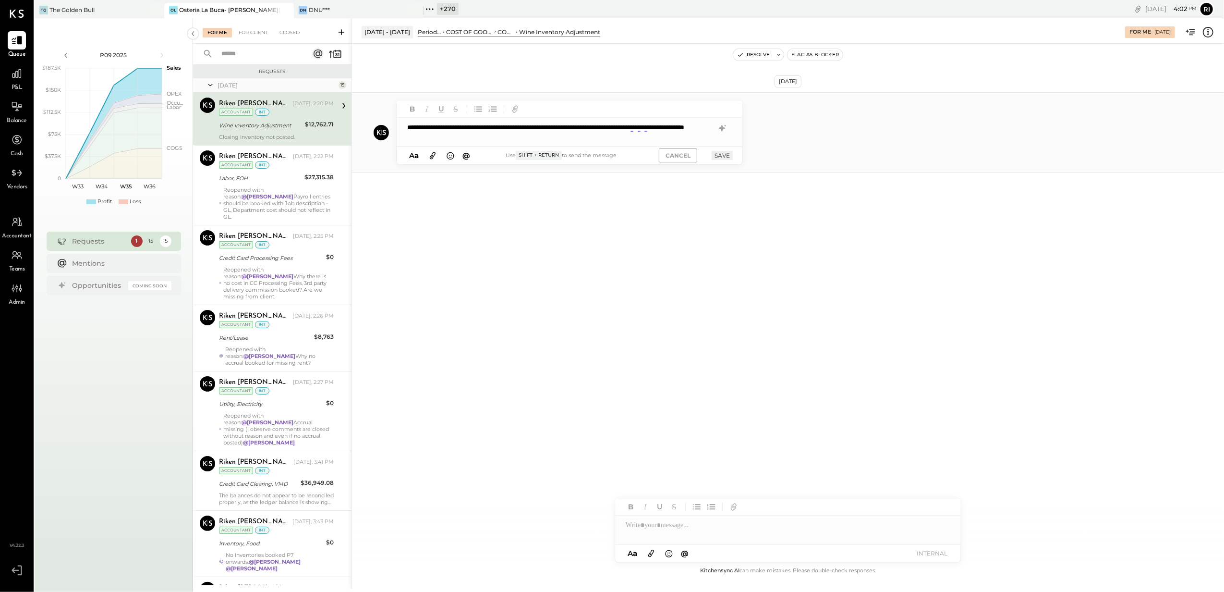
click at [512, 135] on div "**********" at bounding box center [570, 132] width 346 height 29
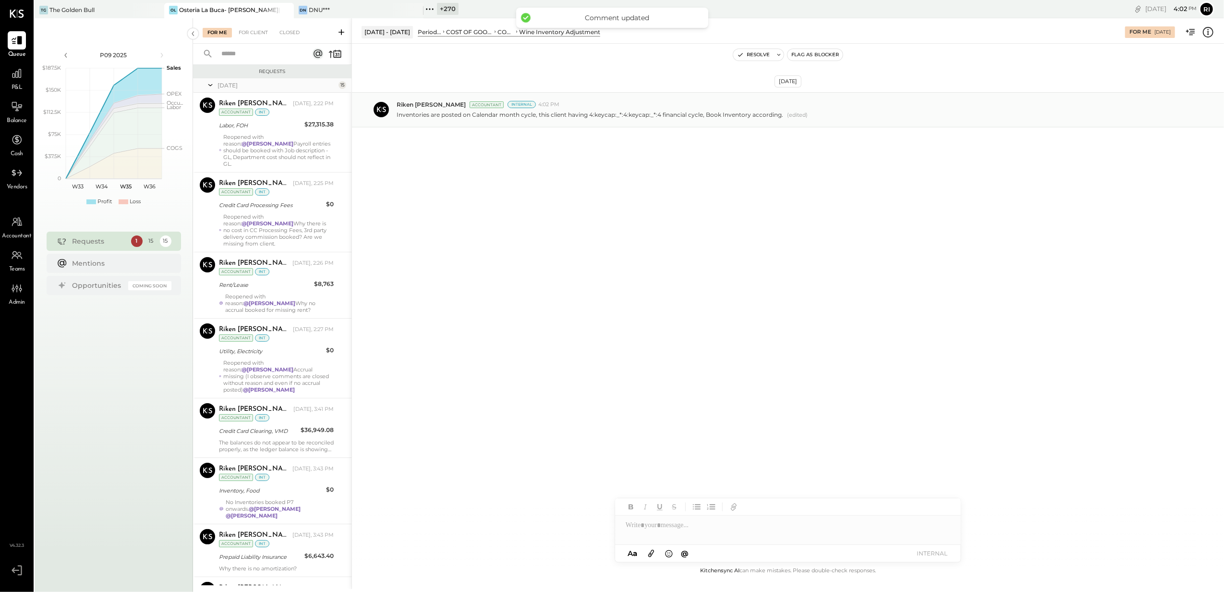
scroll to position [498, 0]
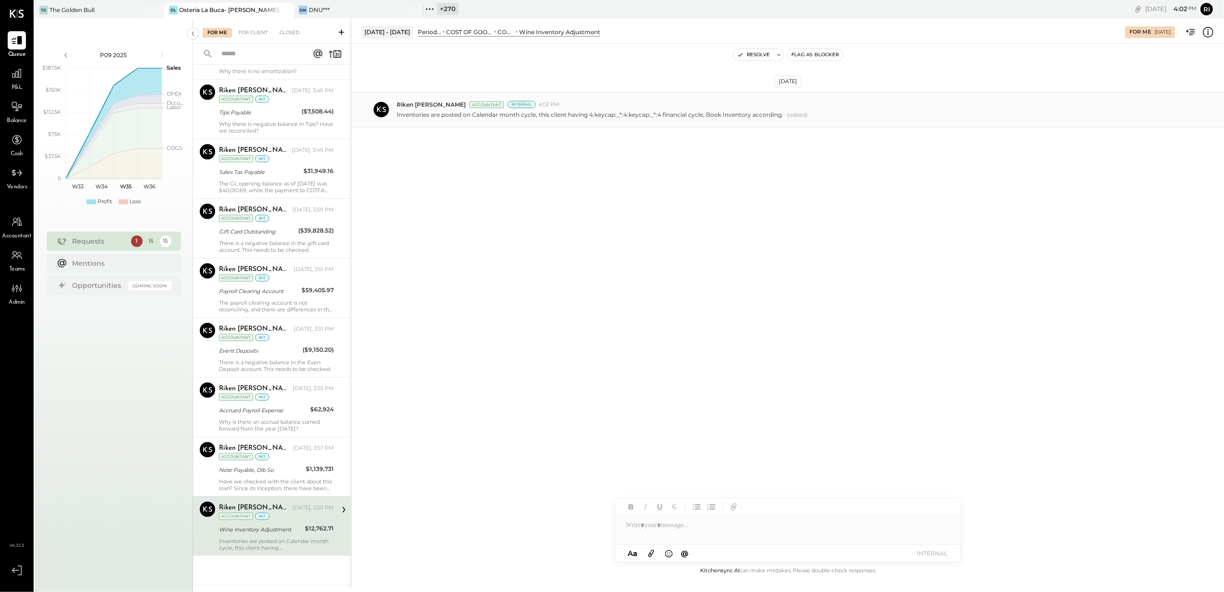
click at [706, 522] on div at bounding box center [788, 524] width 346 height 19
paste div
click at [647, 559] on button at bounding box center [651, 553] width 16 height 12
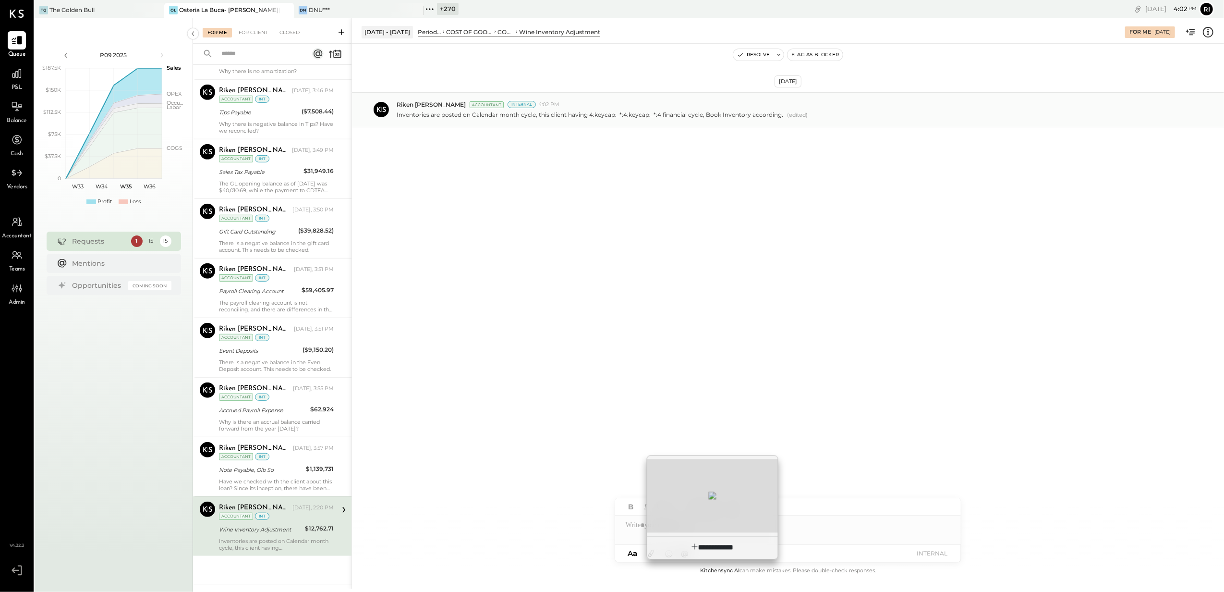
click at [688, 506] on div at bounding box center [712, 495] width 131 height 73
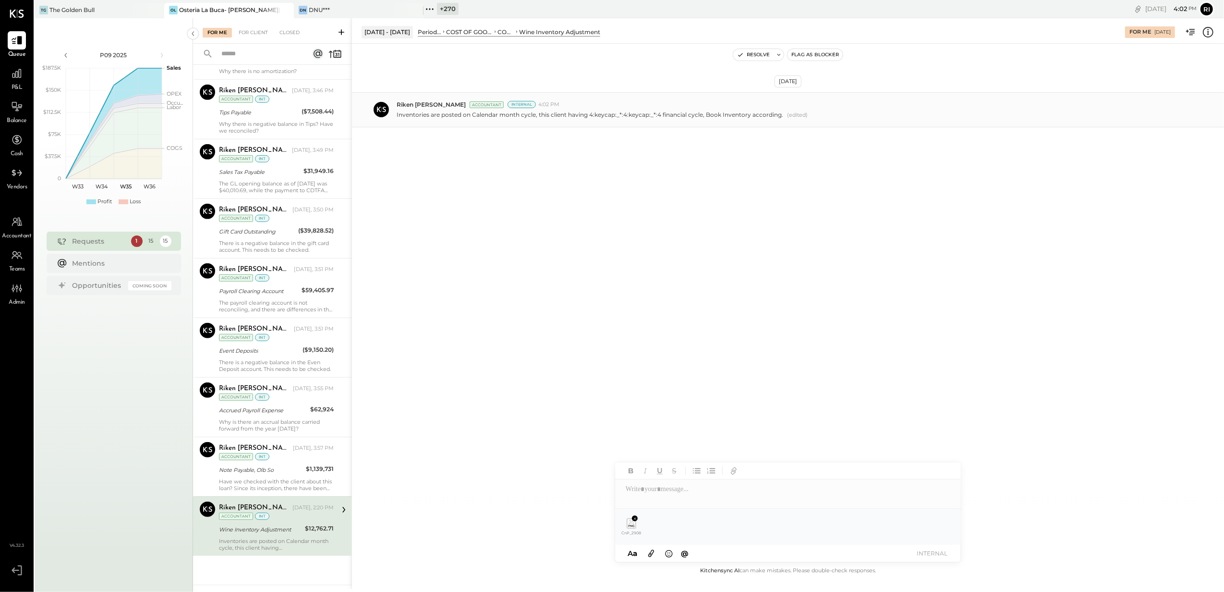
click at [938, 554] on button "INTERNAL" at bounding box center [932, 553] width 38 height 13
click at [696, 497] on div at bounding box center [788, 488] width 346 height 19
click at [919, 555] on button "INTERNAL" at bounding box center [932, 553] width 38 height 13
click at [1203, 151] on button at bounding box center [1210, 148] width 14 height 14
click at [1186, 166] on button "Edit Message" at bounding box center [1184, 164] width 65 height 16
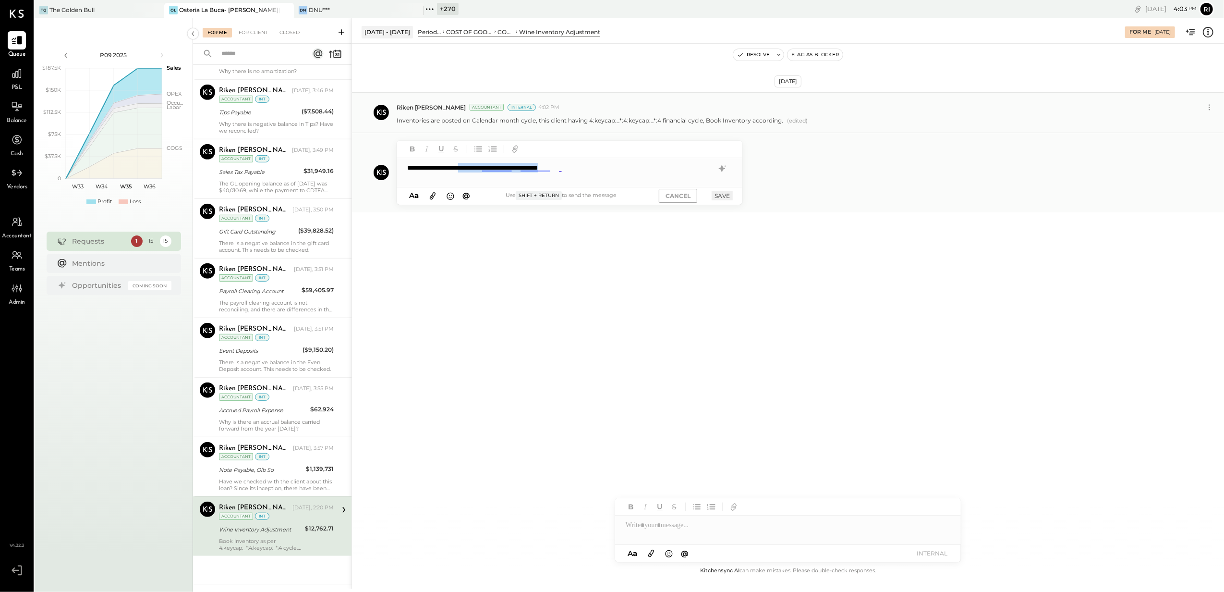
drag, startPoint x: 481, startPoint y: 168, endPoint x: 590, endPoint y: 166, distance: 109.5
click at [590, 166] on div "**********" at bounding box center [570, 172] width 346 height 29
click at [725, 196] on button "SAVE" at bounding box center [722, 195] width 21 height 9
click at [285, 8] on icon at bounding box center [286, 10] width 12 height 12
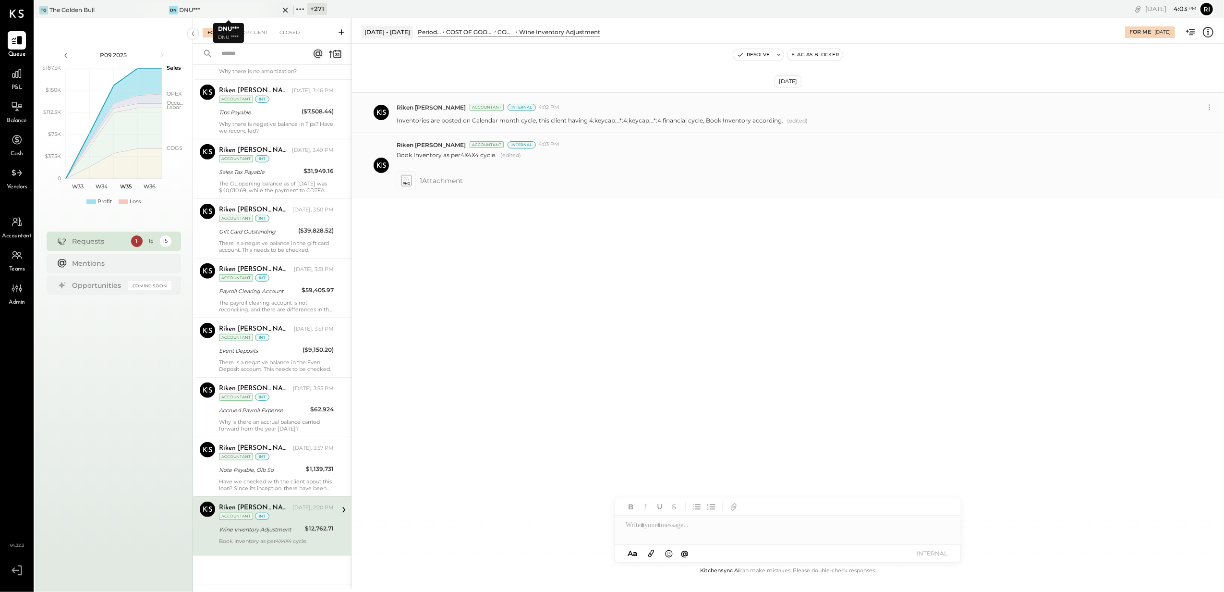
click at [287, 10] on icon at bounding box center [286, 10] width 12 height 12
click at [118, 9] on div "TG The Golden Bull" at bounding box center [92, 10] width 115 height 9
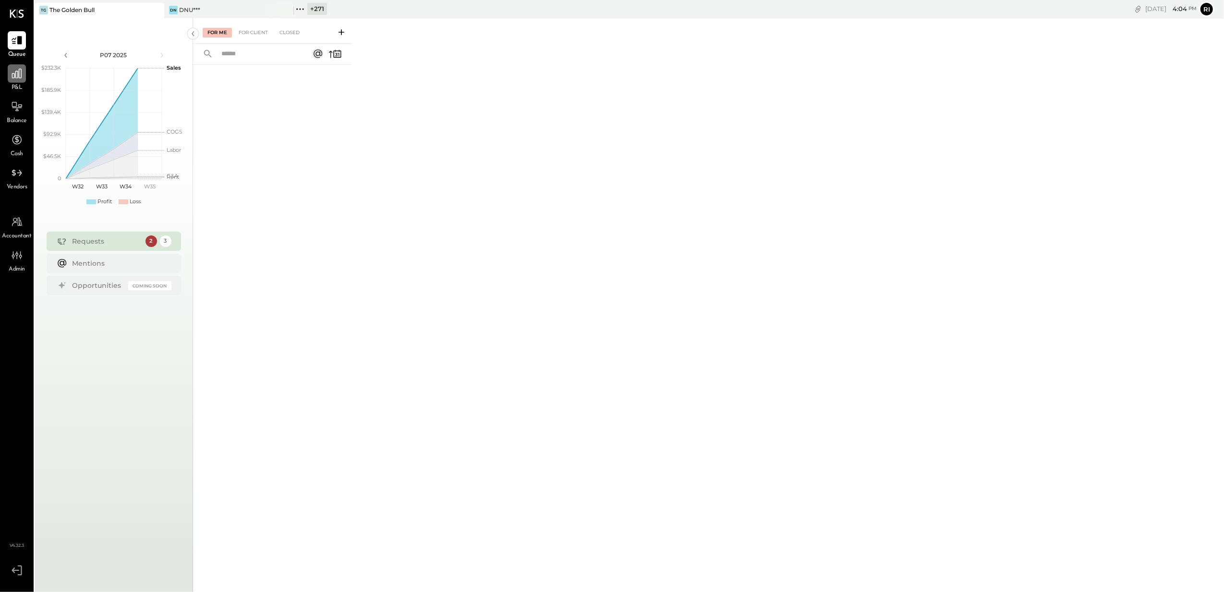
click at [22, 77] on icon at bounding box center [17, 73] width 12 height 12
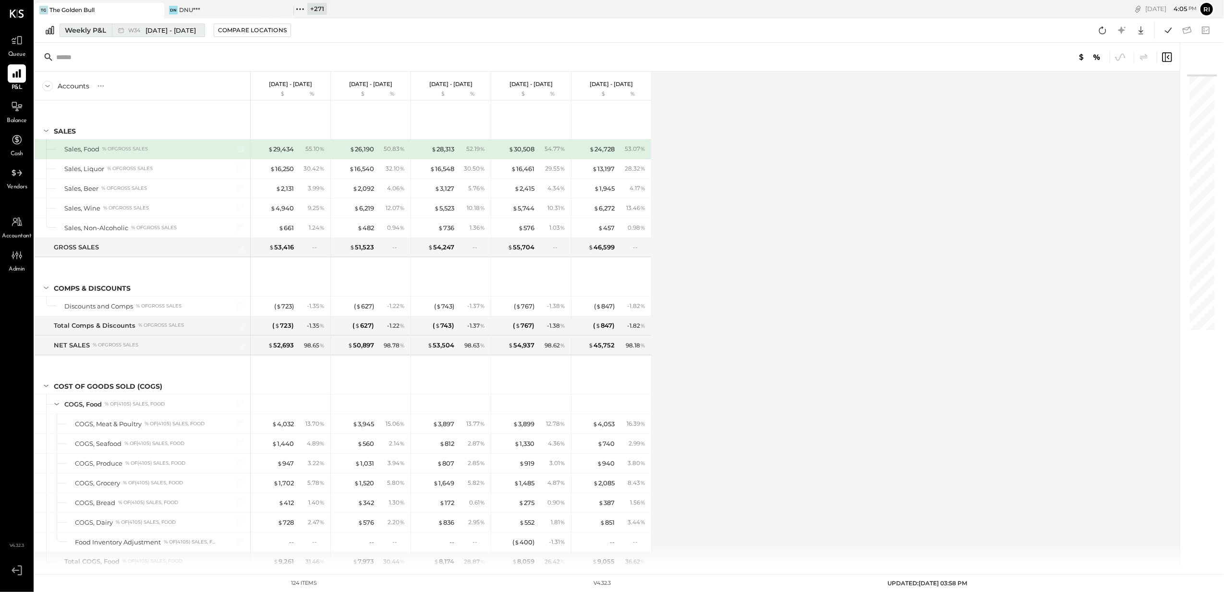
click at [135, 32] on span "W34" at bounding box center [135, 30] width 15 height 5
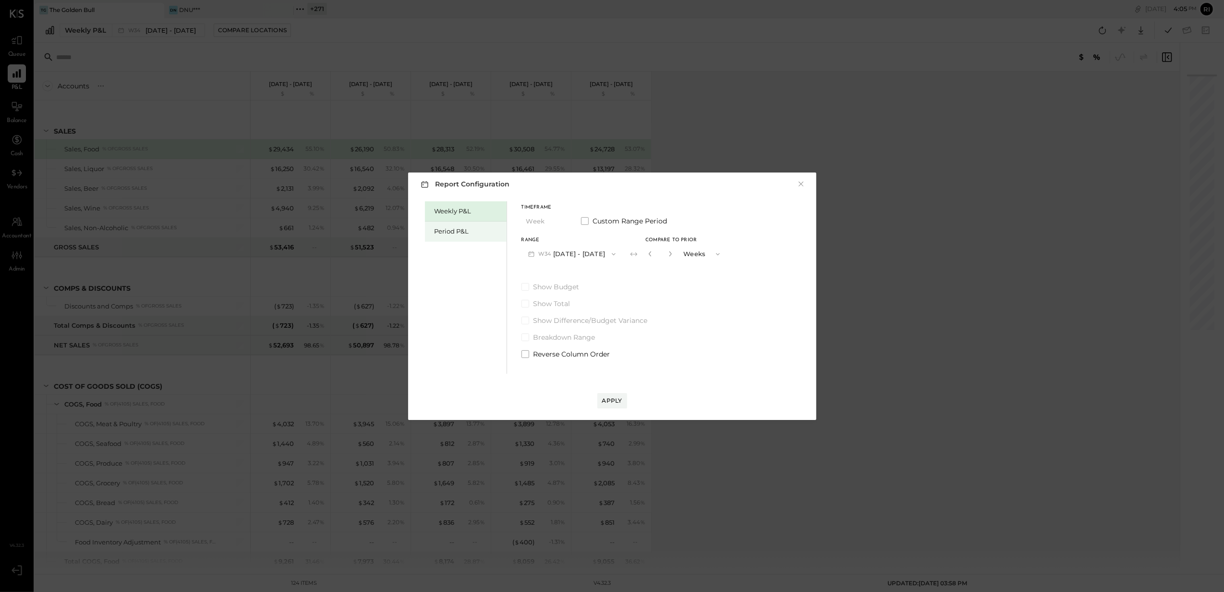
click at [441, 226] on div "Period P&L" at bounding box center [466, 231] width 82 height 20
drag, startPoint x: 441, startPoint y: 226, endPoint x: 577, endPoint y: 257, distance: 139.6
click at [577, 257] on button "P08 Aug 4 - 31, 2025" at bounding box center [572, 254] width 100 height 18
click at [579, 297] on span "Jun 2 - 29, 2025" at bounding box center [567, 295] width 46 height 8
click at [650, 254] on div "Compare" at bounding box center [647, 253] width 31 height 8
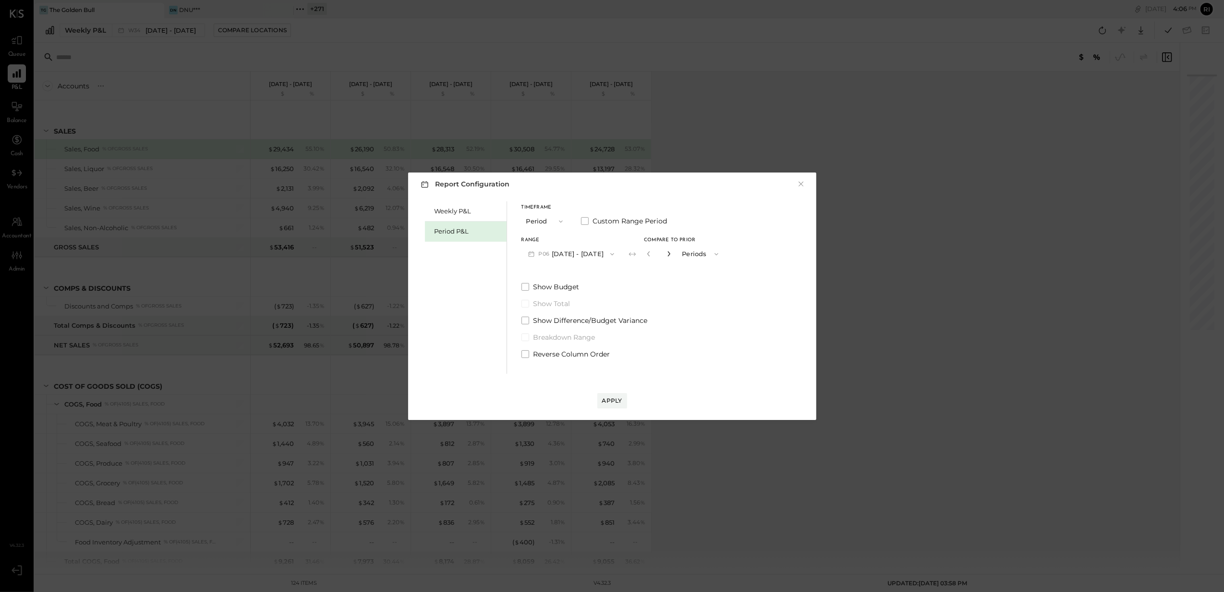
click at [668, 256] on icon "button" at bounding box center [669, 254] width 6 height 6
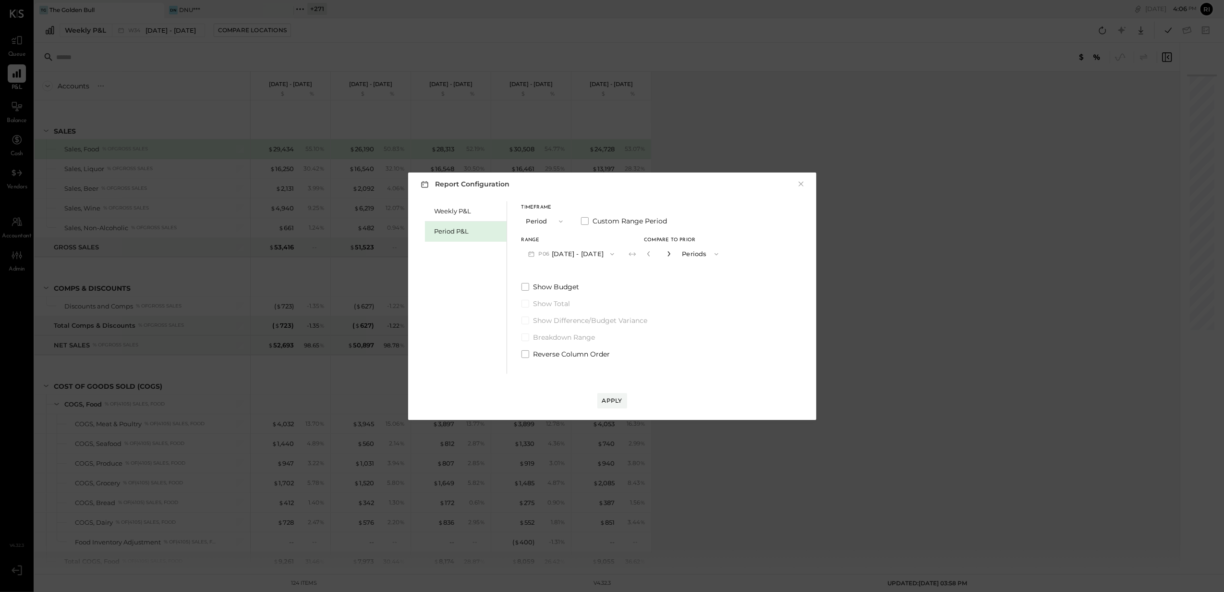
type input "*"
click at [611, 399] on div "Apply" at bounding box center [612, 400] width 20 height 8
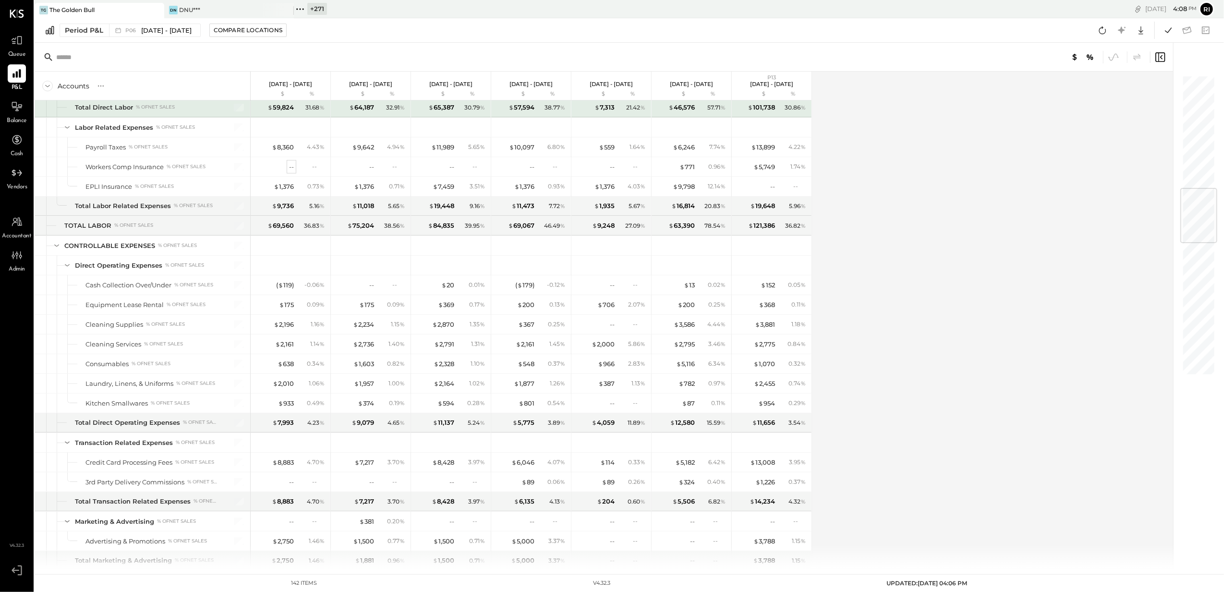
scroll to position [896, 0]
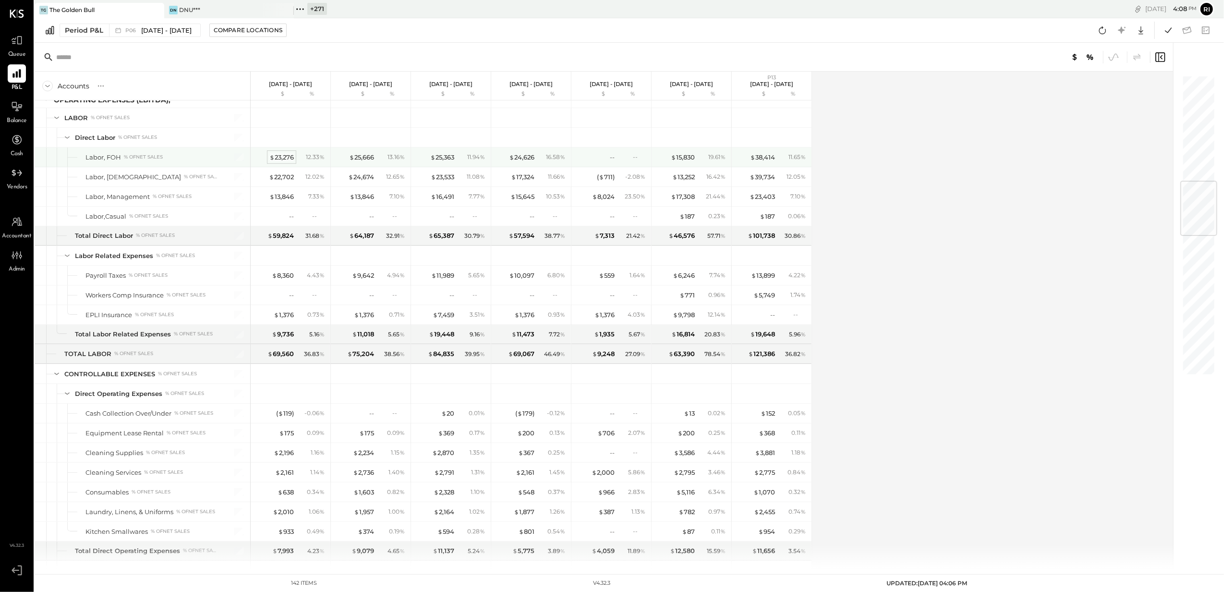
click at [290, 162] on div "$ 23,276" at bounding box center [281, 157] width 24 height 9
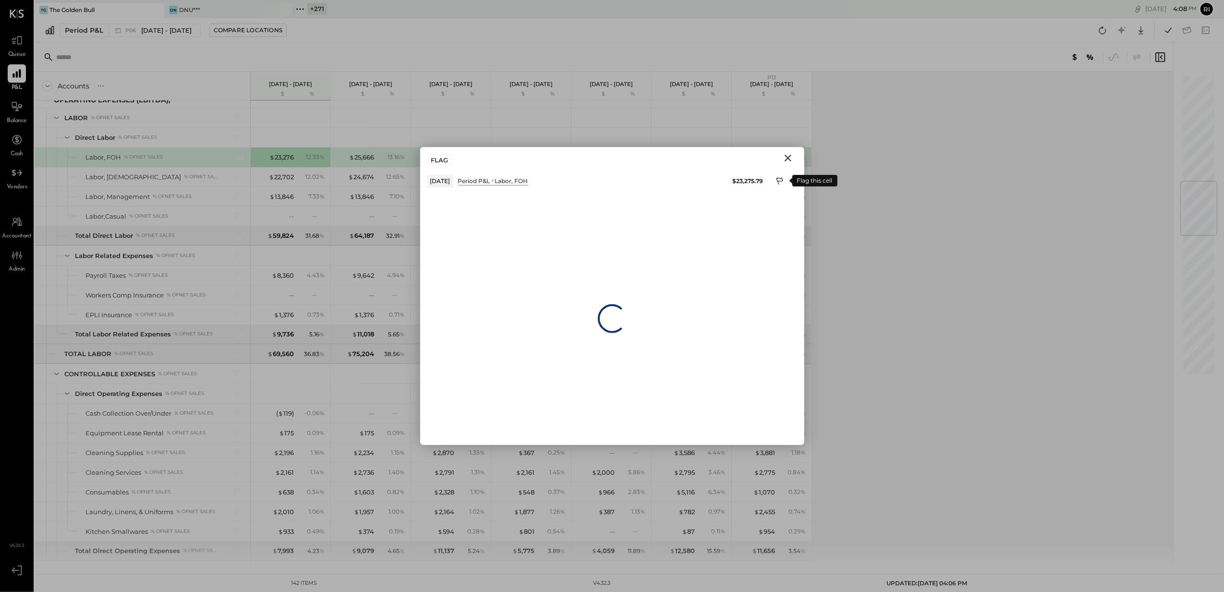
click at [776, 181] on icon at bounding box center [780, 182] width 9 height 12
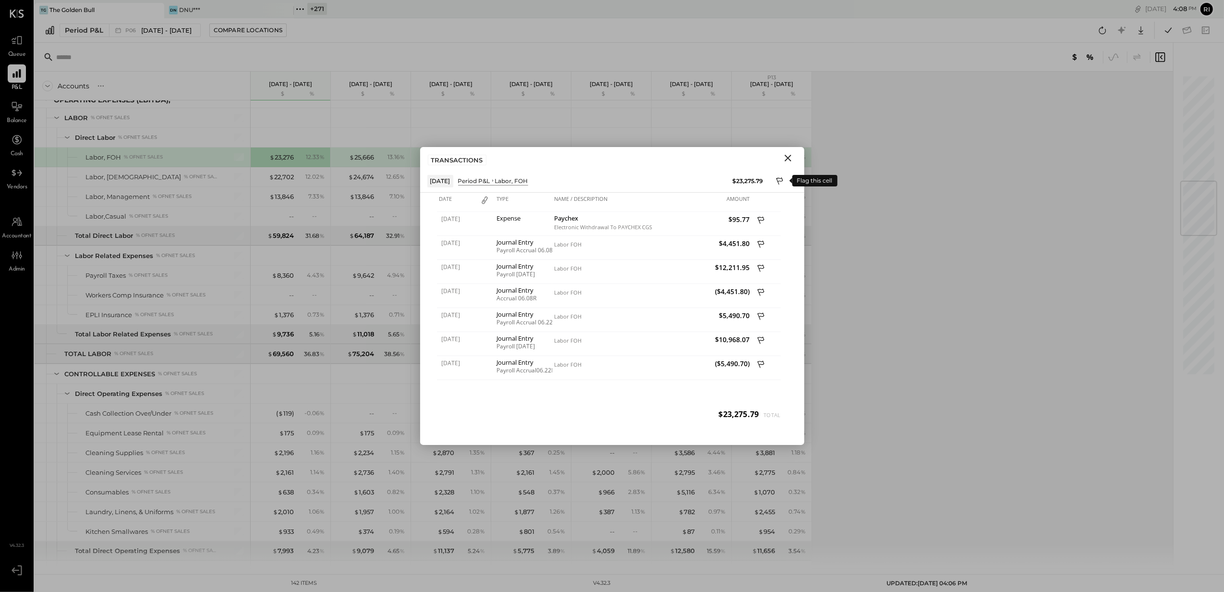
click at [782, 178] on icon at bounding box center [779, 180] width 7 height 7
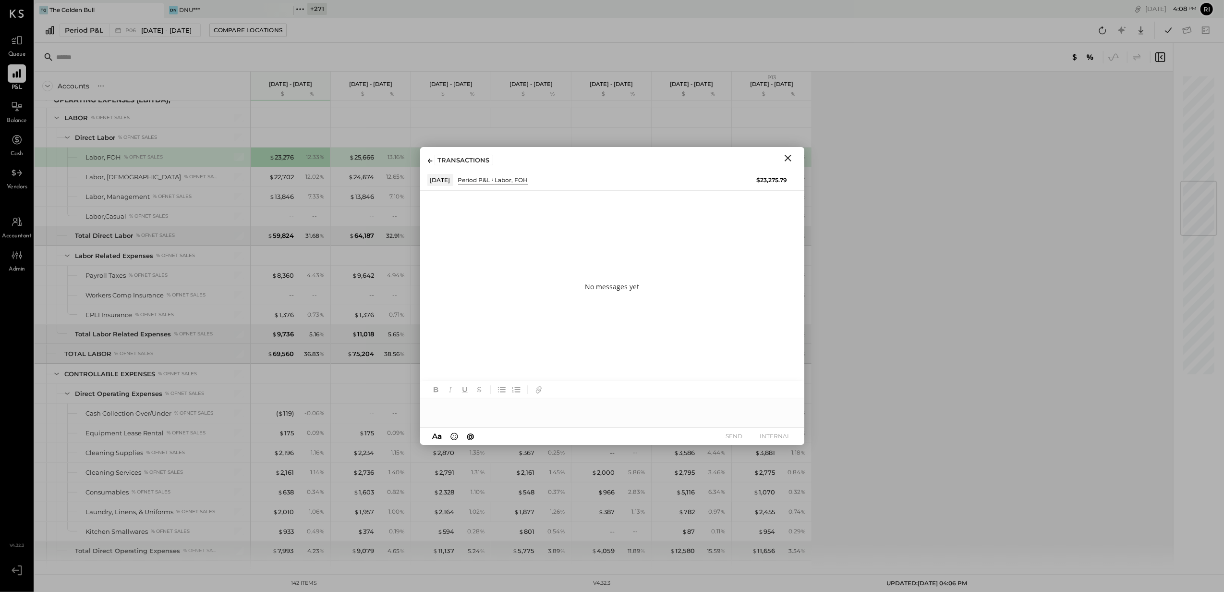
click at [481, 411] on div at bounding box center [612, 407] width 384 height 19
click at [777, 435] on button "INTERNAL" at bounding box center [776, 435] width 38 height 13
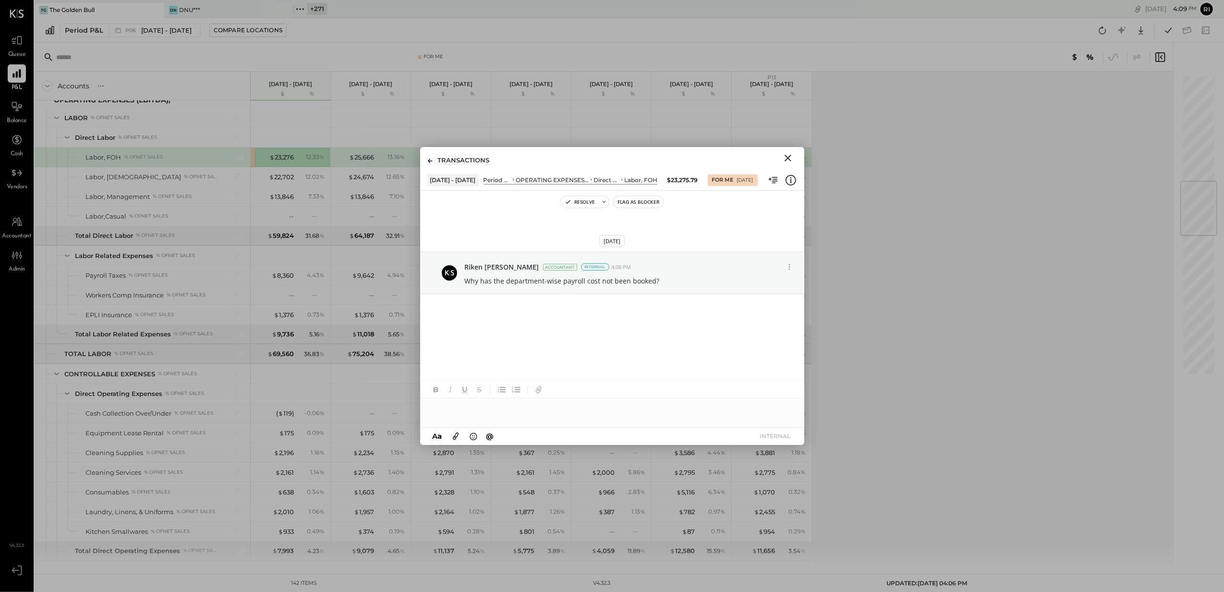
click at [794, 158] on button "Close" at bounding box center [788, 158] width 17 height 12
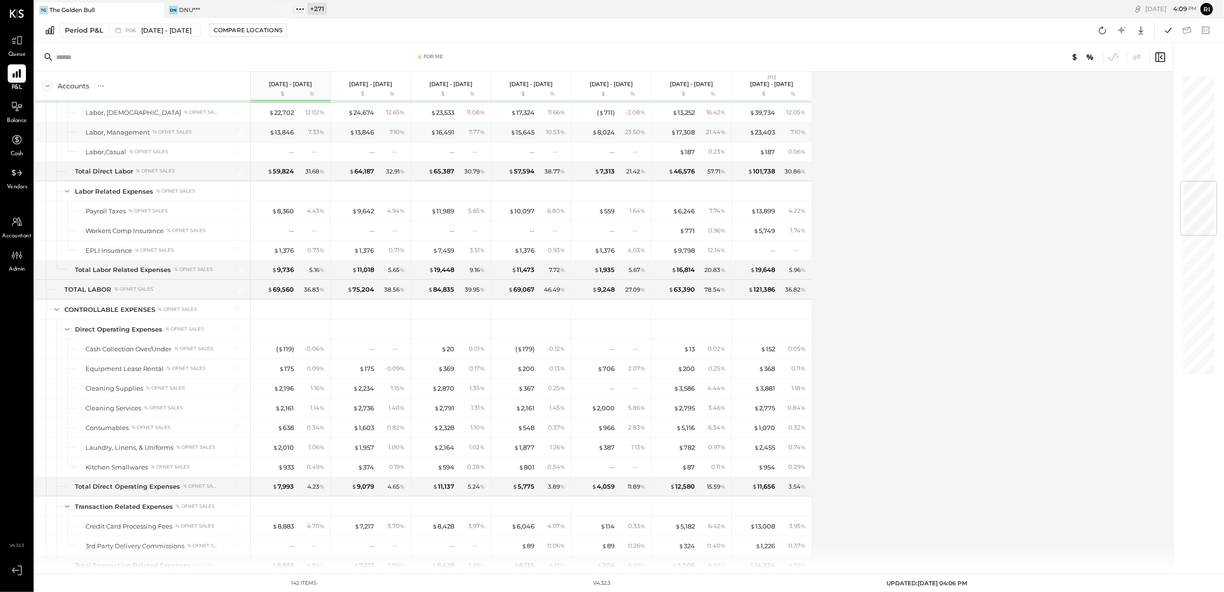
scroll to position [896, 0]
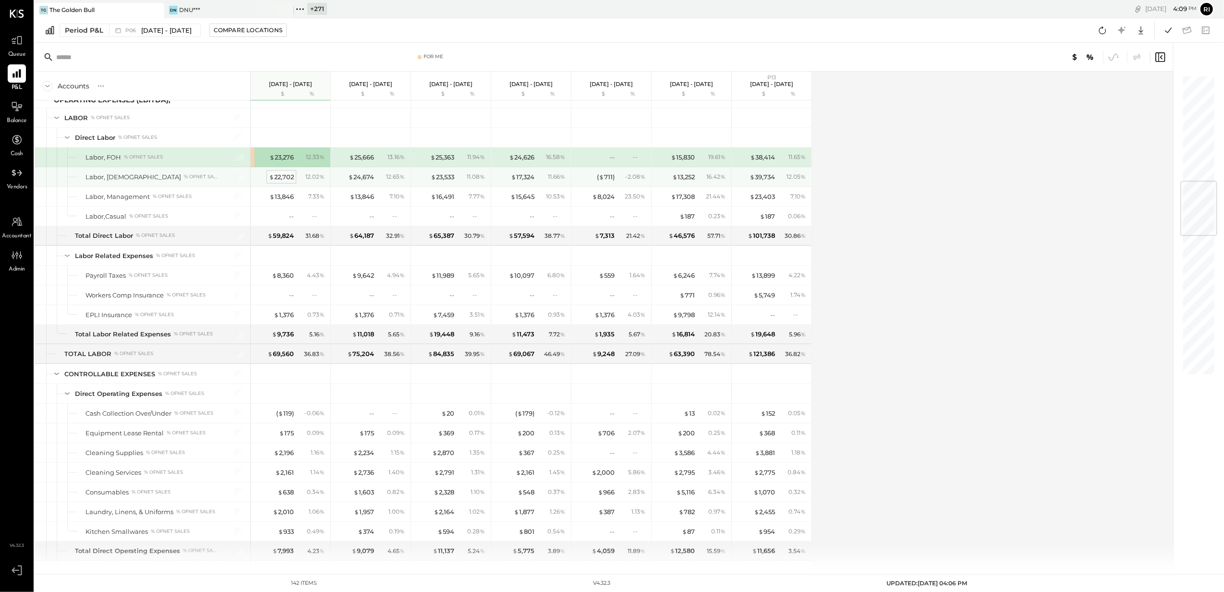
click at [275, 182] on div "$ 22,702" at bounding box center [281, 176] width 25 height 9
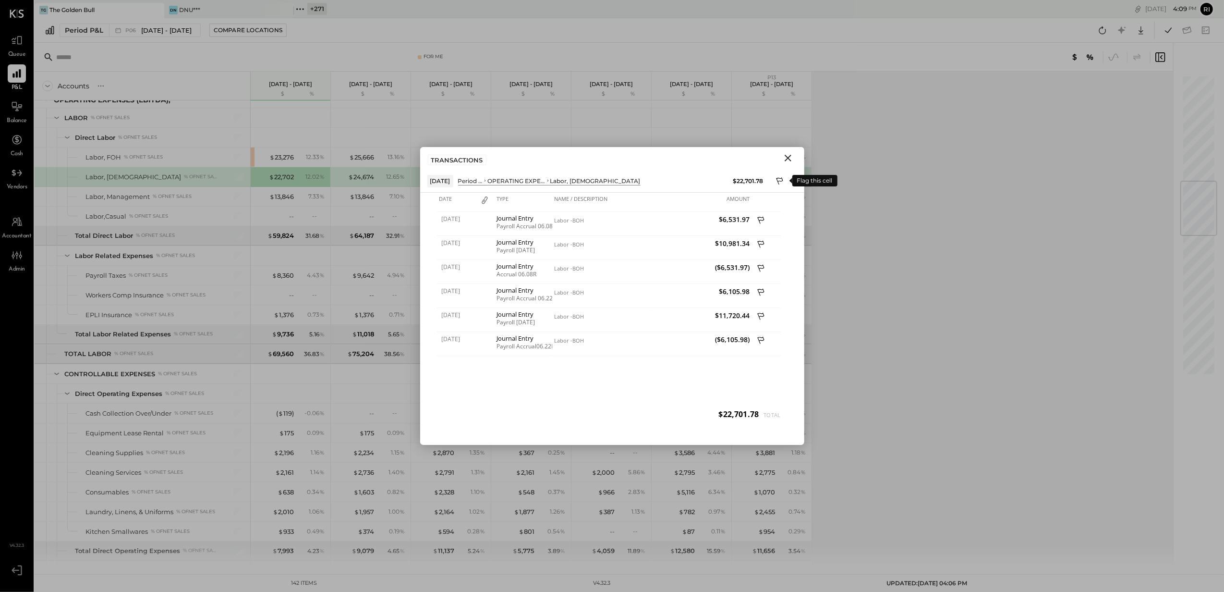
click at [780, 180] on icon at bounding box center [780, 182] width 9 height 12
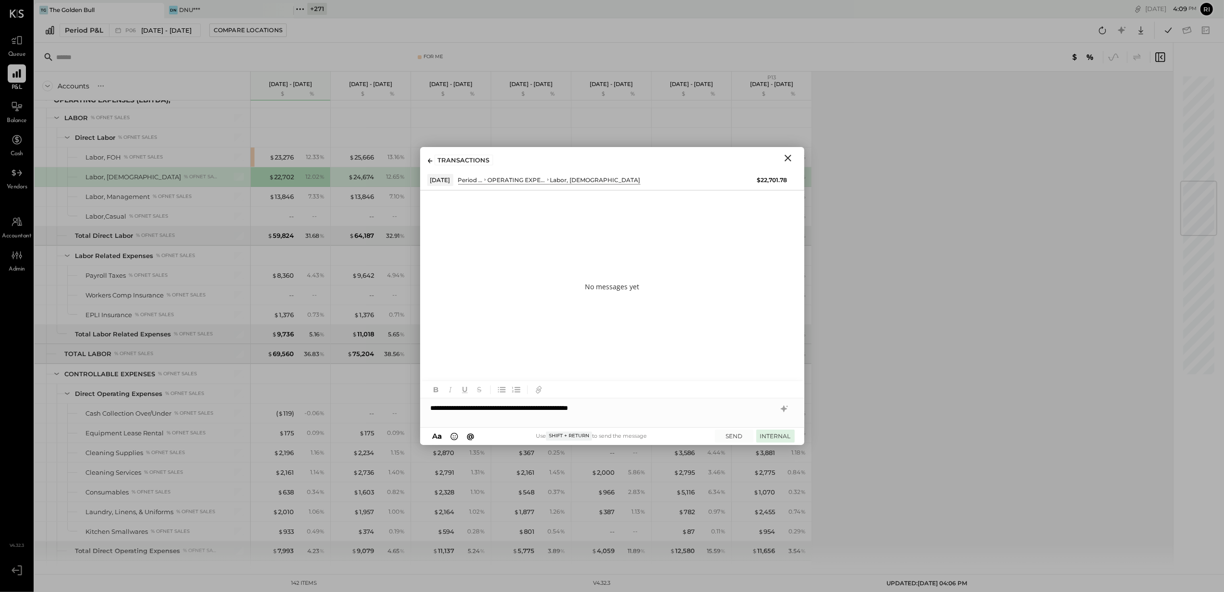
click at [770, 438] on button "INTERNAL" at bounding box center [776, 435] width 38 height 13
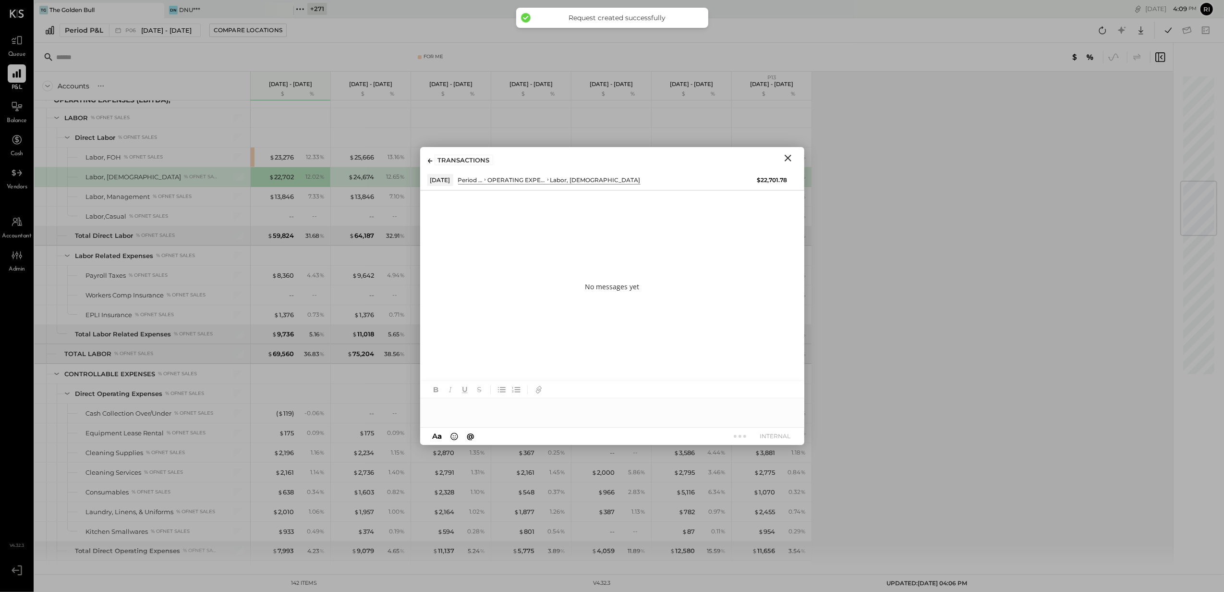
click at [790, 155] on icon "Close" at bounding box center [788, 158] width 7 height 7
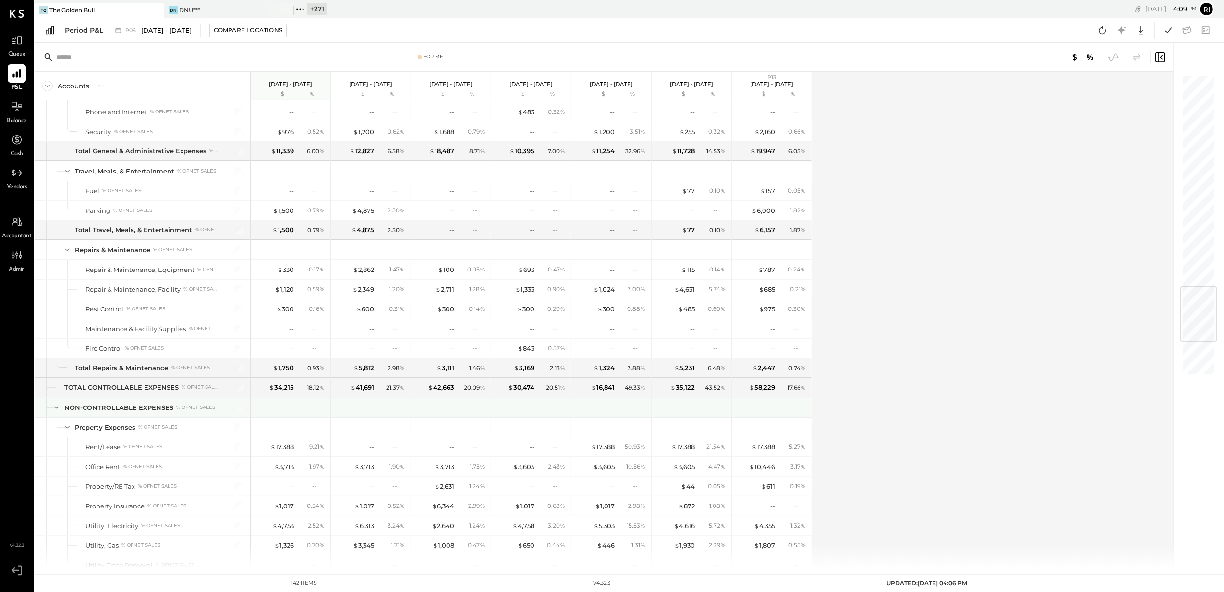
scroll to position [1793, 0]
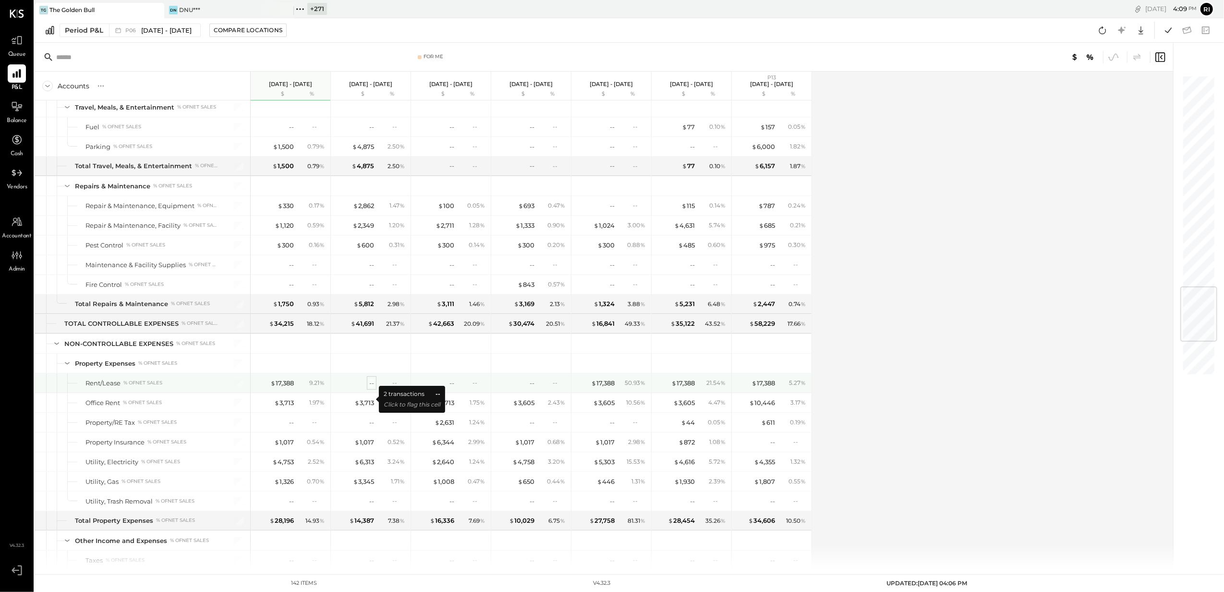
click at [373, 388] on div "--" at bounding box center [371, 383] width 5 height 9
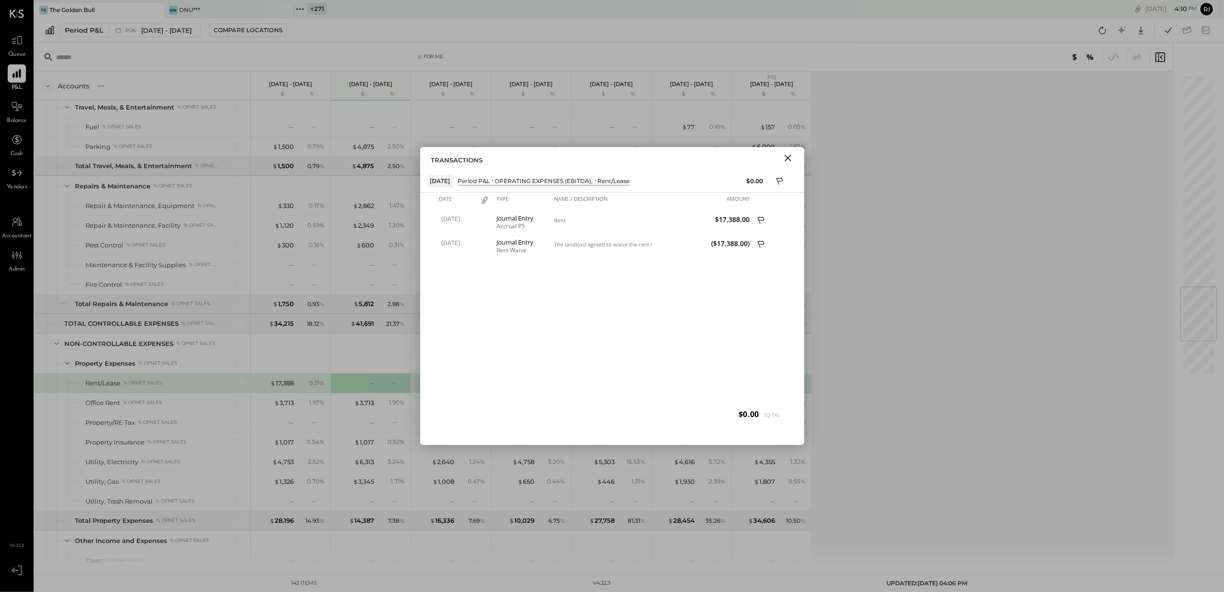
click at [787, 158] on icon "Close" at bounding box center [788, 158] width 7 height 7
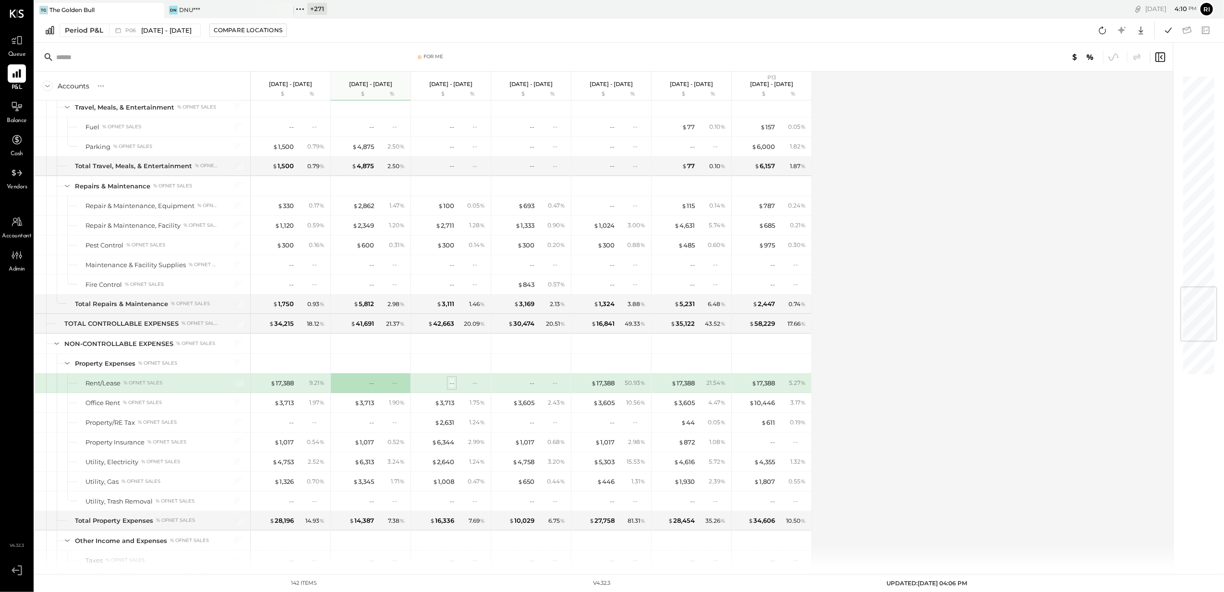
click at [452, 388] on div "--" at bounding box center [452, 383] width 5 height 9
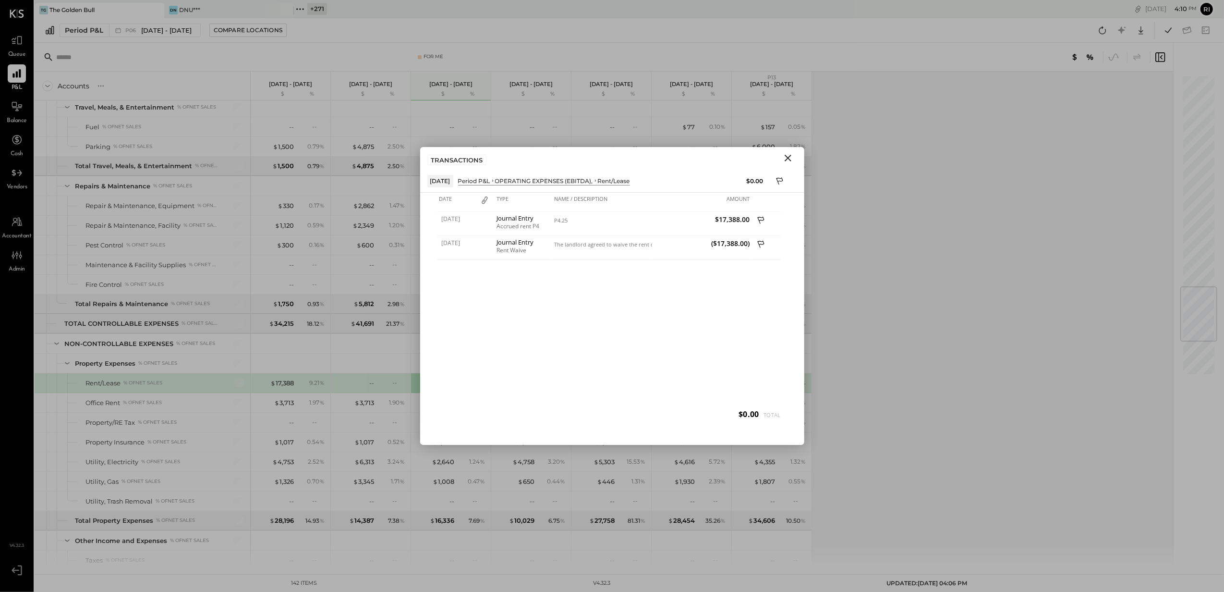
click at [788, 158] on icon "Close" at bounding box center [788, 158] width 7 height 7
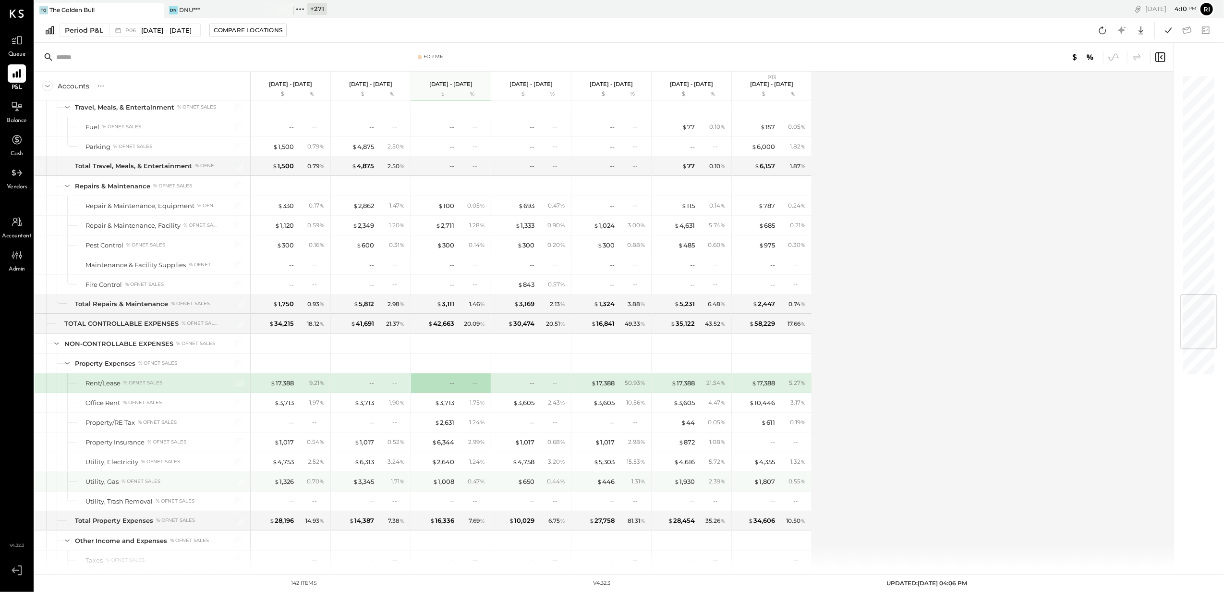
scroll to position [1922, 0]
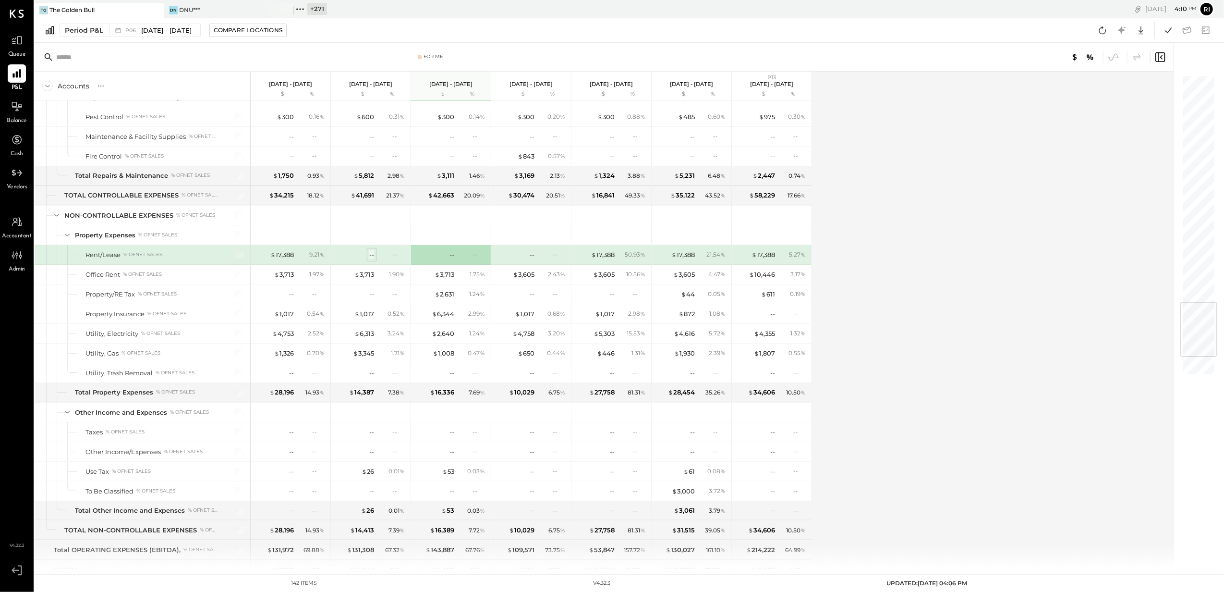
click at [372, 259] on div "--" at bounding box center [371, 254] width 5 height 9
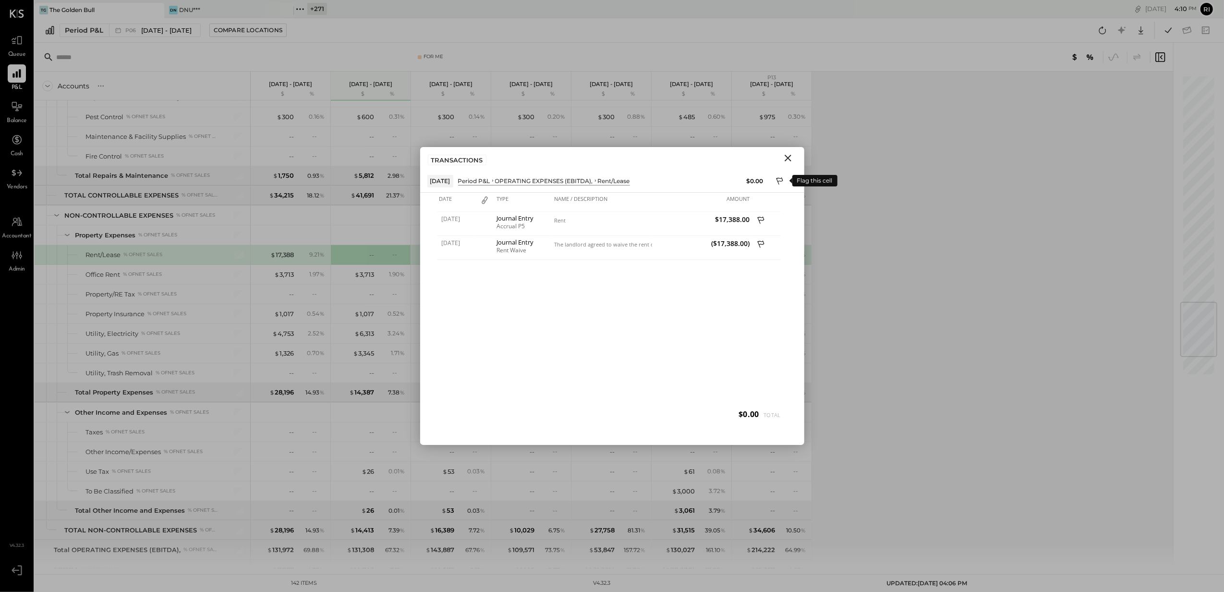
click at [781, 179] on icon at bounding box center [780, 182] width 9 height 12
click at [801, 160] on div "TRANSACTIONS" at bounding box center [612, 158] width 384 height 22
click at [479, 412] on div at bounding box center [612, 407] width 384 height 19
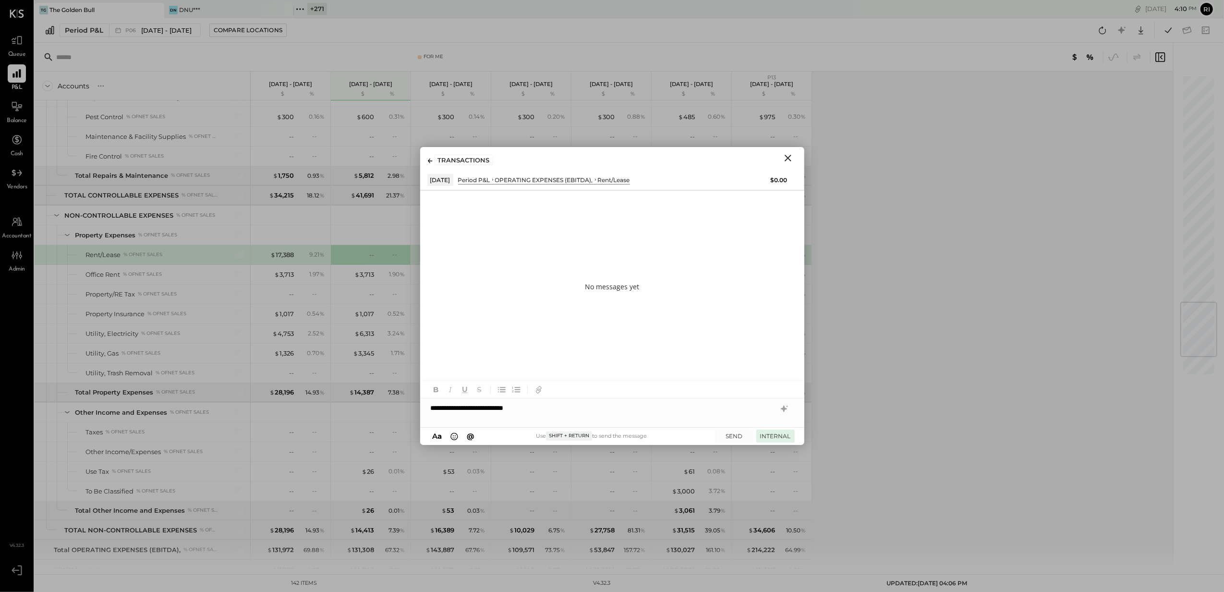
click at [763, 438] on button "INTERNAL" at bounding box center [776, 435] width 38 height 13
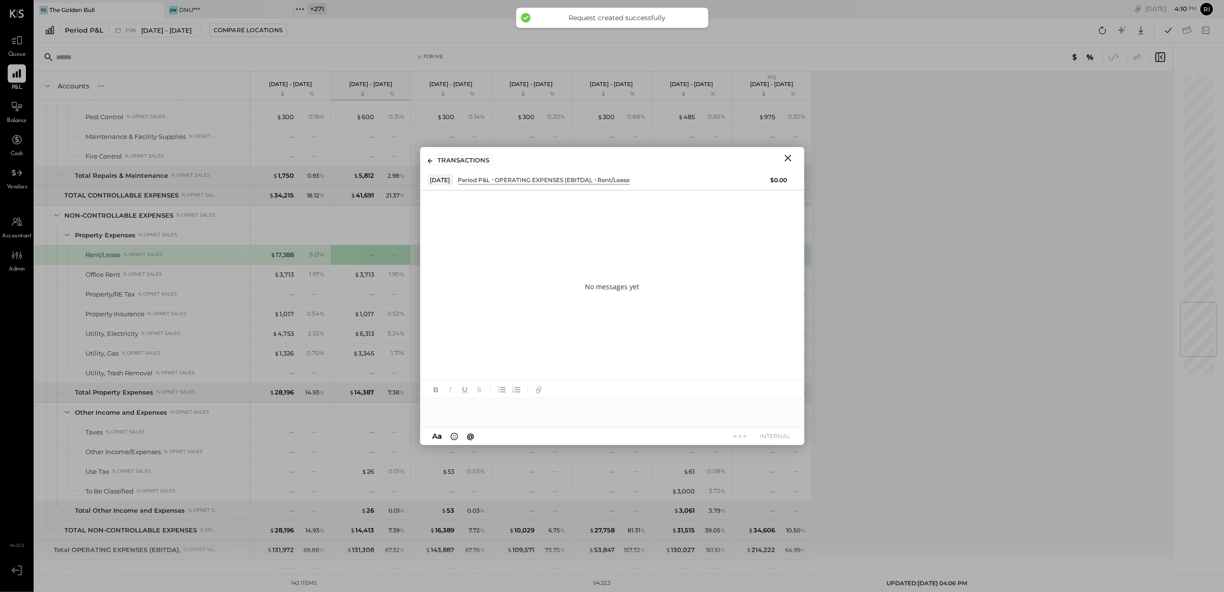
click at [786, 156] on icon "Close" at bounding box center [788, 158] width 7 height 7
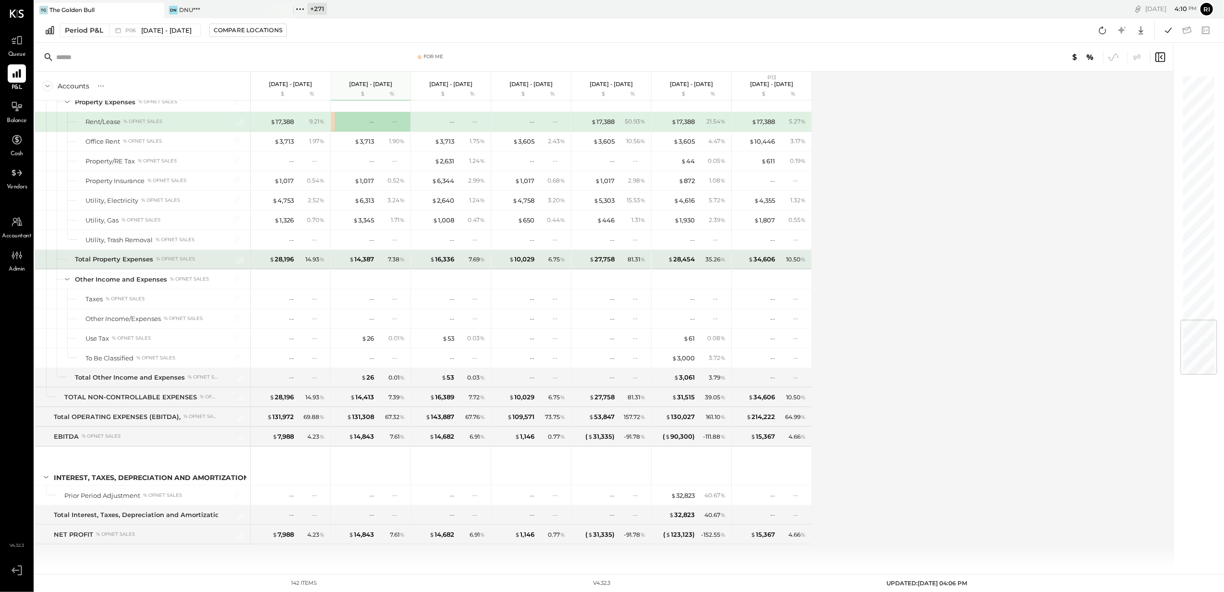
scroll to position [1946, 0]
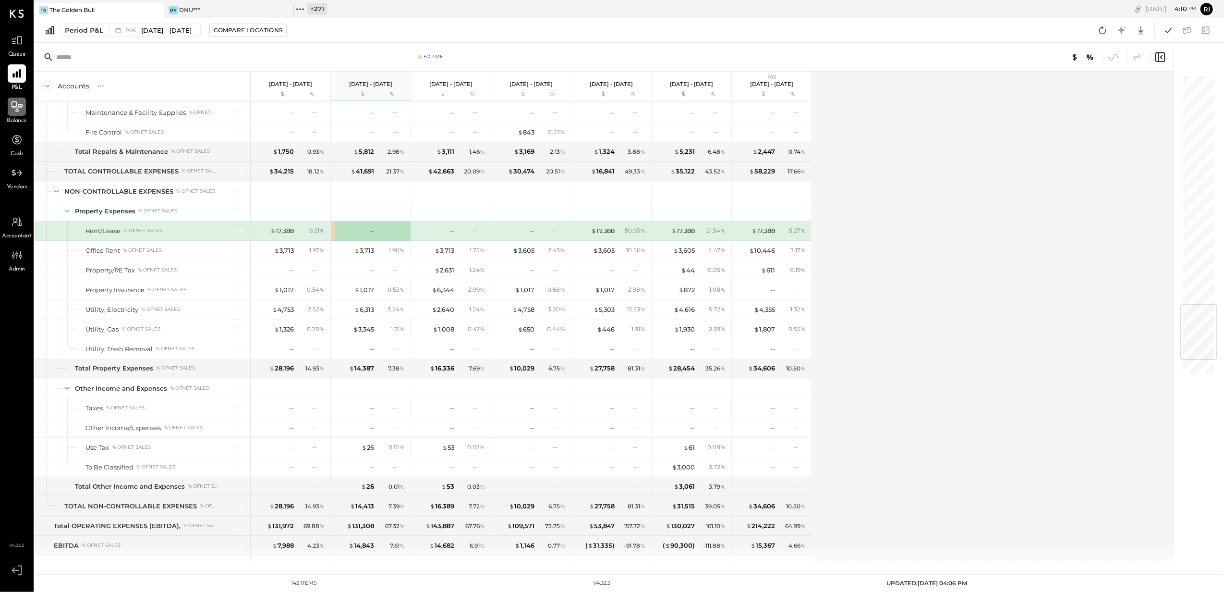
click at [13, 108] on icon at bounding box center [17, 106] width 12 height 12
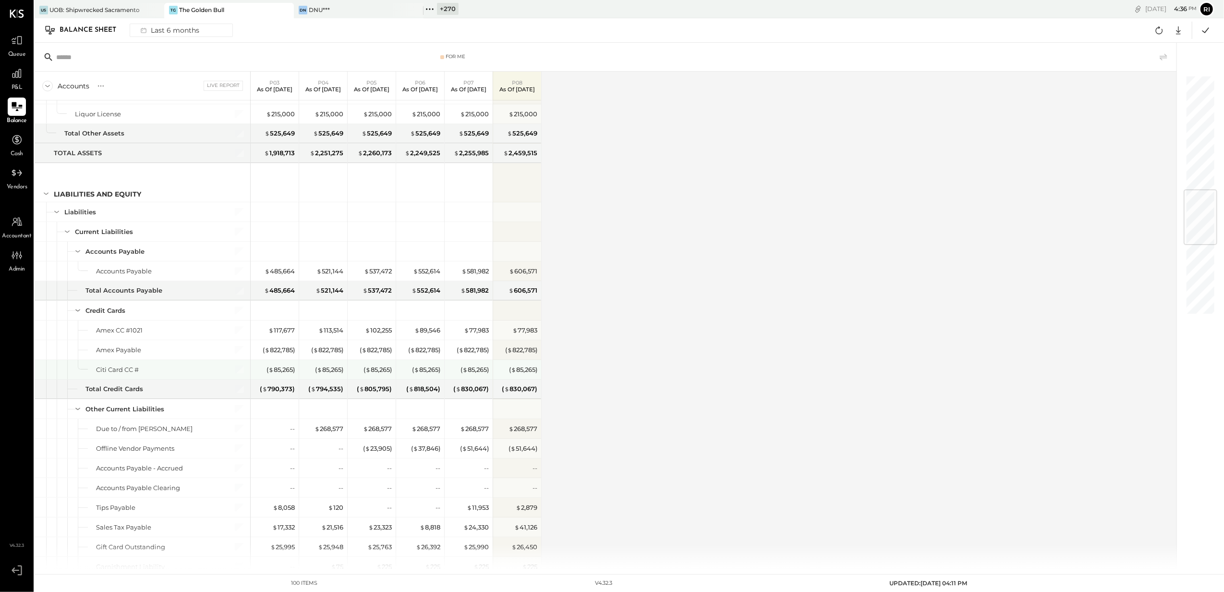
scroll to position [1089, 0]
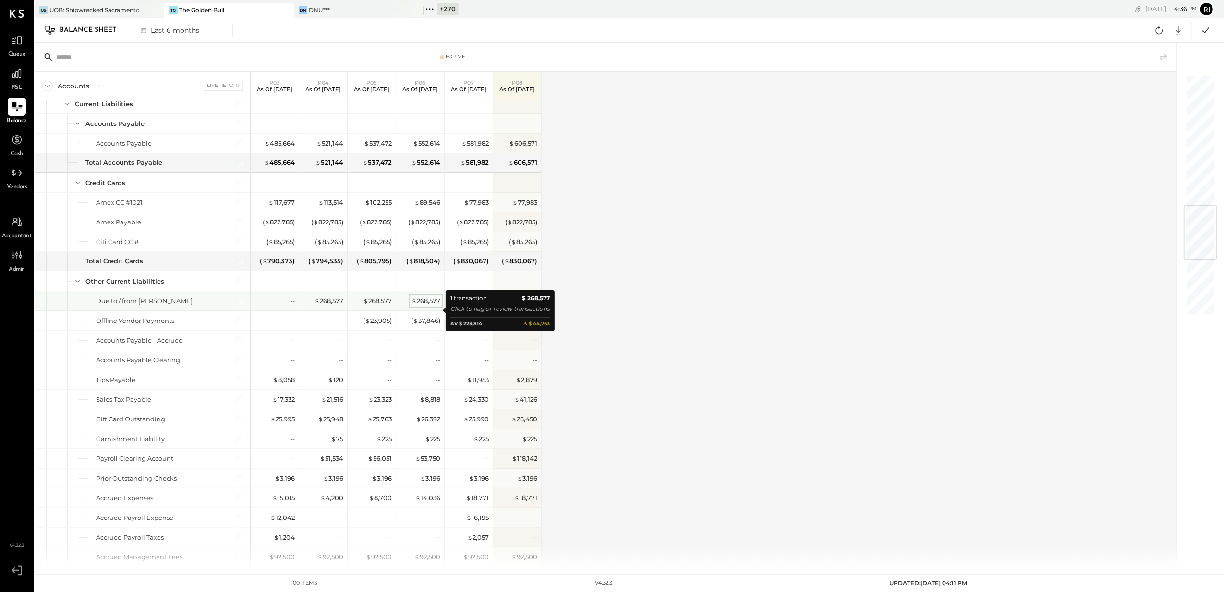
click at [419, 306] on div "$ 268,577" at bounding box center [426, 300] width 29 height 9
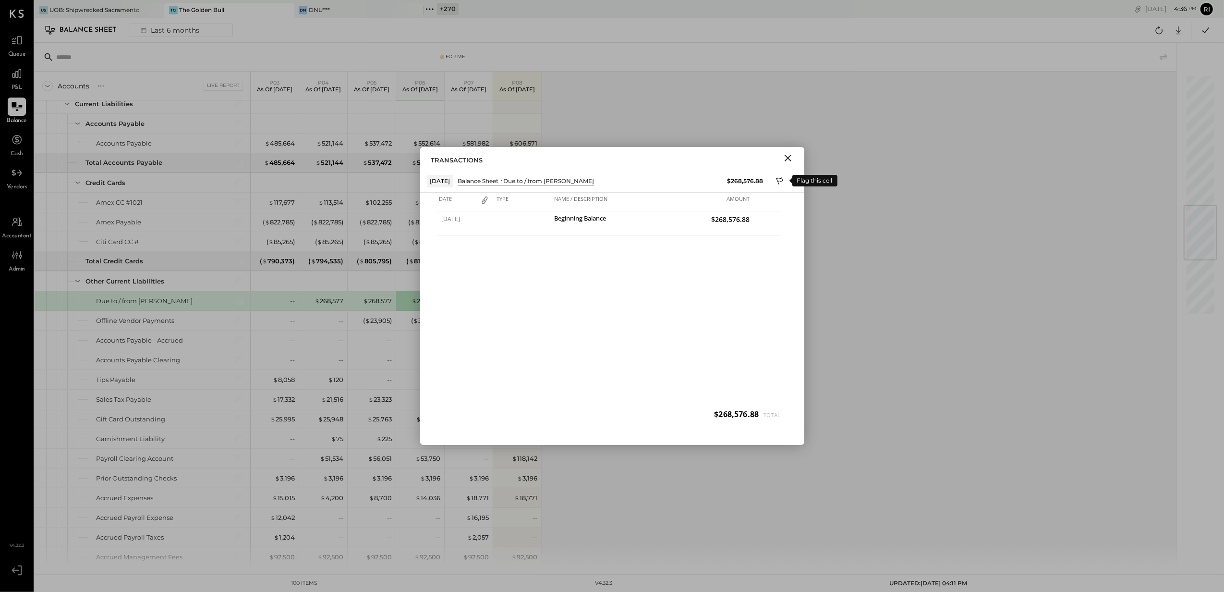
click at [777, 182] on icon at bounding box center [780, 182] width 9 height 12
click at [466, 415] on div at bounding box center [612, 407] width 384 height 19
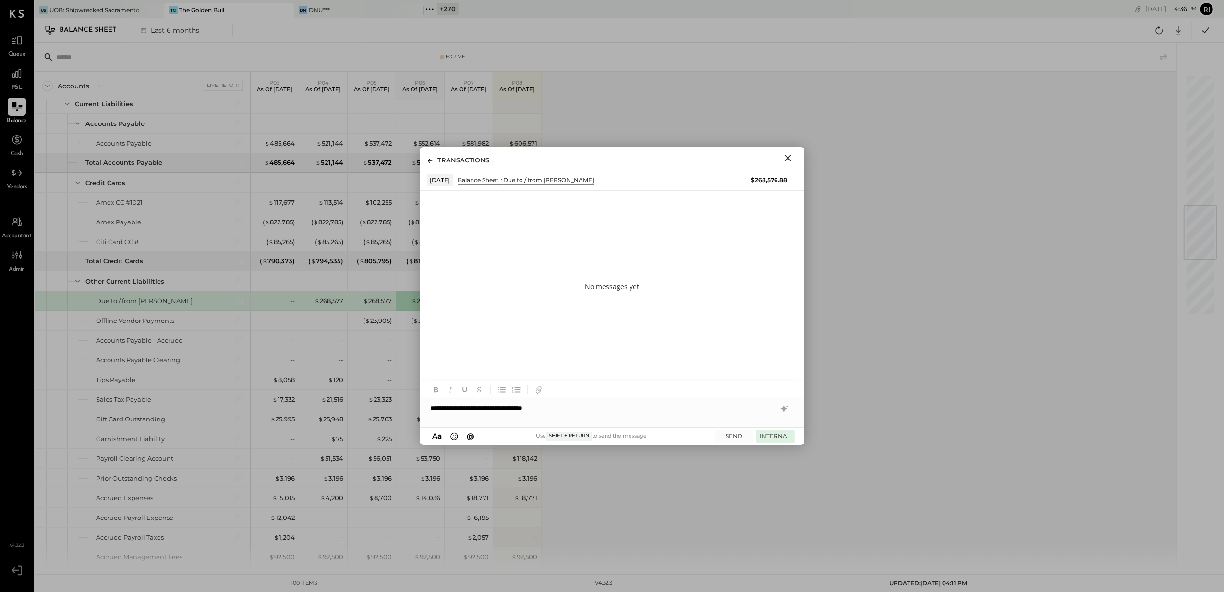
click at [777, 438] on button "INTERNAL" at bounding box center [776, 435] width 38 height 13
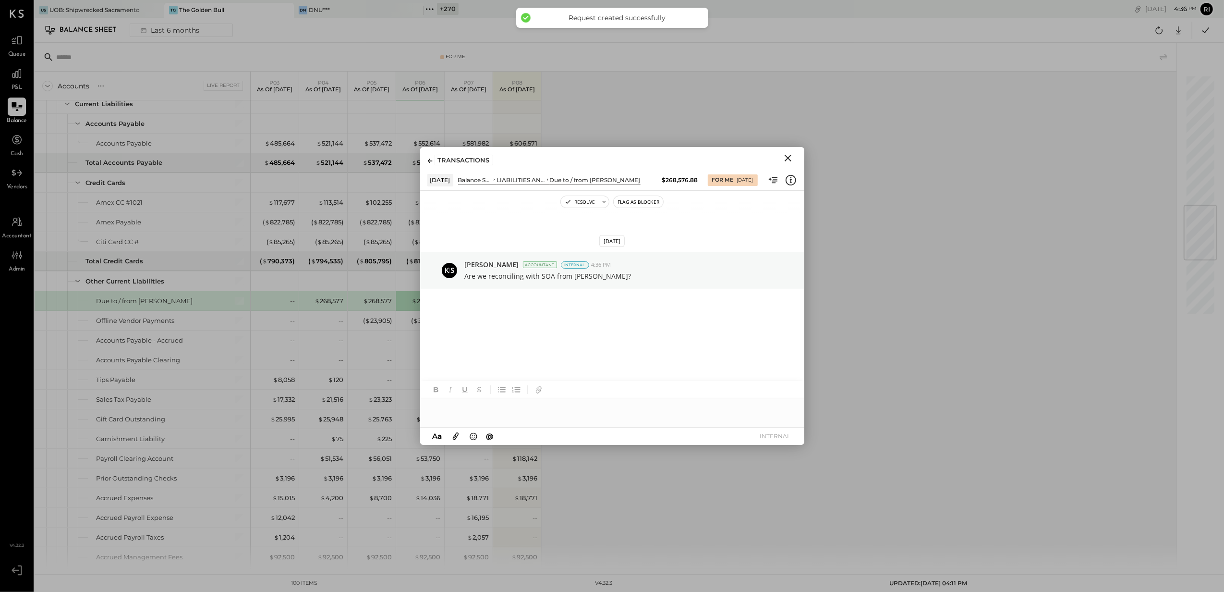
click at [788, 158] on icon "Close" at bounding box center [788, 158] width 7 height 7
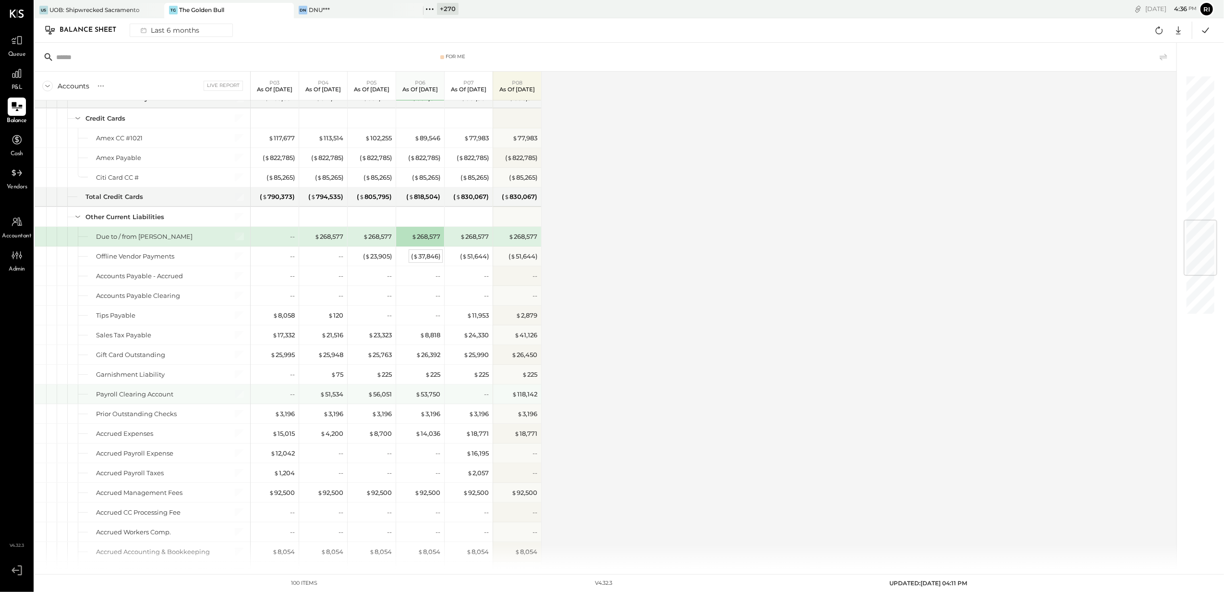
scroll to position [1217, 0]
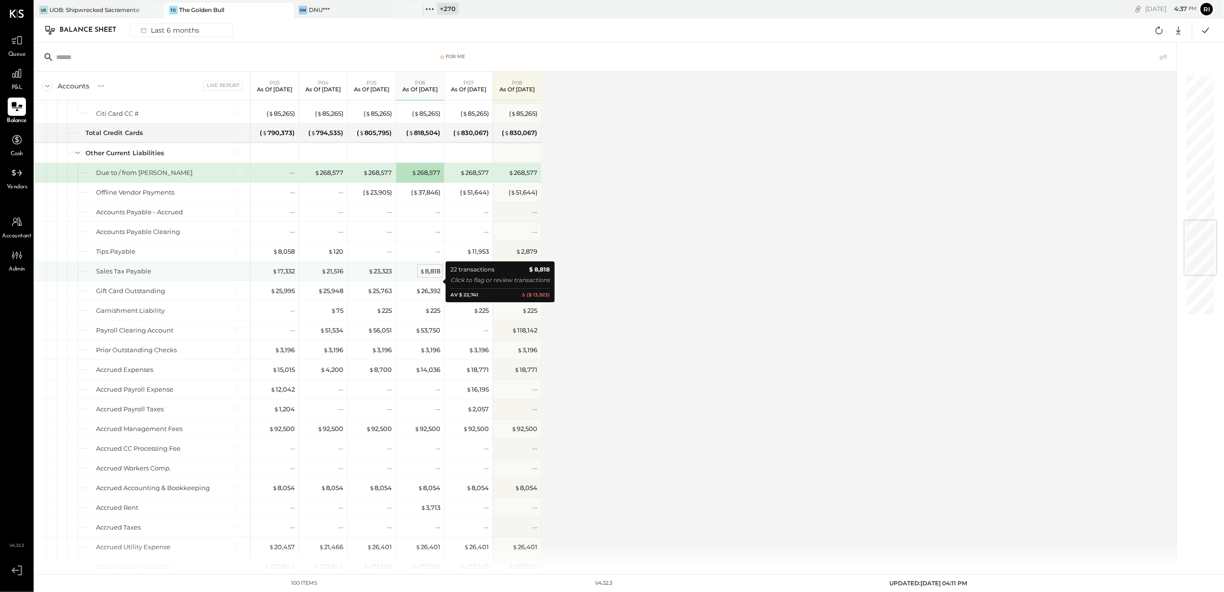
click at [424, 275] on span "$" at bounding box center [422, 271] width 5 height 8
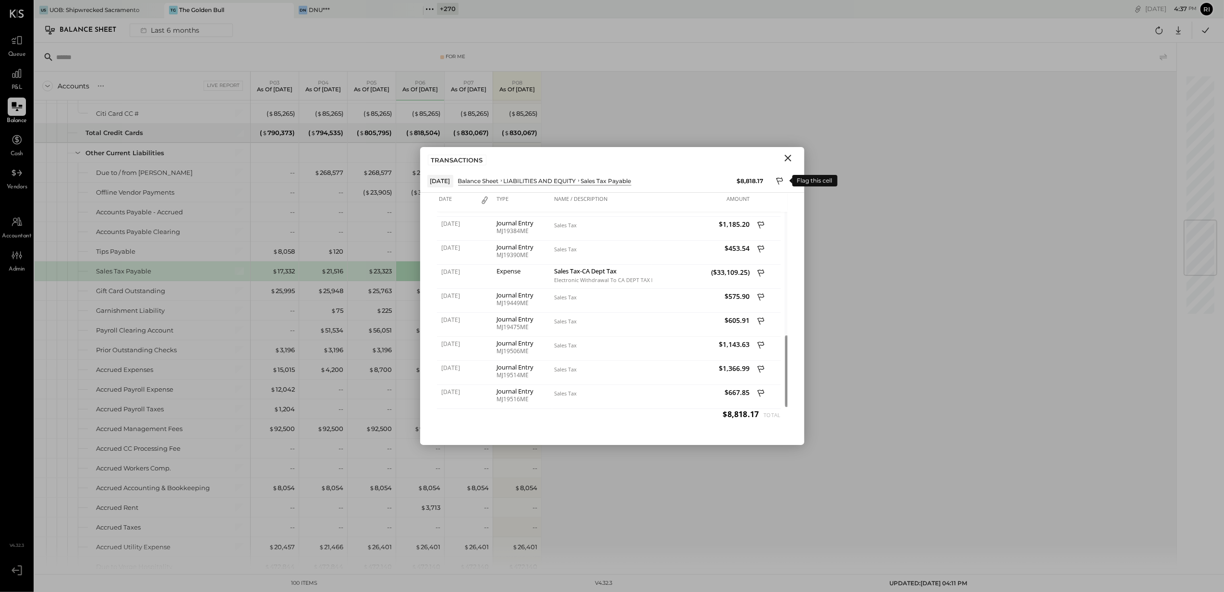
click at [777, 181] on icon at bounding box center [780, 182] width 9 height 12
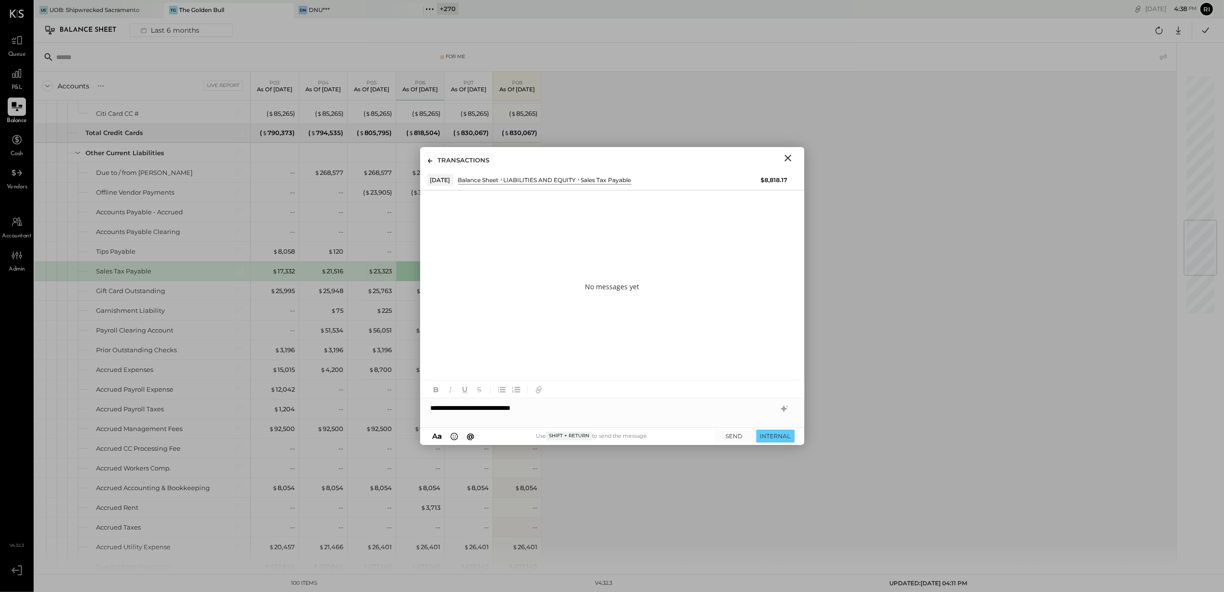
click at [583, 409] on div "**********" at bounding box center [612, 407] width 384 height 19
click at [481, 318] on input "text" at bounding box center [499, 318] width 102 height 14
type input "*****"
click at [508, 380] on div "JS Janvi Soni" at bounding box center [499, 387] width 110 height 19
click at [541, 416] on div "**********" at bounding box center [612, 407] width 384 height 19
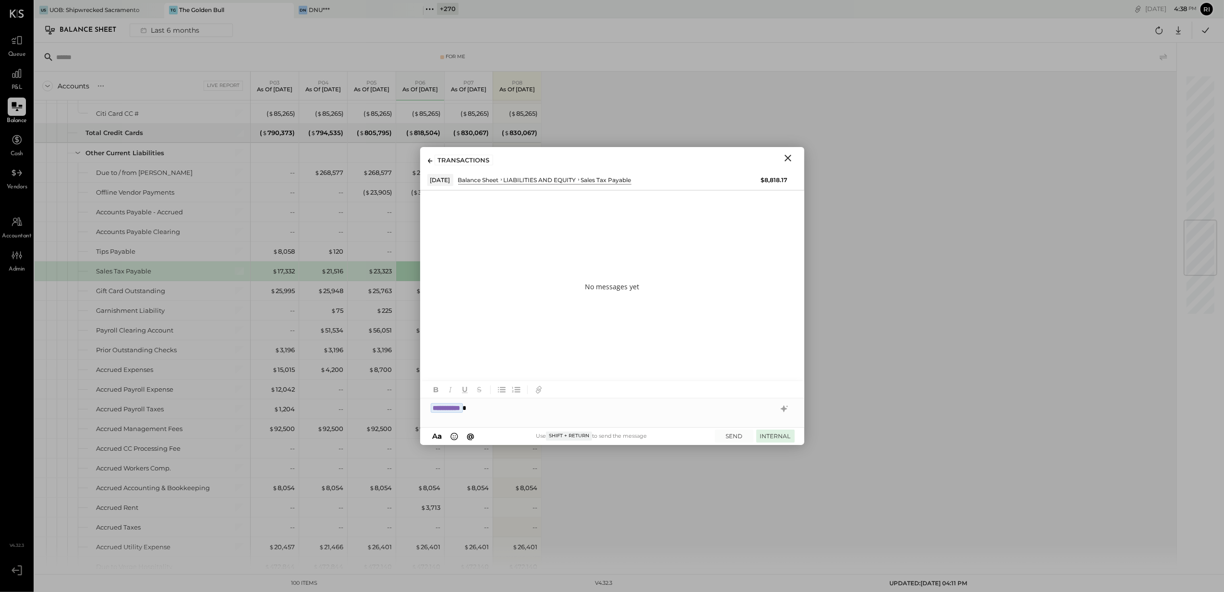
click at [763, 432] on button "INTERNAL" at bounding box center [776, 435] width 38 height 13
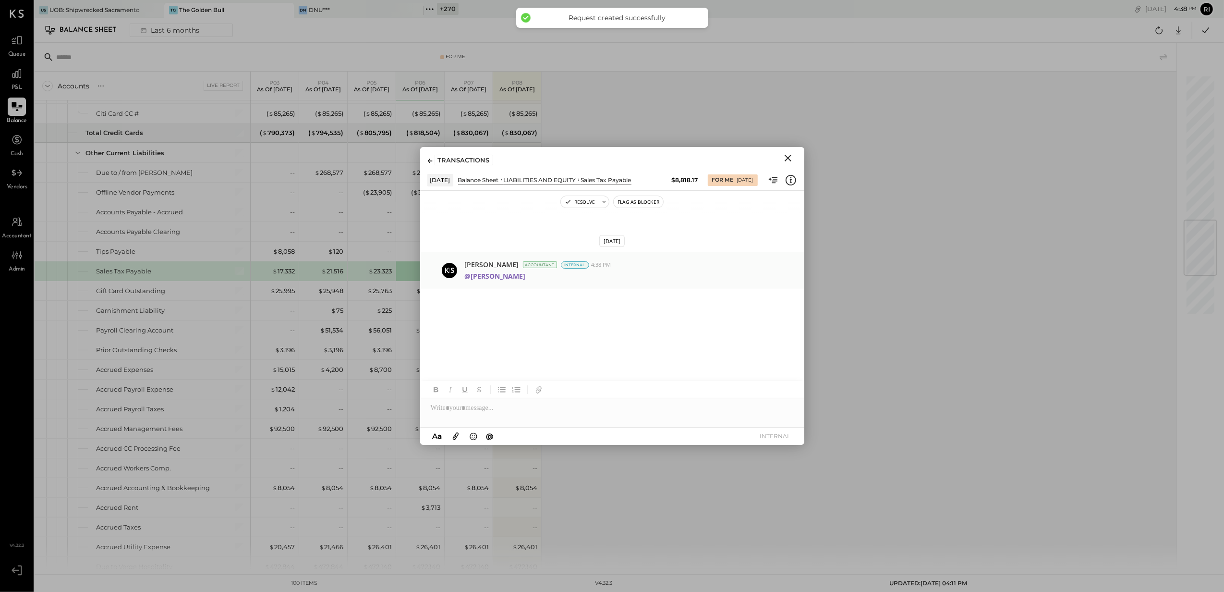
click at [790, 263] on div "Ajay Prajapati Accountant Internal 4:38 PM" at bounding box center [631, 265] width 332 height 10
click at [623, 312] on div "Resolve Flag as Blocker Aug 29th, 2025 Ajay Prajapati Accountant Internal 4:38 …" at bounding box center [612, 318] width 384 height 254
drag, startPoint x: 766, startPoint y: 265, endPoint x: 789, endPoint y: 262, distance: 23.3
click at [767, 265] on div "Ajay Prajapati Accountant Internal 4:38 PM" at bounding box center [631, 265] width 332 height 10
click at [790, 260] on div "Ajay Prajapati Accountant Internal 4:38 PM" at bounding box center [631, 265] width 332 height 10
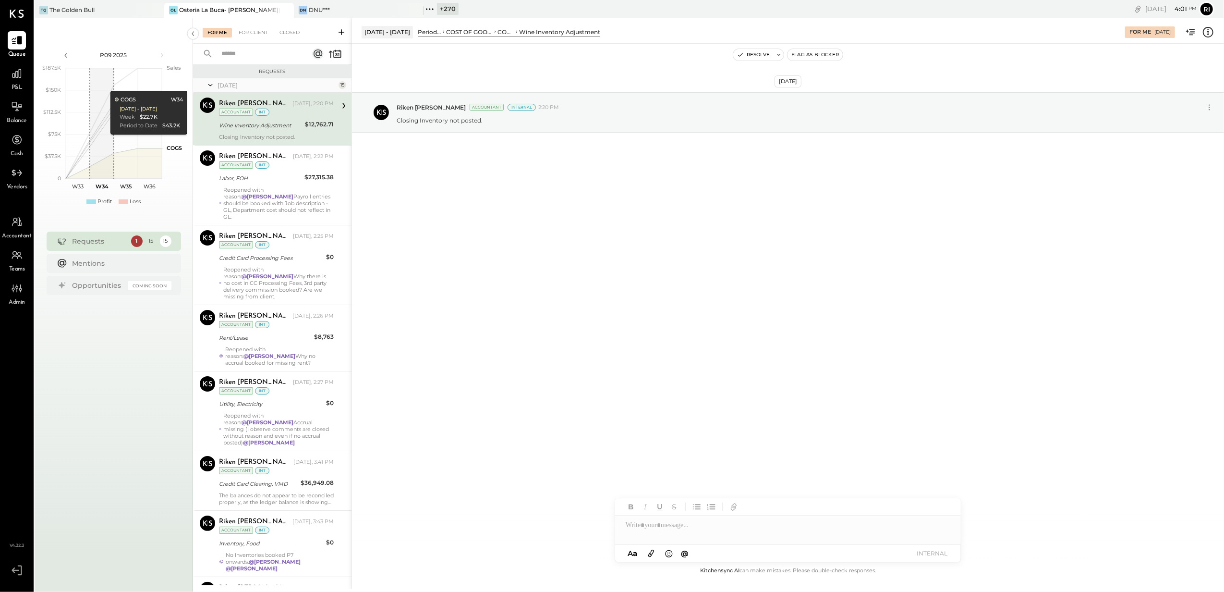
click at [12, 231] on div "Accountant" at bounding box center [16, 227] width 29 height 28
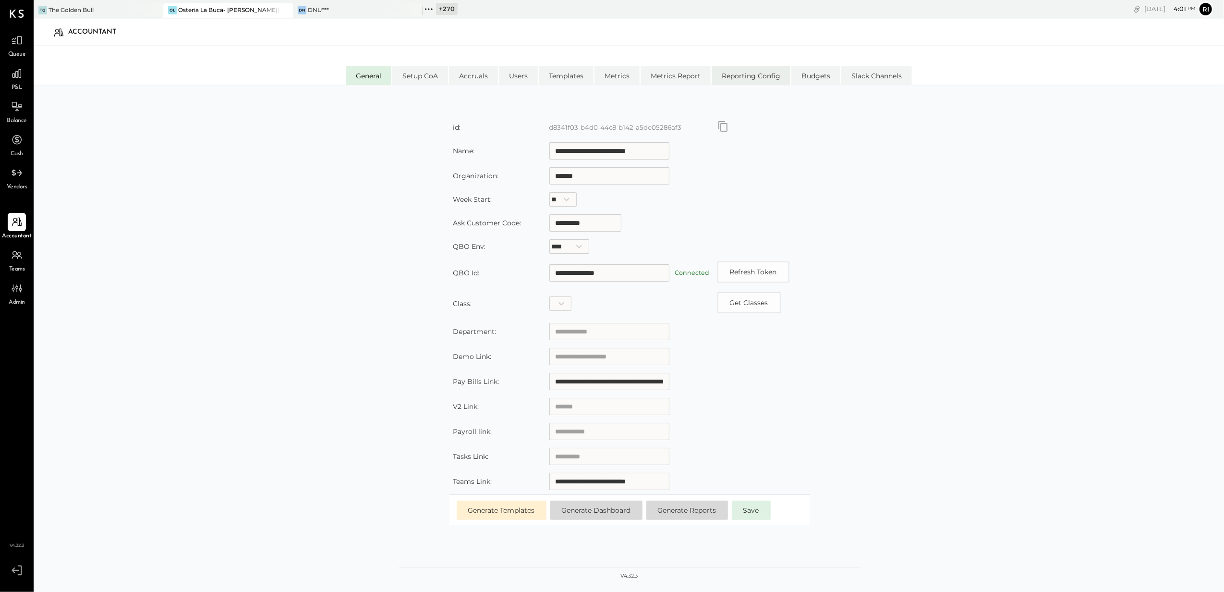
click at [740, 70] on li "Reporting Config" at bounding box center [751, 75] width 79 height 19
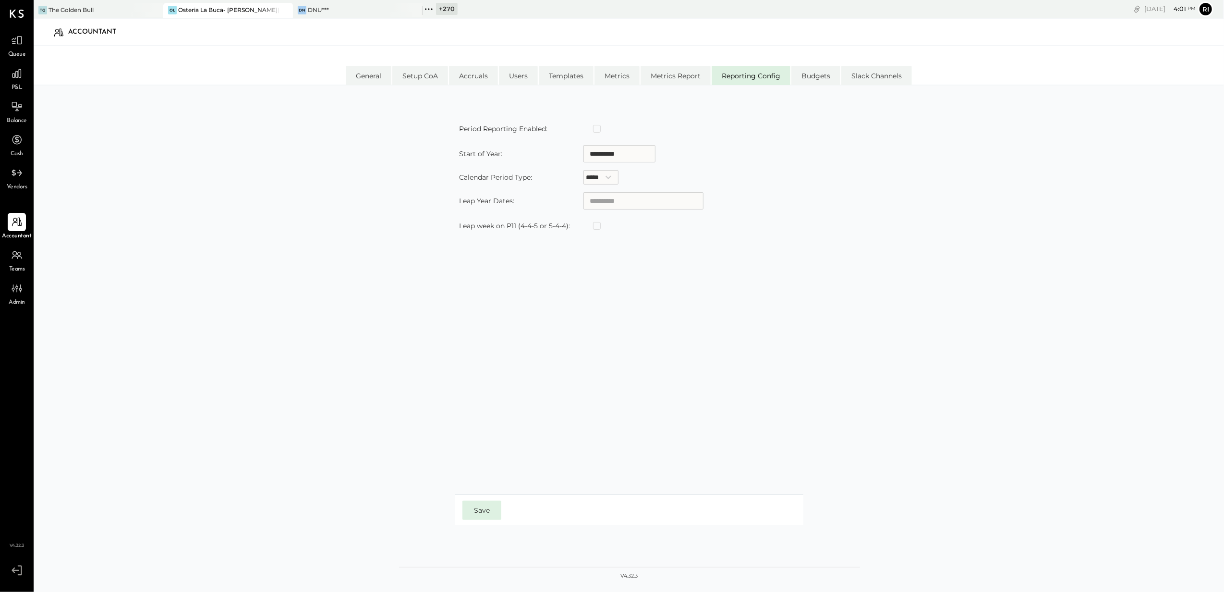
type input "**********"
select select "*****"
type input "**********"
click at [431, 10] on icon at bounding box center [429, 9] width 12 height 12
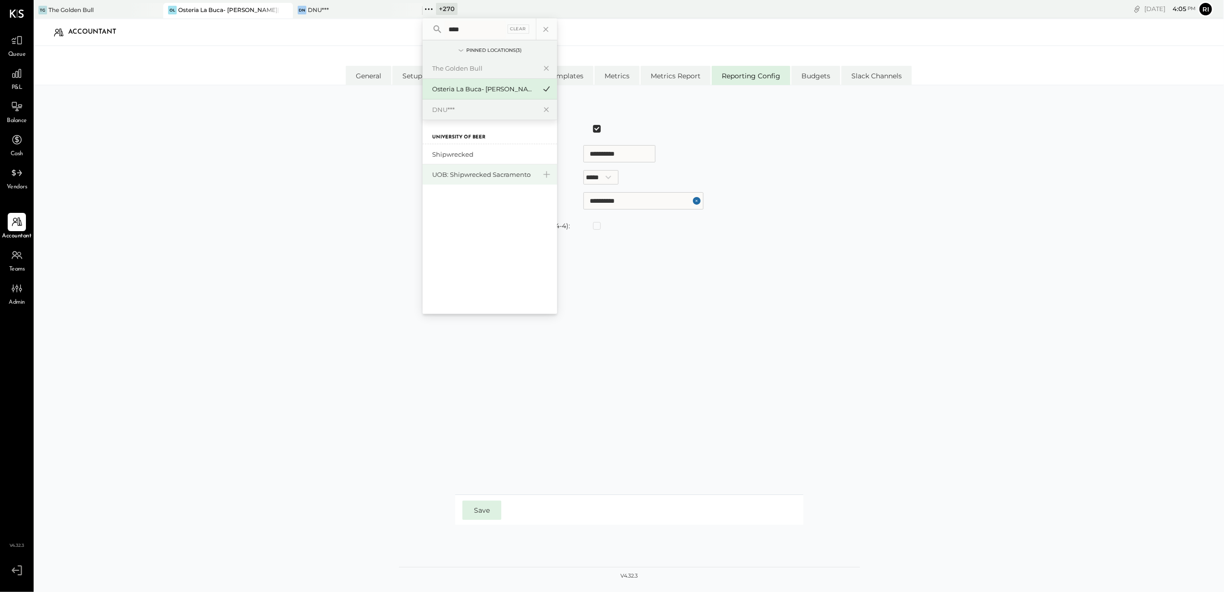
type input "****"
click at [502, 175] on div "UOB: Shipwrecked Sacramento" at bounding box center [484, 174] width 104 height 9
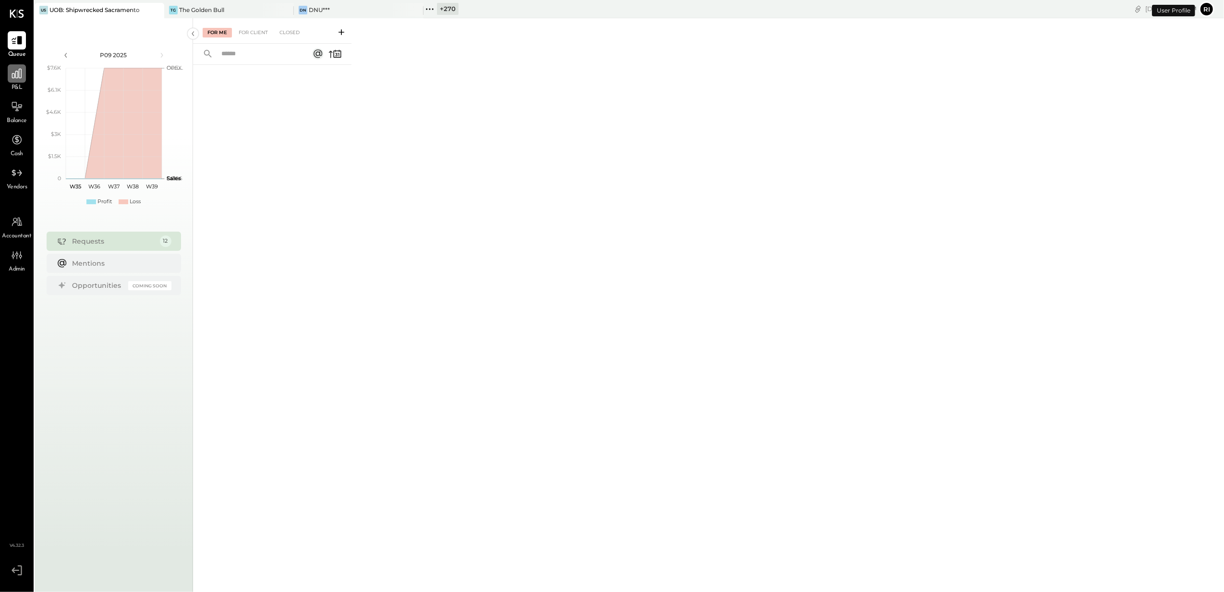
click at [10, 77] on div at bounding box center [17, 73] width 18 height 18
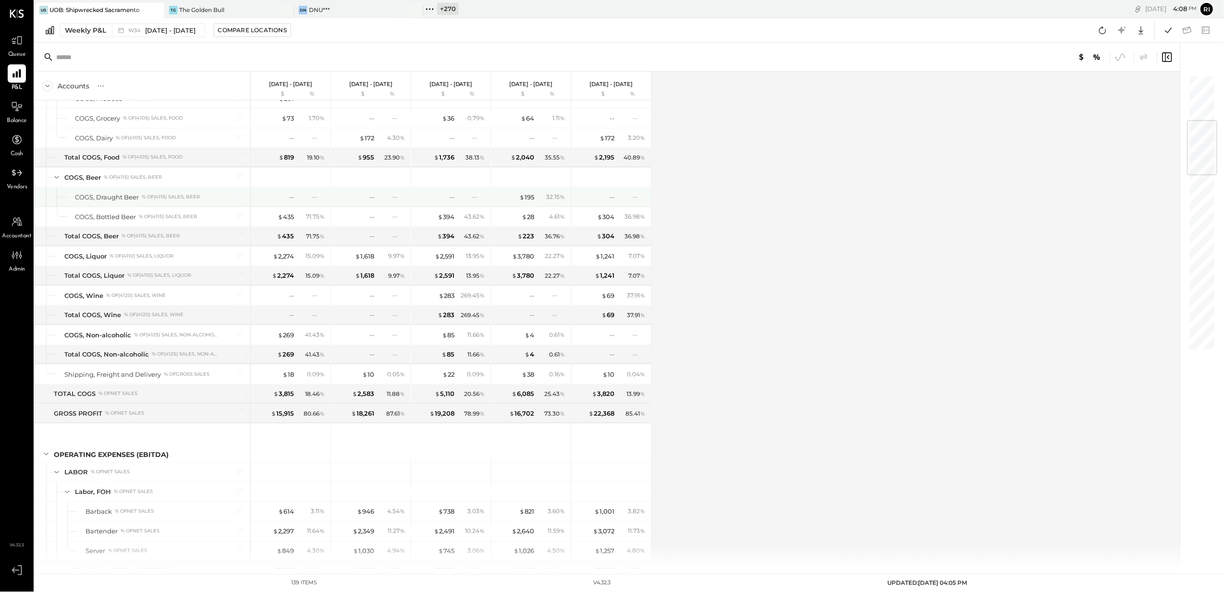
scroll to position [256, 0]
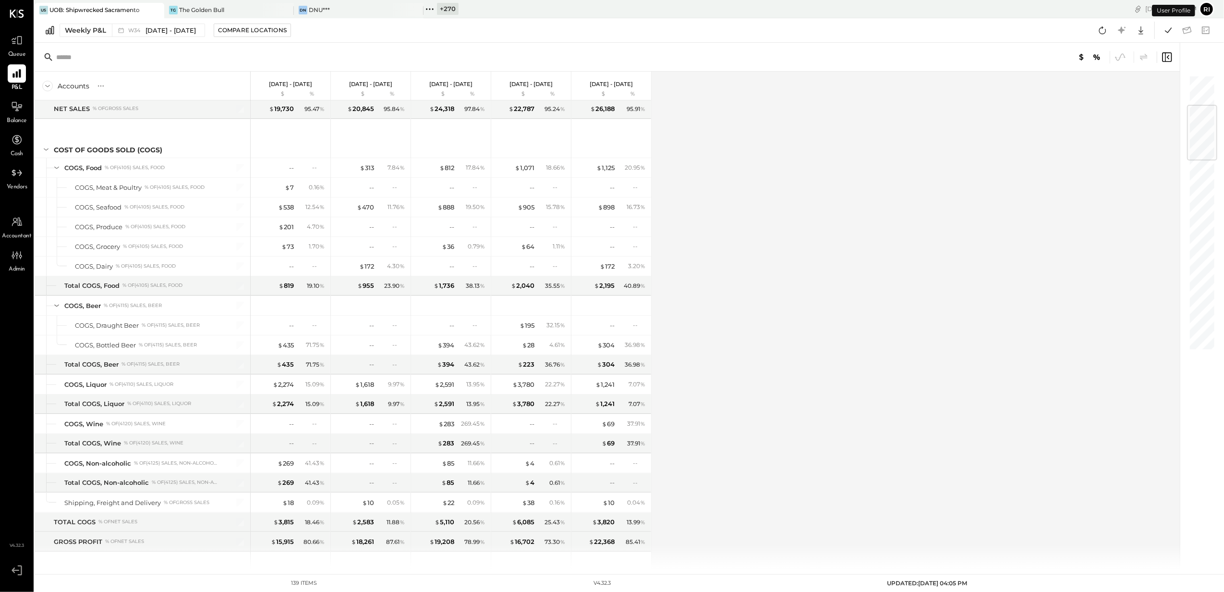
click at [1212, 12] on button "Ri" at bounding box center [1207, 8] width 15 height 15
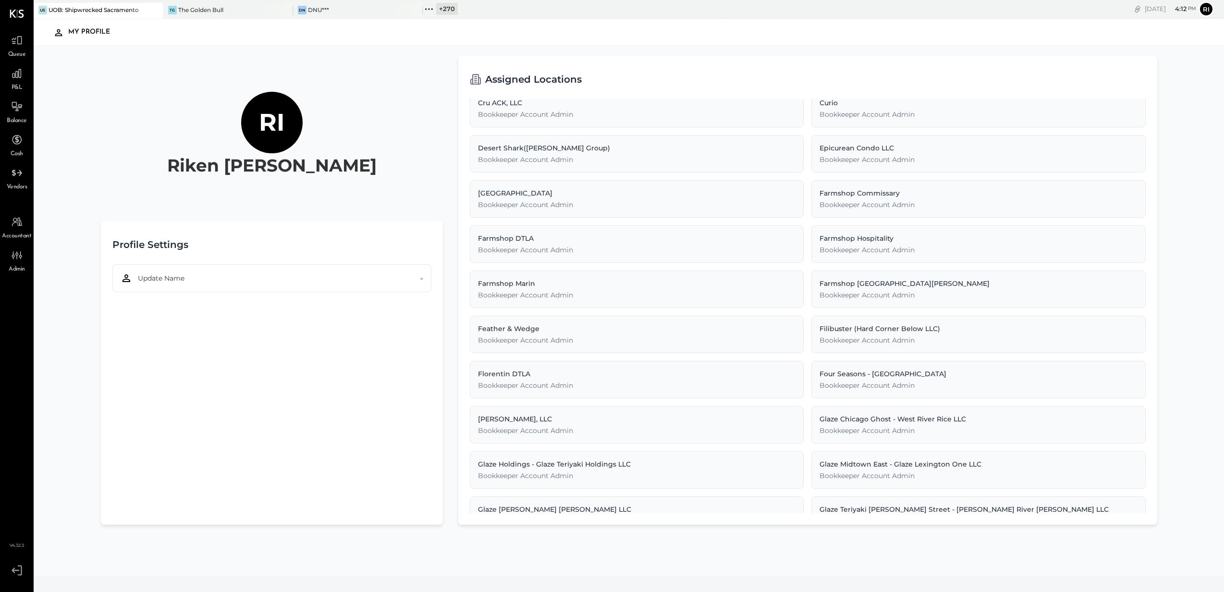
scroll to position [2, 0]
click at [12, 570] on icon at bounding box center [16, 568] width 17 height 14
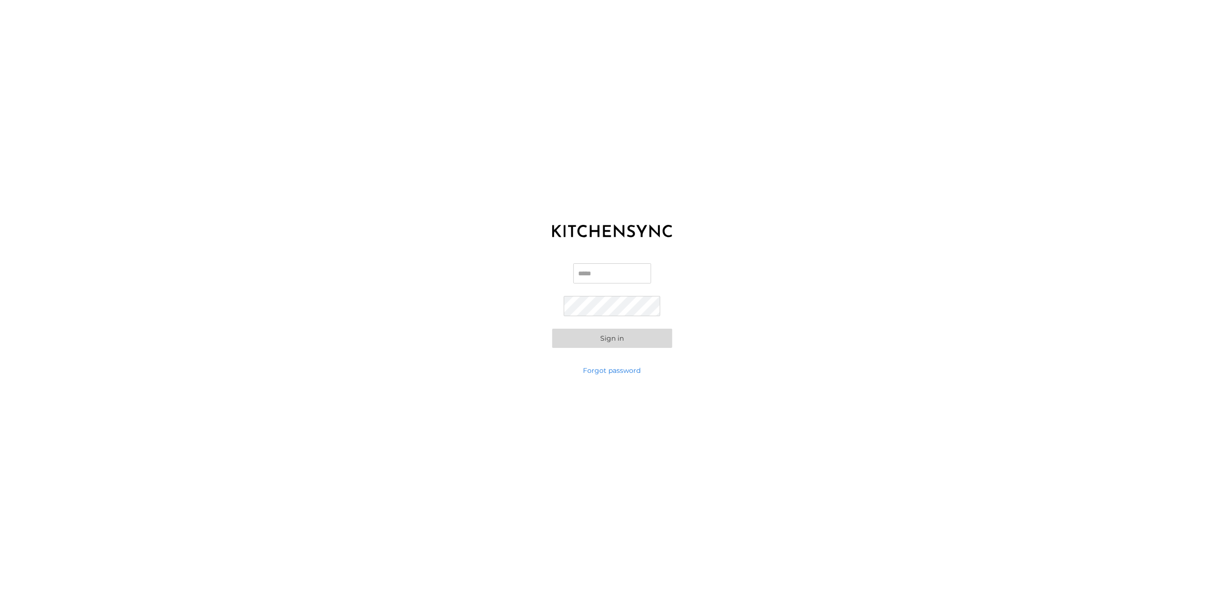
click at [586, 277] on input "Email" at bounding box center [613, 273] width 78 height 20
paste input "**********"
type input "**********"
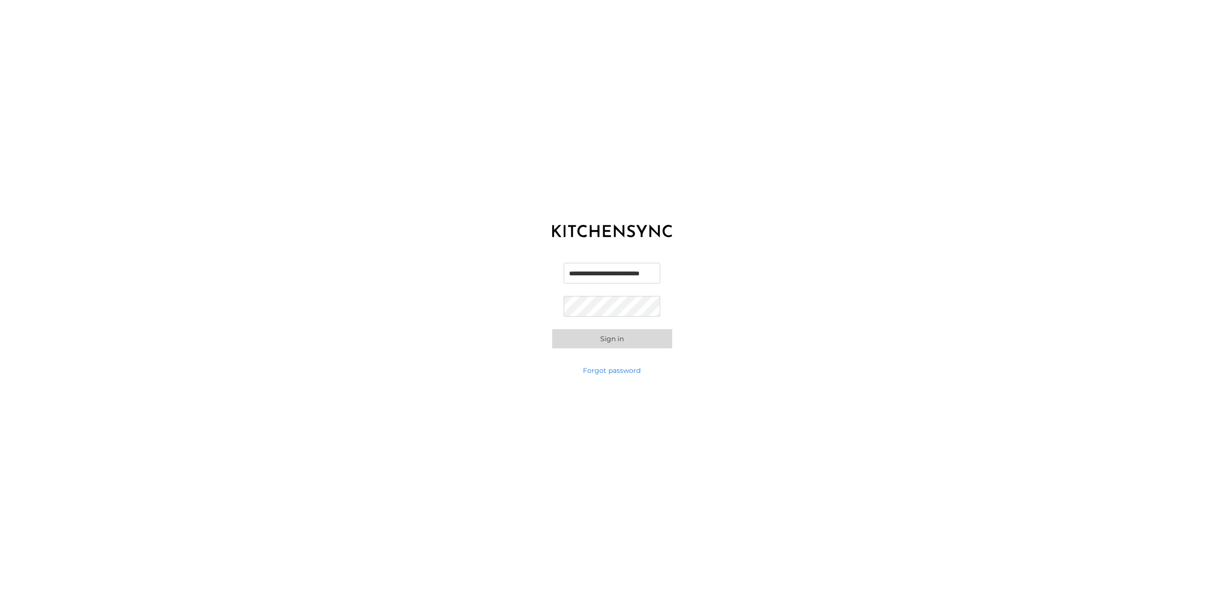
click at [569, 348] on button "Sign in" at bounding box center [612, 338] width 120 height 19
click at [567, 342] on button "Sign in" at bounding box center [612, 338] width 120 height 19
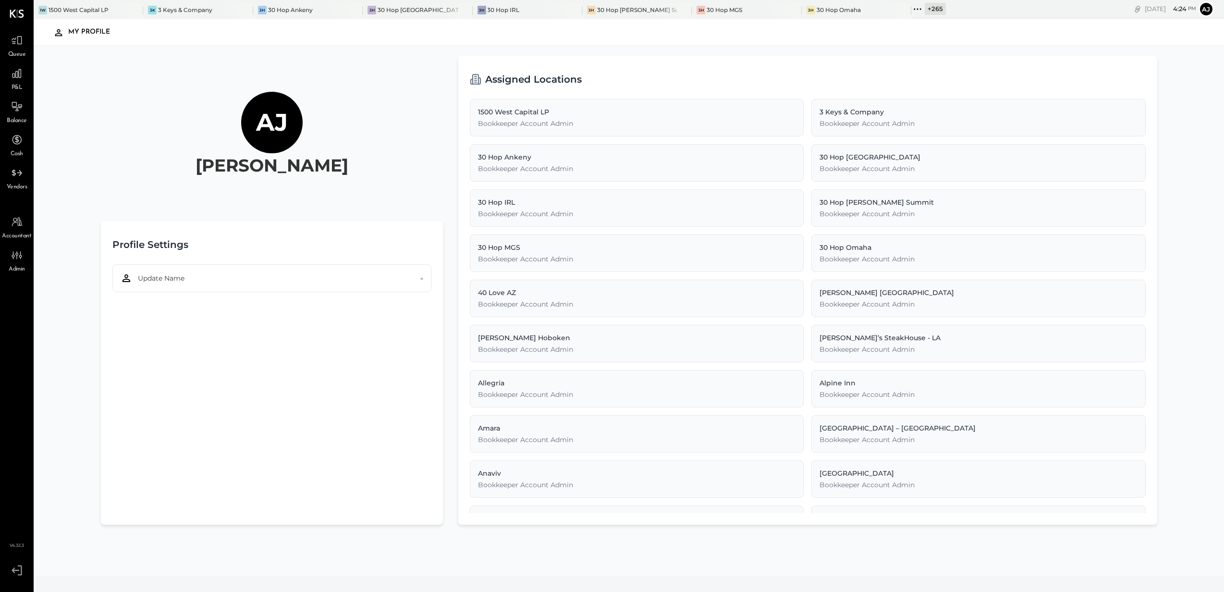
click at [911, 6] on icon at bounding box center [917, 9] width 12 height 12
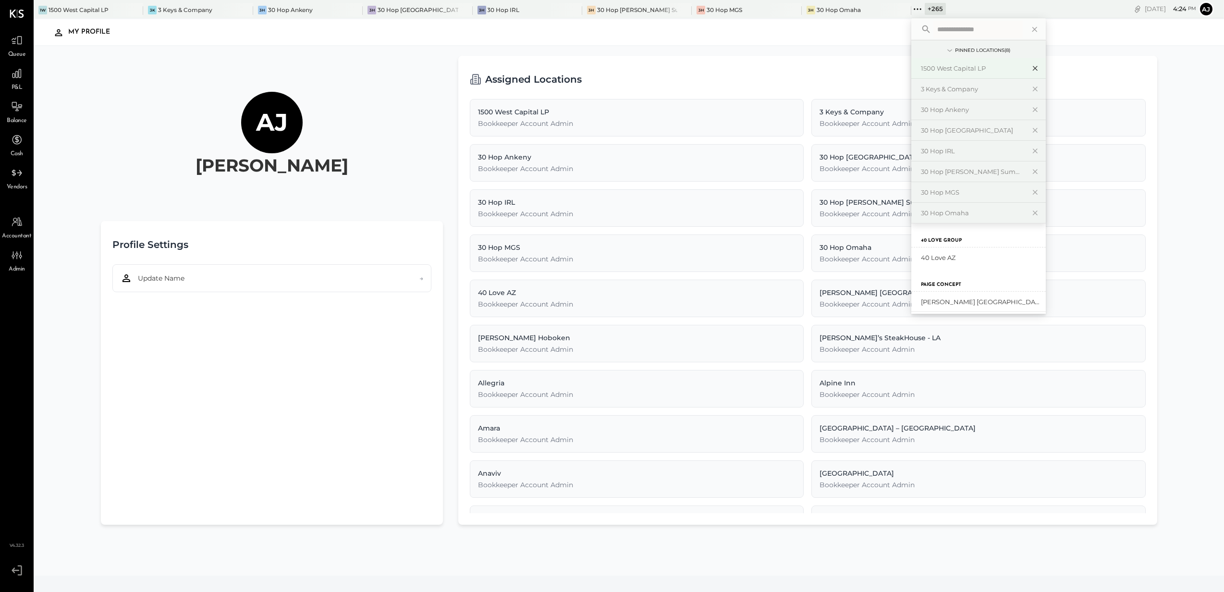
click at [1029, 68] on icon at bounding box center [1035, 68] width 12 height 12
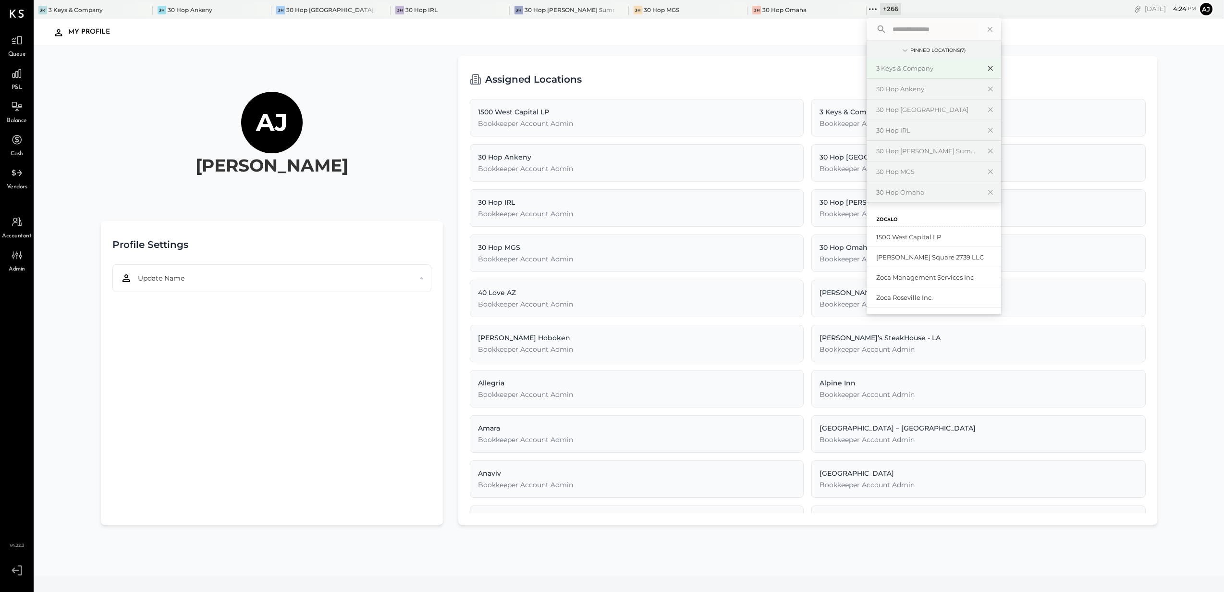
click at [985, 66] on icon at bounding box center [991, 68] width 12 height 12
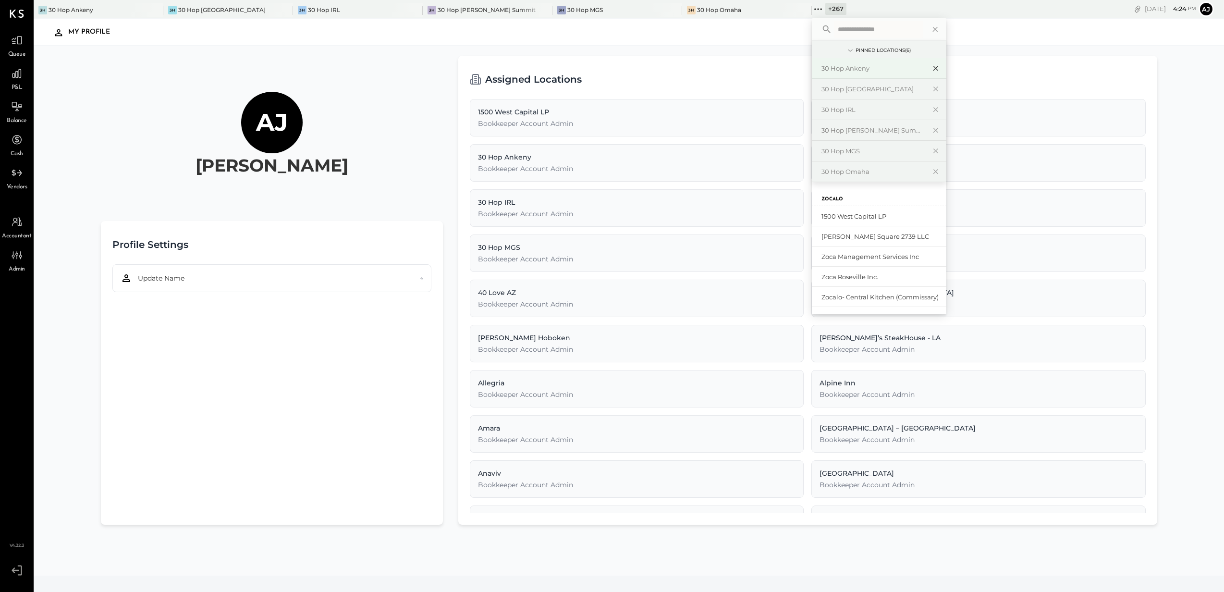
click at [930, 66] on icon at bounding box center [936, 68] width 12 height 12
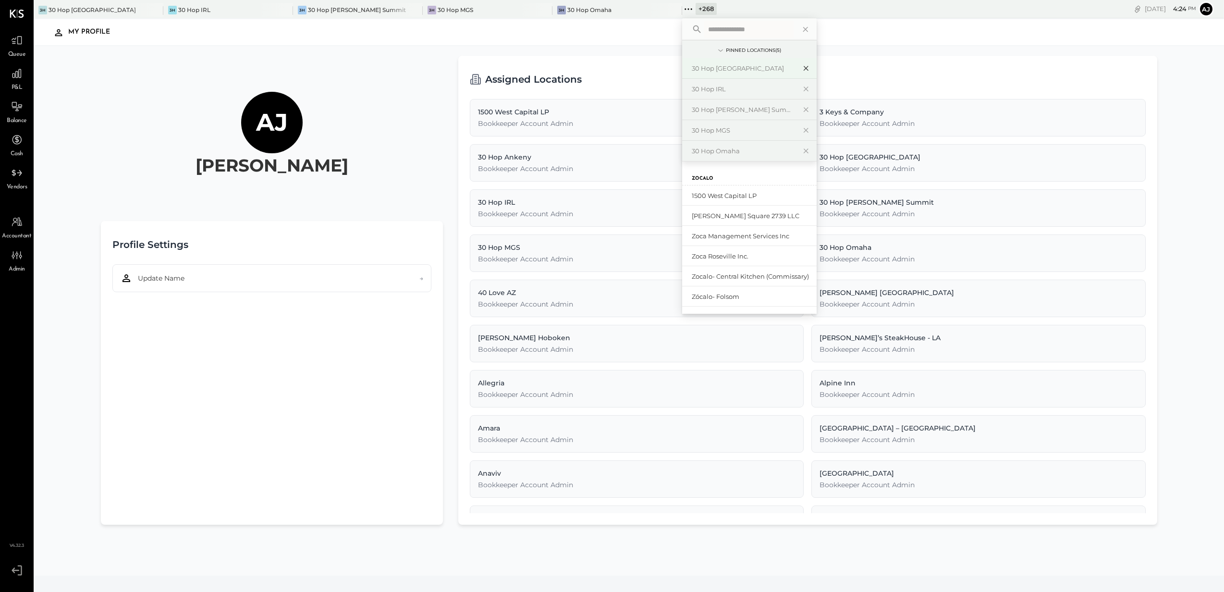
click at [803, 68] on icon at bounding box center [806, 68] width 12 height 12
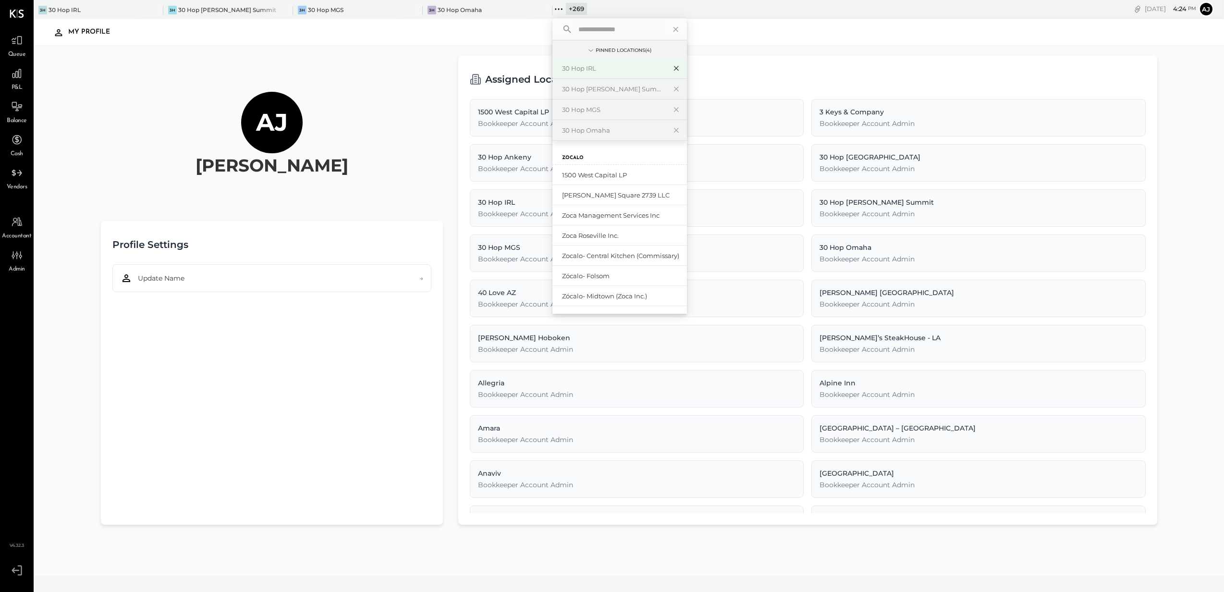
click at [675, 68] on icon at bounding box center [677, 68] width 12 height 12
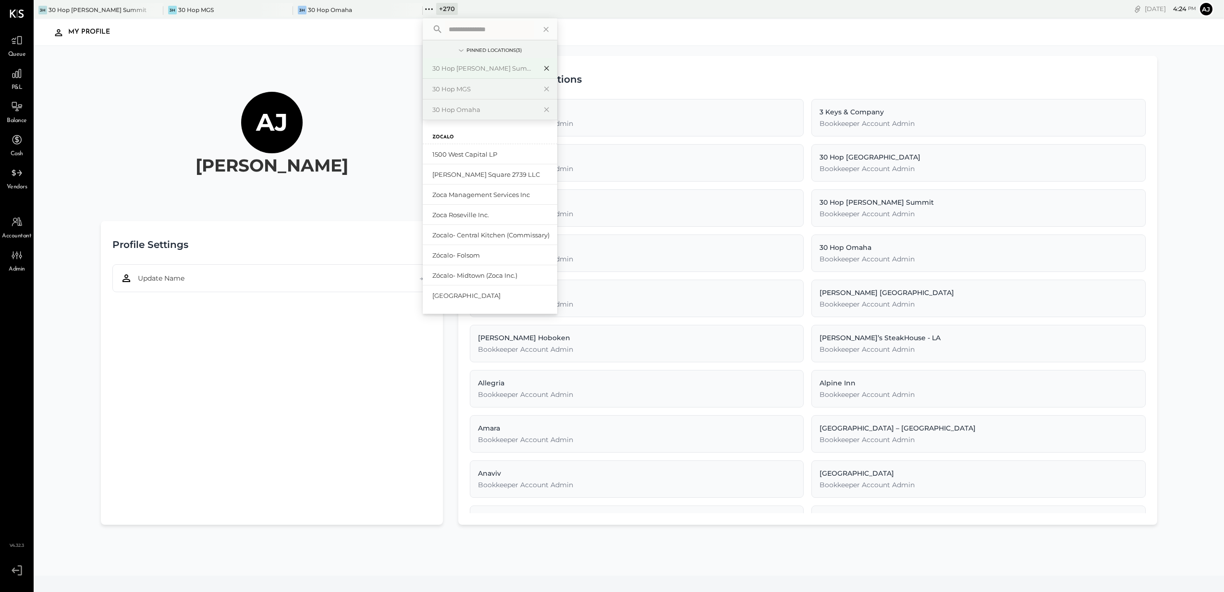
click at [546, 69] on icon at bounding box center [546, 68] width 5 height 5
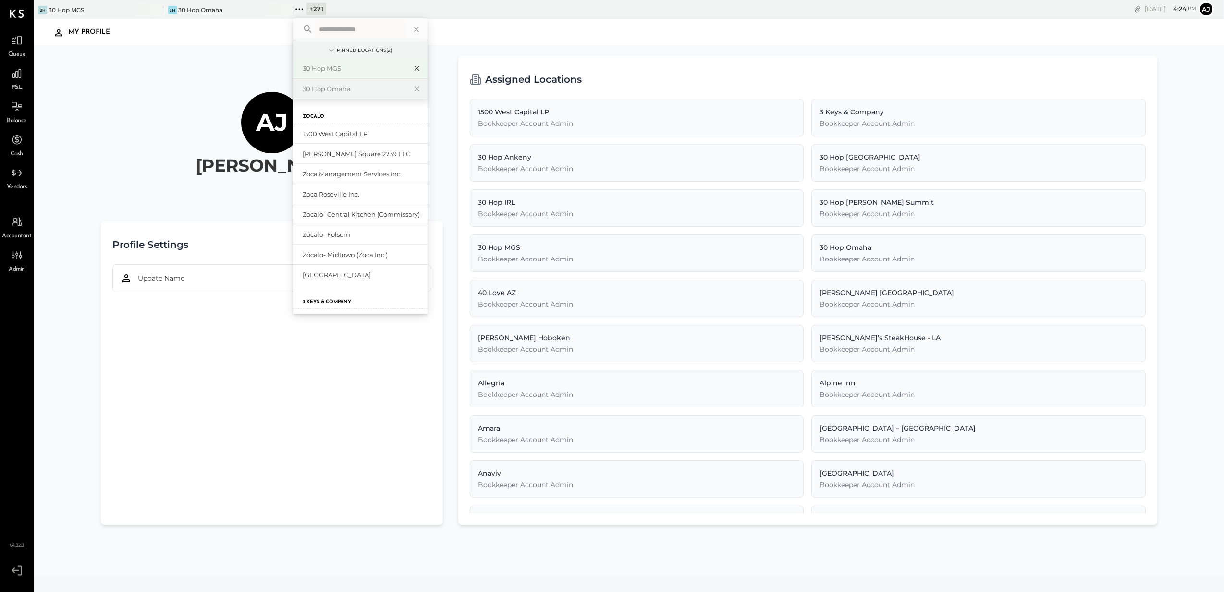
click at [418, 70] on icon at bounding box center [417, 68] width 5 height 5
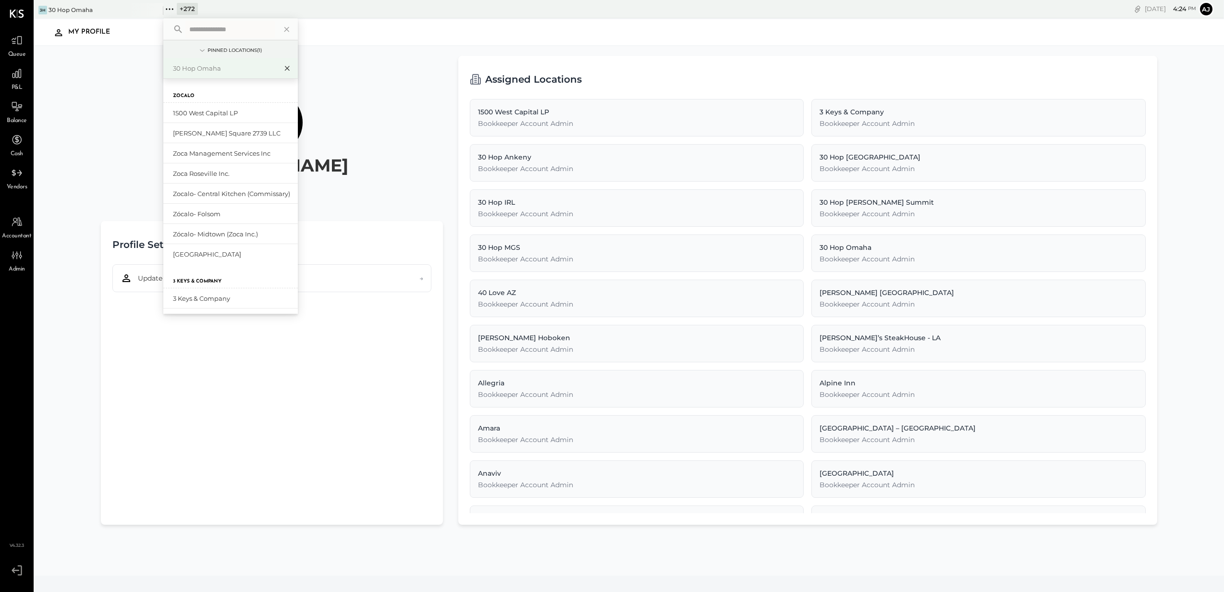
click at [287, 70] on icon at bounding box center [288, 68] width 12 height 12
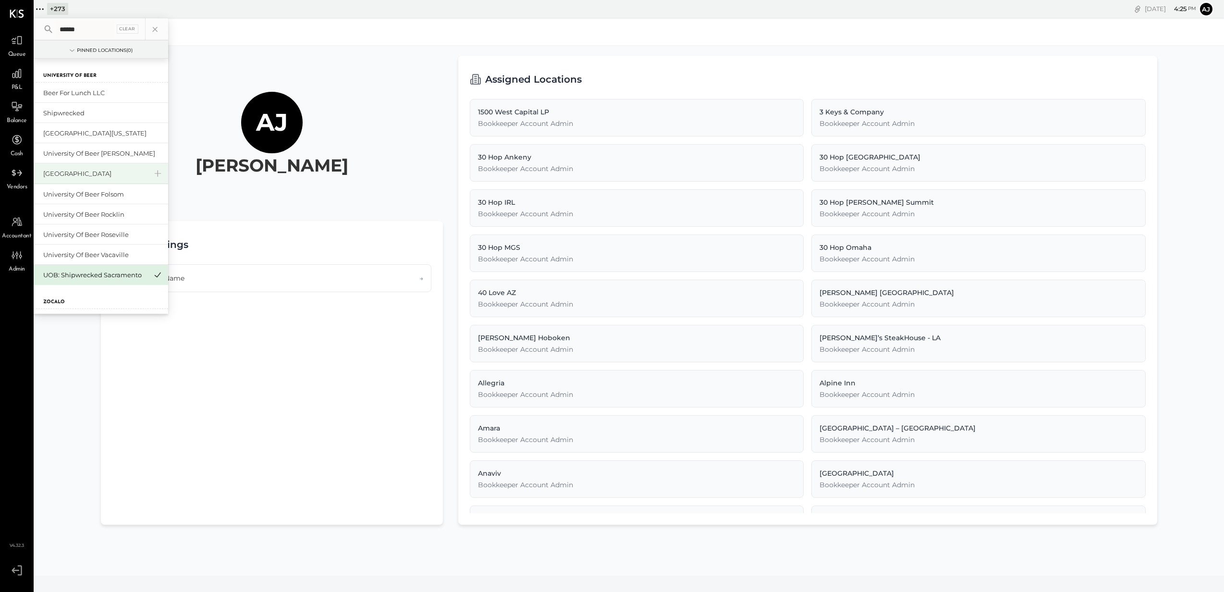
type input "******"
click at [104, 169] on div "[GEOGRAPHIC_DATA]" at bounding box center [95, 173] width 104 height 9
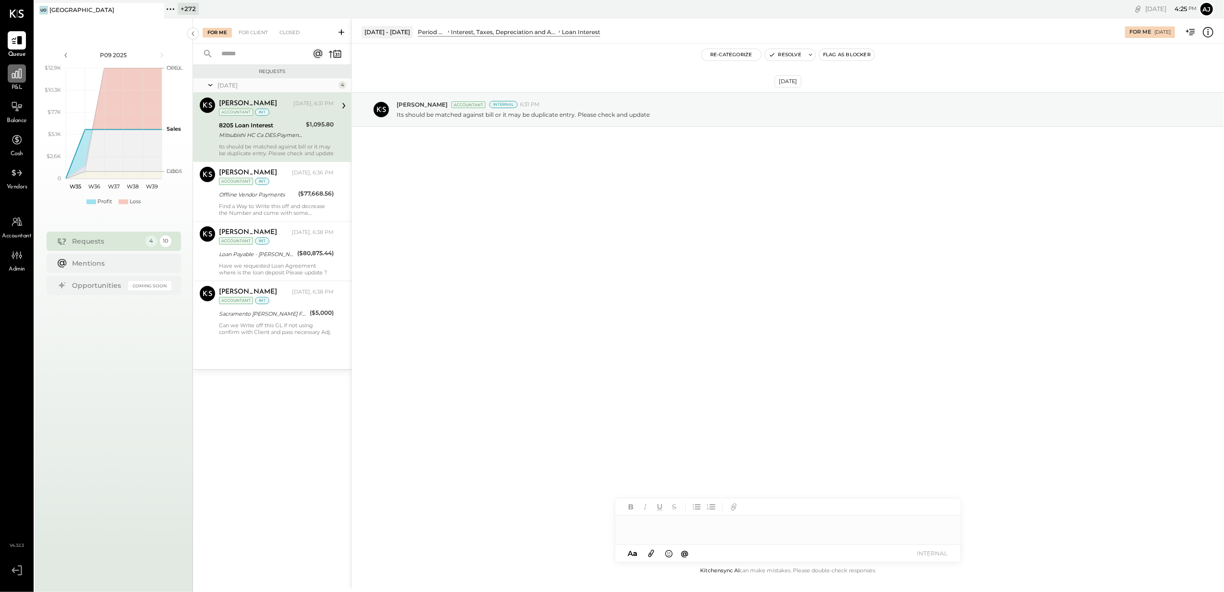
click at [13, 79] on icon at bounding box center [17, 73] width 12 height 12
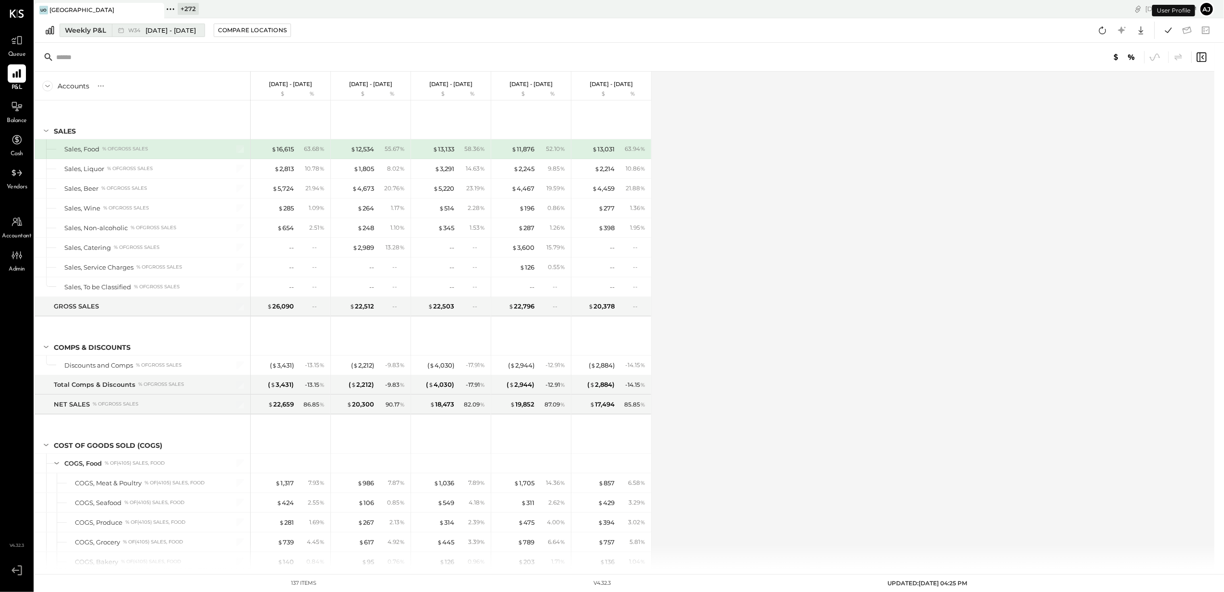
click at [95, 31] on div "Weekly P&L" at bounding box center [85, 30] width 41 height 10
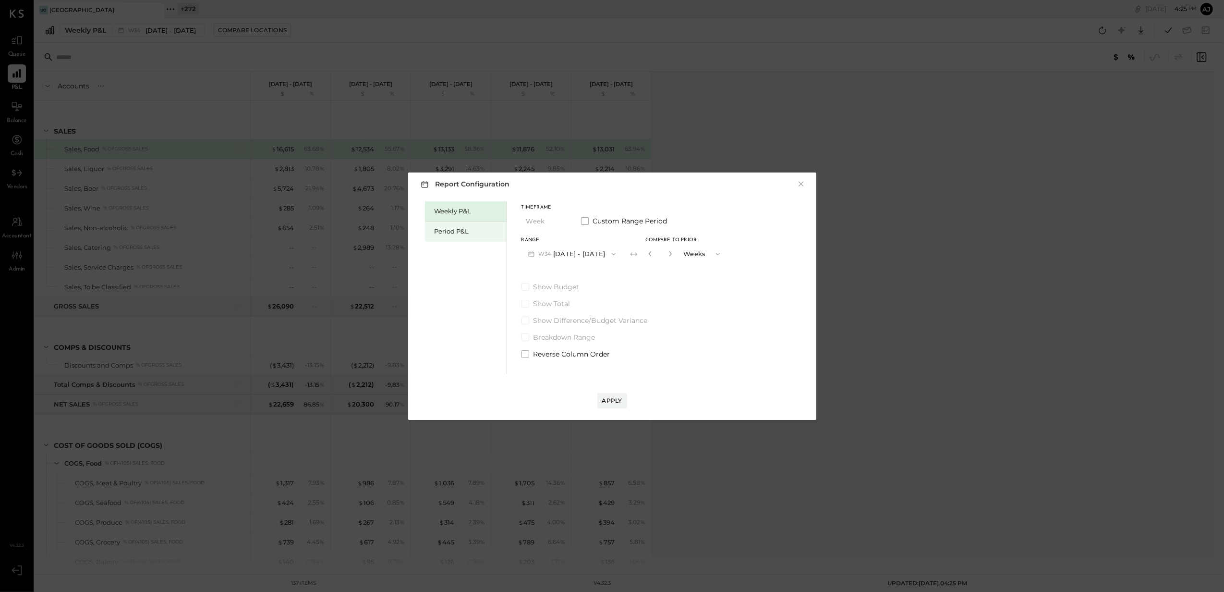
click at [458, 226] on div "Period P&L" at bounding box center [466, 231] width 82 height 20
click at [616, 252] on span "button" at bounding box center [610, 254] width 12 height 8
click at [589, 314] on span "May 26 - Jun 29, 2025" at bounding box center [567, 315] width 46 height 8
click at [661, 256] on div "Compare" at bounding box center [647, 253] width 31 height 8
click at [672, 256] on icon "button" at bounding box center [669, 254] width 6 height 6
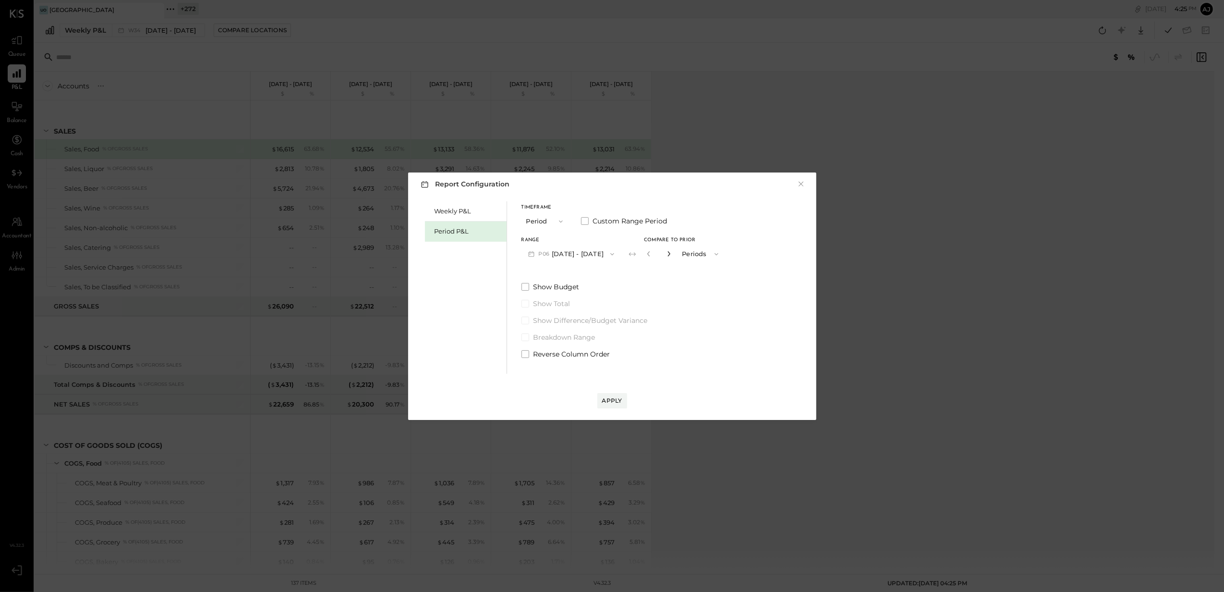
click at [672, 256] on icon "button" at bounding box center [669, 254] width 6 height 6
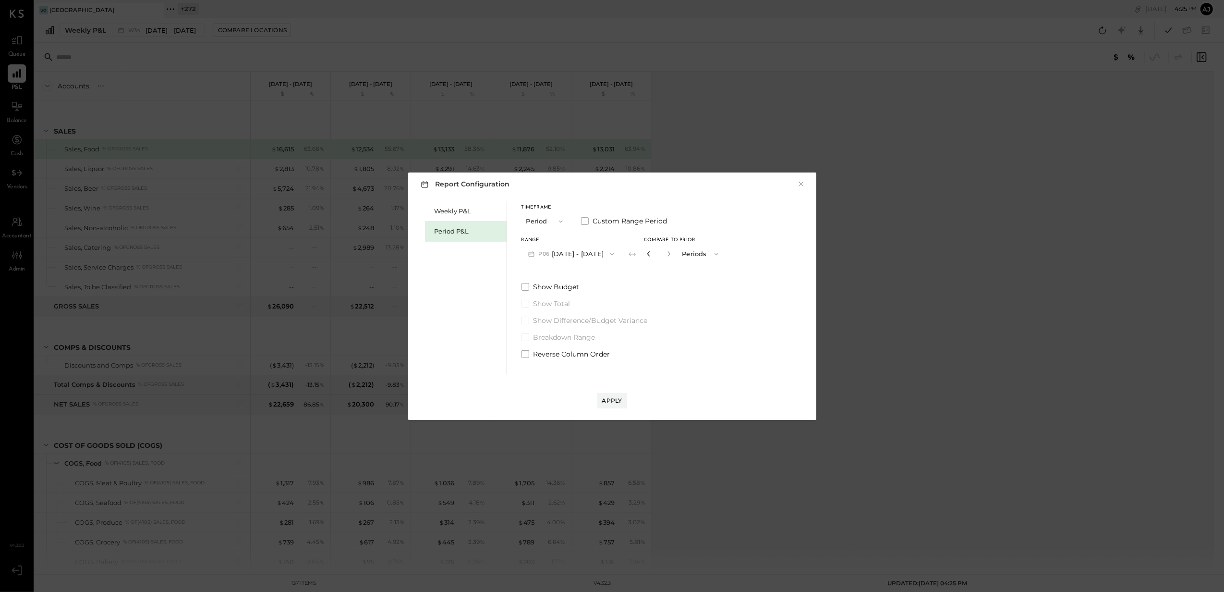
click at [652, 254] on icon "button" at bounding box center [649, 254] width 6 height 6
type input "*"
click at [595, 400] on div "Apply" at bounding box center [612, 391] width 389 height 35
click at [600, 402] on button "Apply" at bounding box center [613, 400] width 30 height 15
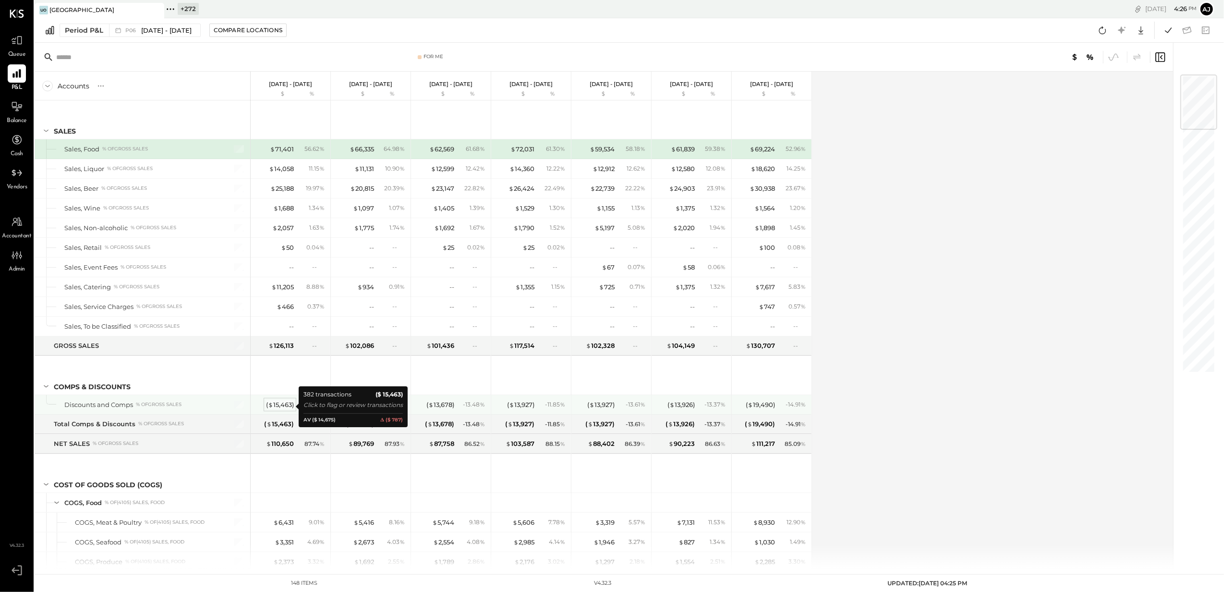
click at [283, 405] on div "( $ 15,463 )" at bounding box center [280, 404] width 28 height 9
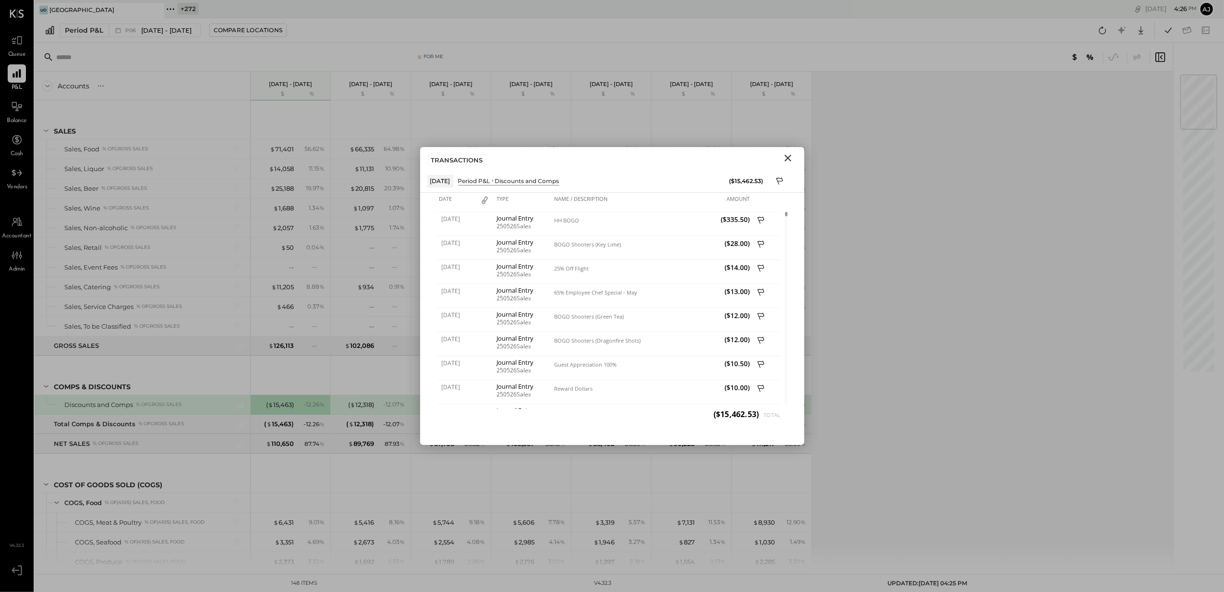
click at [779, 183] on icon at bounding box center [780, 182] width 9 height 12
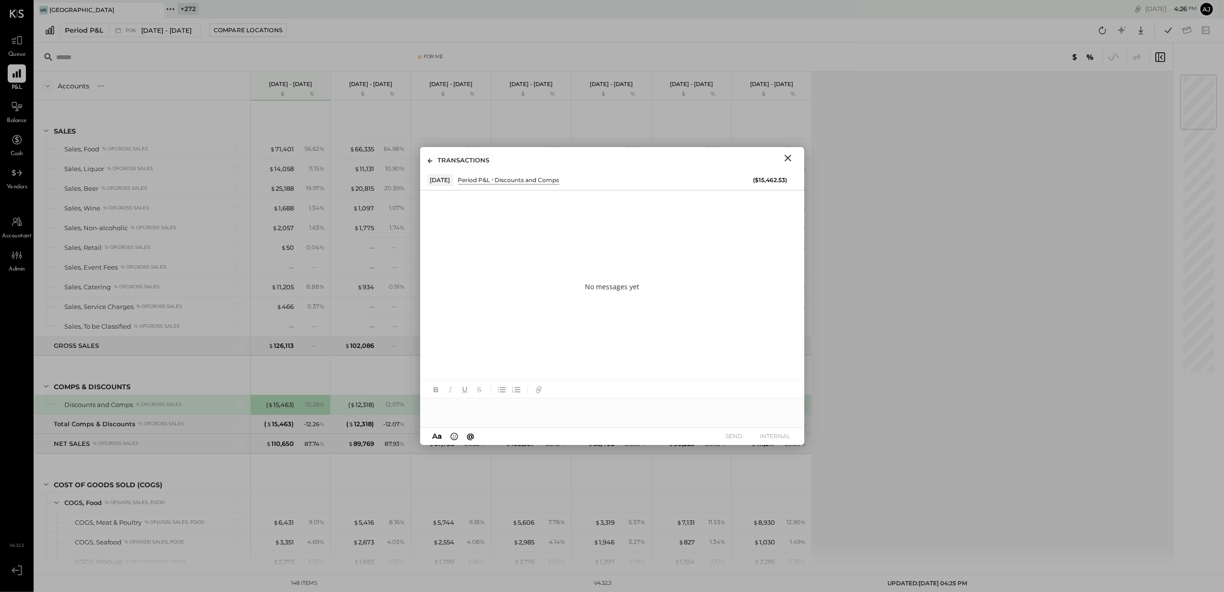
click at [517, 404] on div at bounding box center [612, 407] width 384 height 19
click at [777, 435] on button "INTERNAL" at bounding box center [776, 435] width 38 height 13
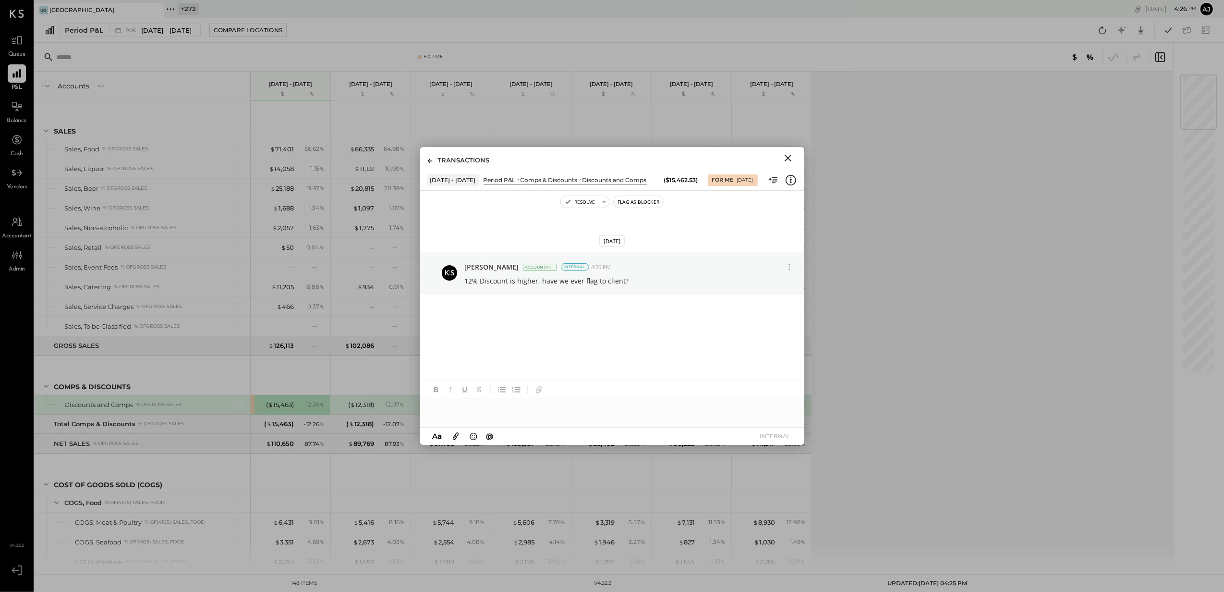
click at [789, 156] on icon "Close" at bounding box center [788, 158] width 7 height 7
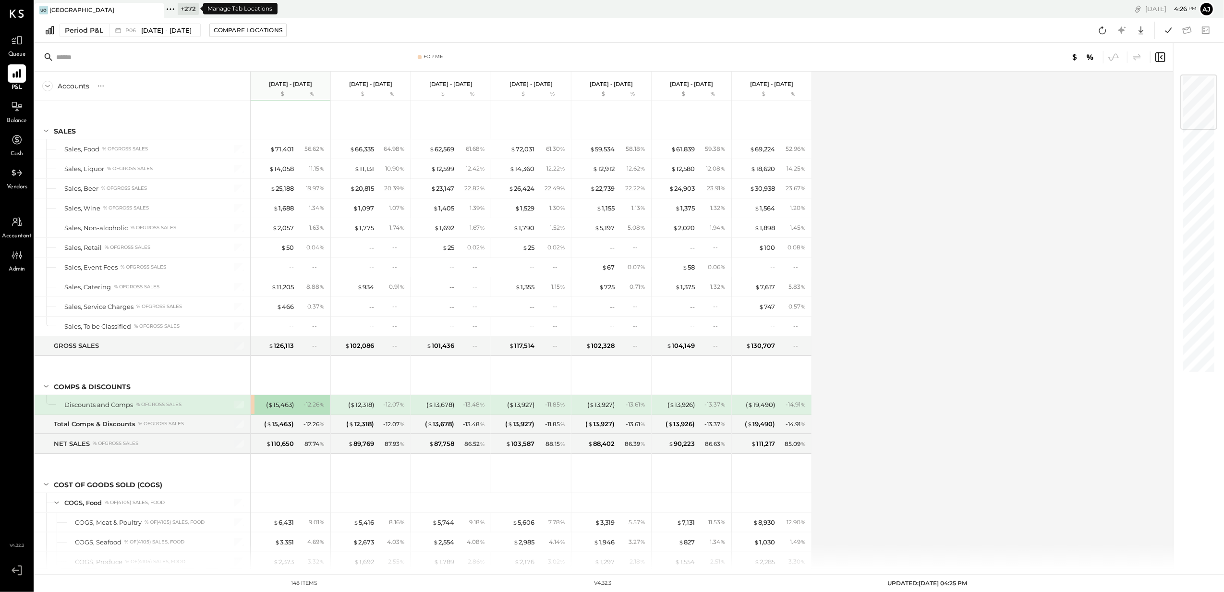
click at [171, 8] on icon at bounding box center [170, 8] width 1 height 1
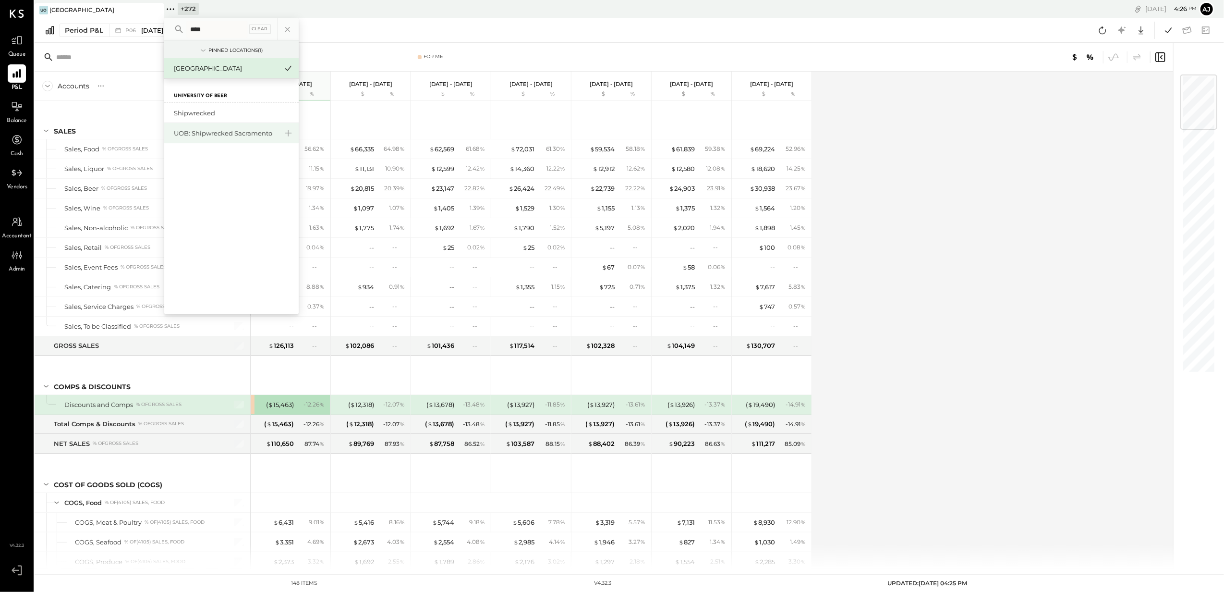
type input "****"
click at [216, 134] on div "UOB: Shipwrecked Sacramento" at bounding box center [226, 133] width 104 height 9
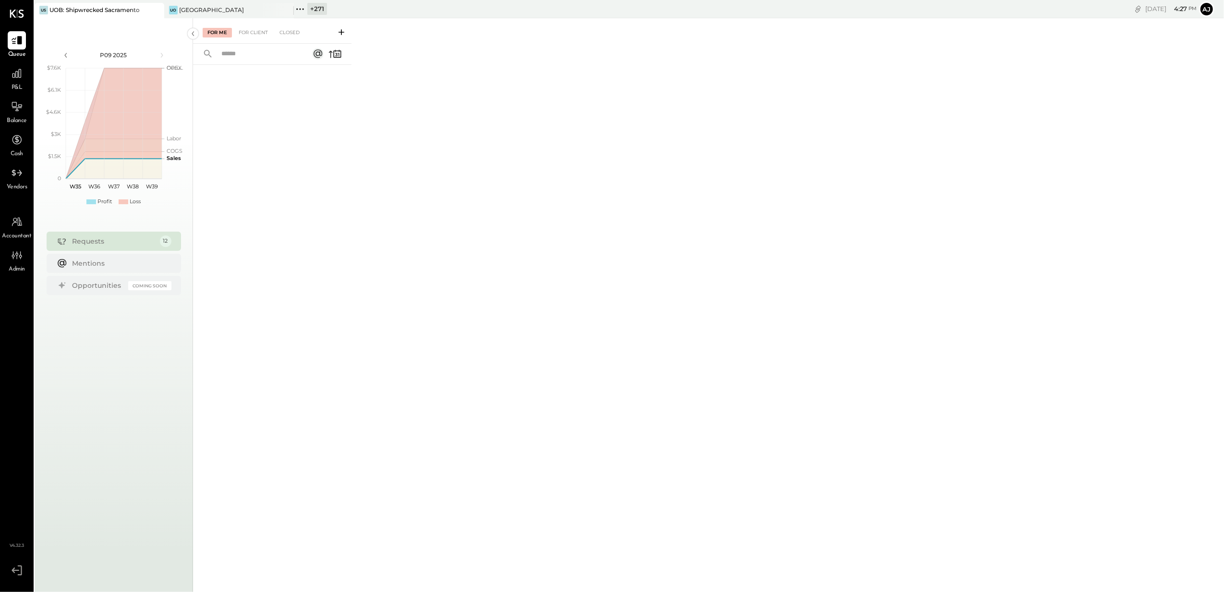
click at [14, 84] on span "P&L" at bounding box center [17, 88] width 11 height 9
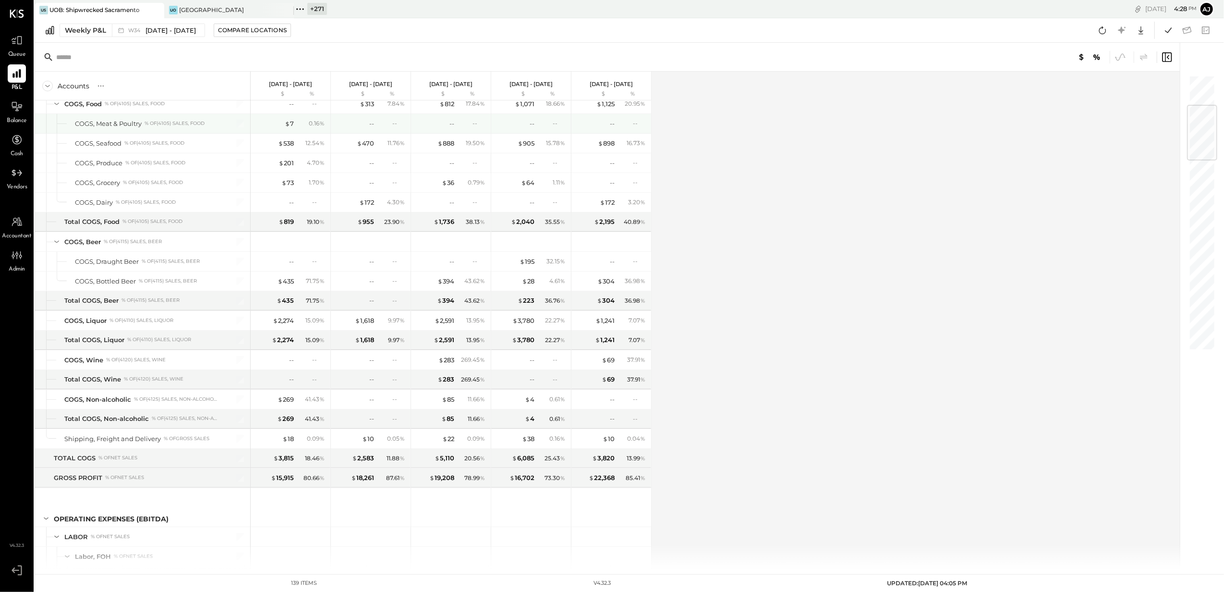
scroll to position [256, 0]
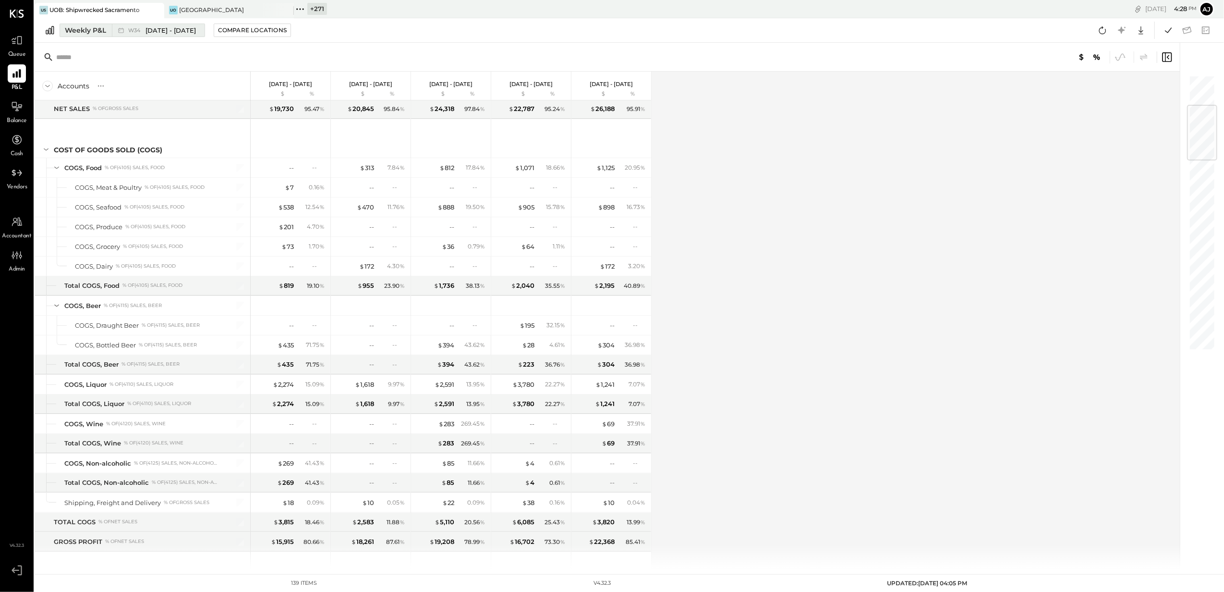
click at [116, 25] on icon at bounding box center [121, 30] width 10 height 10
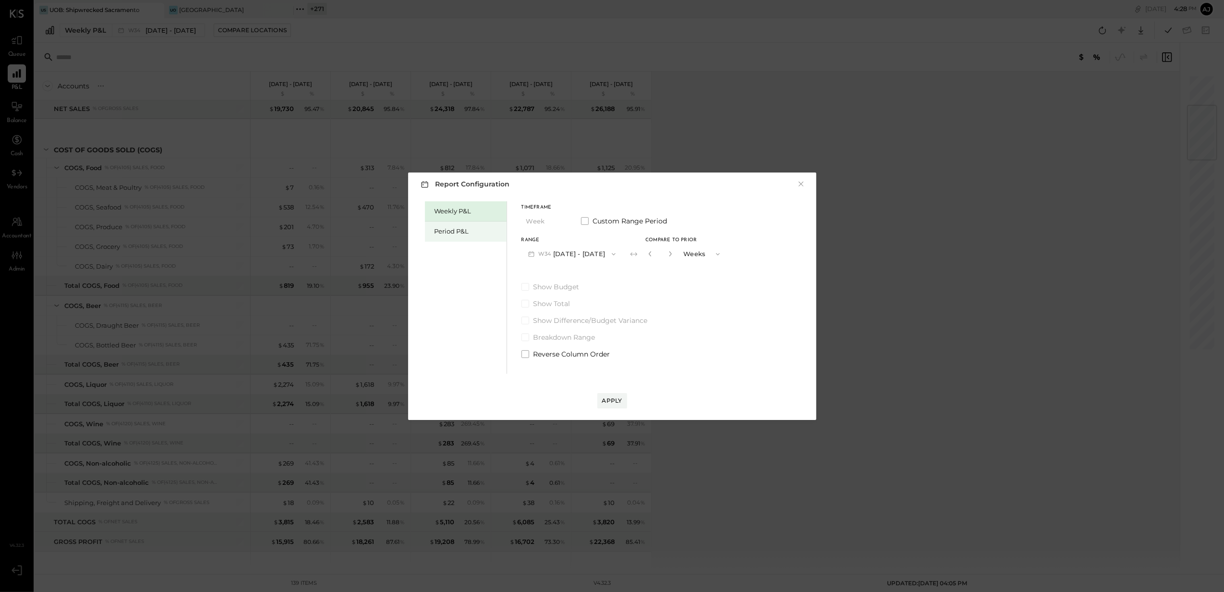
click at [446, 231] on div "Period P&L" at bounding box center [468, 231] width 67 height 9
click at [575, 252] on button "P09 Aug 25 - Sep 28, 2025" at bounding box center [572, 254] width 100 height 18
click at [588, 316] on span "May 26 - Jun 29, 2025" at bounding box center [567, 315] width 46 height 8
click at [654, 251] on div "Compare" at bounding box center [647, 253] width 31 height 8
click at [672, 255] on icon "button" at bounding box center [669, 254] width 6 height 6
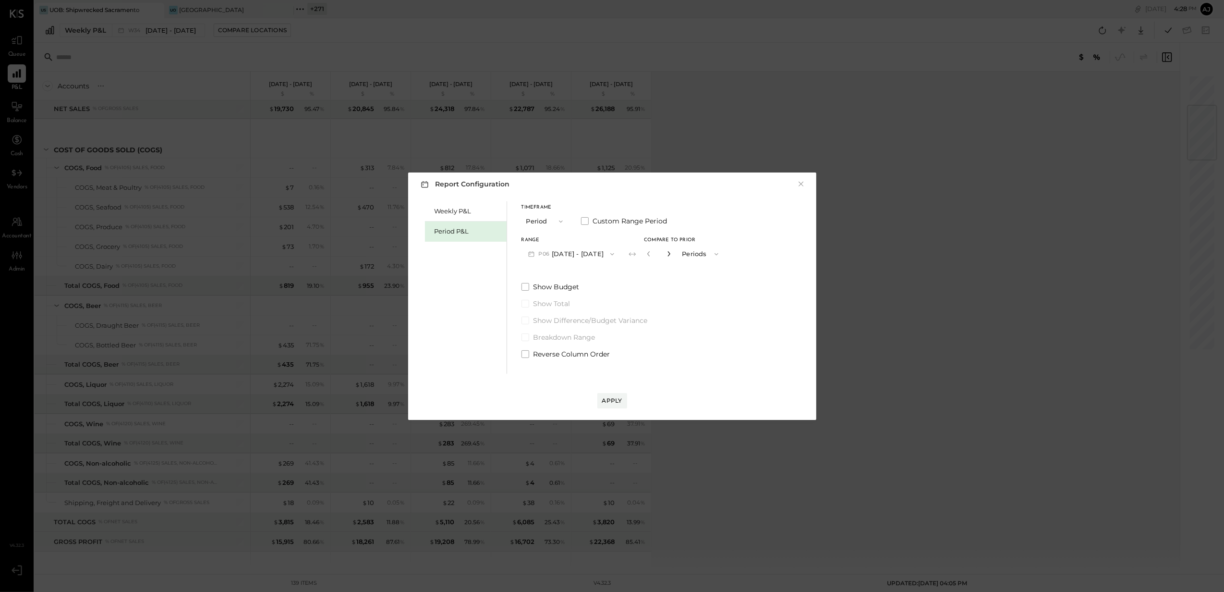
click at [672, 255] on icon "button" at bounding box center [669, 254] width 6 height 6
type input "*"
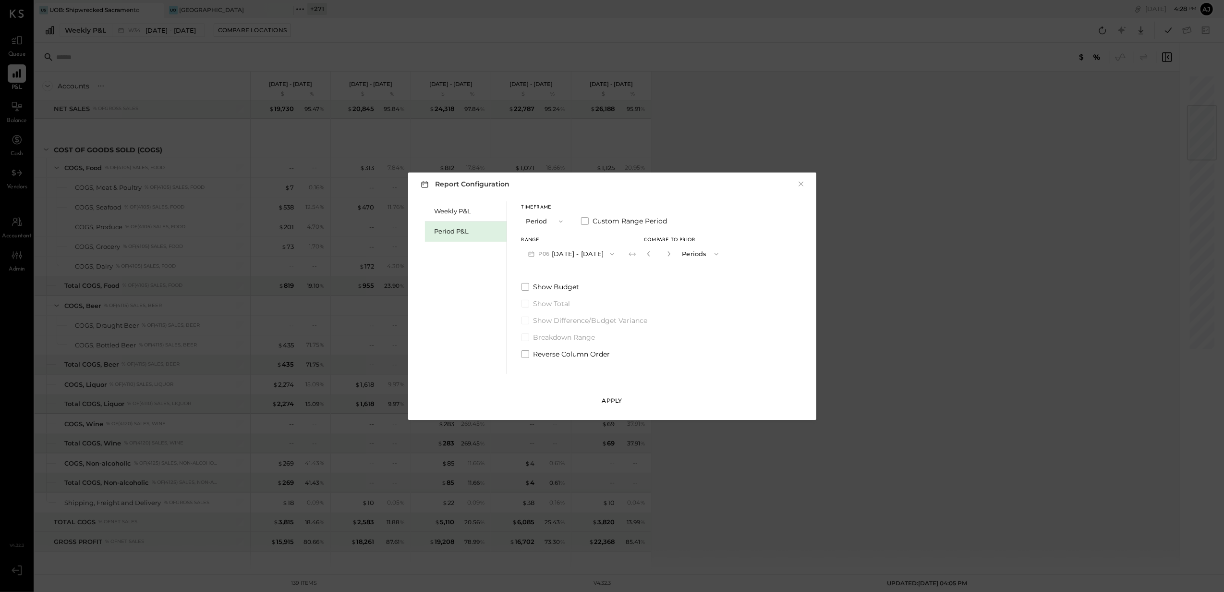
click at [613, 402] on div "Apply" at bounding box center [612, 400] width 20 height 8
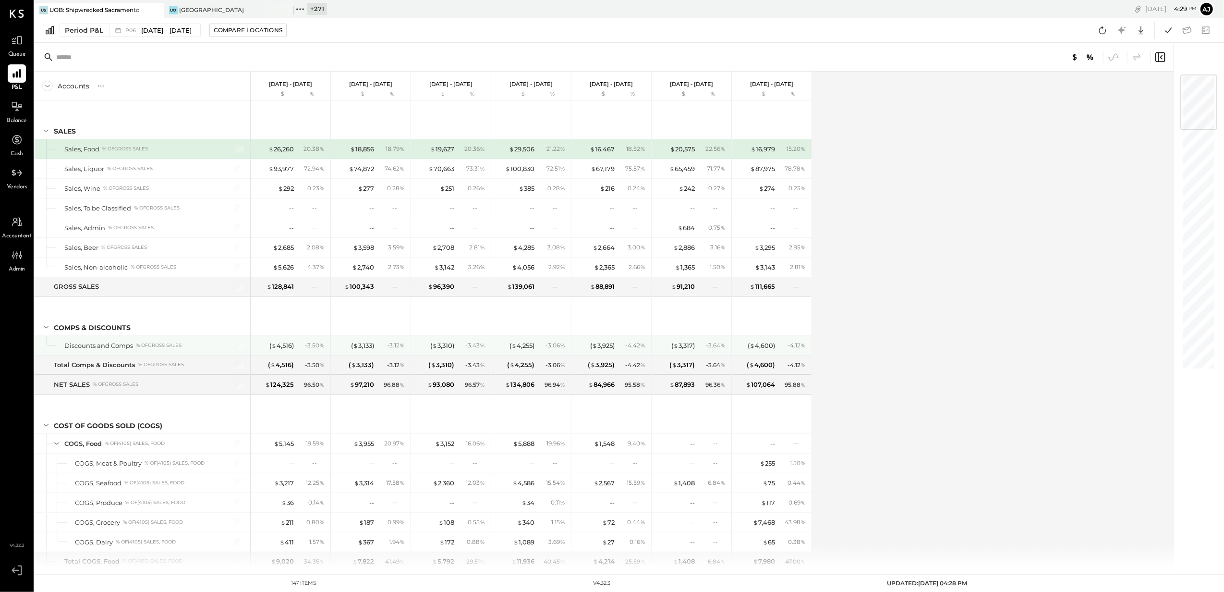
scroll to position [128, 0]
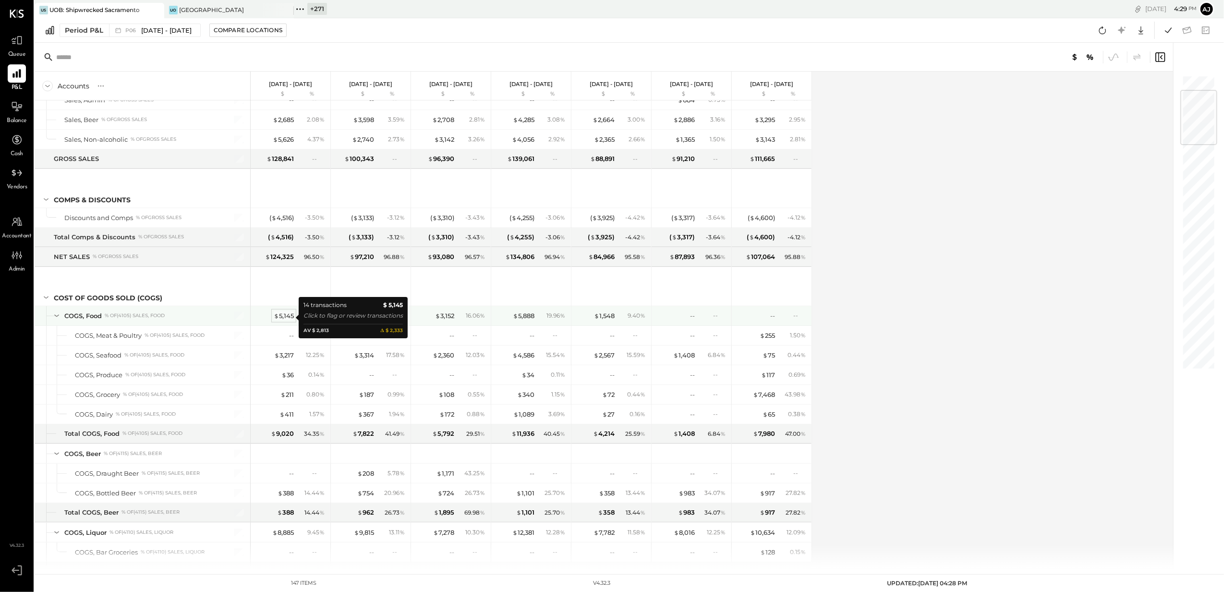
click at [289, 316] on div "$ 5,145" at bounding box center [284, 315] width 20 height 9
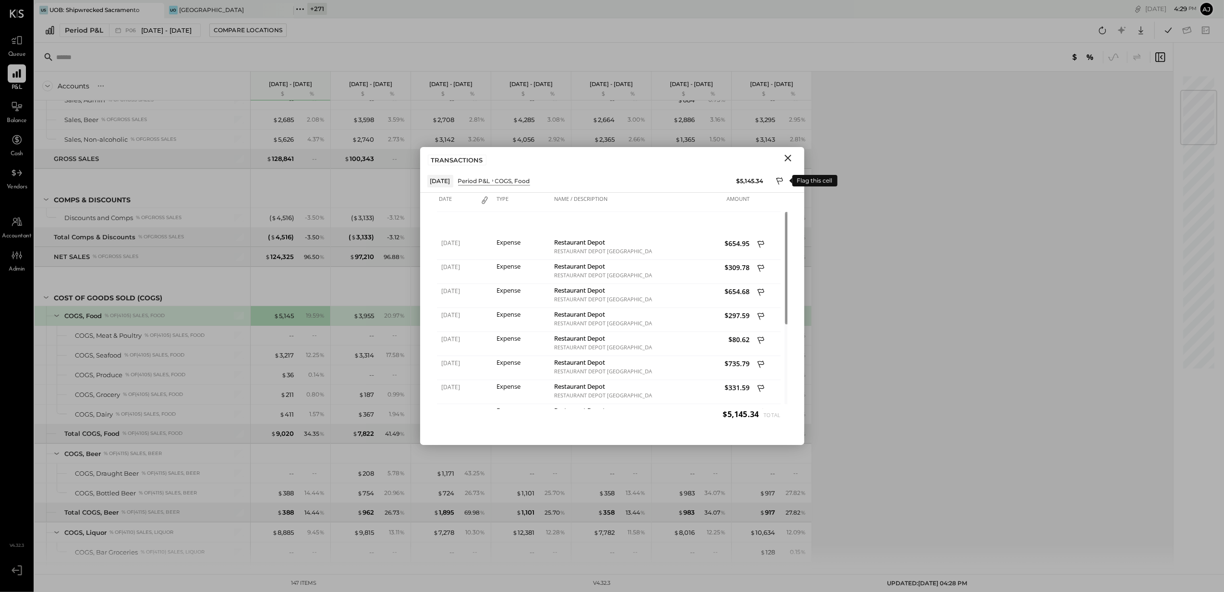
click at [777, 178] on icon at bounding box center [779, 180] width 7 height 7
